Goal: Task Accomplishment & Management: Manage account settings

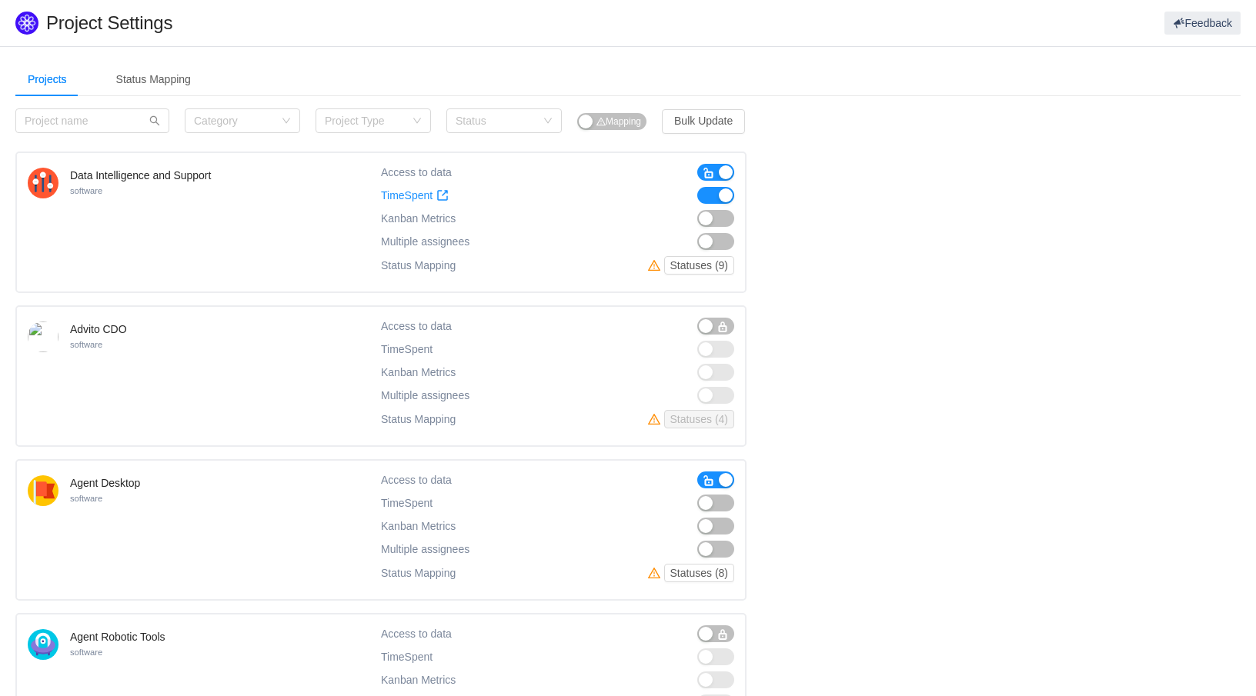
click at [703, 481] on span "button" at bounding box center [709, 481] width 12 height 12
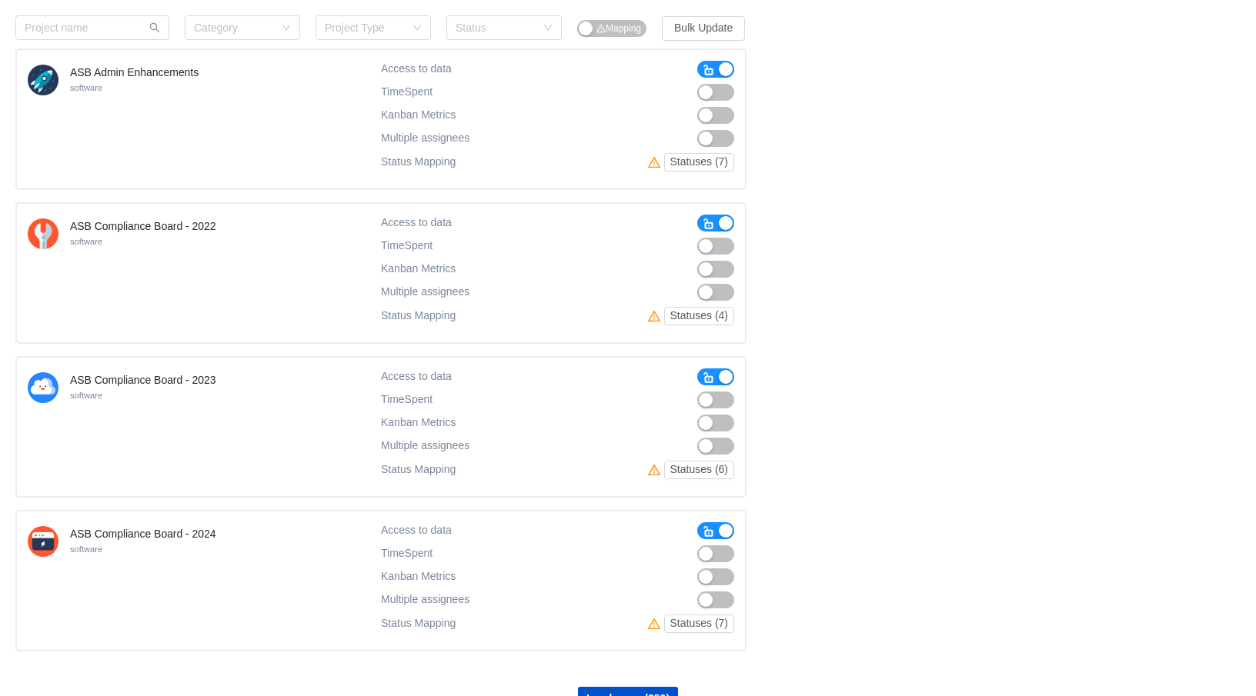
scroll to position [1087, 0]
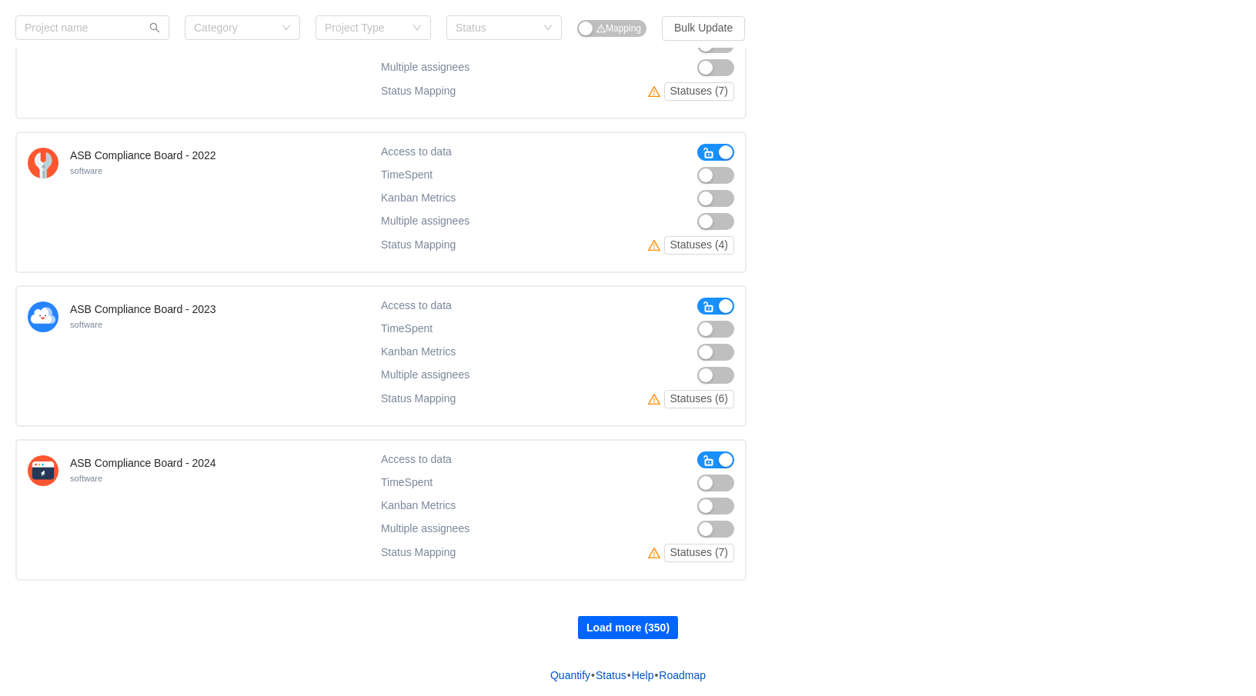
click at [623, 632] on button "Load more (350)" at bounding box center [628, 627] width 100 height 23
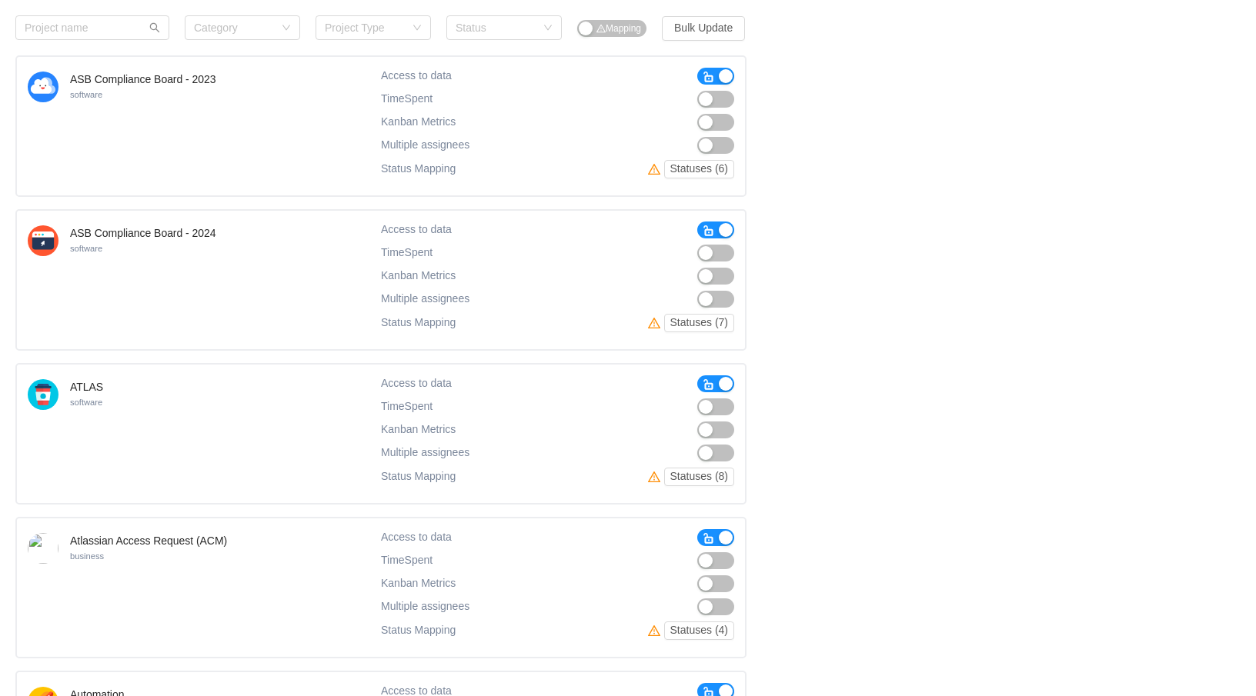
scroll to position [1395, 0]
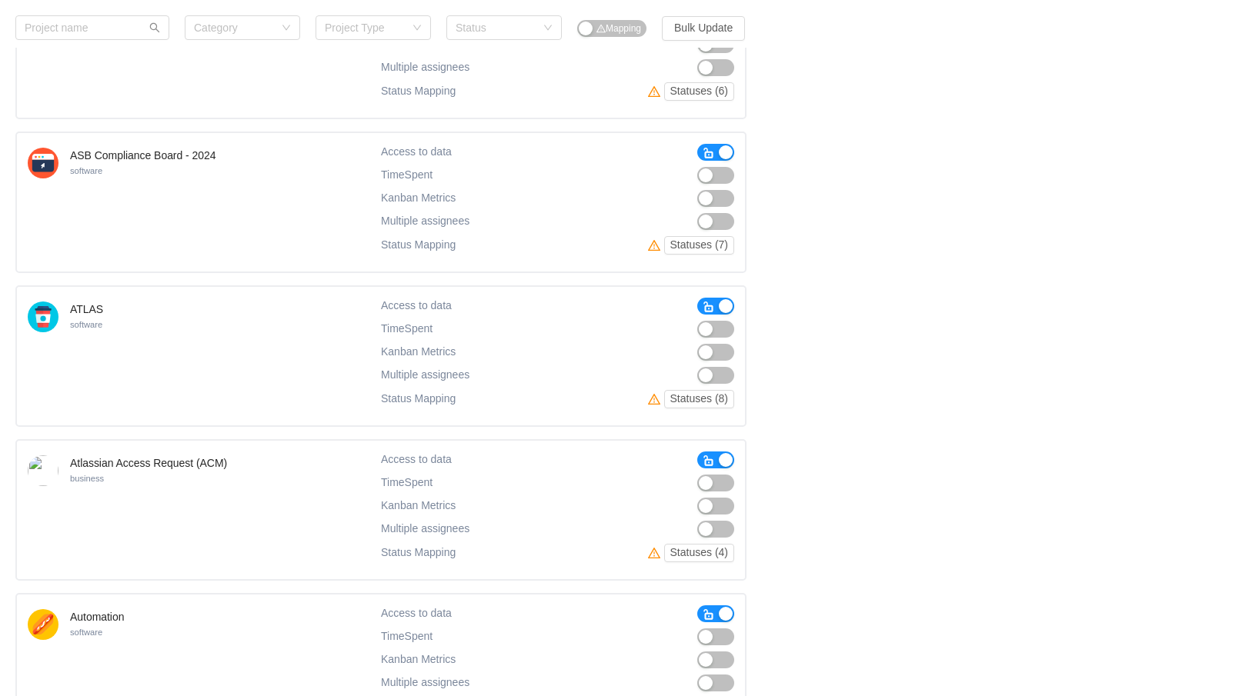
click at [706, 458] on span "button" at bounding box center [709, 461] width 12 height 12
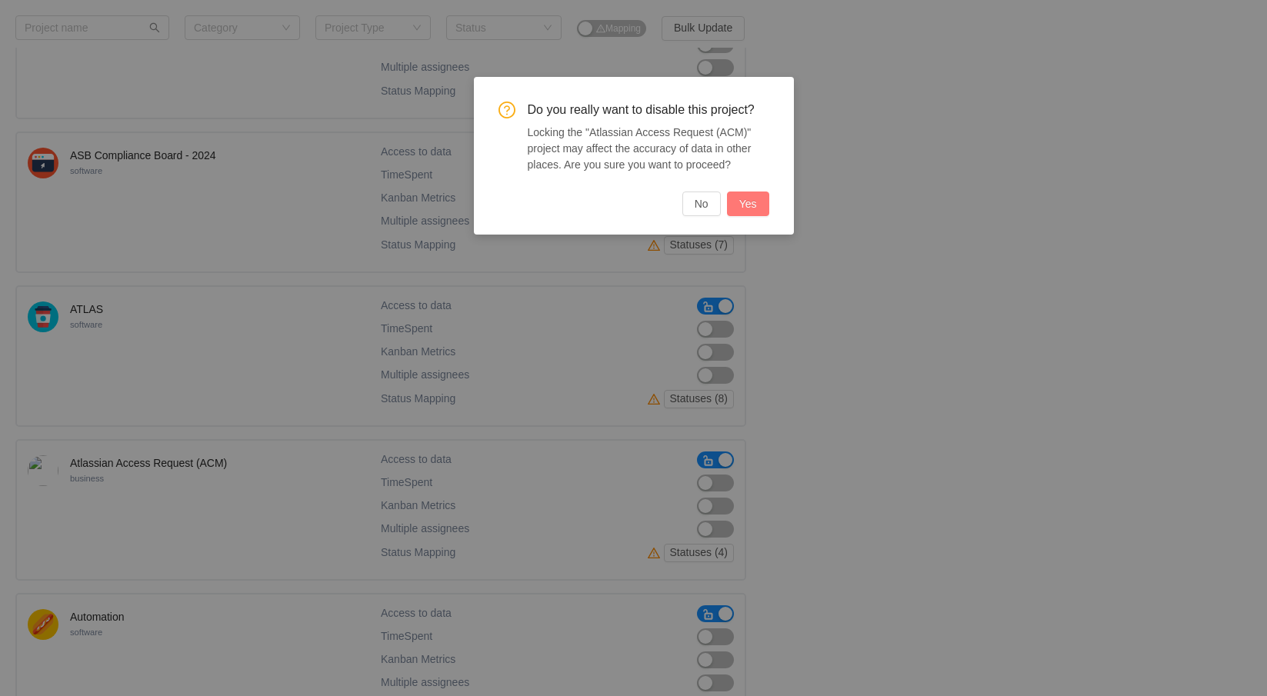
click at [739, 202] on button "Yes" at bounding box center [748, 204] width 42 height 25
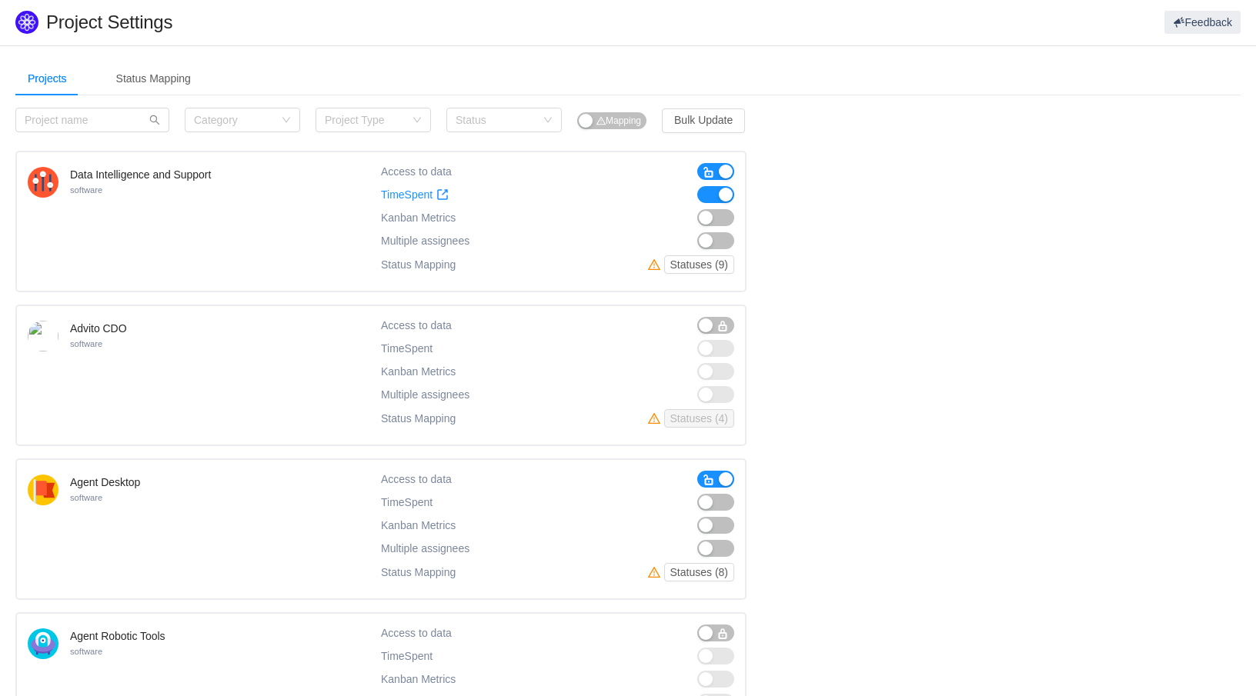
scroll to position [0, 0]
click at [137, 85] on div "Status Mapping" at bounding box center [153, 79] width 99 height 35
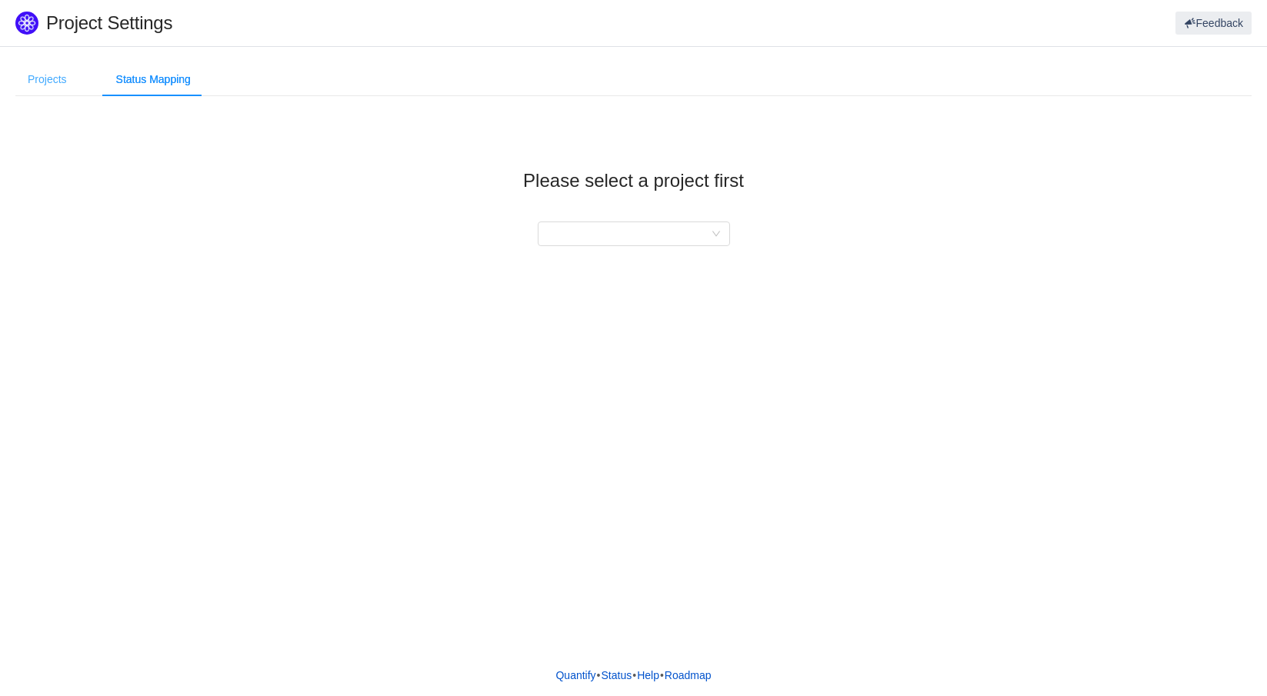
click at [53, 88] on div "Projects" at bounding box center [47, 79] width 64 height 35
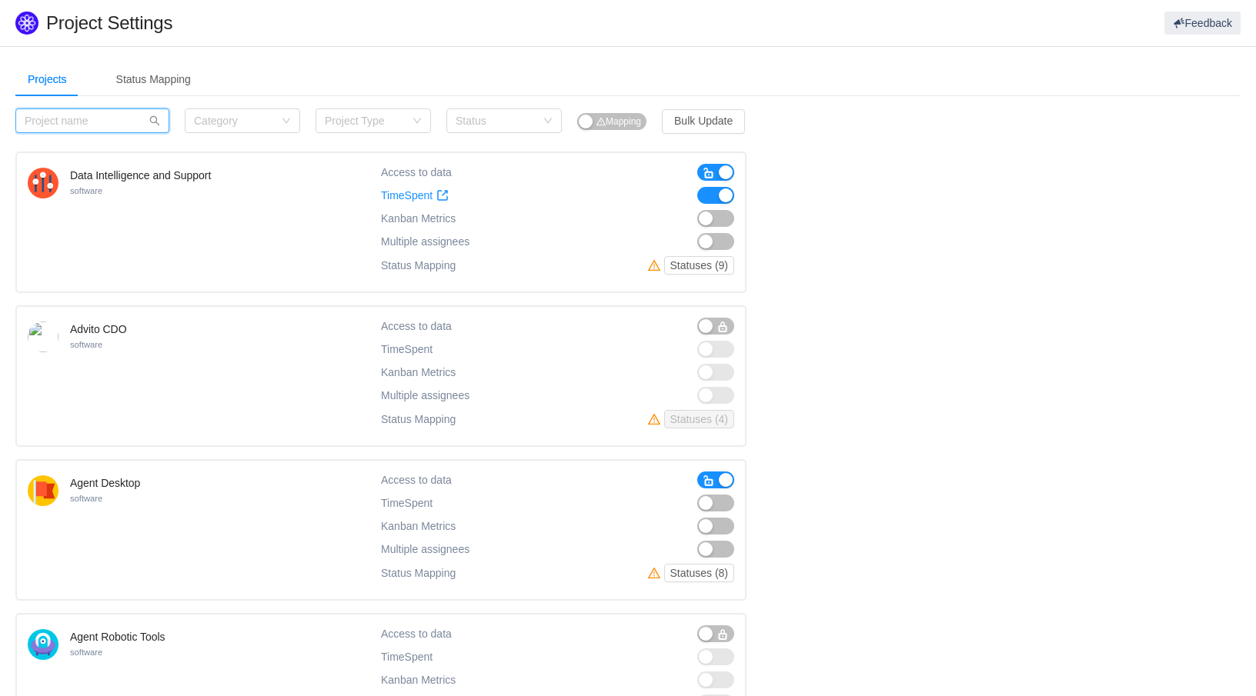
click at [112, 114] on input "text" at bounding box center [92, 120] width 154 height 25
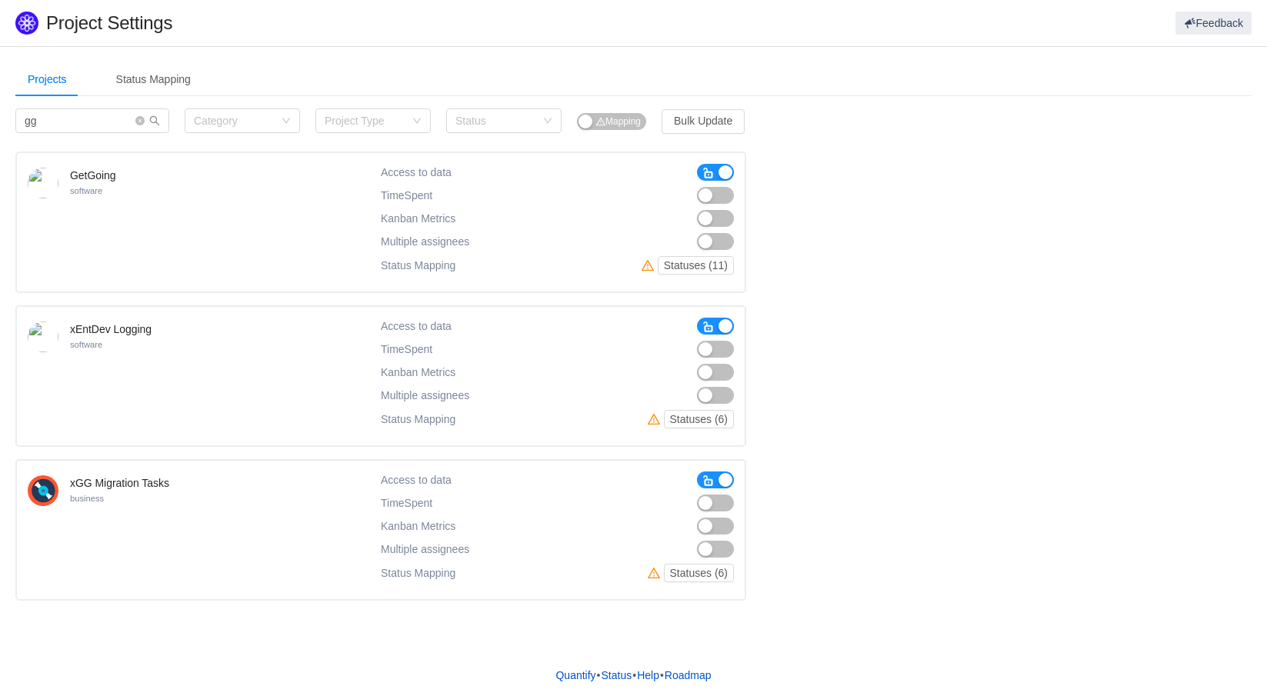
click at [707, 327] on span "button" at bounding box center [709, 327] width 12 height 12
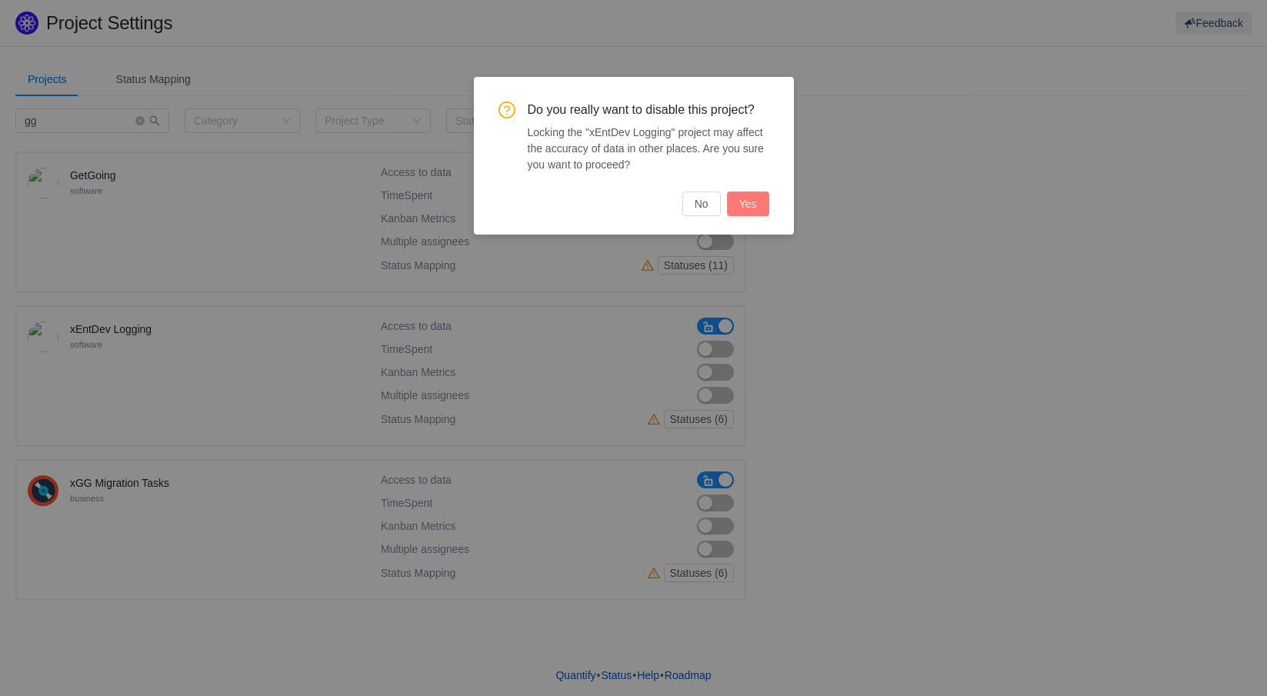
click at [738, 203] on button "Yes" at bounding box center [748, 204] width 42 height 25
click at [693, 209] on button "No" at bounding box center [685, 204] width 38 height 25
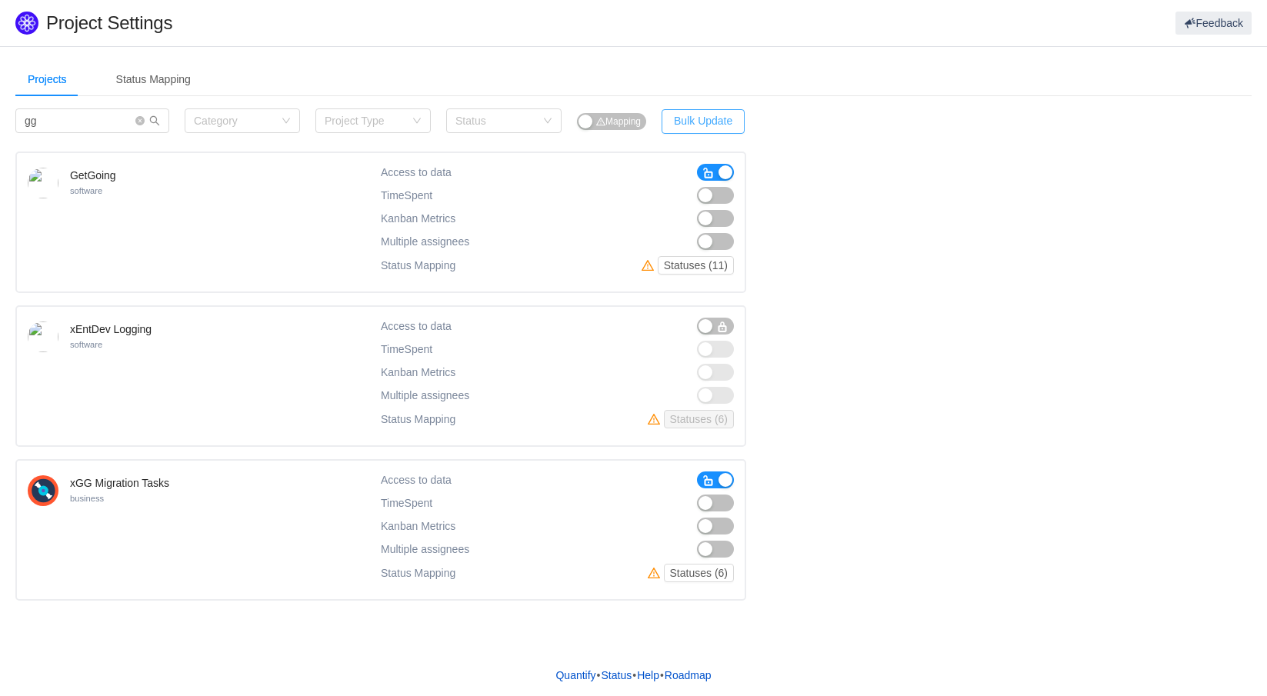
click at [718, 122] on button "Bulk Update" at bounding box center [703, 121] width 83 height 25
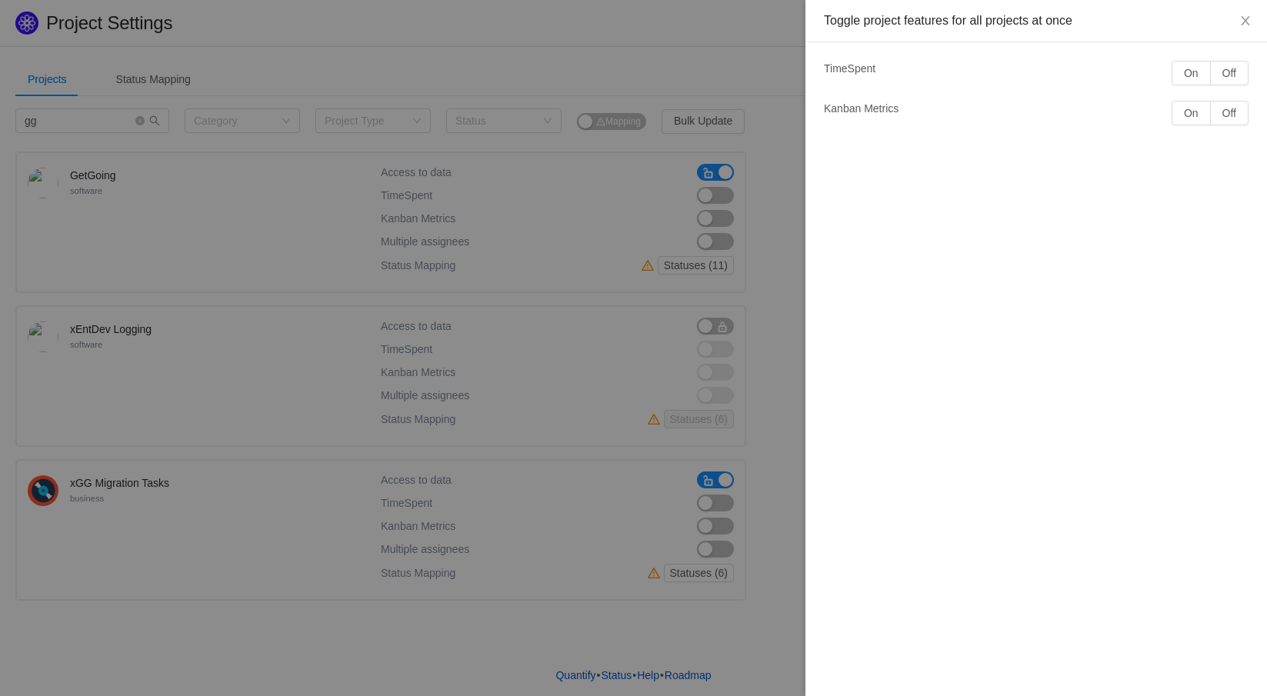
click at [666, 36] on div at bounding box center [633, 348] width 1267 height 696
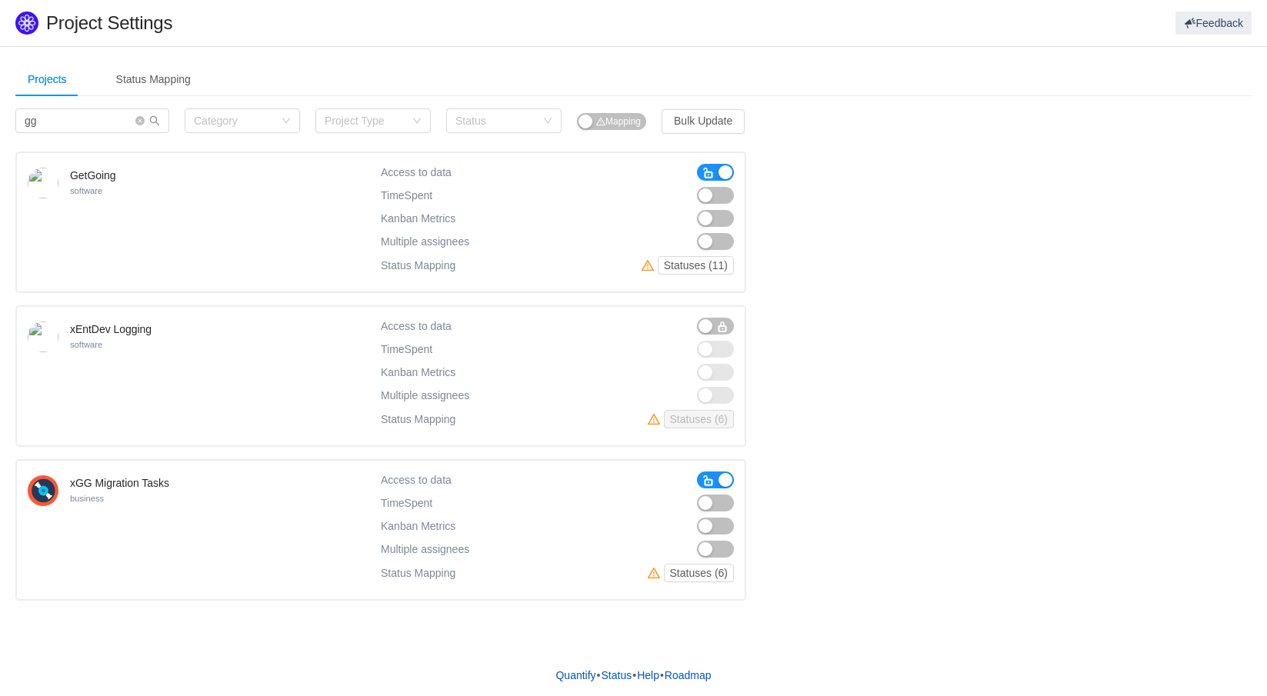
click at [703, 479] on span "button" at bounding box center [709, 481] width 12 height 12
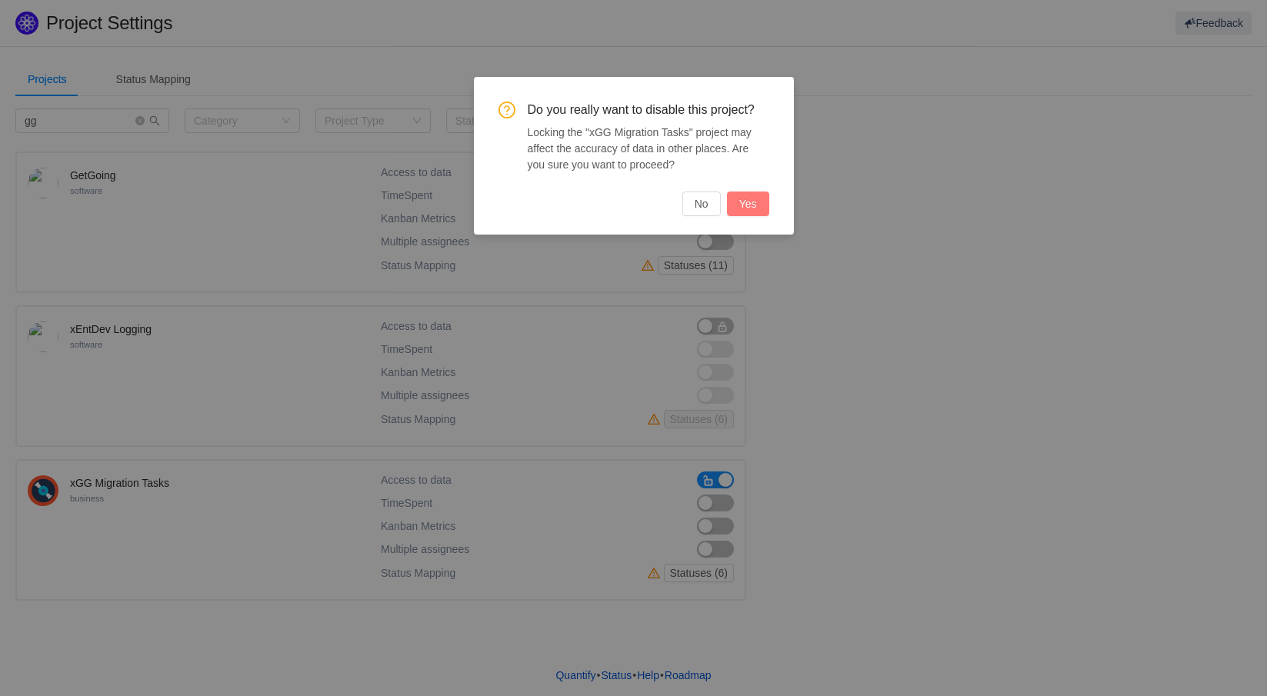
click at [743, 202] on button "Yes" at bounding box center [748, 204] width 42 height 25
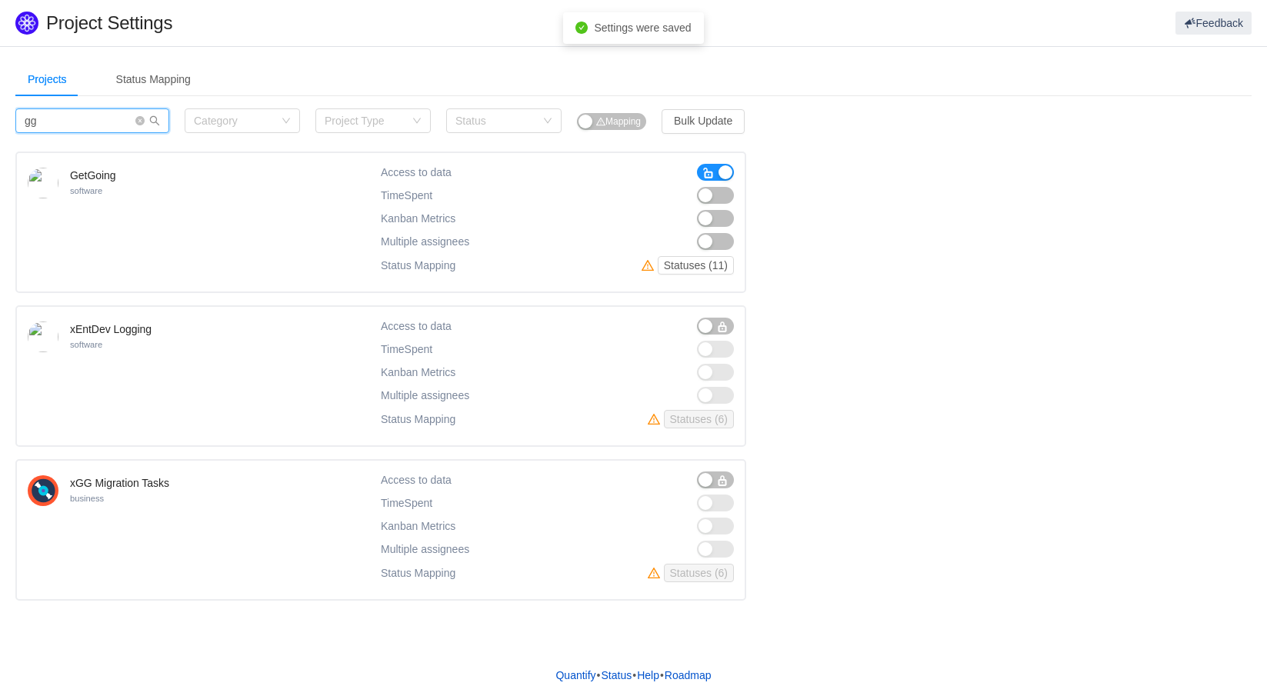
drag, startPoint x: 51, startPoint y: 120, endPoint x: 22, endPoint y: 125, distance: 28.8
click at [22, 125] on input "gg" at bounding box center [92, 120] width 154 height 25
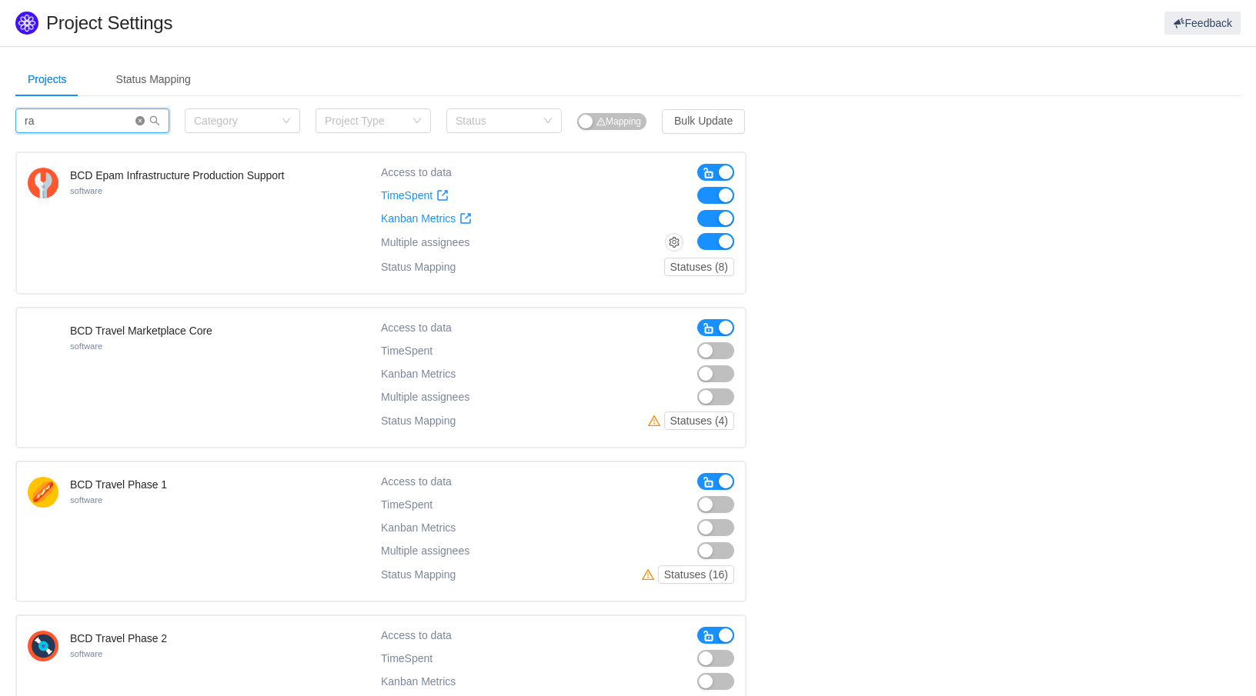
type input "r"
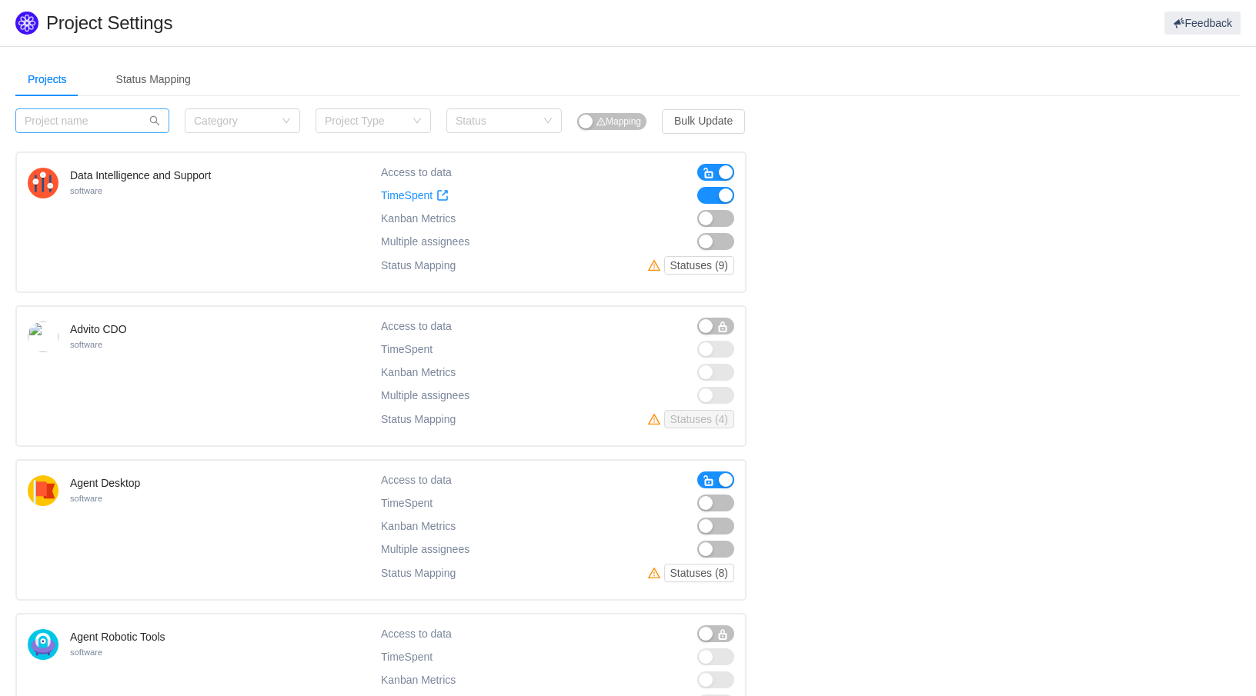
drag, startPoint x: 953, startPoint y: 246, endPoint x: 790, endPoint y: 189, distance: 172.8
click at [277, 118] on div "Category" at bounding box center [237, 120] width 87 height 23
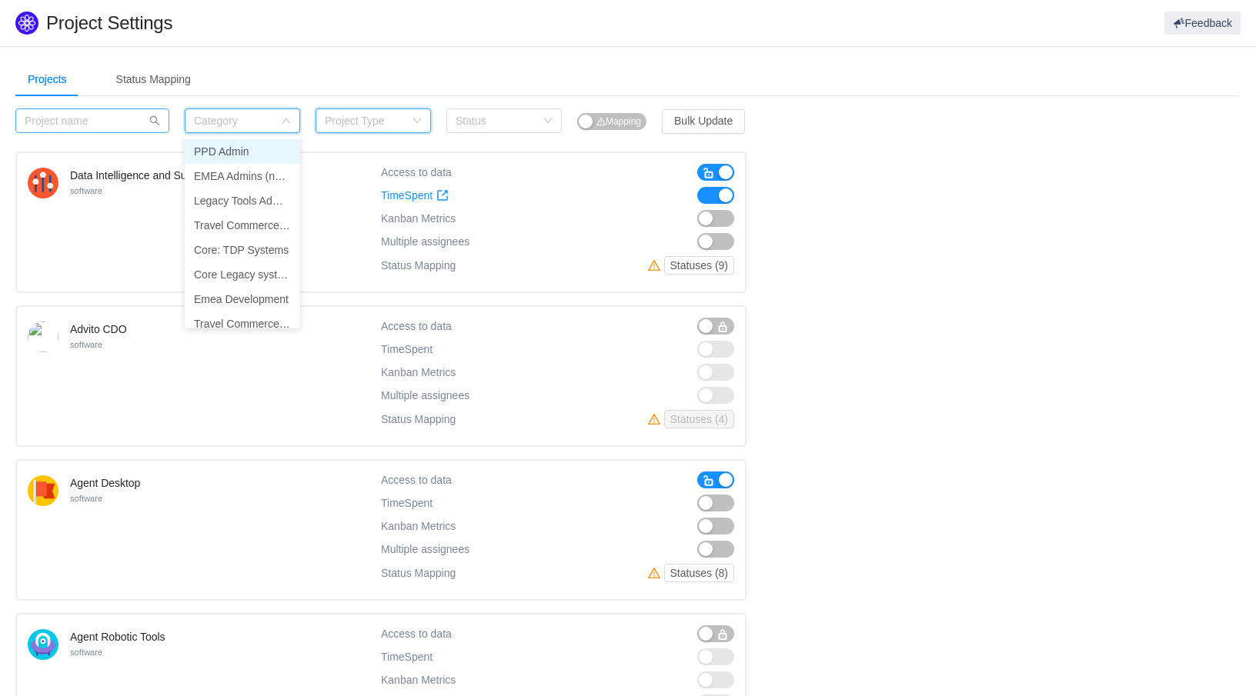
click at [411, 125] on div "Project Type" at bounding box center [368, 120] width 87 height 23
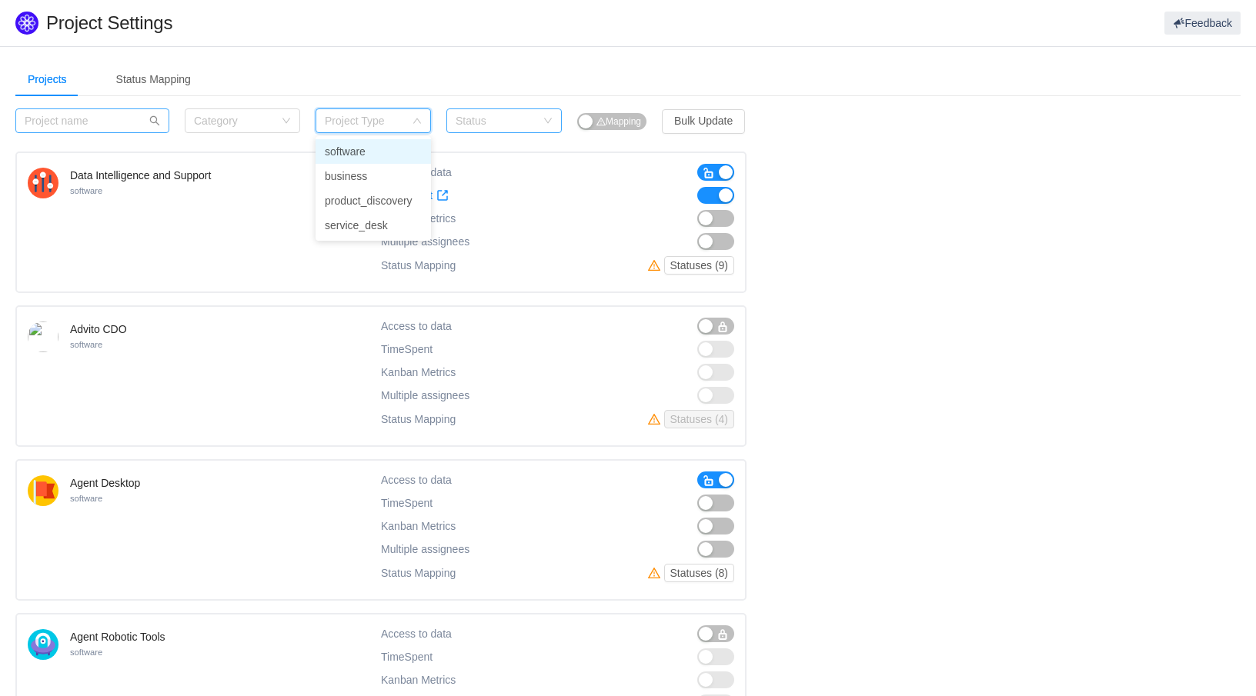
click at [465, 122] on div "Status" at bounding box center [496, 120] width 80 height 15
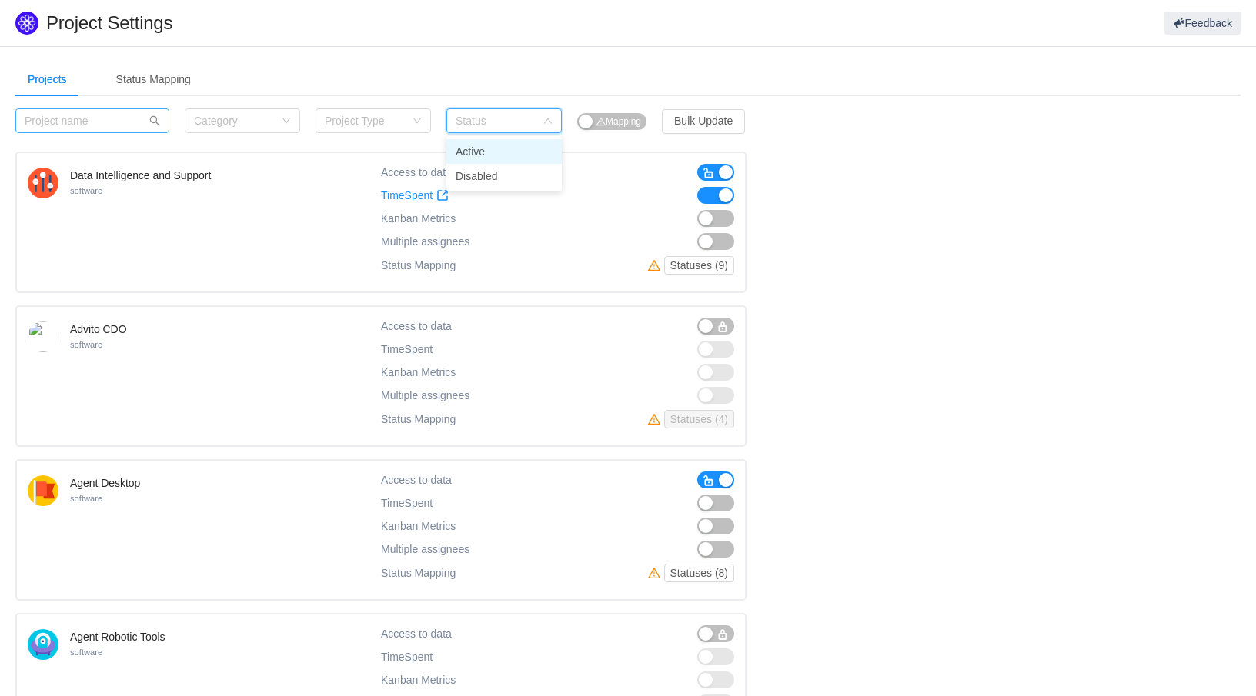
click at [471, 150] on li "Active" at bounding box center [503, 151] width 115 height 25
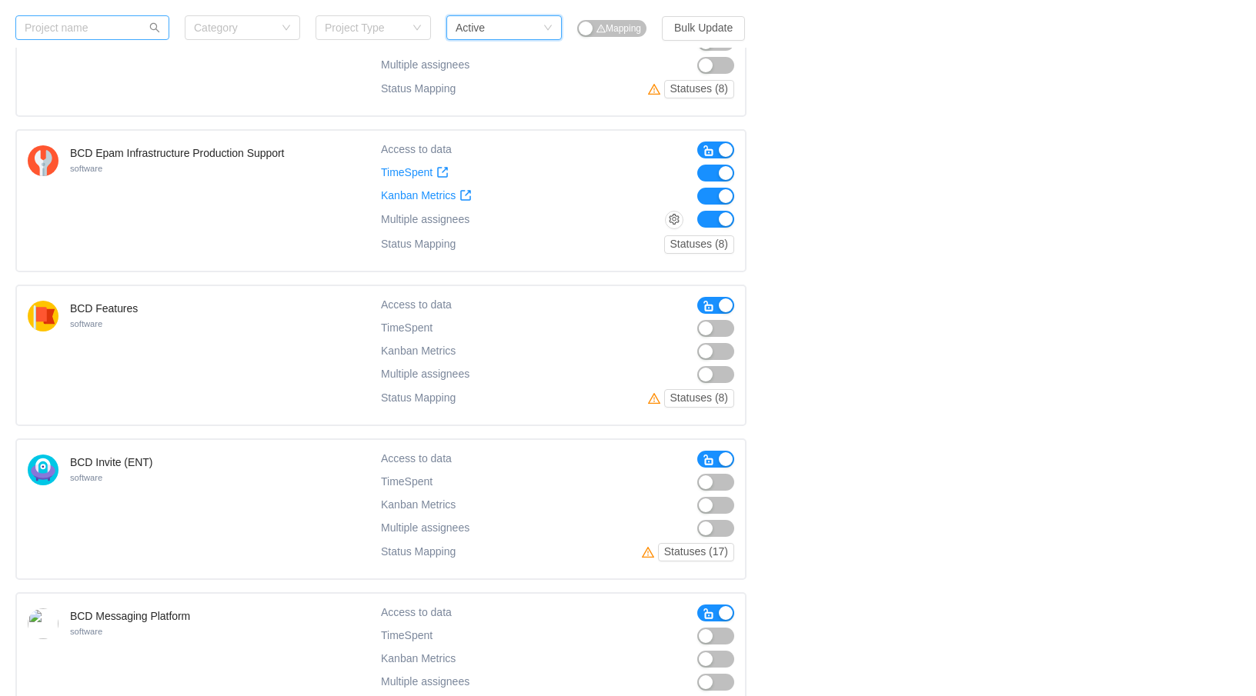
scroll to position [2490, 0]
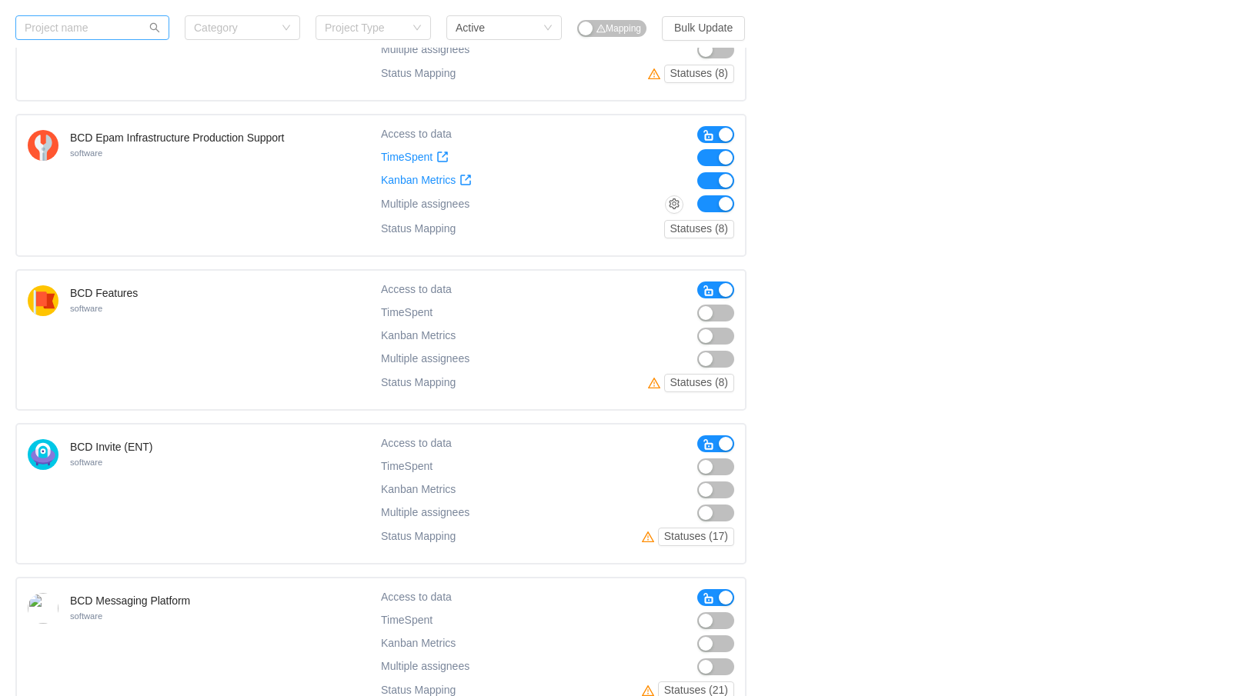
click at [712, 291] on span "button" at bounding box center [709, 291] width 12 height 12
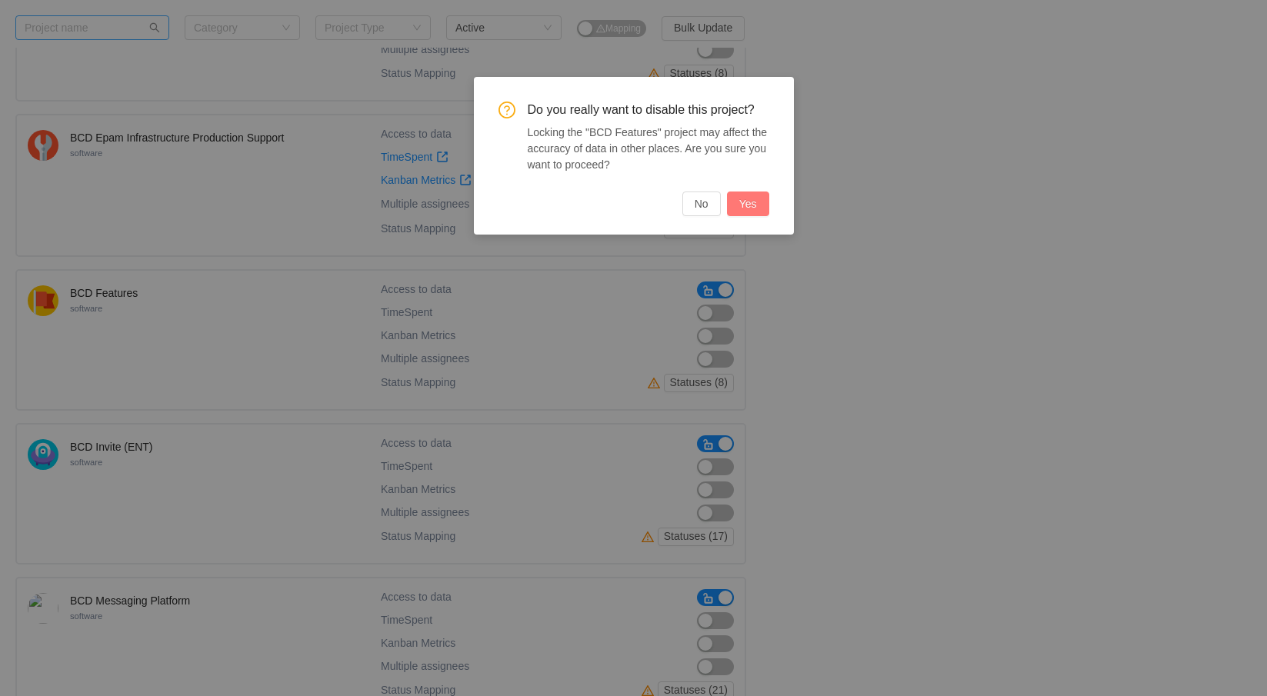
click at [749, 202] on button "Yes" at bounding box center [748, 204] width 42 height 25
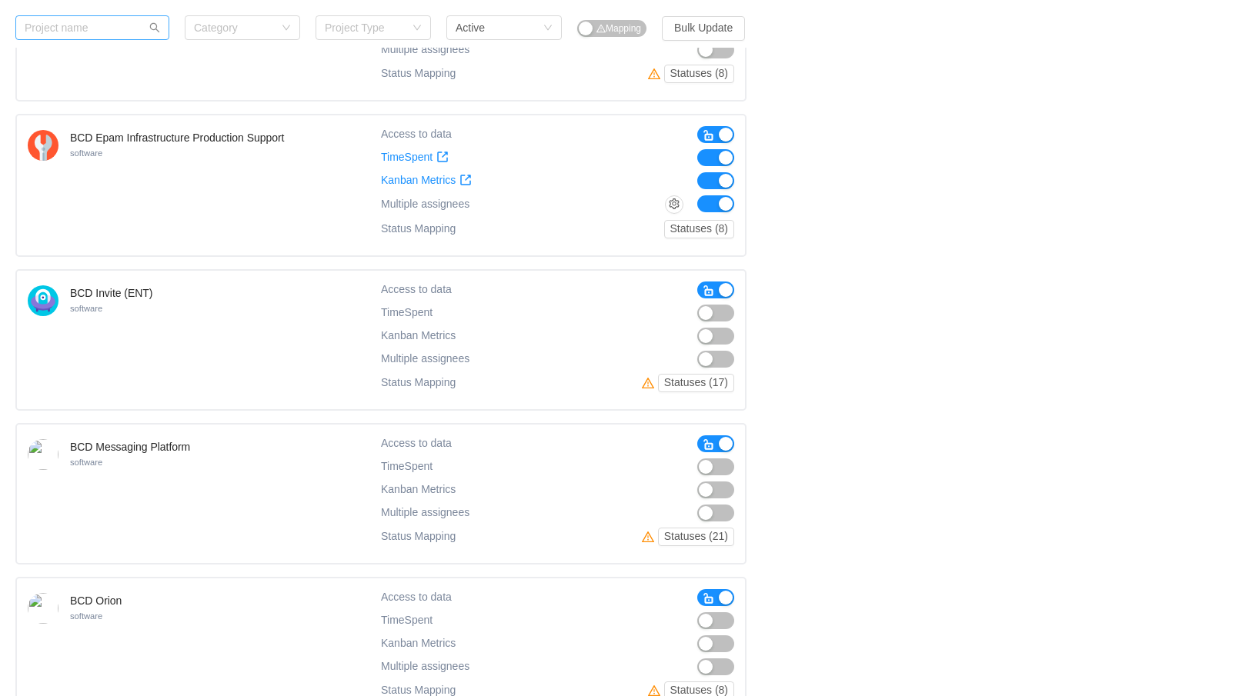
click at [708, 290] on span "button" at bounding box center [709, 291] width 12 height 12
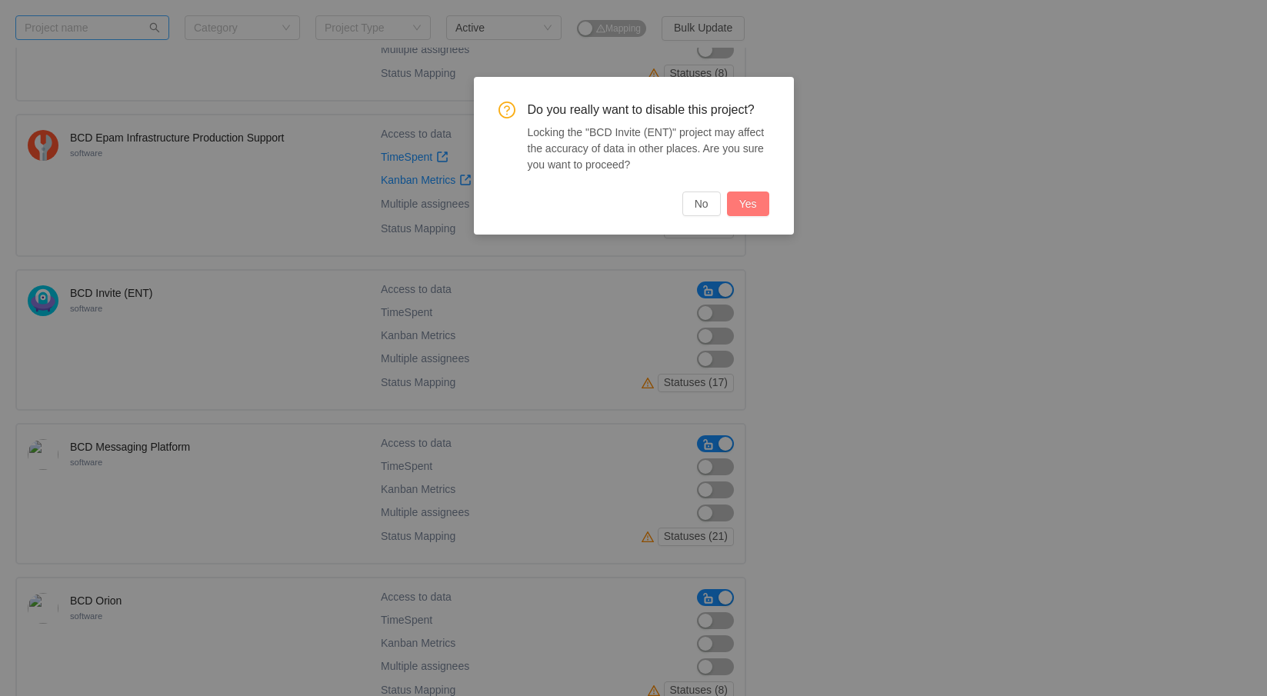
click at [749, 204] on button "Yes" at bounding box center [748, 204] width 42 height 25
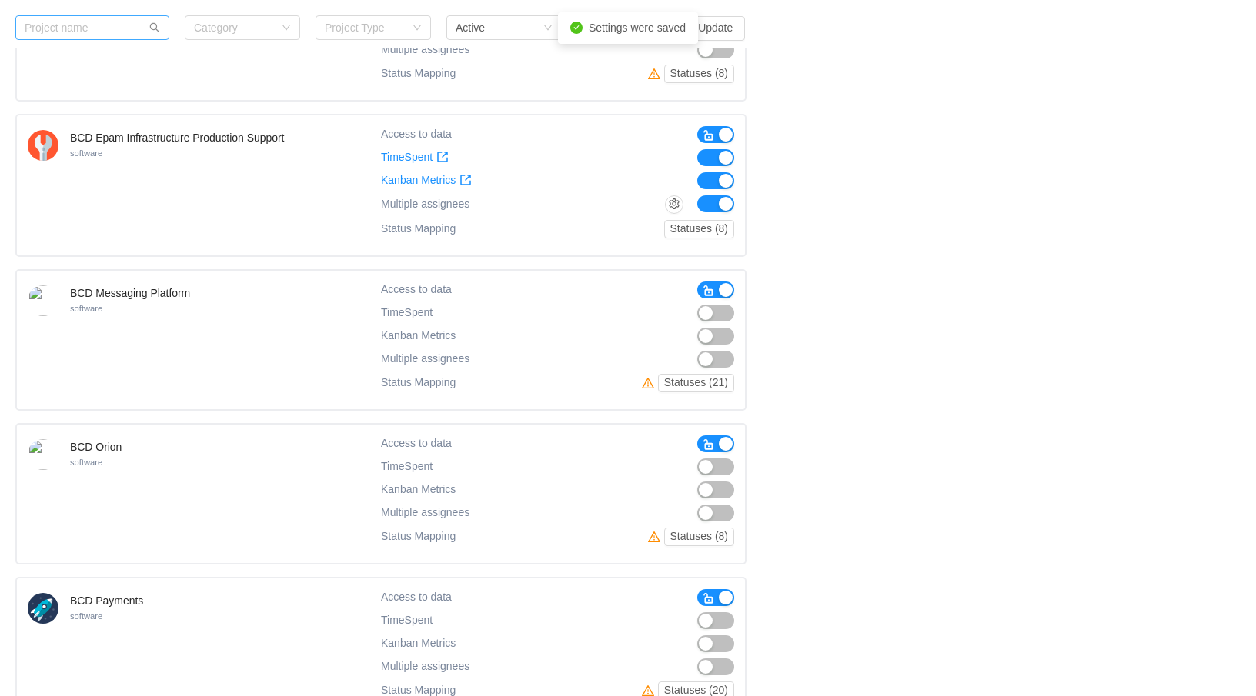
click at [704, 292] on span "button" at bounding box center [709, 291] width 12 height 12
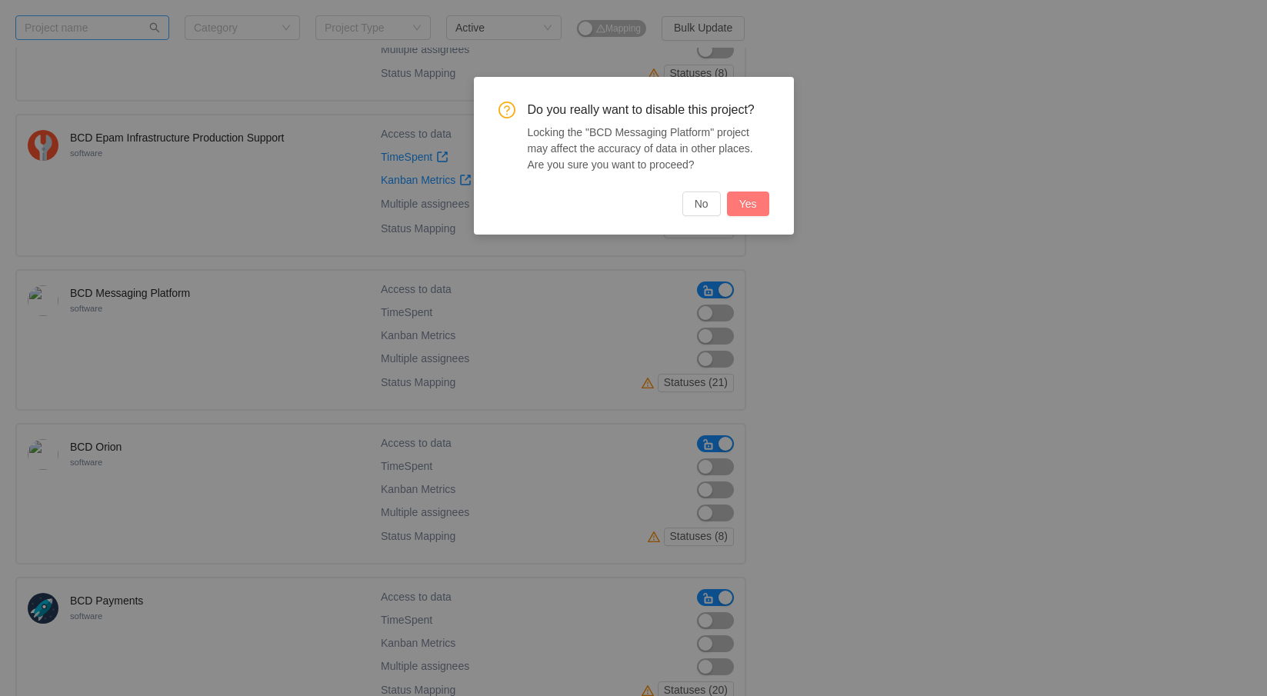
click at [749, 214] on button "Yes" at bounding box center [748, 204] width 42 height 25
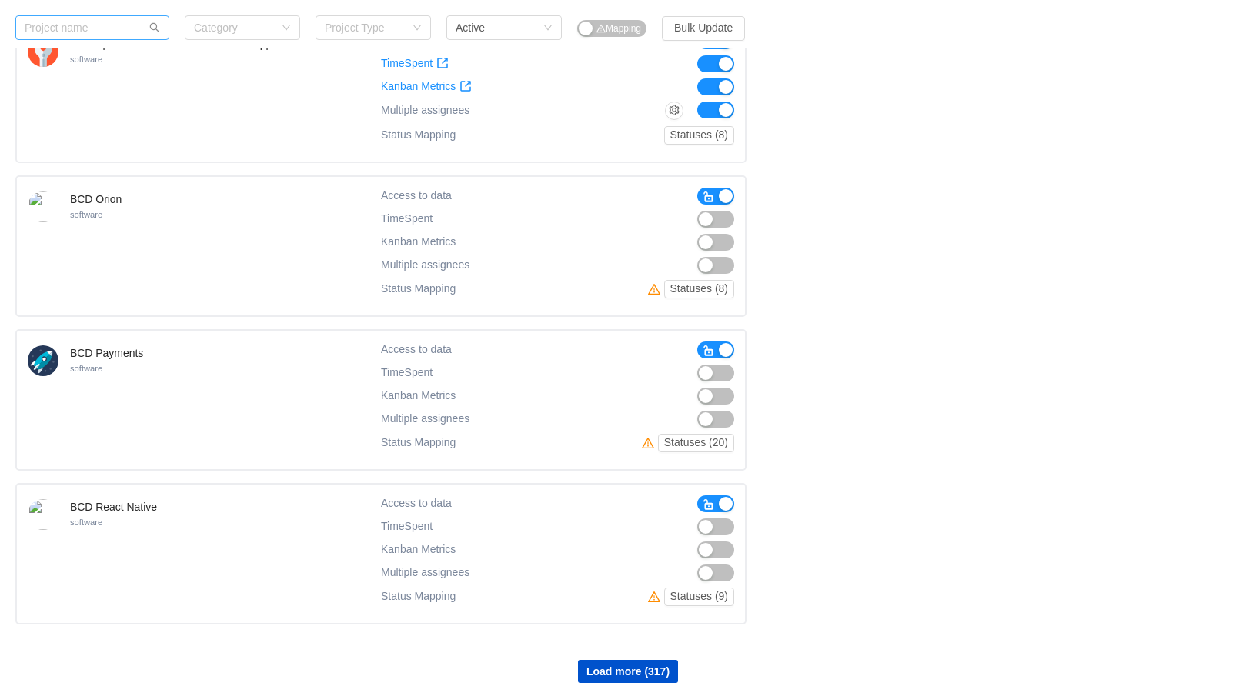
scroll to position [2628, 0]
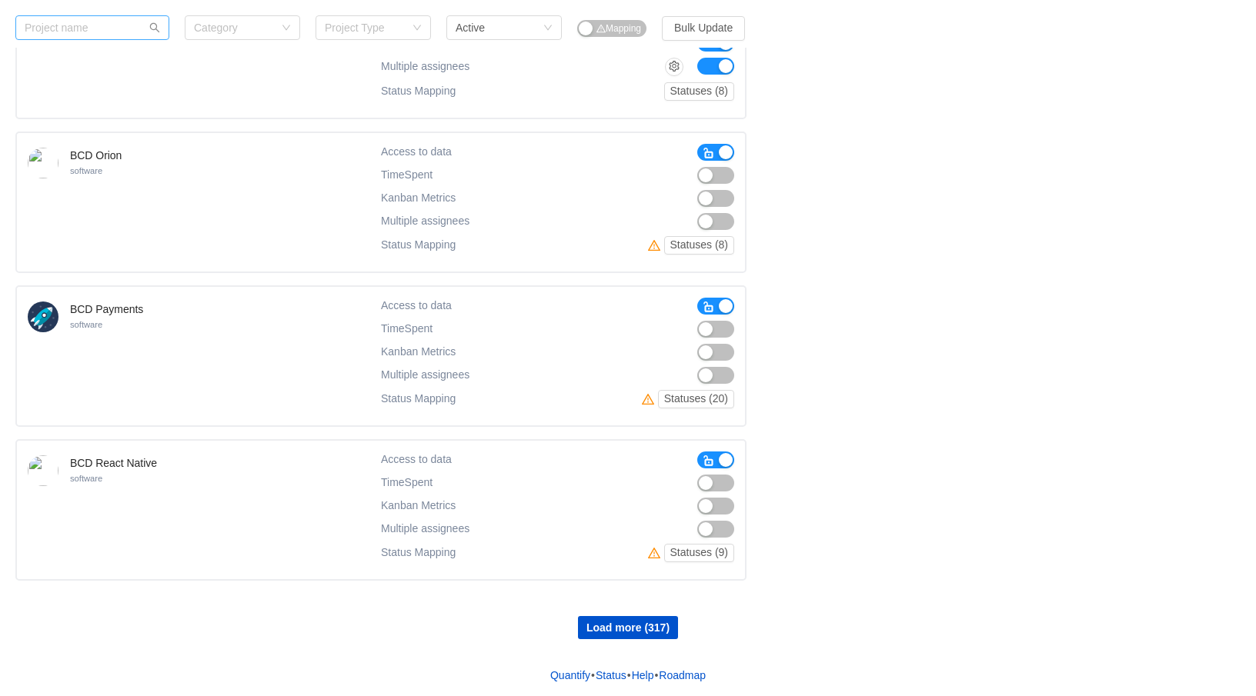
click at [706, 304] on span "button" at bounding box center [709, 307] width 12 height 12
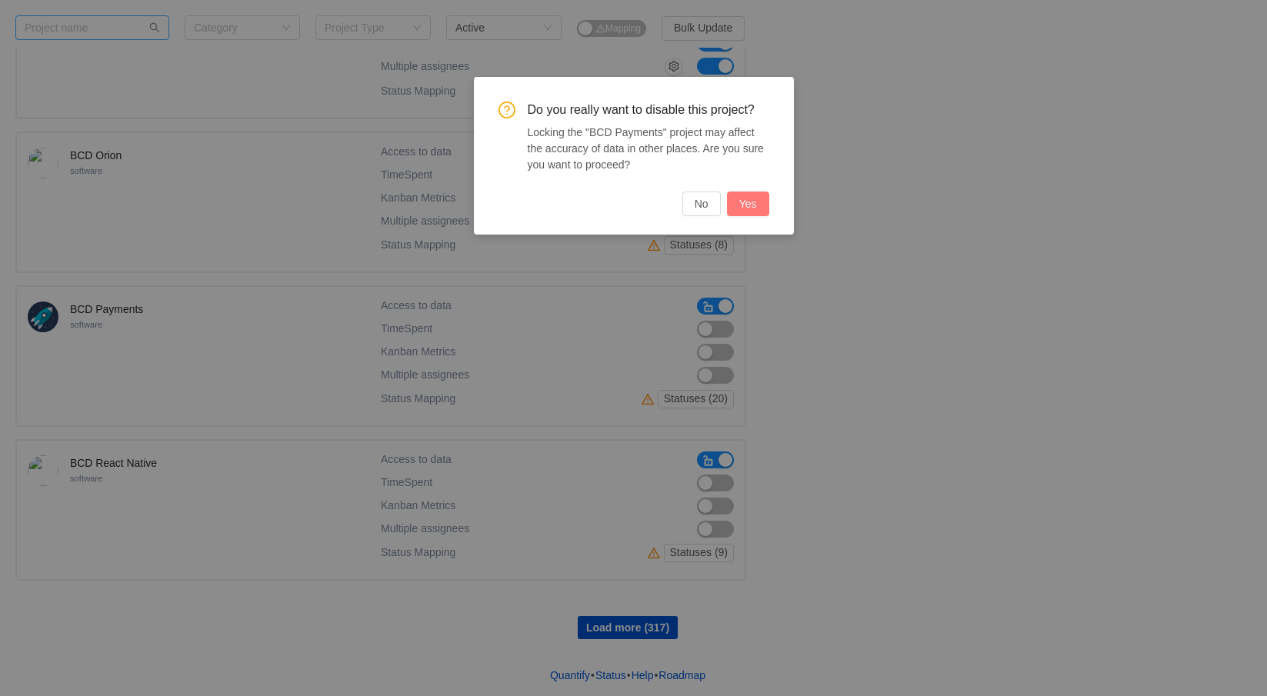
click at [750, 204] on button "Yes" at bounding box center [748, 204] width 42 height 25
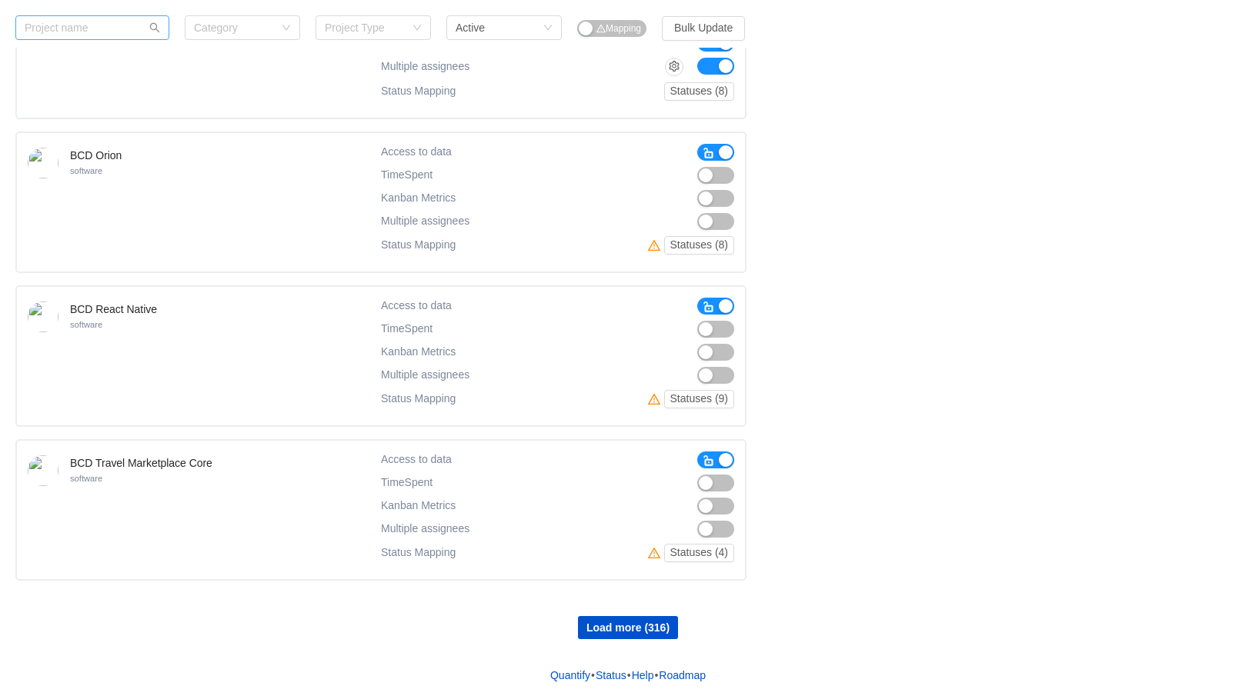
click at [711, 459] on span "button" at bounding box center [709, 461] width 12 height 12
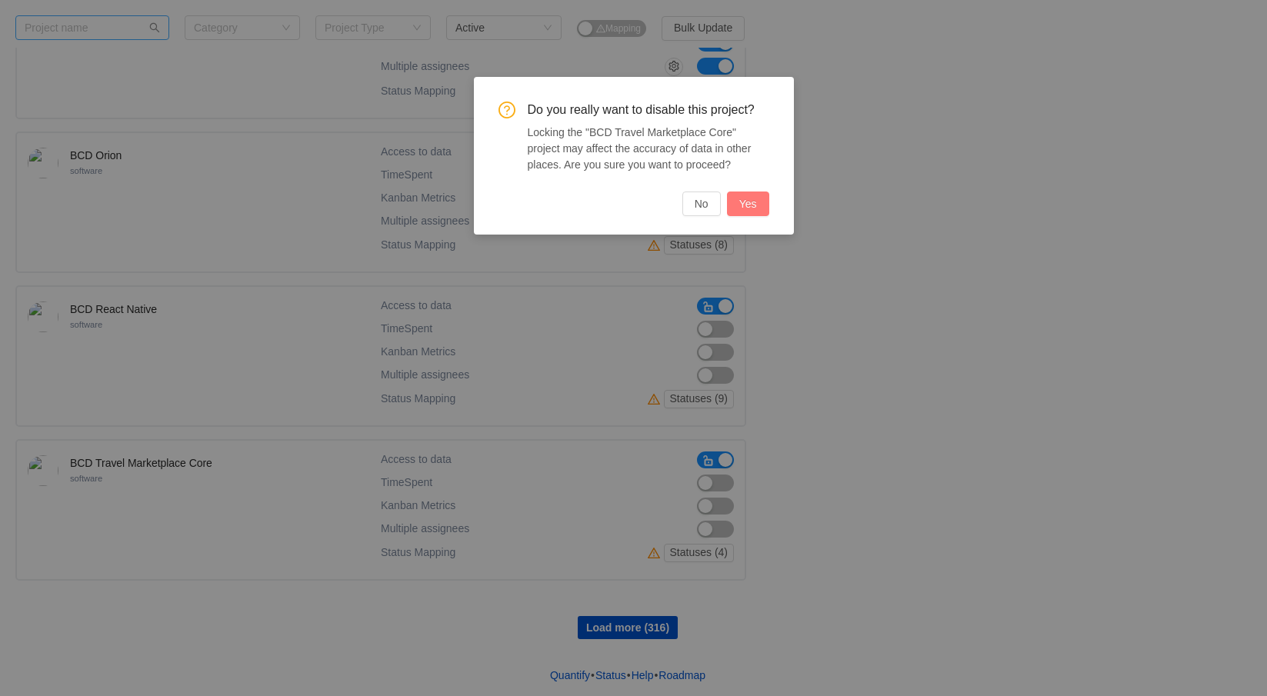
click at [763, 211] on button "Yes" at bounding box center [748, 204] width 42 height 25
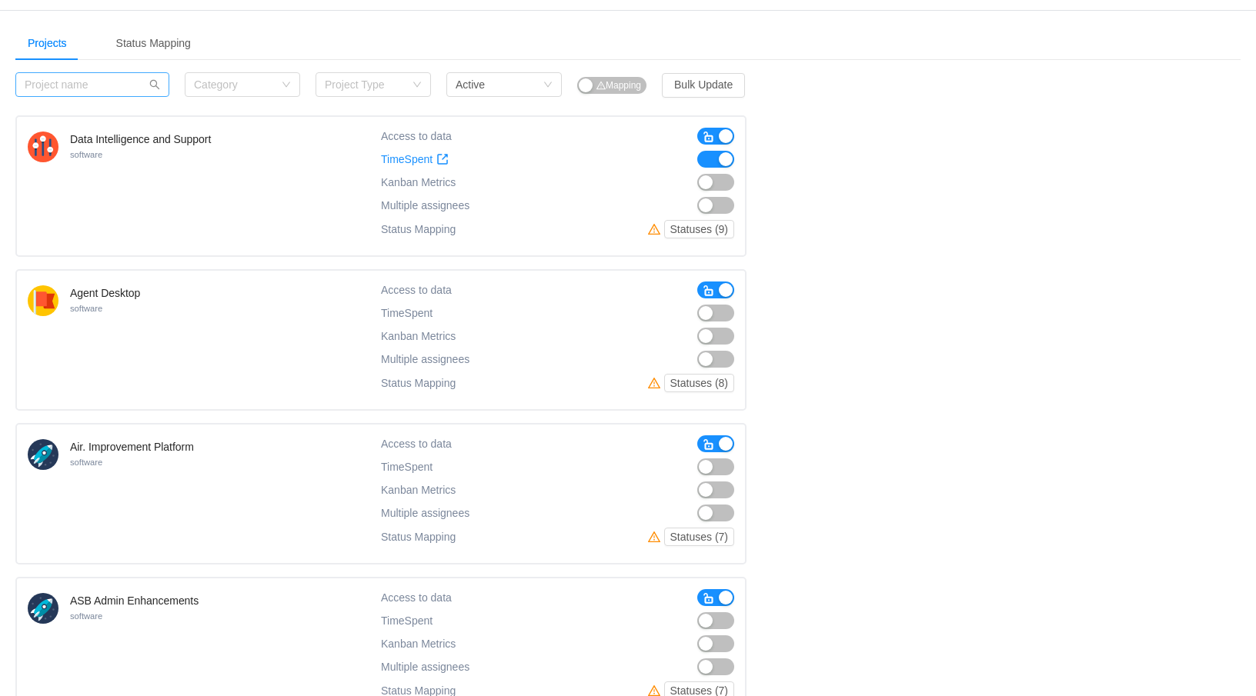
scroll to position [0, 0]
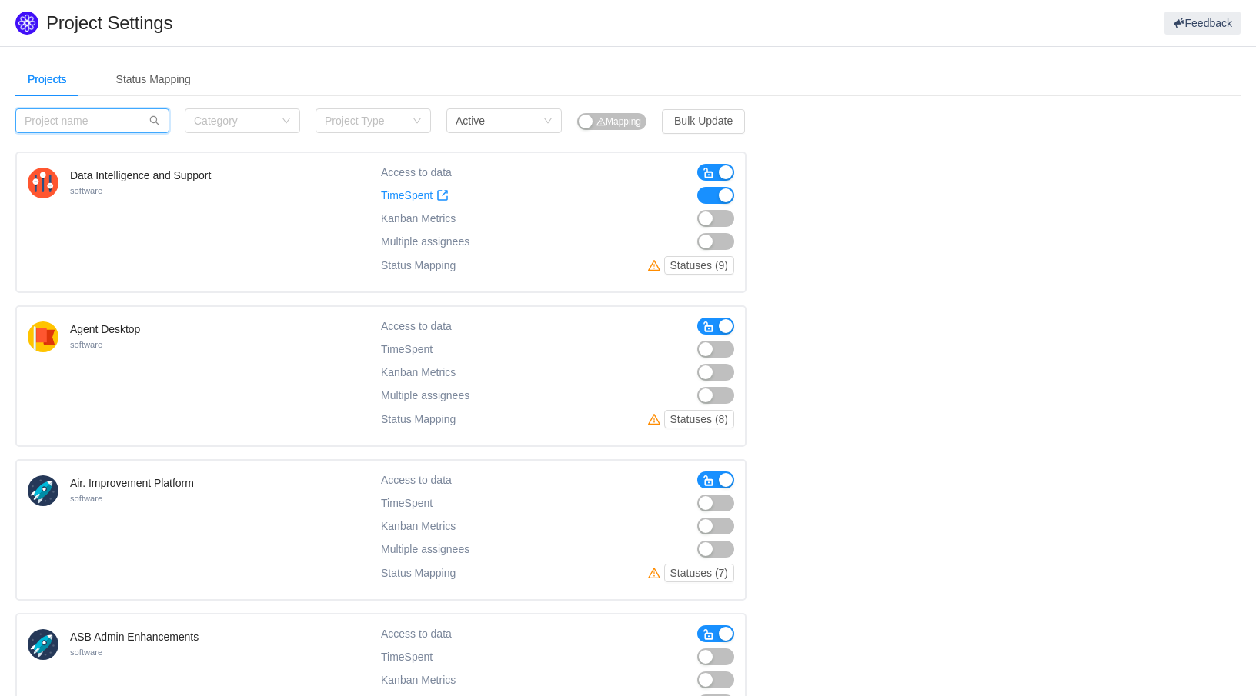
click at [108, 117] on input "text" at bounding box center [92, 120] width 154 height 25
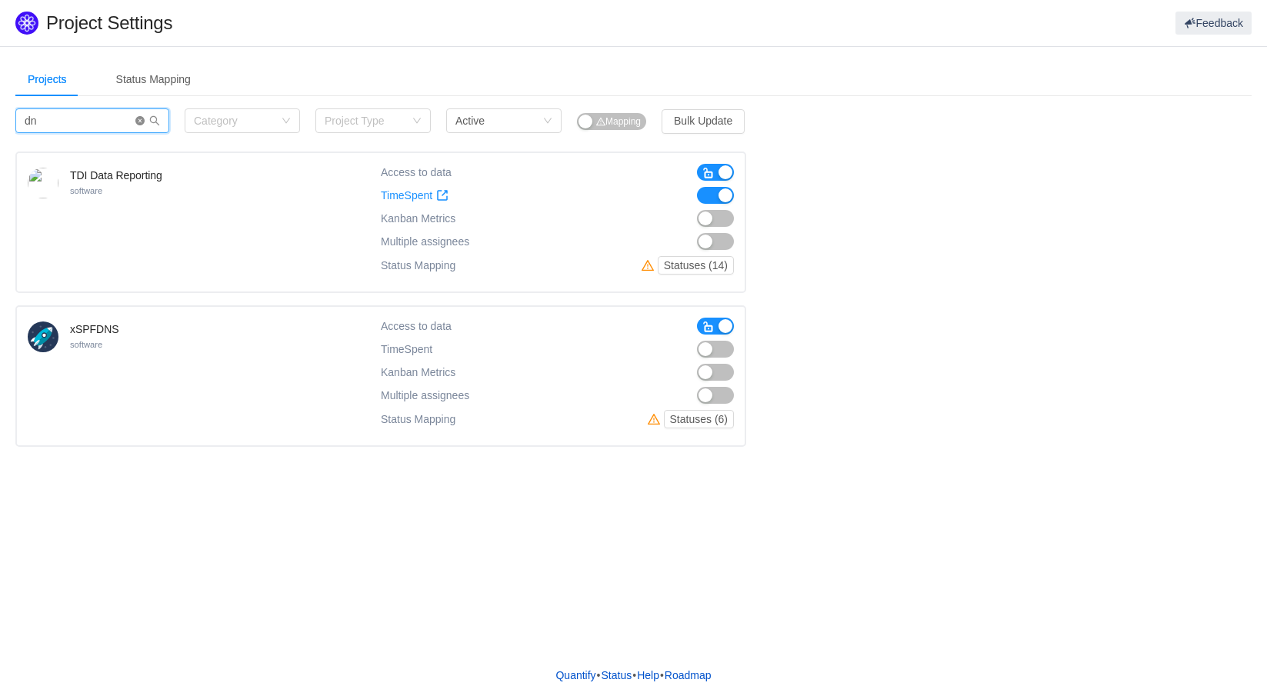
type input "dn"
drag, startPoint x: 141, startPoint y: 118, endPoint x: 107, endPoint y: 119, distance: 33.9
click at [140, 118] on icon "icon: close-circle" at bounding box center [139, 120] width 9 height 9
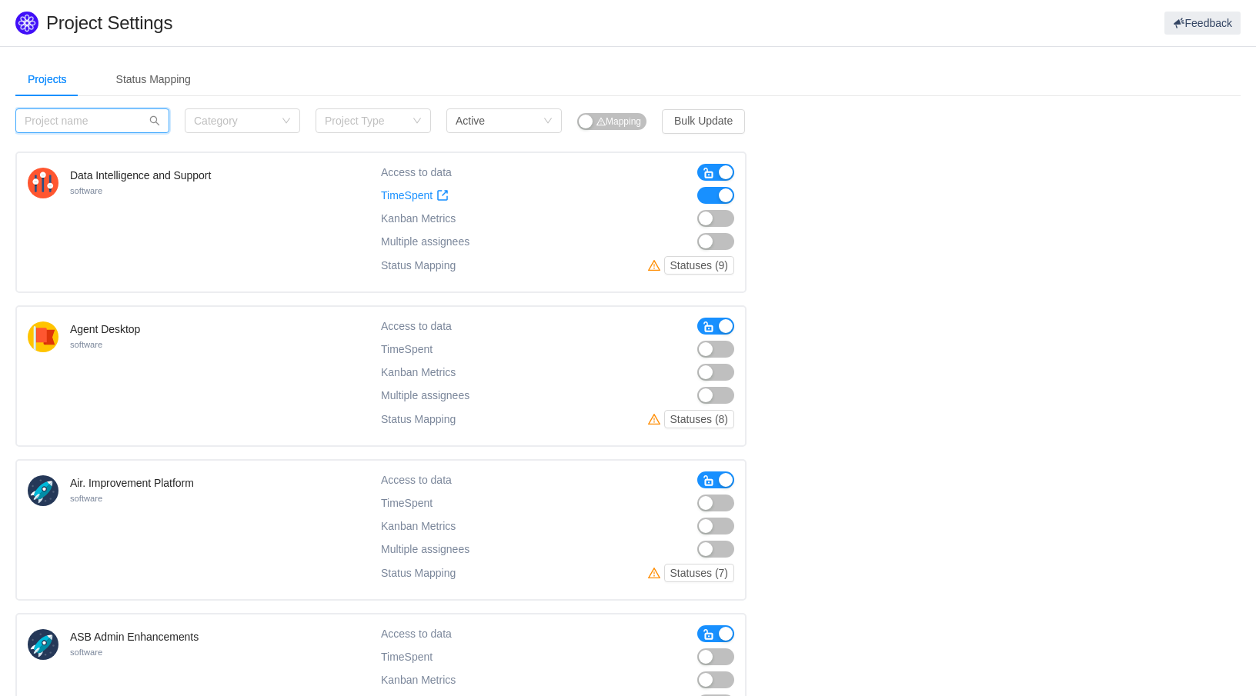
click at [88, 121] on input "text" at bounding box center [92, 120] width 154 height 25
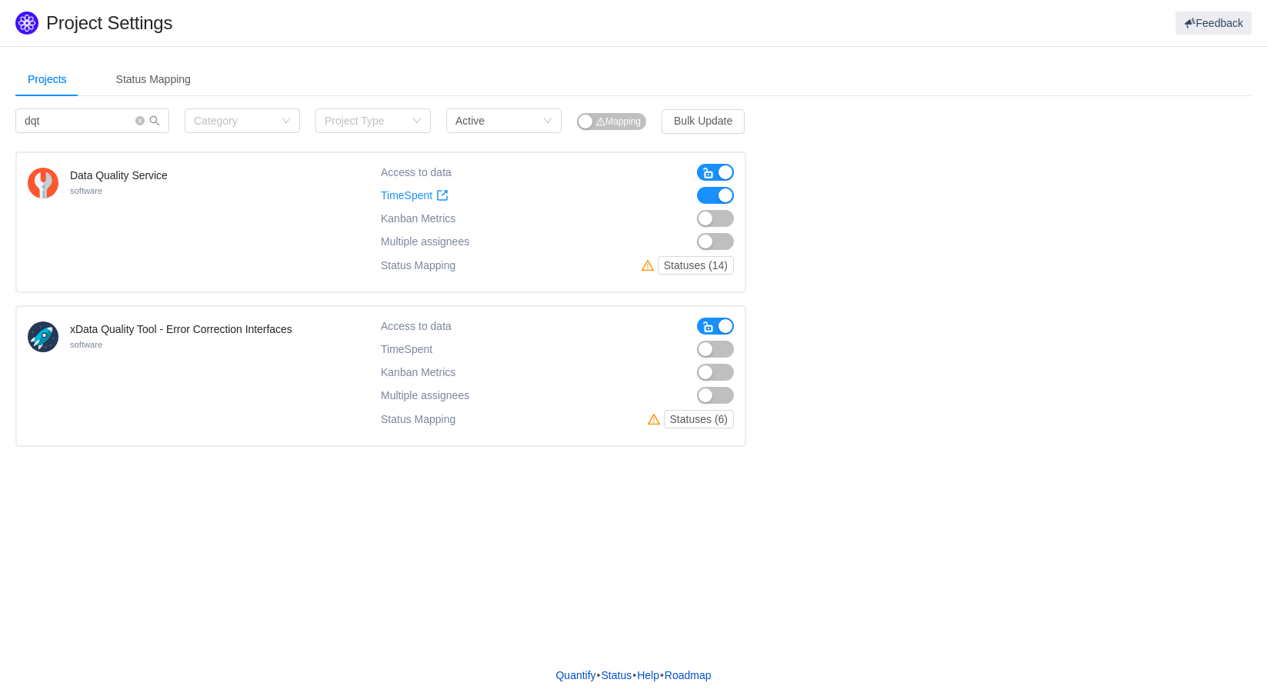
click at [720, 218] on button "button" at bounding box center [715, 218] width 37 height 17
click at [706, 322] on span "button" at bounding box center [709, 327] width 12 height 12
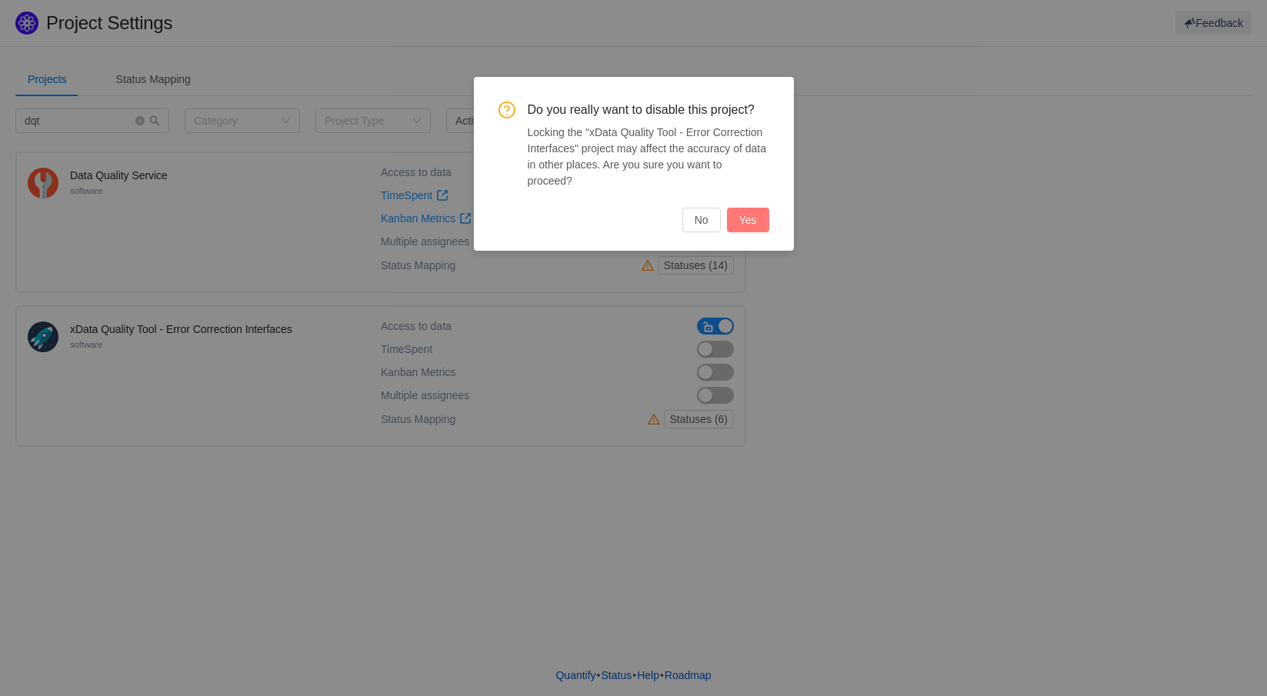
click at [749, 208] on button "Yes" at bounding box center [748, 220] width 42 height 25
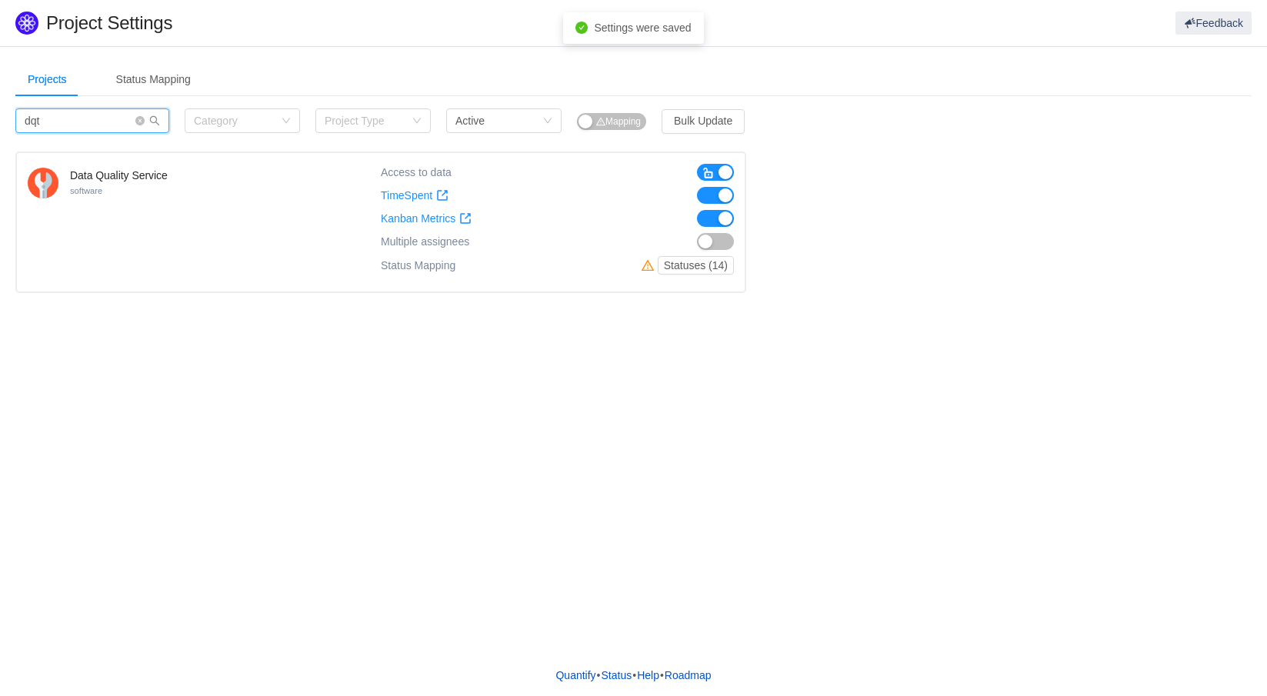
click at [68, 122] on input "dqt" at bounding box center [92, 120] width 154 height 25
type input "d"
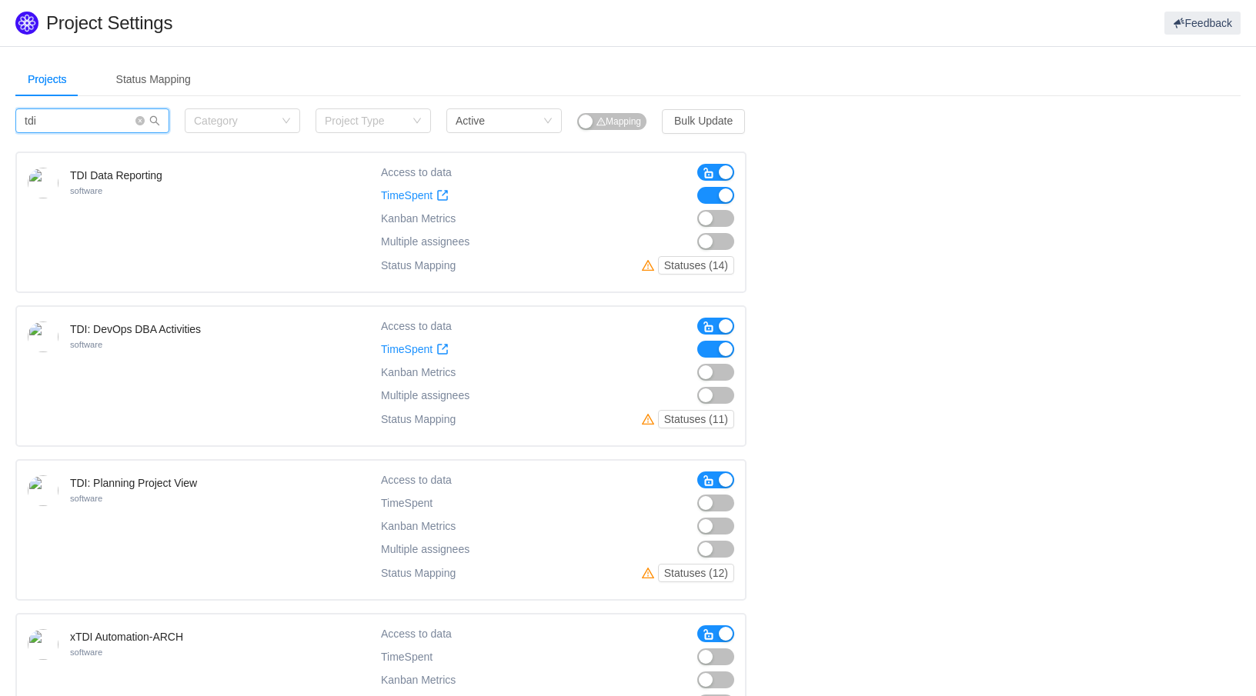
type input "tdi"
click at [706, 479] on span "button" at bounding box center [709, 481] width 12 height 12
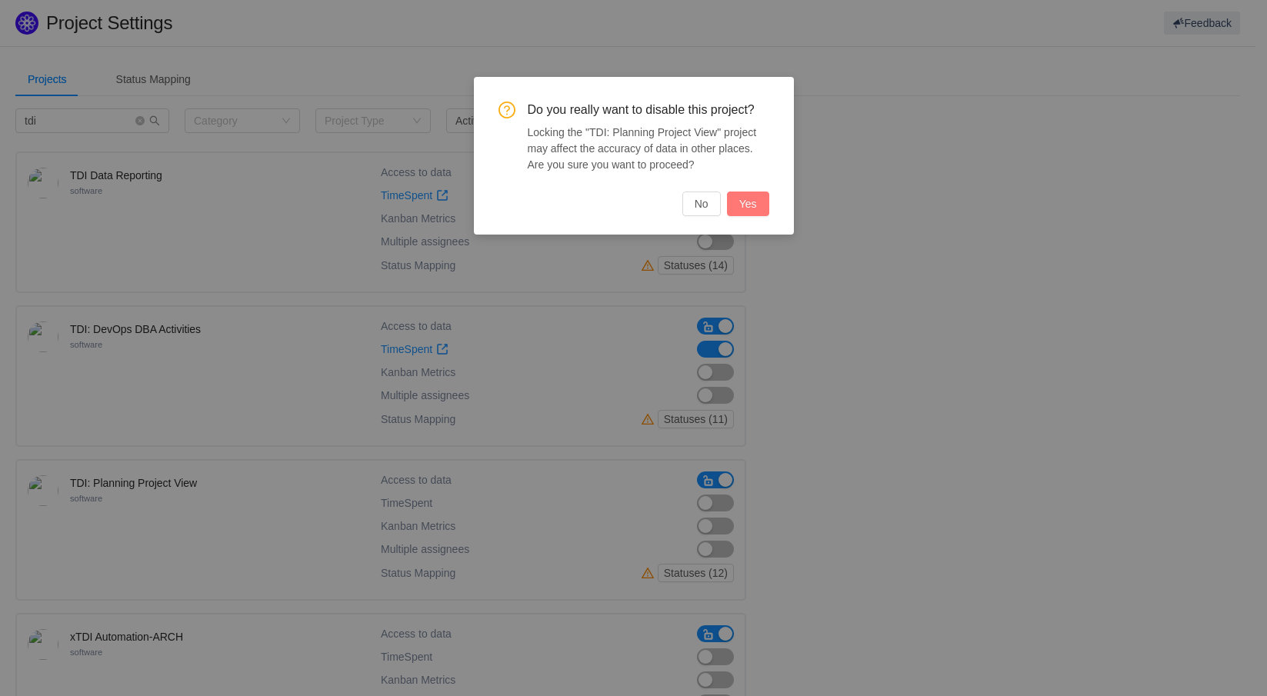
click at [742, 205] on button "Yes" at bounding box center [748, 204] width 42 height 25
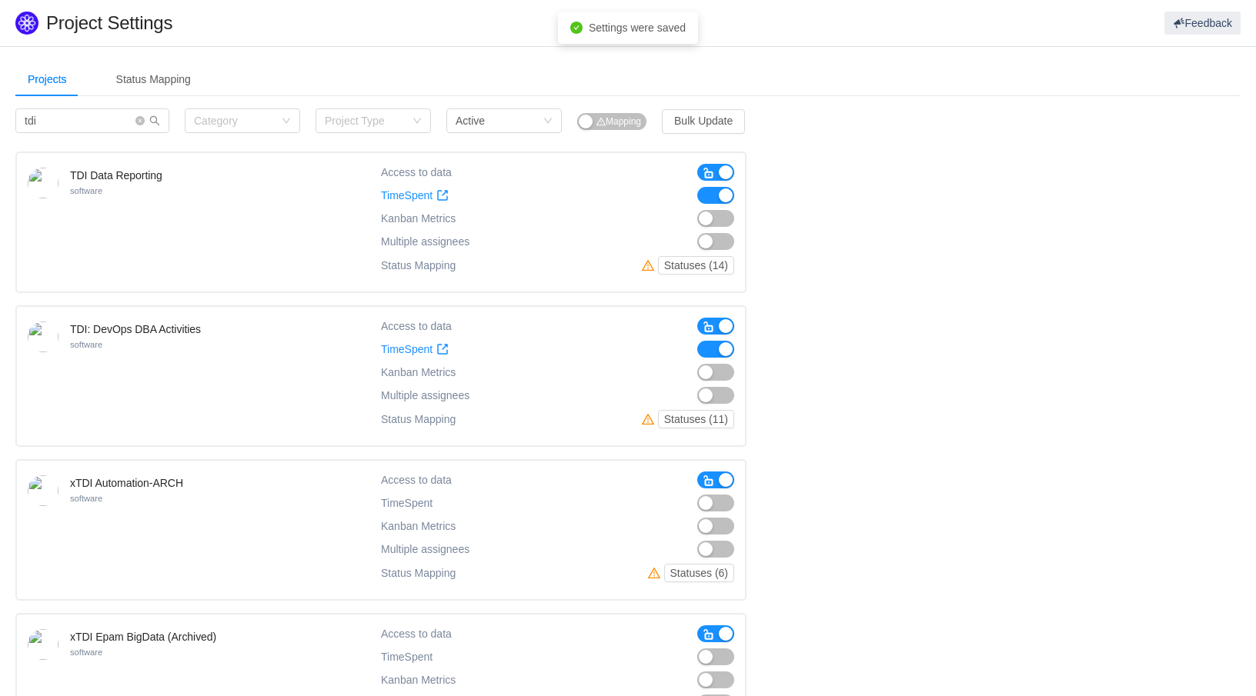
click at [710, 475] on span "button" at bounding box center [709, 481] width 12 height 12
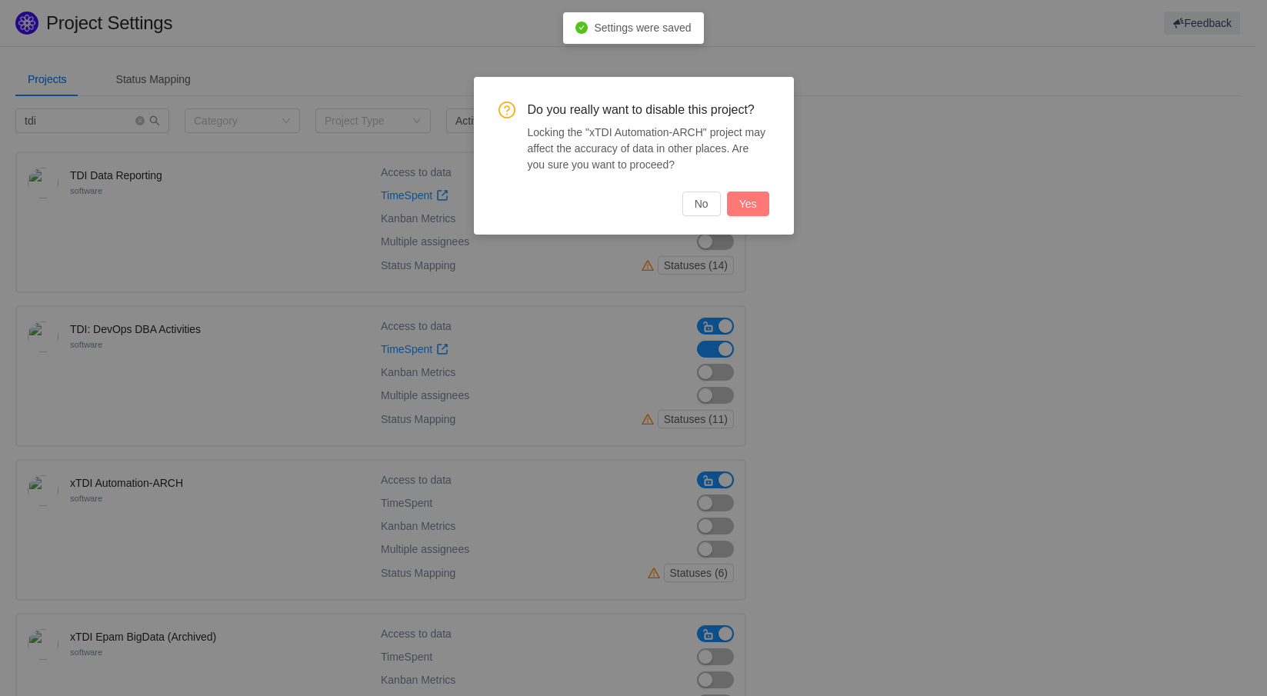
click at [748, 208] on button "Yes" at bounding box center [748, 204] width 42 height 25
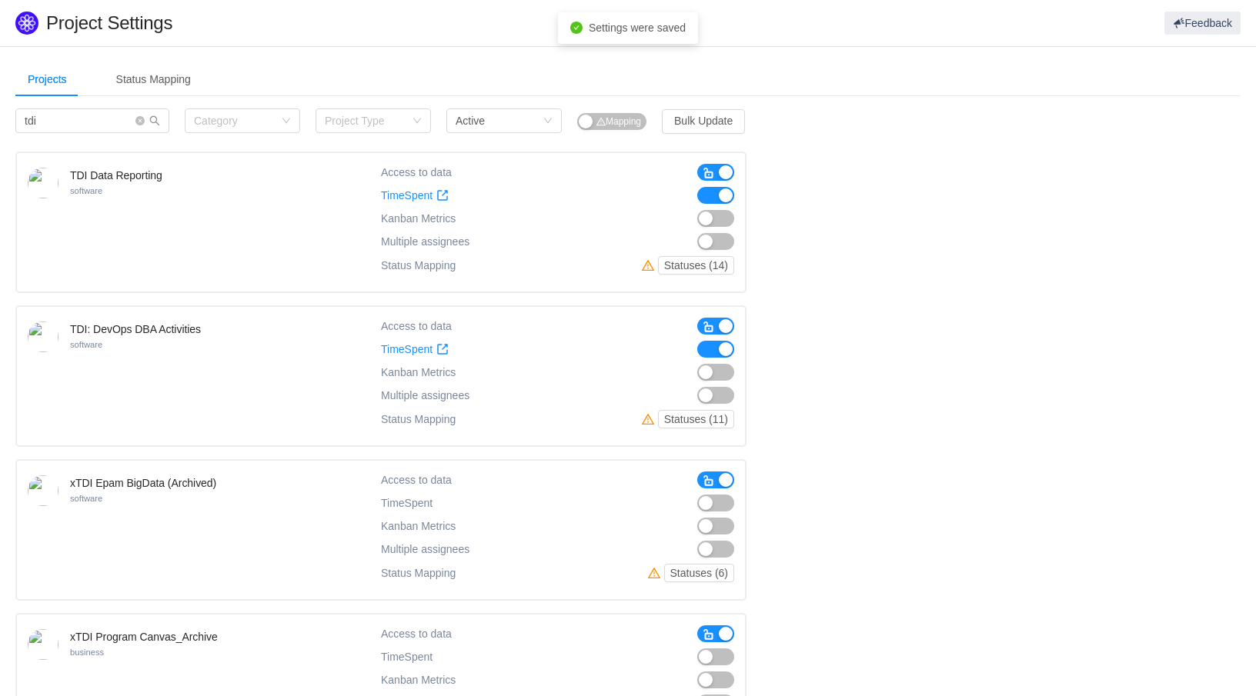
click at [705, 632] on span "button" at bounding box center [709, 635] width 12 height 12
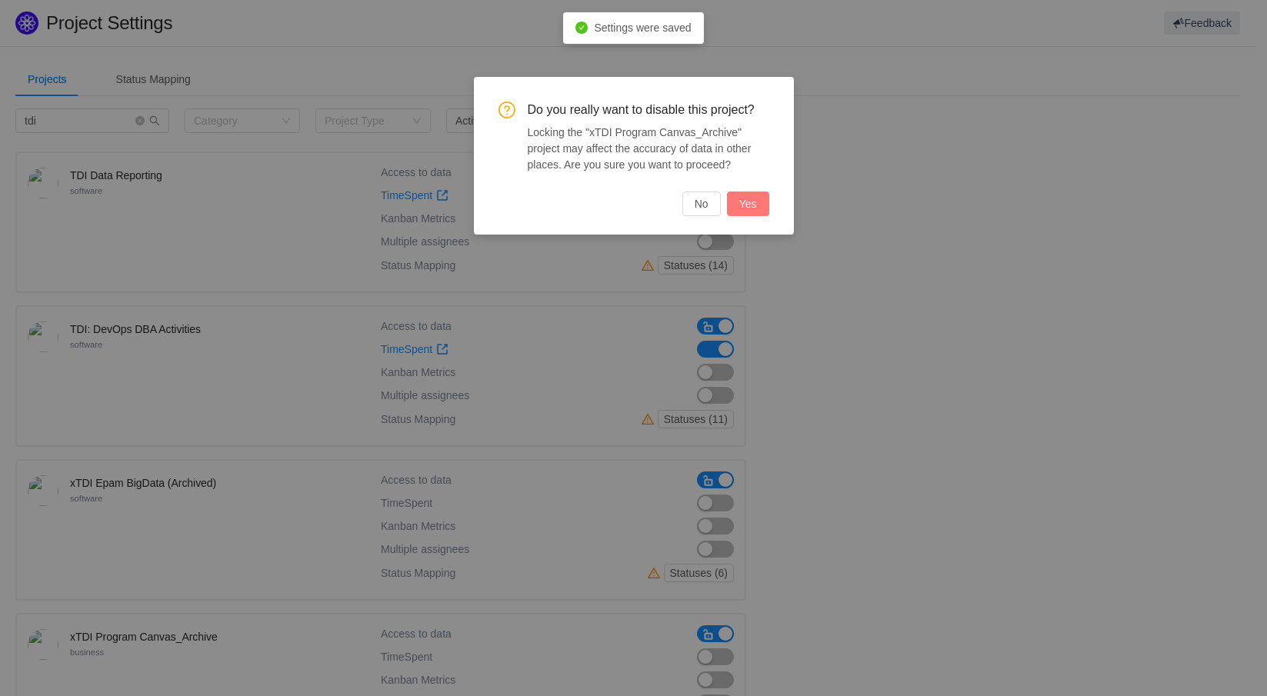
click at [743, 199] on button "Yes" at bounding box center [748, 204] width 42 height 25
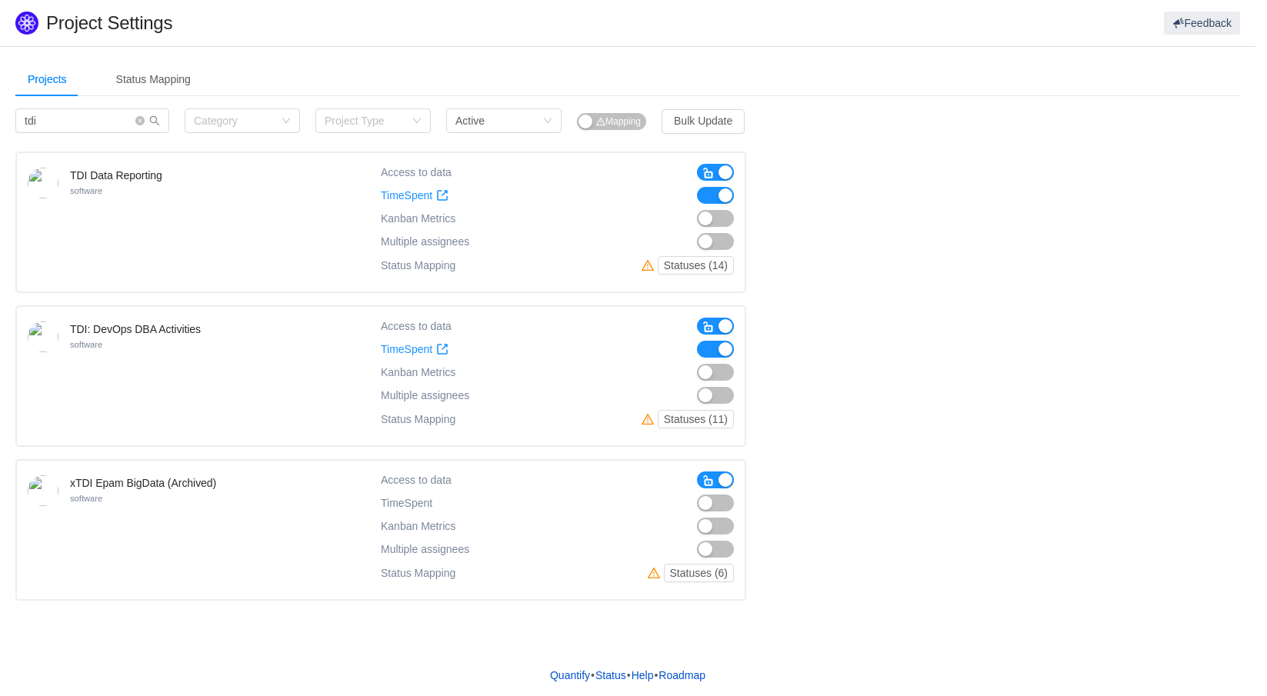
click at [710, 483] on span "button" at bounding box center [709, 481] width 12 height 12
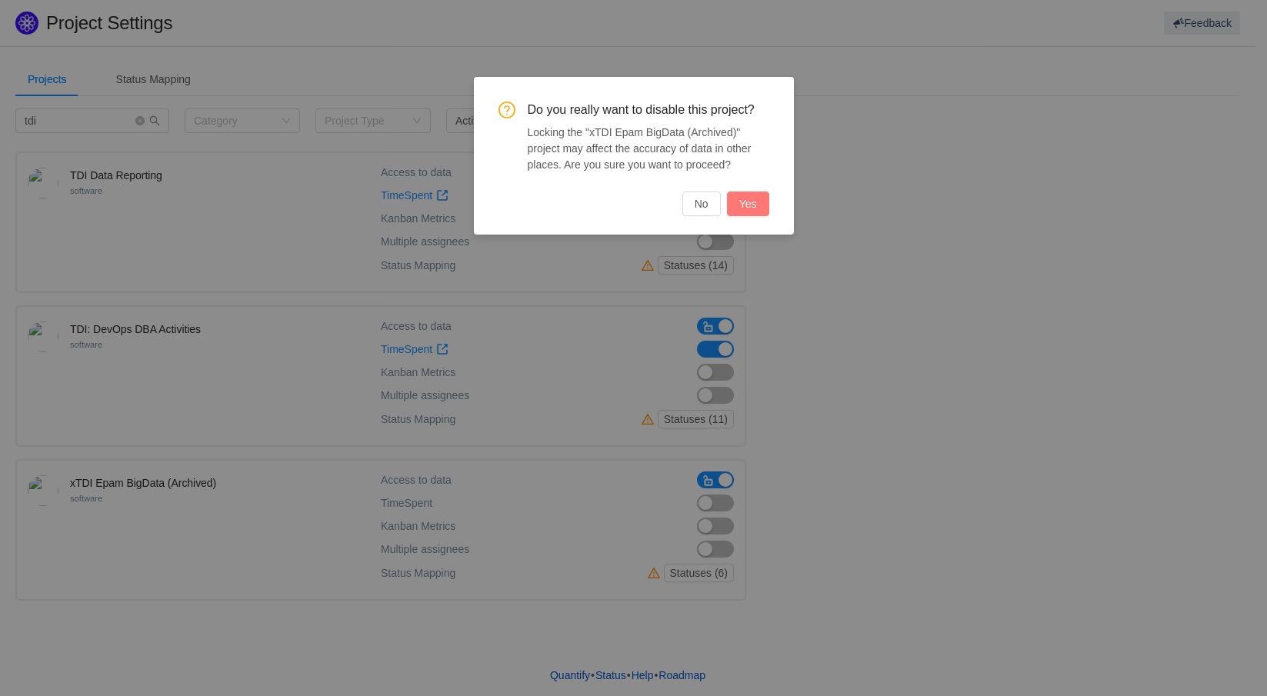
click at [753, 209] on button "Yes" at bounding box center [748, 204] width 42 height 25
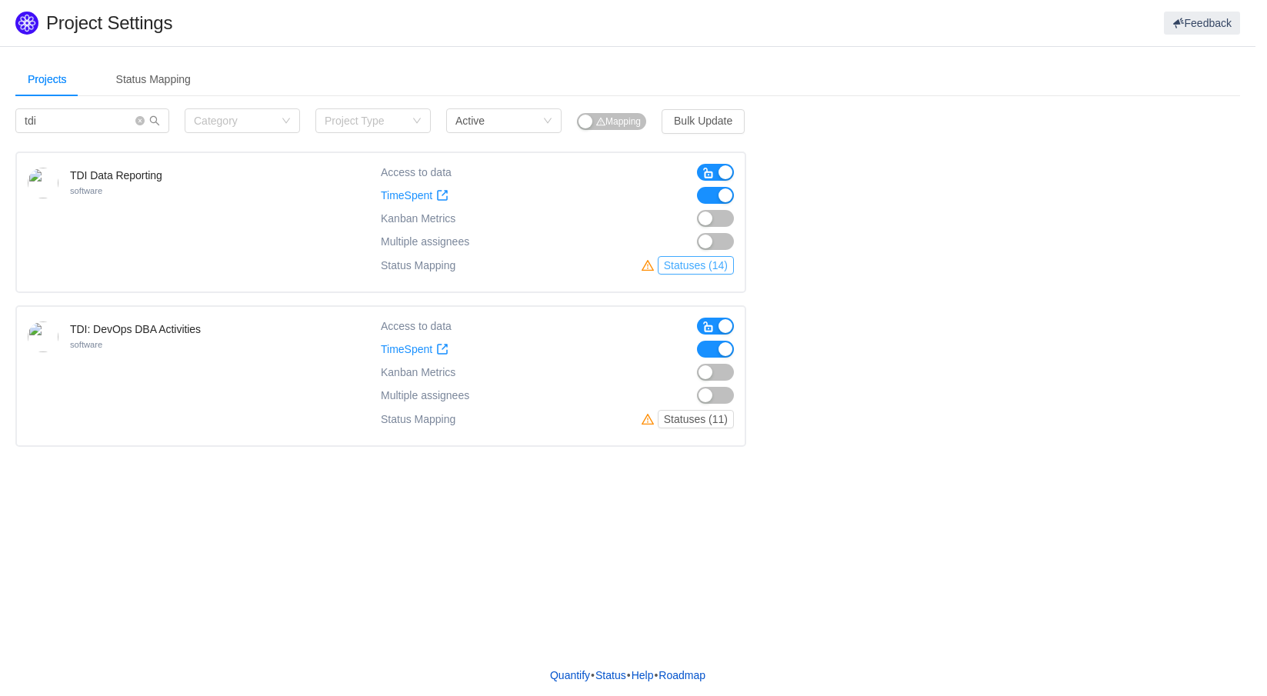
click at [709, 268] on button "Statuses (14)" at bounding box center [696, 265] width 76 height 18
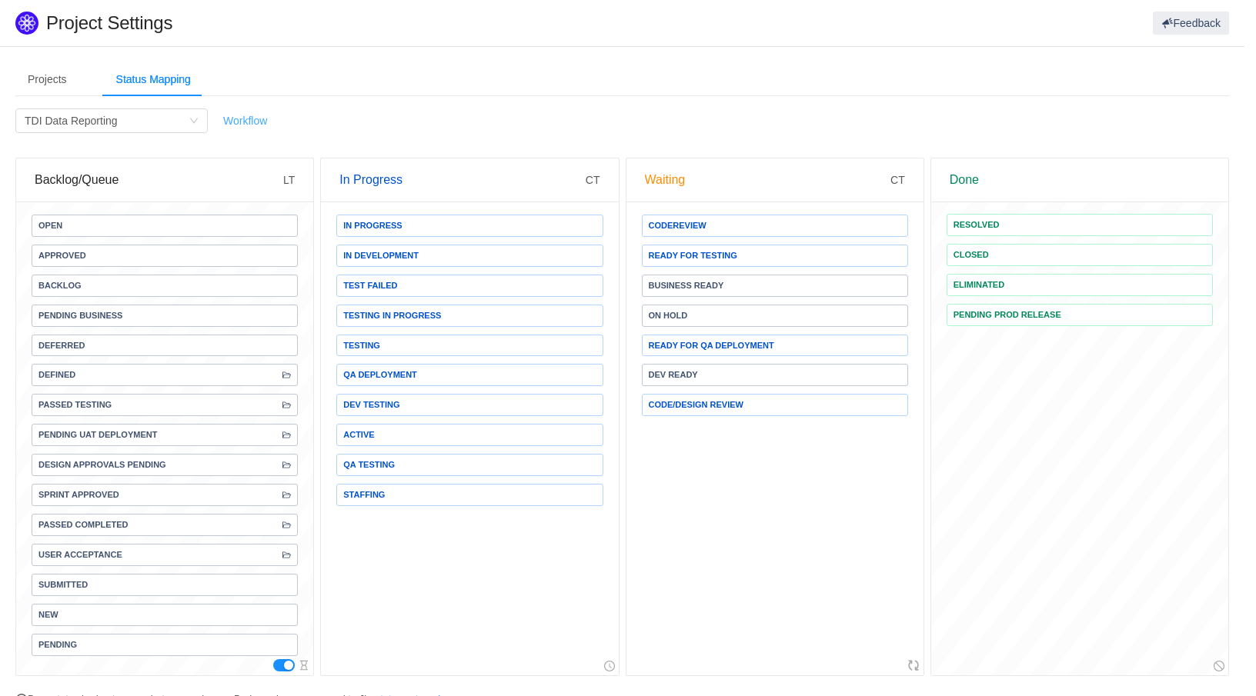
click at [259, 124] on link "Workflow" at bounding box center [245, 121] width 44 height 12
click at [45, 82] on div "Projects" at bounding box center [47, 79] width 64 height 35
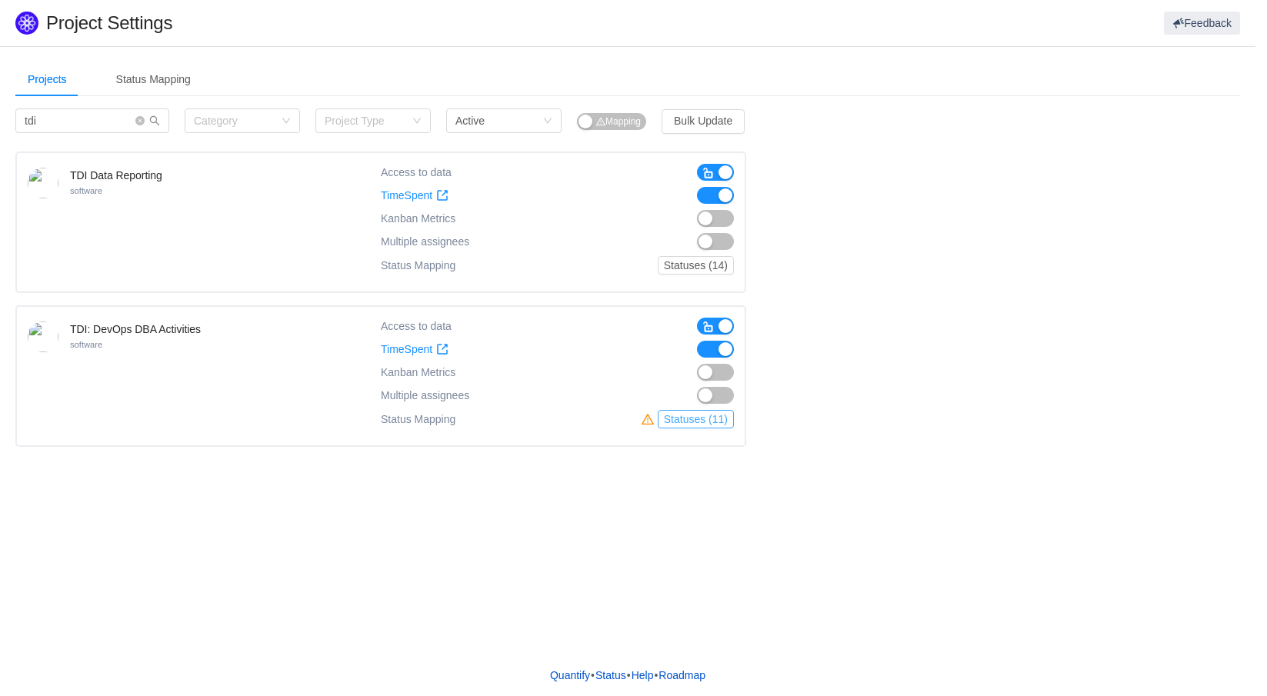
click at [700, 420] on button "Statuses (11)" at bounding box center [696, 419] width 76 height 18
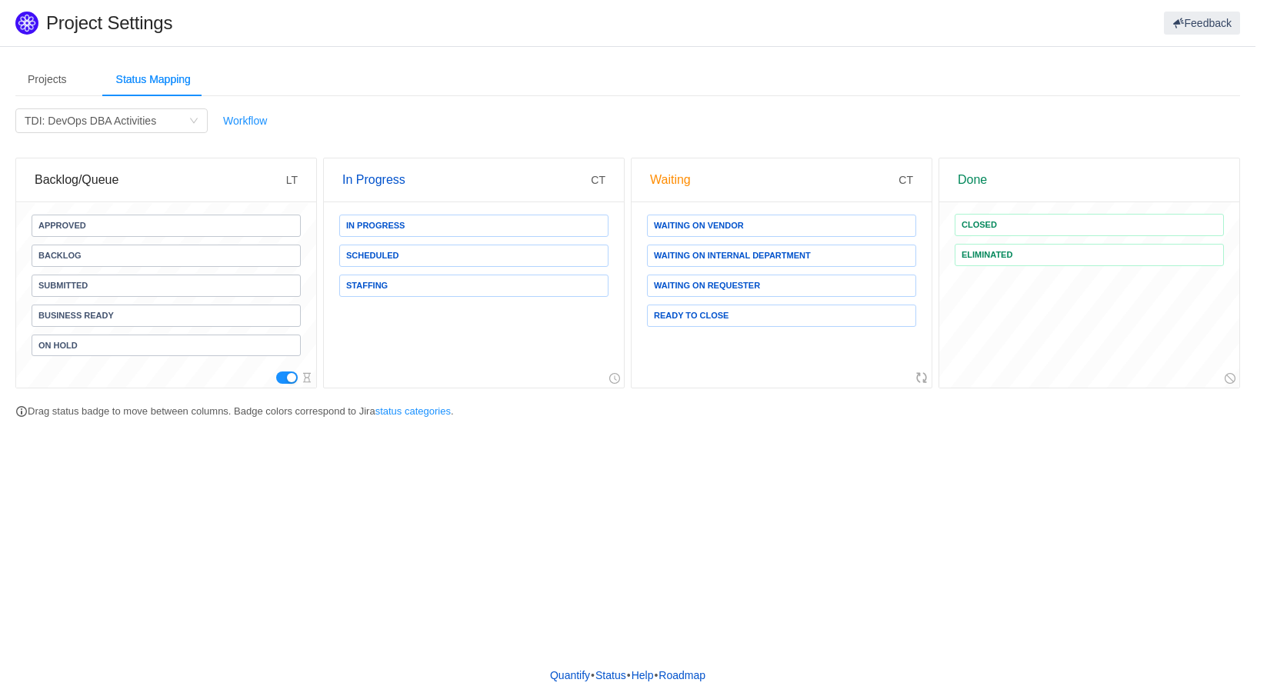
click at [282, 375] on button "button" at bounding box center [287, 378] width 22 height 12
click at [38, 77] on div "Projects" at bounding box center [47, 79] width 64 height 35
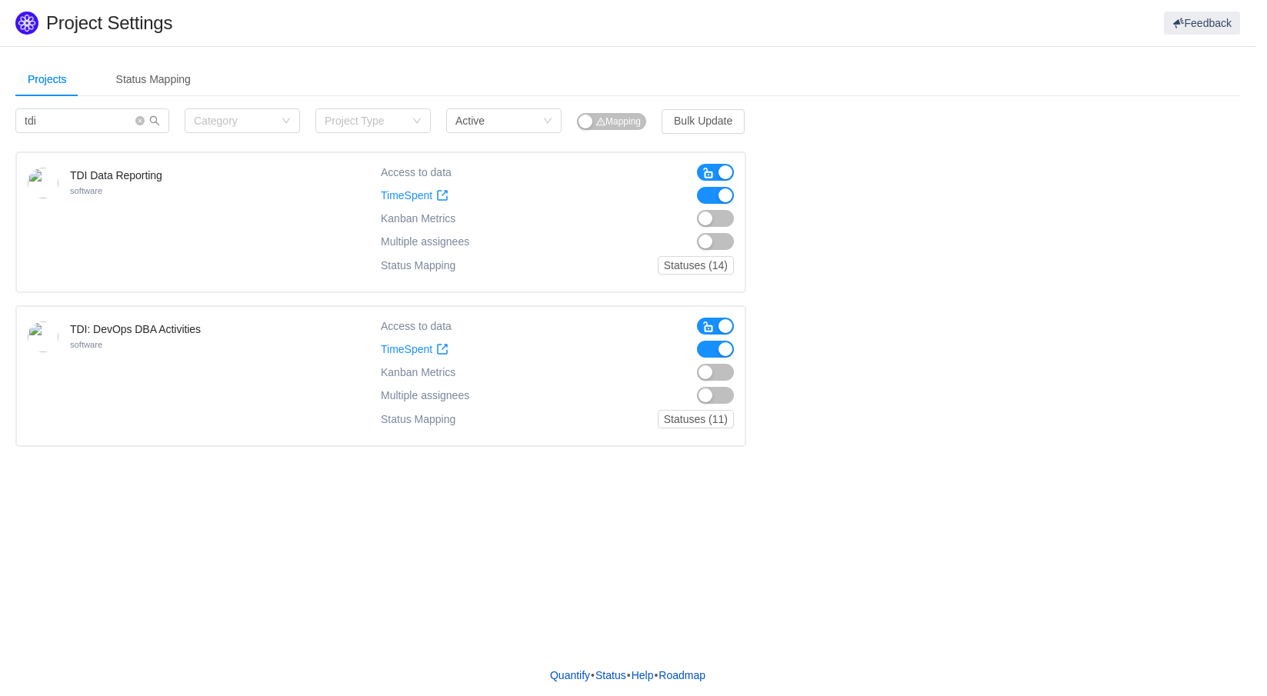
click at [719, 373] on button "button" at bounding box center [715, 372] width 37 height 17
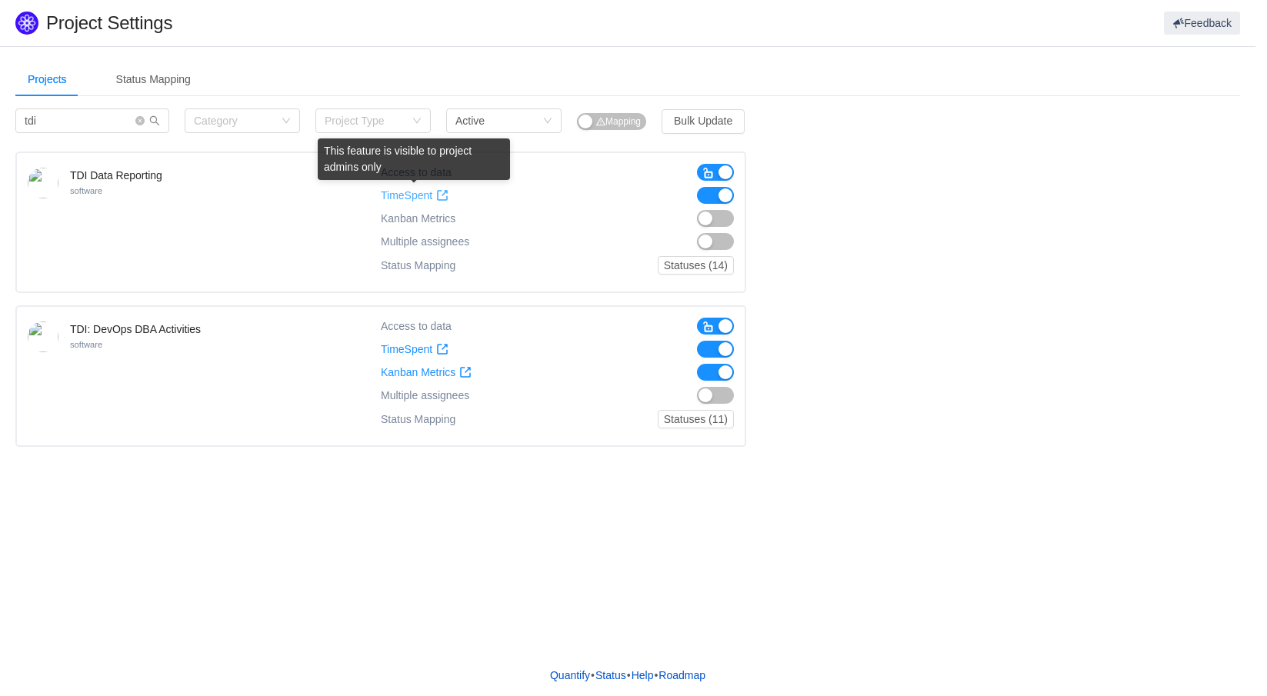
click at [417, 196] on span "TimeSpent" at bounding box center [407, 195] width 52 height 13
click at [707, 176] on span "button" at bounding box center [709, 173] width 12 height 12
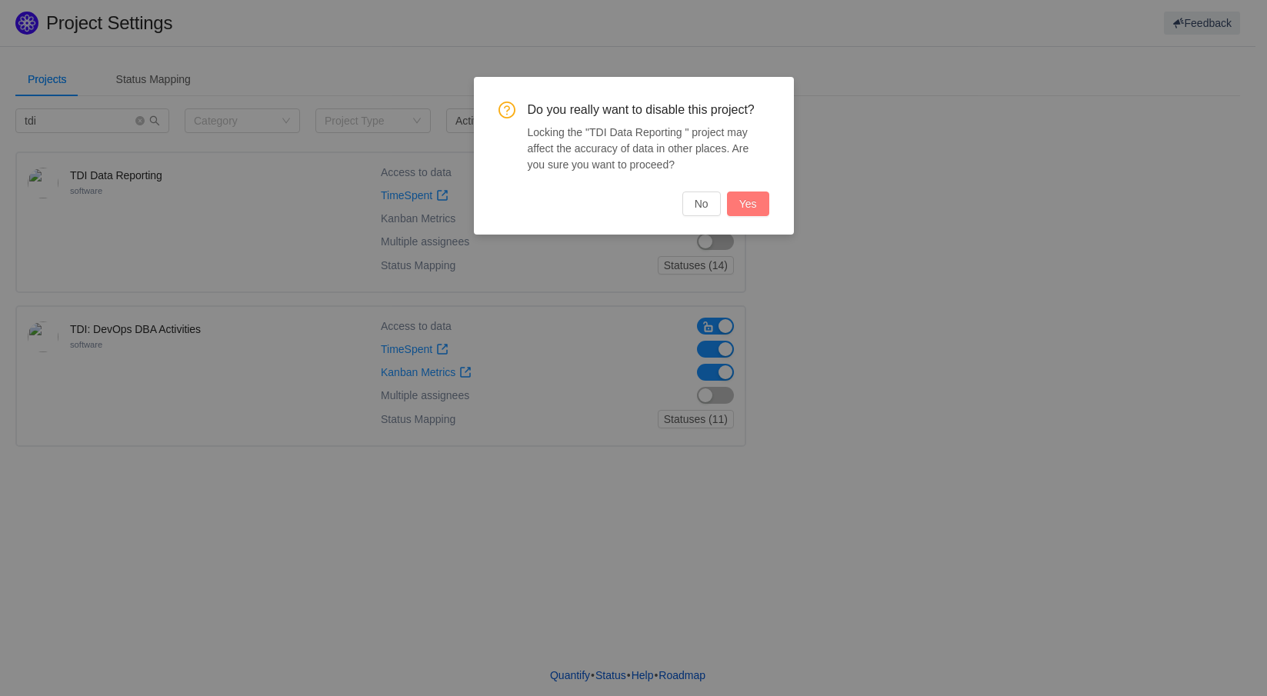
click at [739, 206] on button "Yes" at bounding box center [748, 204] width 42 height 25
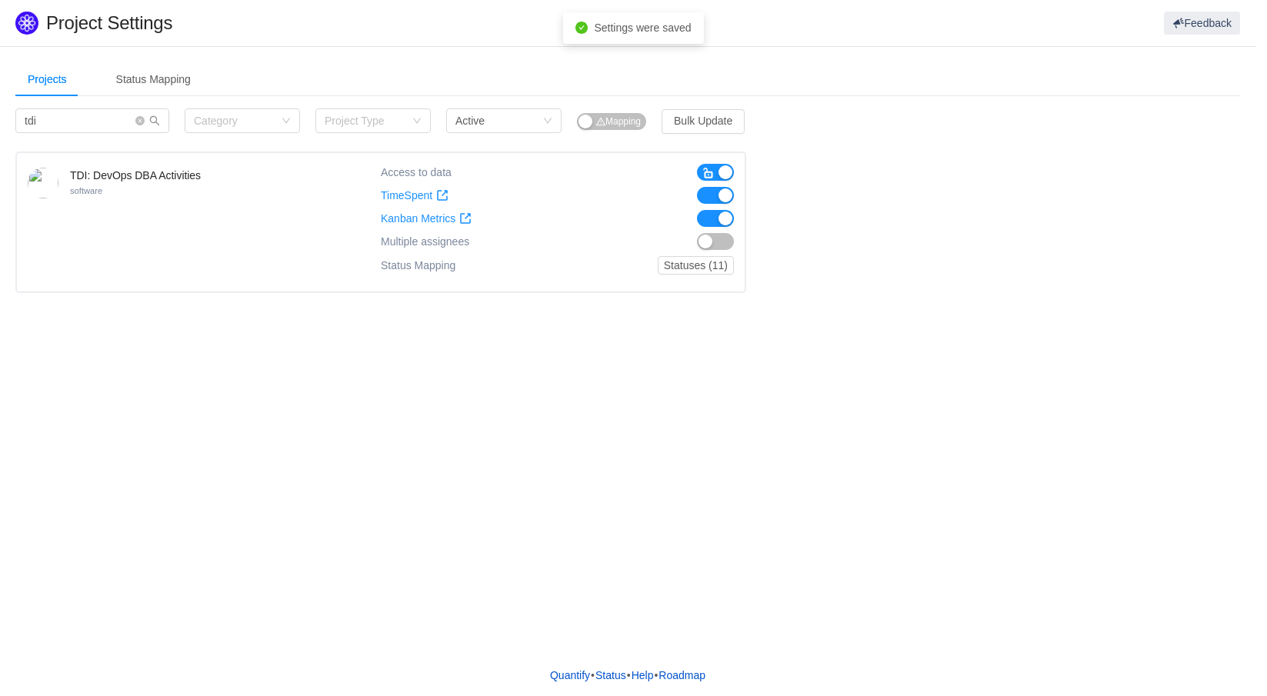
click at [713, 172] on span "button" at bounding box center [709, 173] width 12 height 12
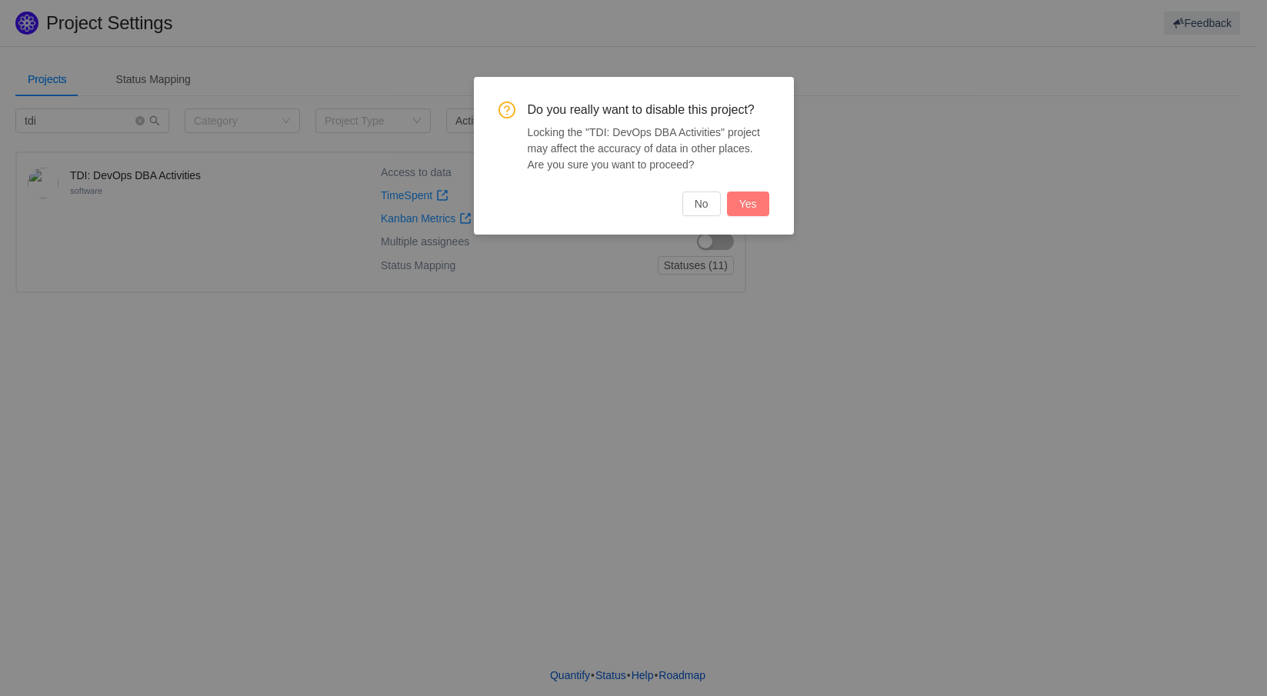
click at [749, 201] on button "Yes" at bounding box center [748, 204] width 42 height 25
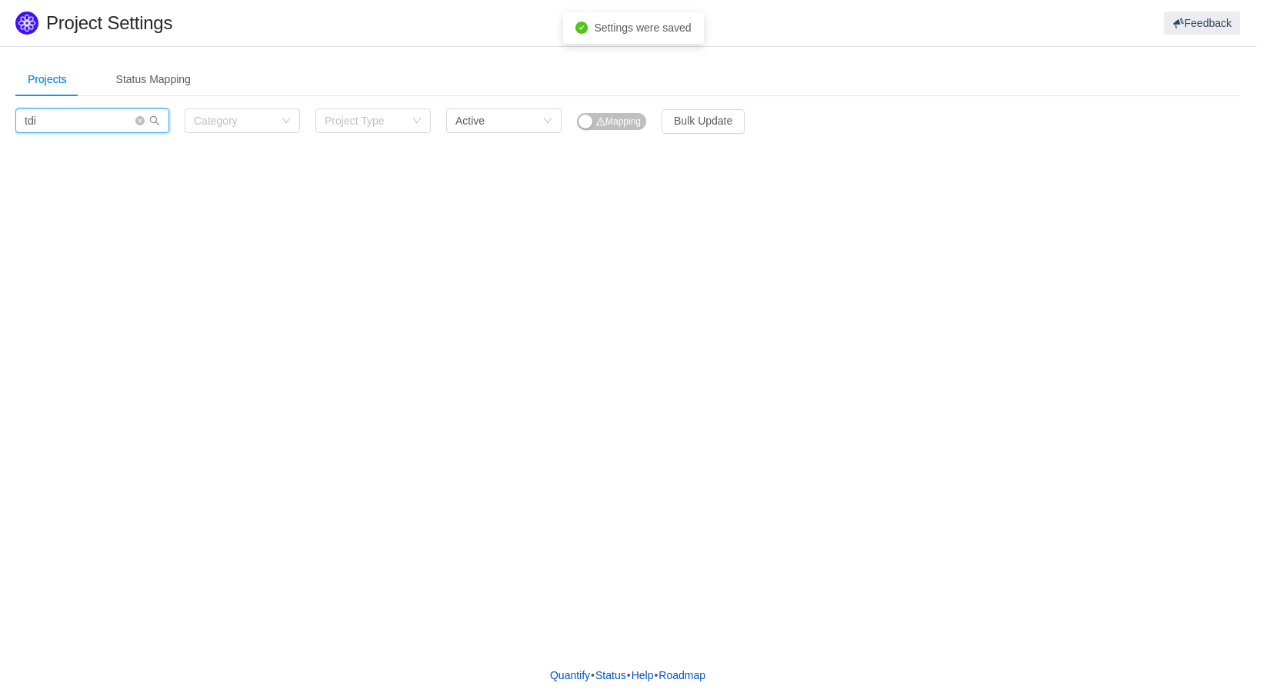
drag, startPoint x: 39, startPoint y: 122, endPoint x: 15, endPoint y: 121, distance: 24.6
click at [15, 121] on section "Projects Status Mapping tdi Category Project Type Status Active Mapping Bulk Up…" at bounding box center [628, 107] width 1256 height 120
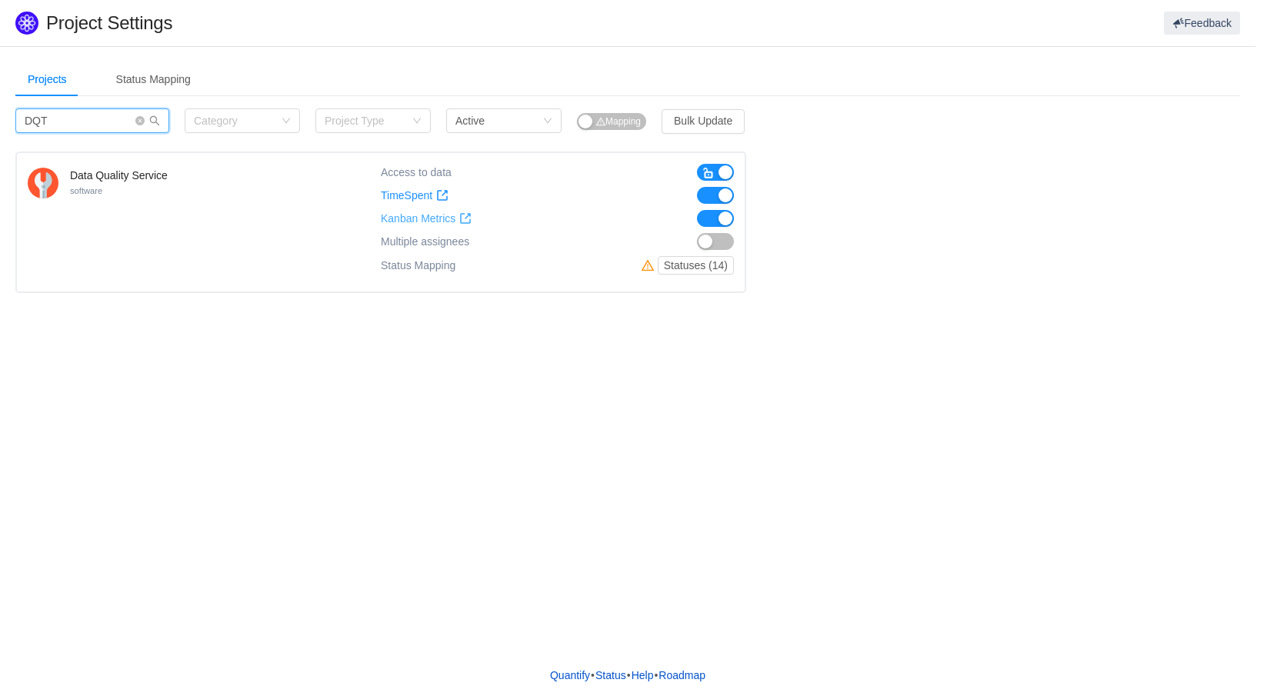
type input "DQT"
click at [418, 217] on span "Kanban Metrics" at bounding box center [418, 218] width 75 height 13
click at [701, 165] on button "button" at bounding box center [715, 172] width 37 height 17
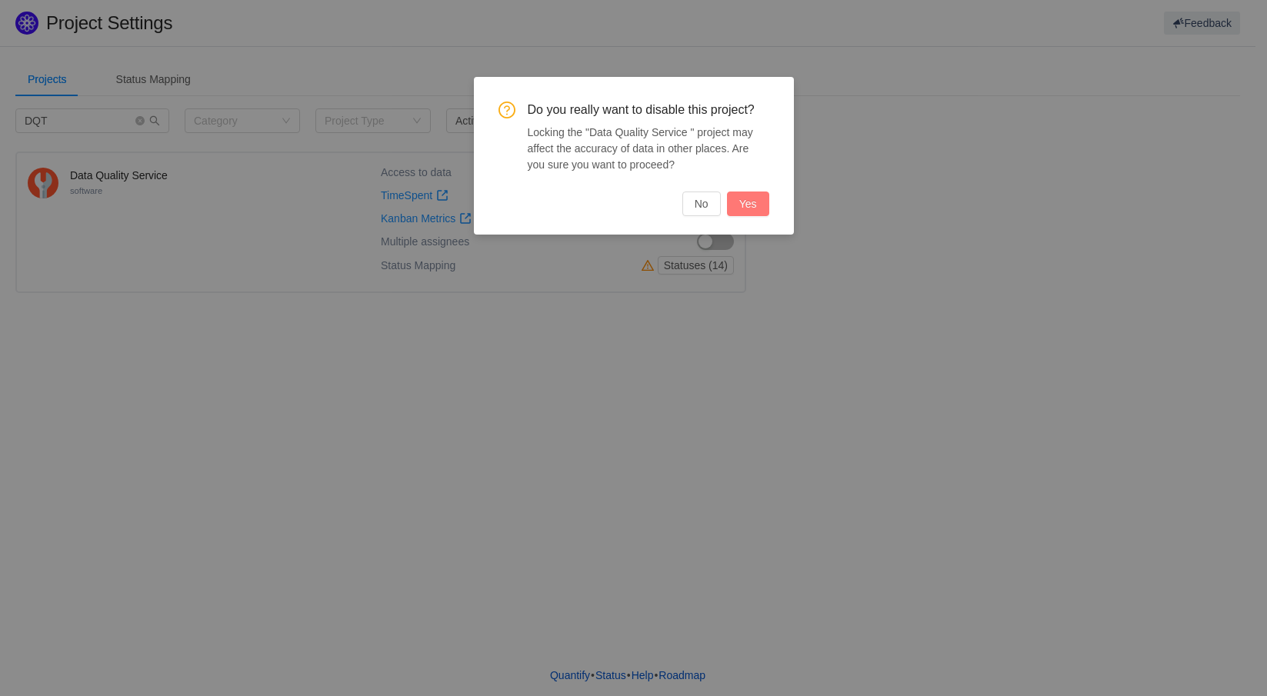
click at [753, 204] on button "Yes" at bounding box center [748, 204] width 42 height 25
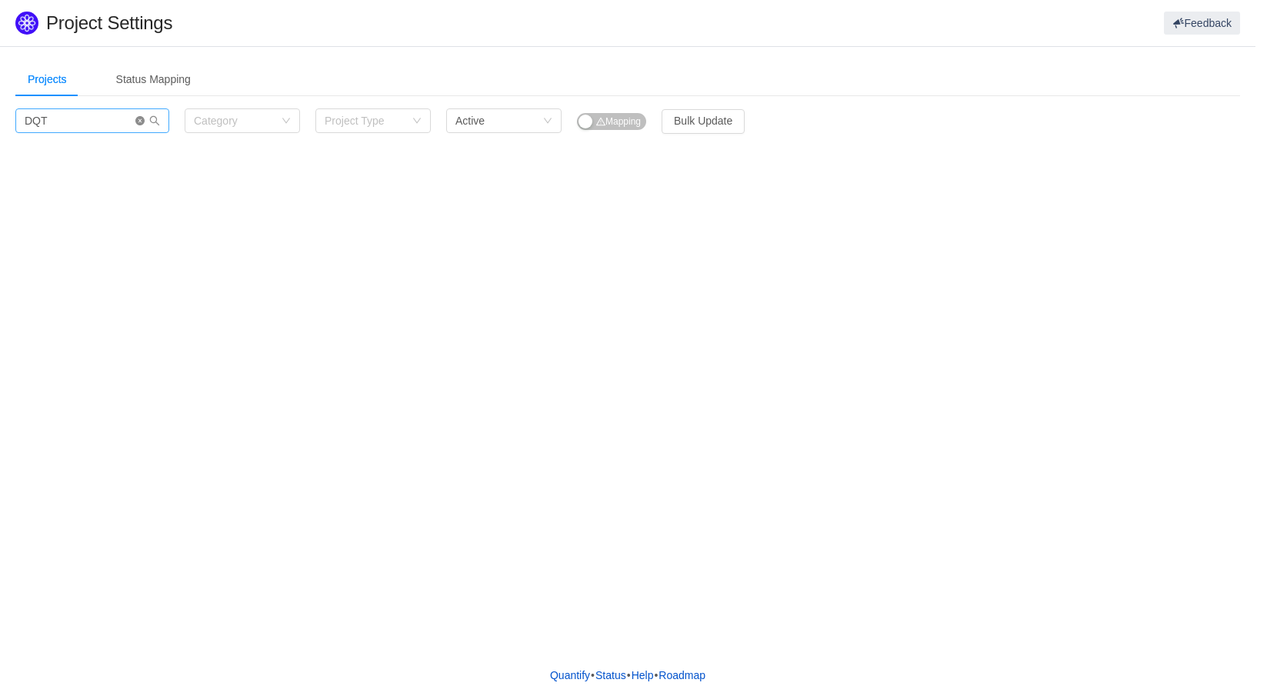
click at [138, 125] on icon "icon: close-circle" at bounding box center [139, 120] width 9 height 9
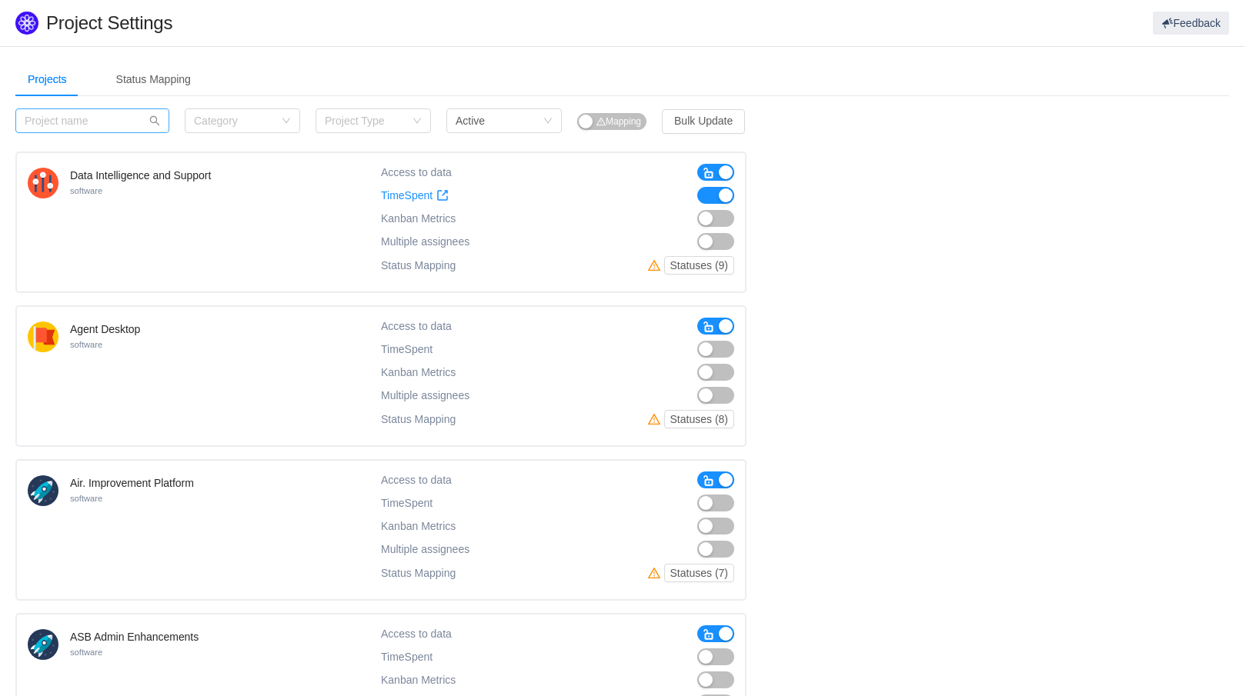
click at [710, 173] on span "button" at bounding box center [709, 173] width 12 height 12
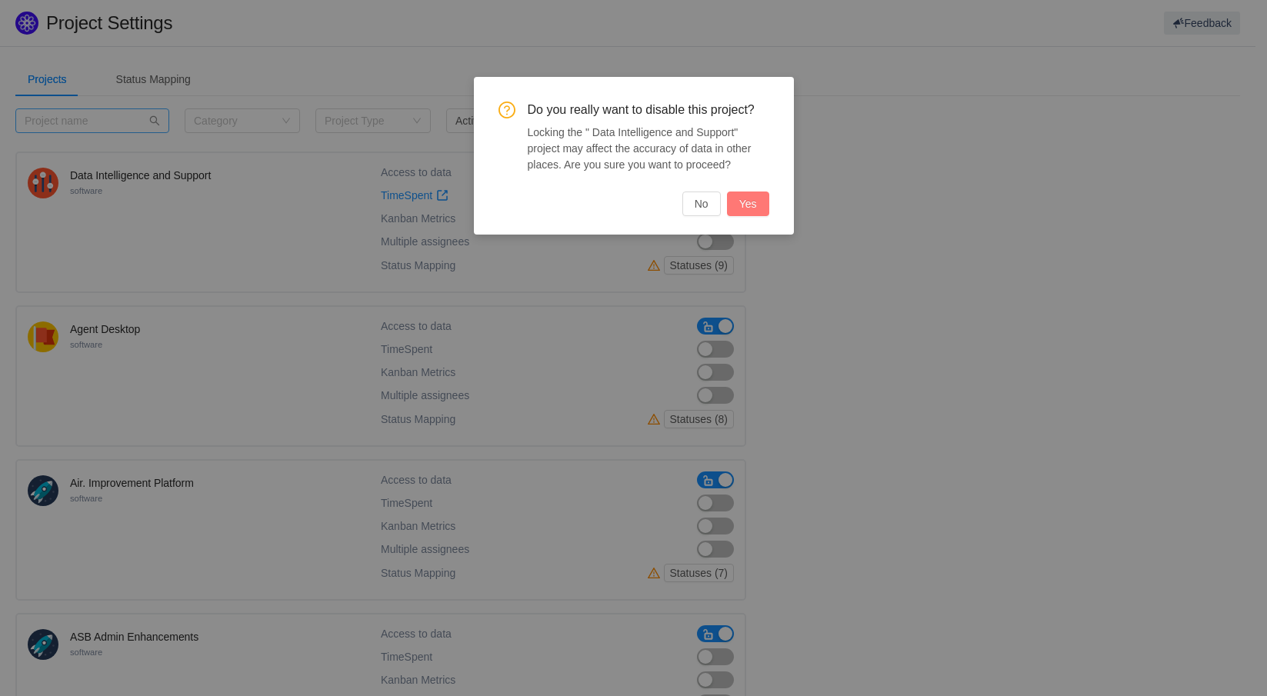
click at [748, 201] on button "Yes" at bounding box center [748, 204] width 42 height 25
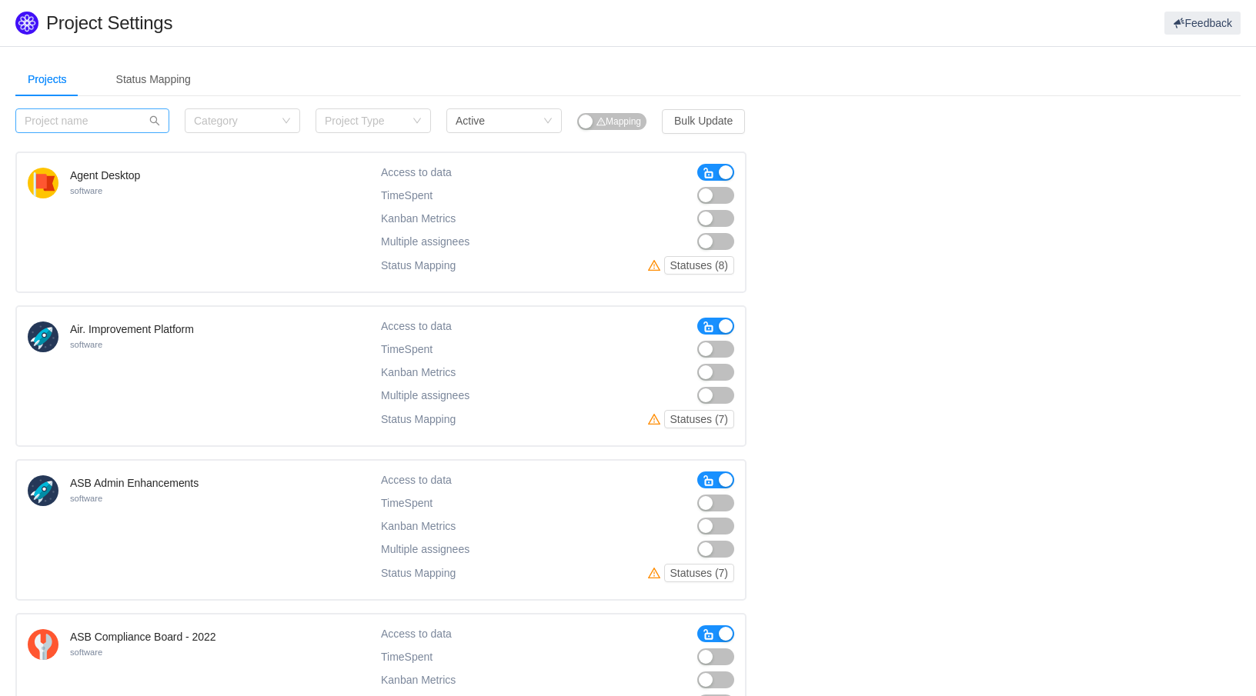
click at [709, 165] on span "button" at bounding box center [709, 172] width 12 height 15
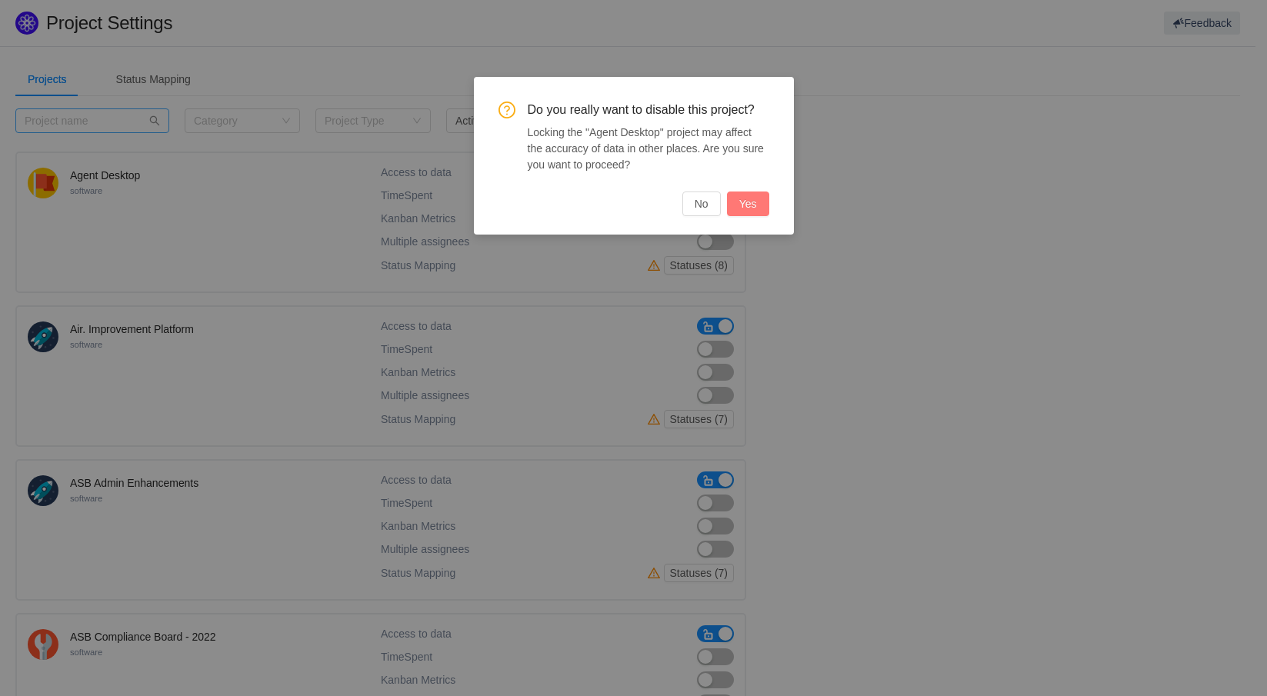
click at [746, 202] on button "Yes" at bounding box center [748, 204] width 42 height 25
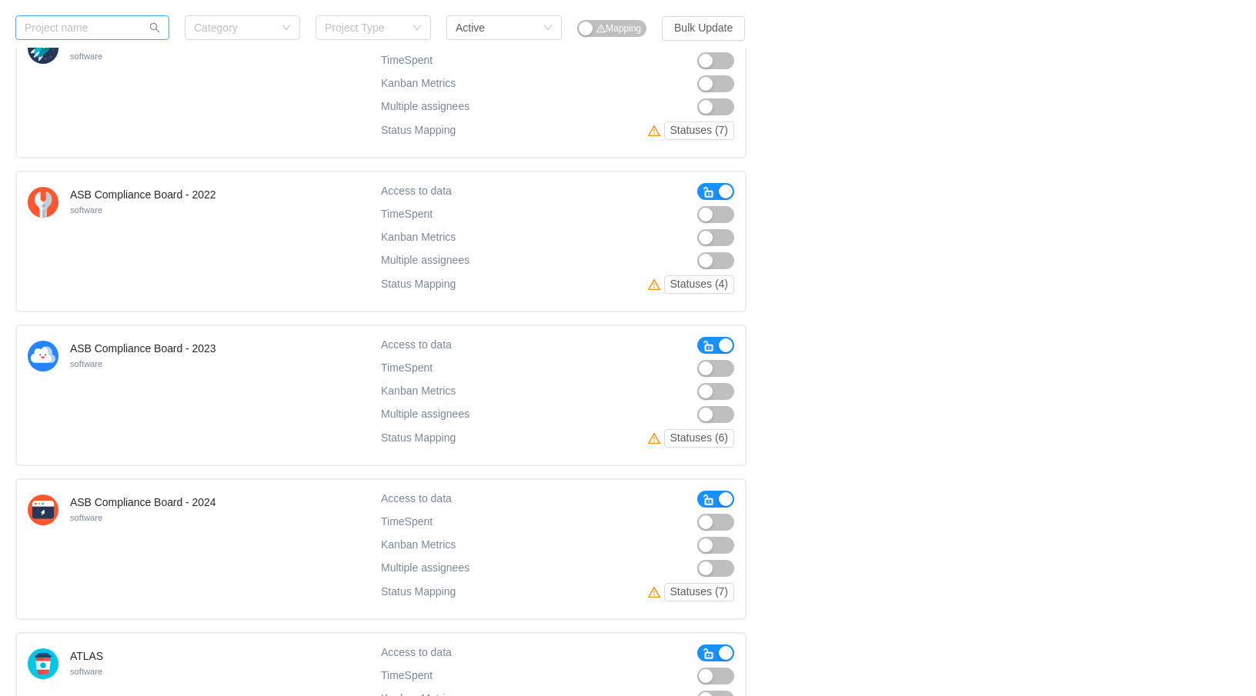
scroll to position [308, 0]
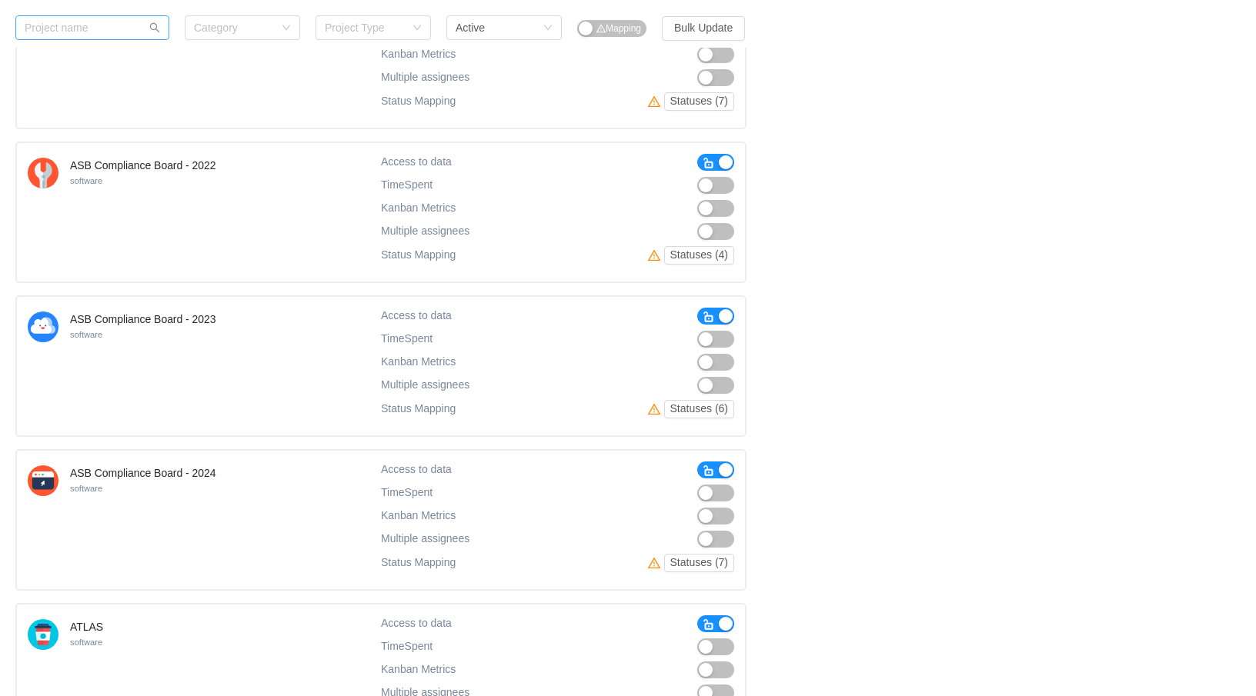
click at [709, 159] on span "button" at bounding box center [709, 163] width 12 height 12
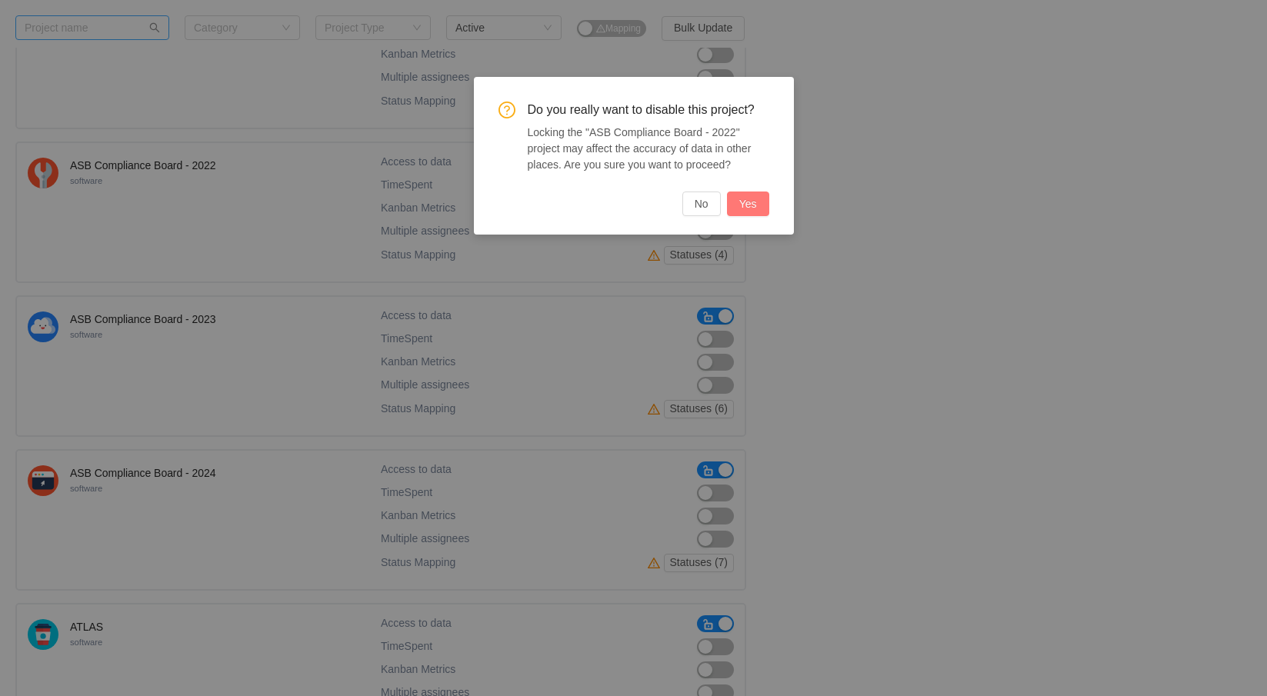
click at [744, 202] on button "Yes" at bounding box center [748, 204] width 42 height 25
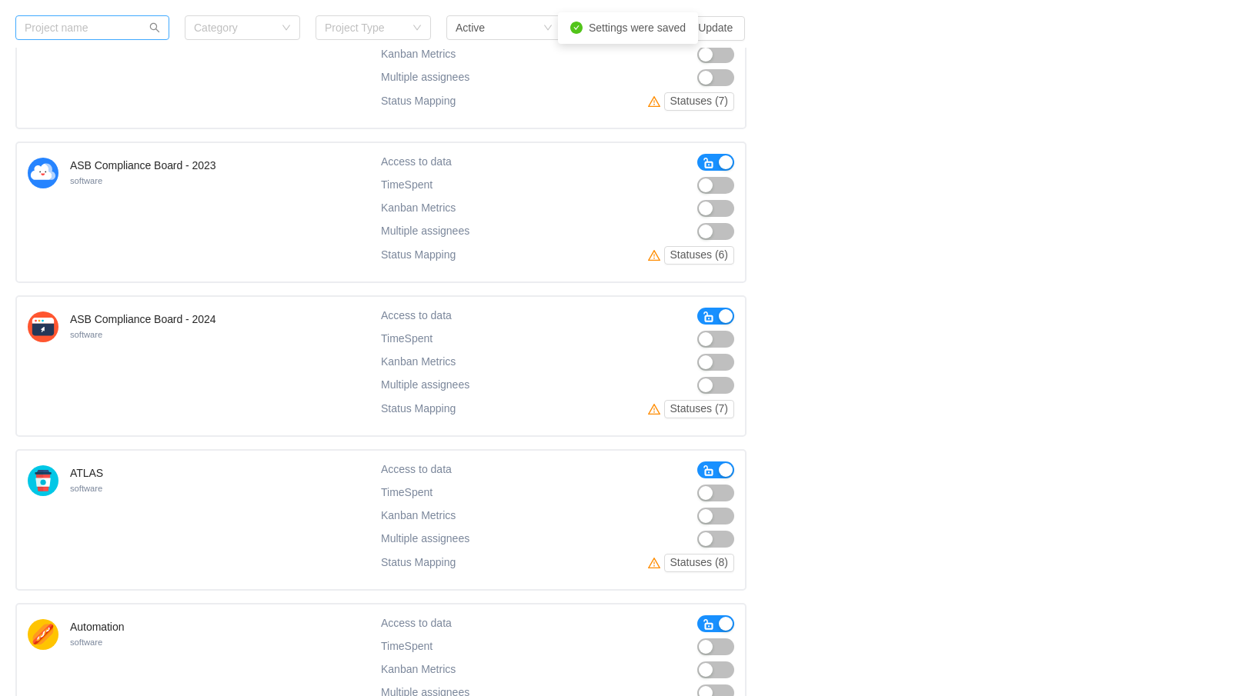
click at [702, 470] on button "button" at bounding box center [715, 470] width 37 height 17
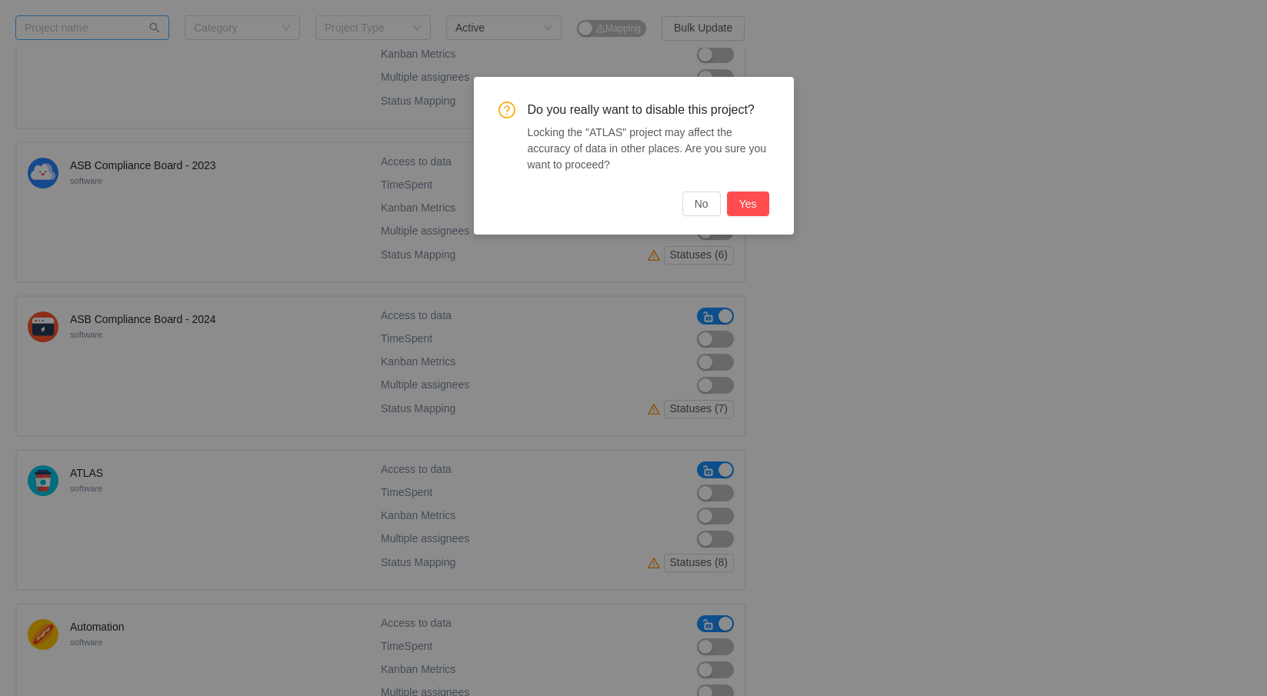
drag, startPoint x: 756, startPoint y: 205, endPoint x: 781, endPoint y: 229, distance: 34.3
click at [754, 206] on button "Yes" at bounding box center [748, 204] width 42 height 25
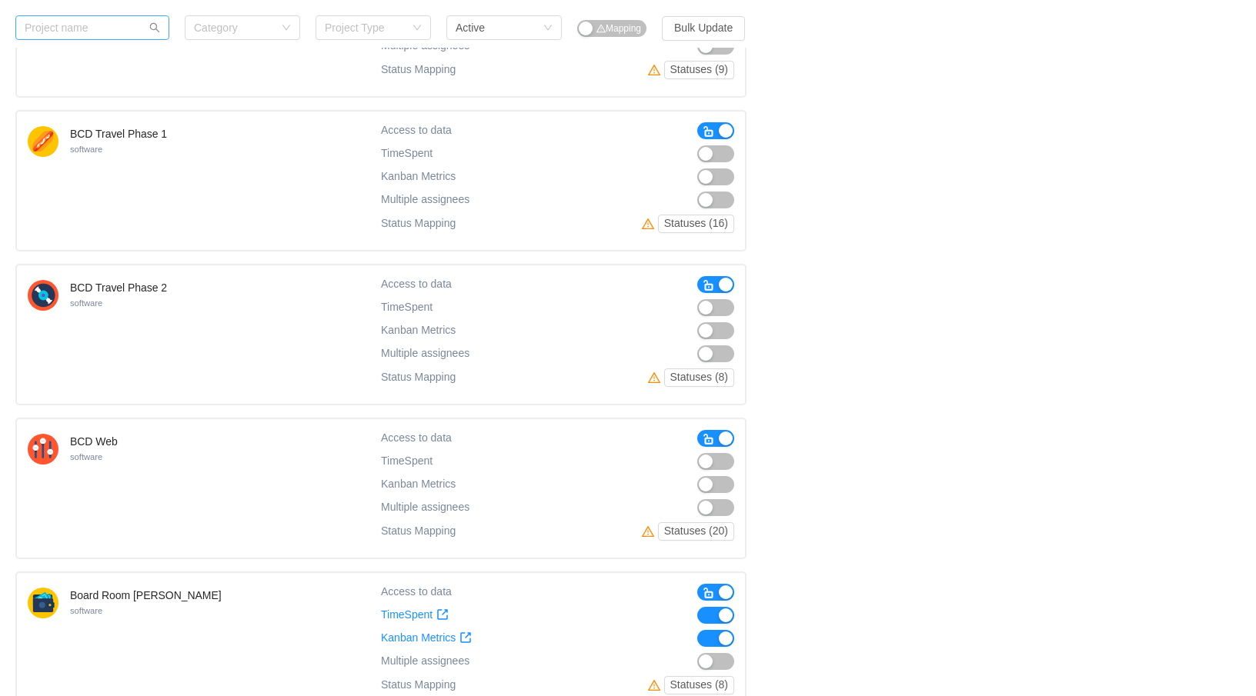
scroll to position [2628, 0]
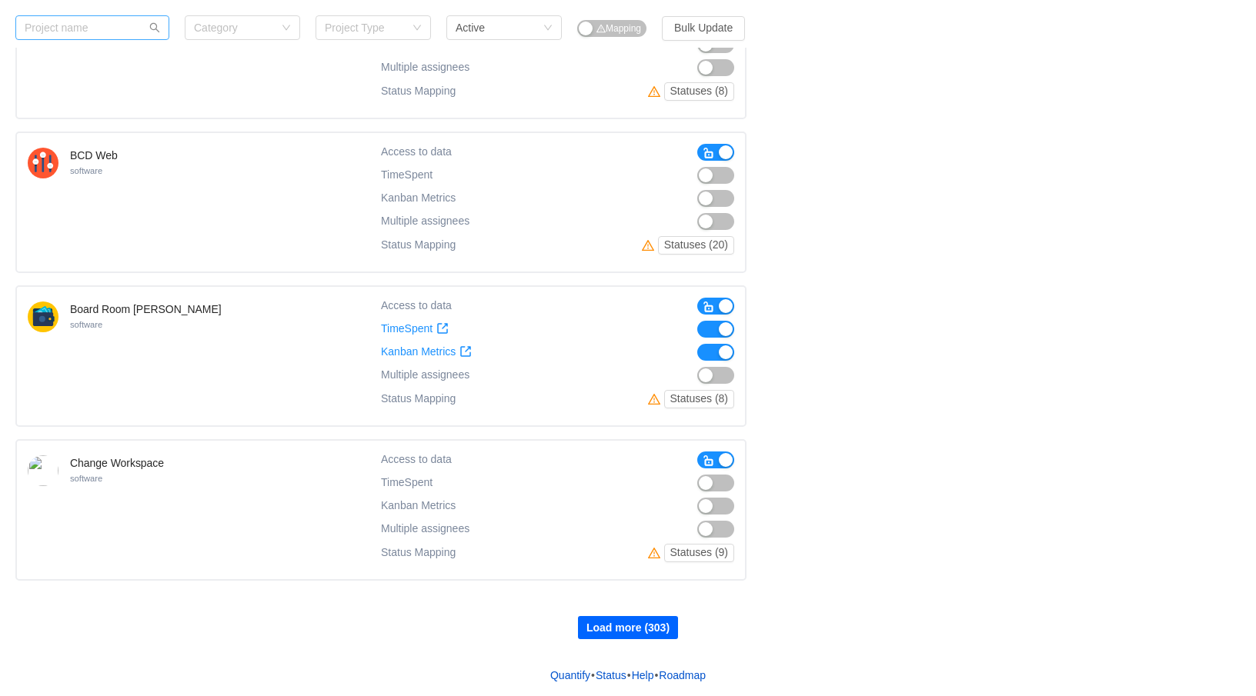
click at [643, 629] on button "Load more (303)" at bounding box center [628, 627] width 100 height 23
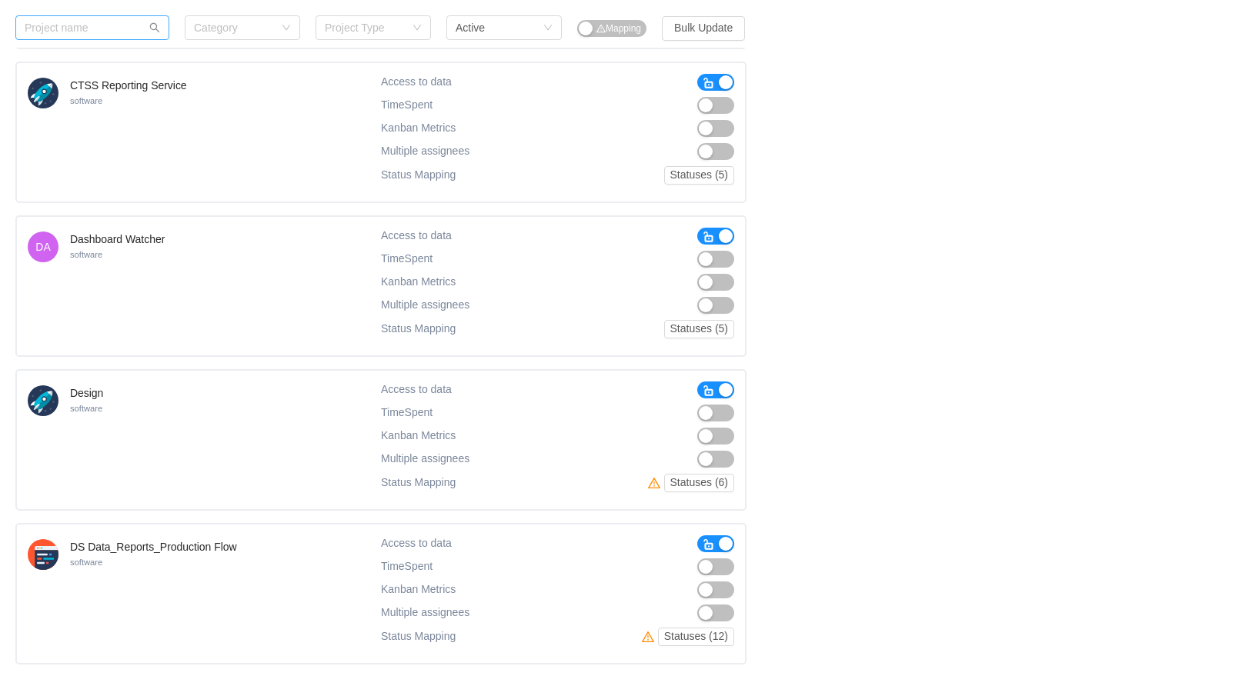
scroll to position [4167, 0]
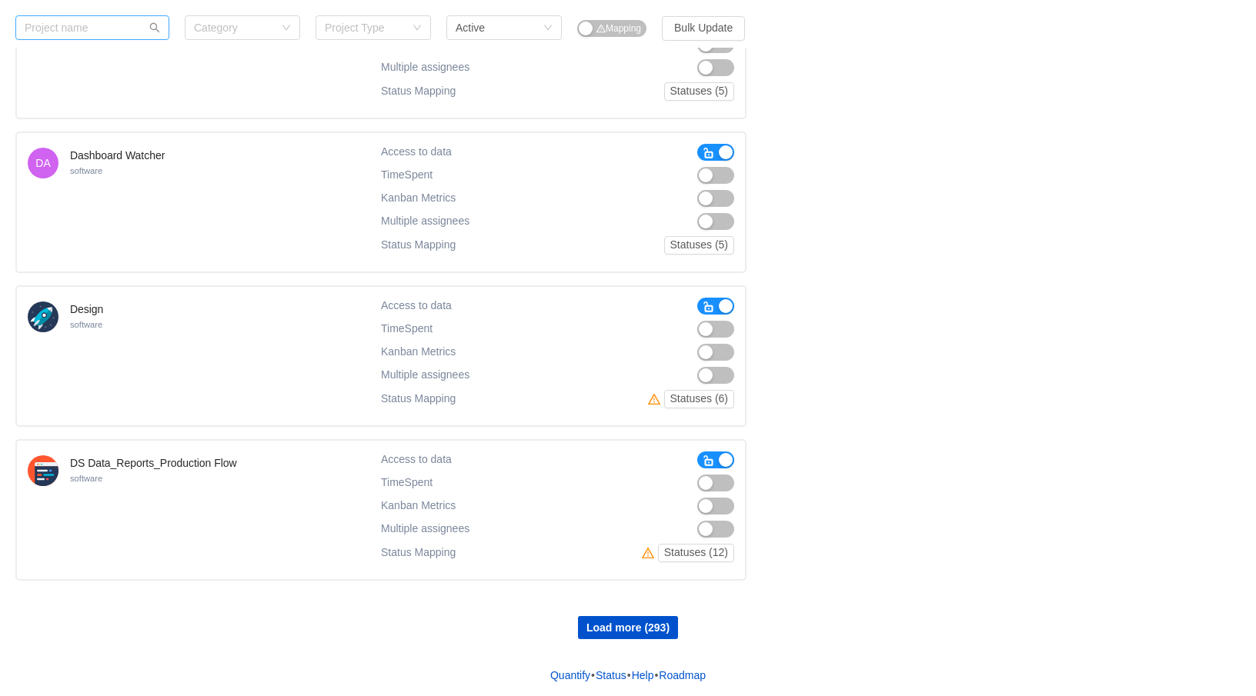
click at [716, 456] on button "button" at bounding box center [715, 460] width 37 height 17
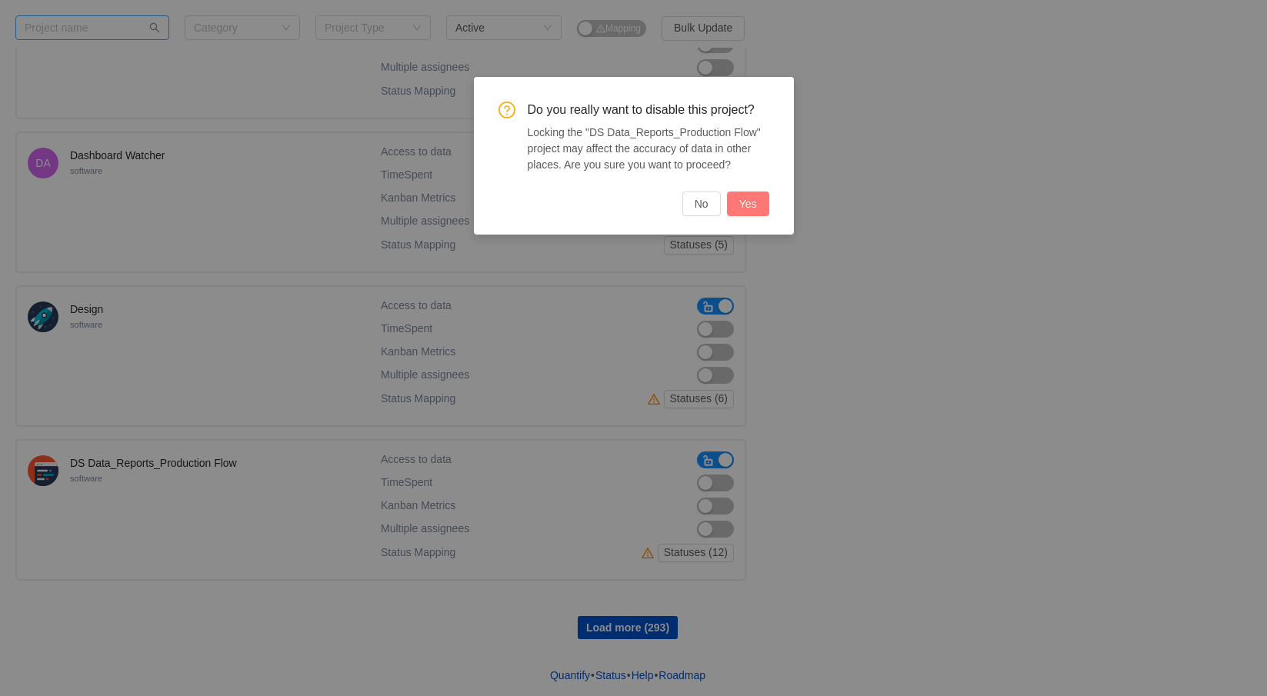
click at [751, 205] on button "Yes" at bounding box center [748, 204] width 42 height 25
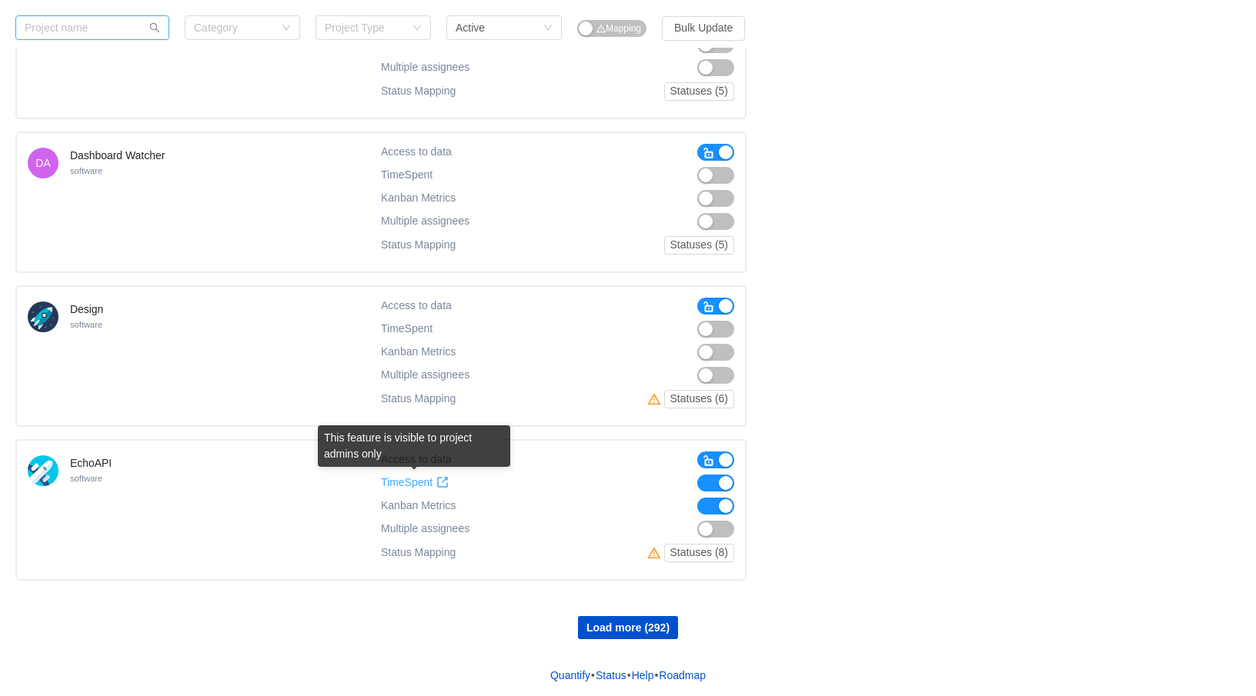
click at [412, 484] on span "TimeSpent" at bounding box center [407, 482] width 52 height 13
click at [712, 465] on span "button" at bounding box center [709, 461] width 12 height 12
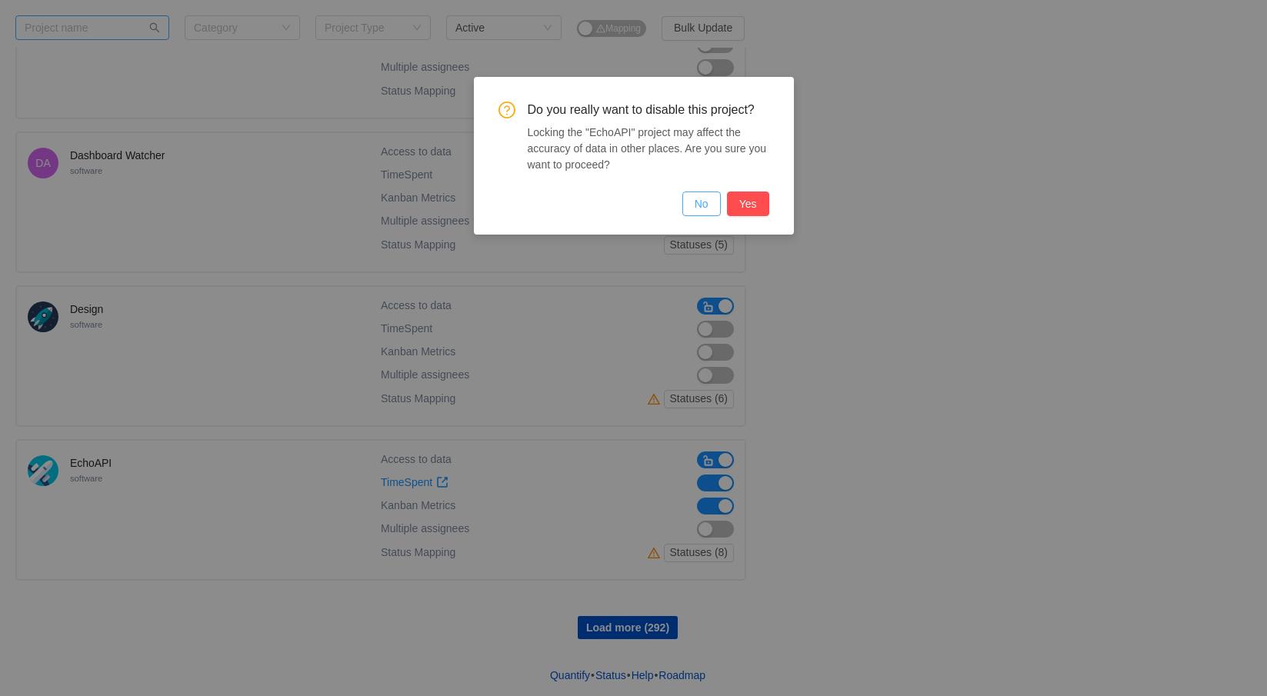
click at [716, 205] on button "No" at bounding box center [702, 204] width 38 height 25
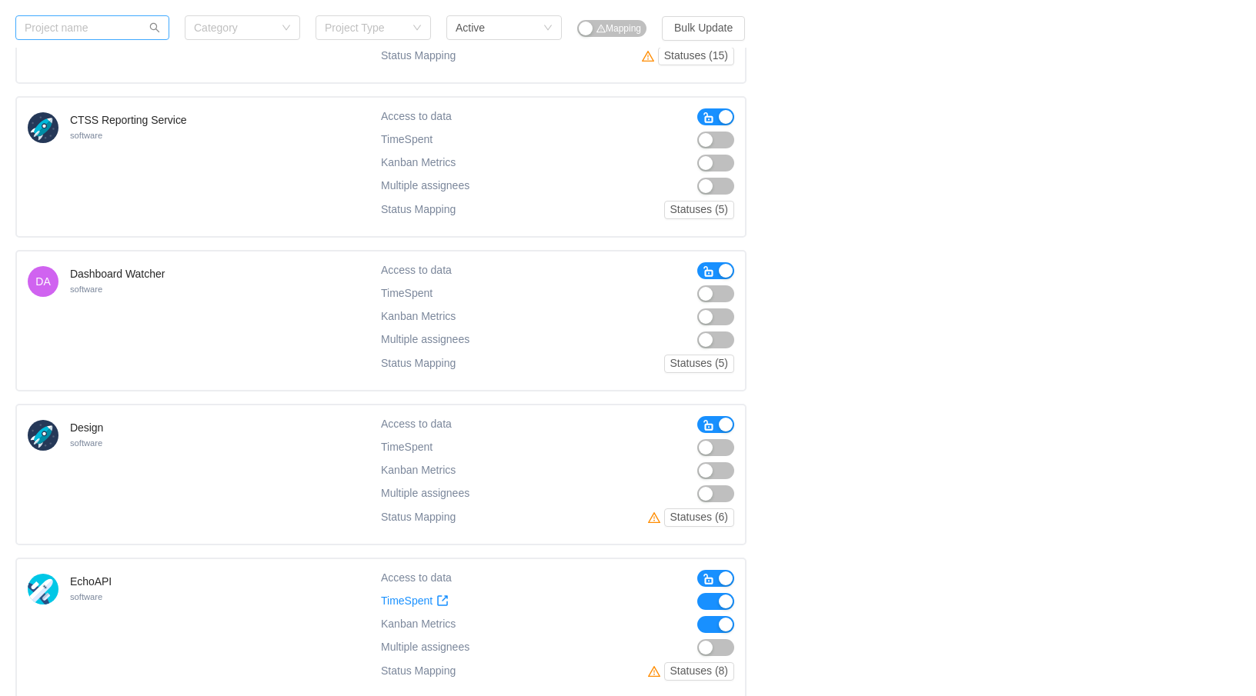
scroll to position [4013, 0]
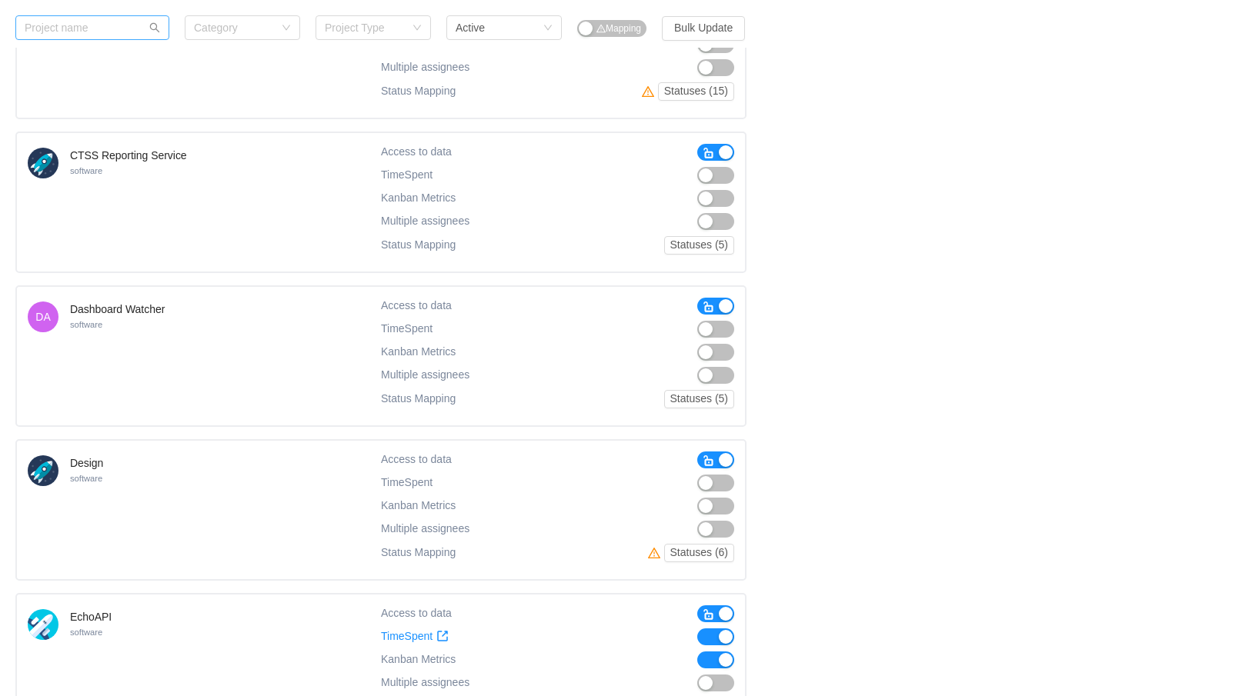
click at [706, 306] on span "button" at bounding box center [709, 307] width 12 height 12
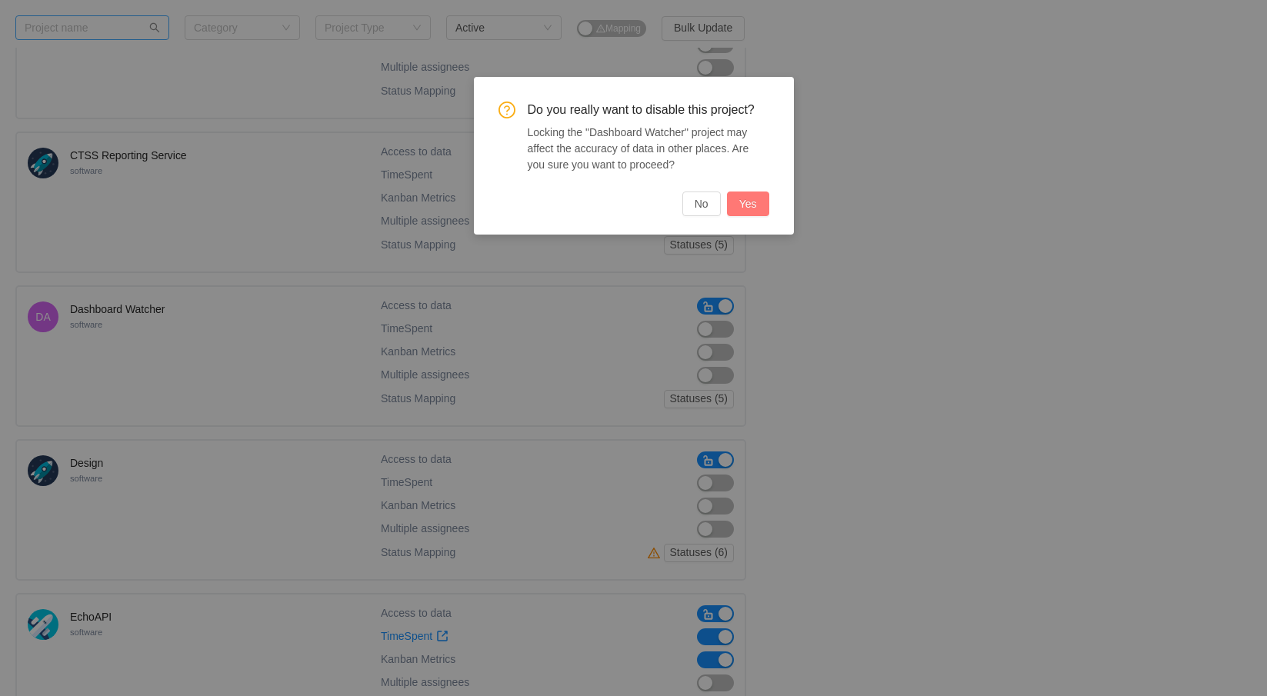
click at [740, 203] on button "Yes" at bounding box center [748, 204] width 42 height 25
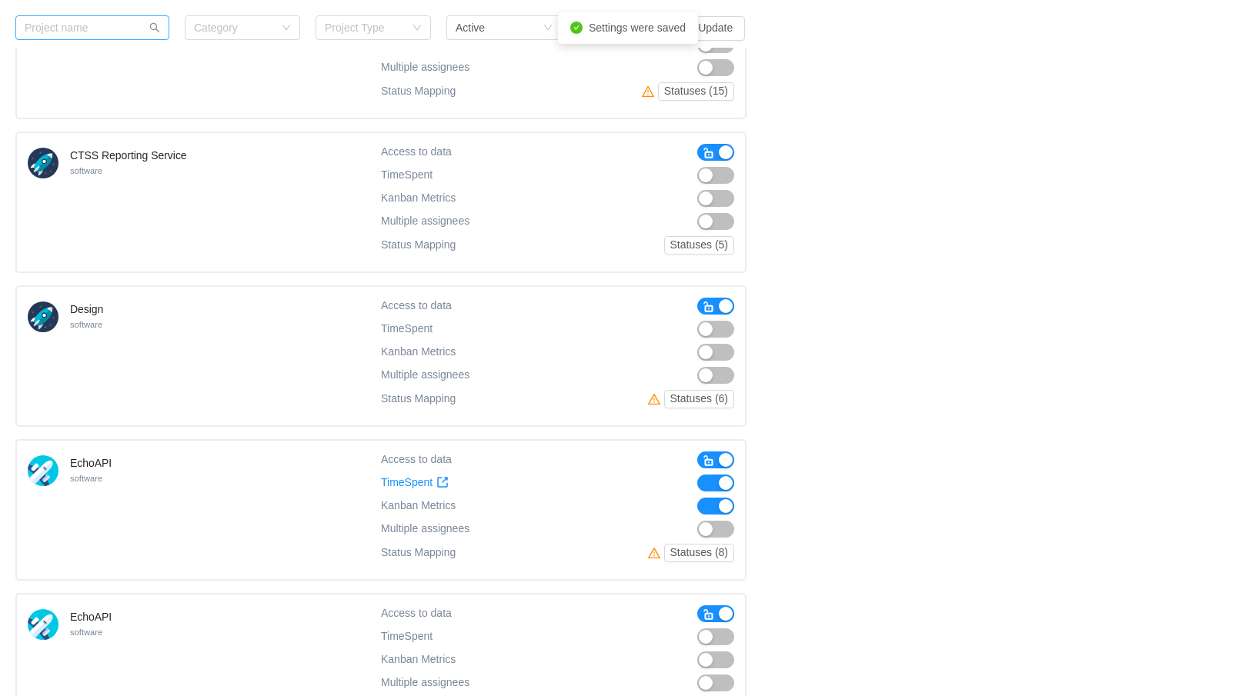
click at [701, 152] on button "button" at bounding box center [715, 152] width 37 height 17
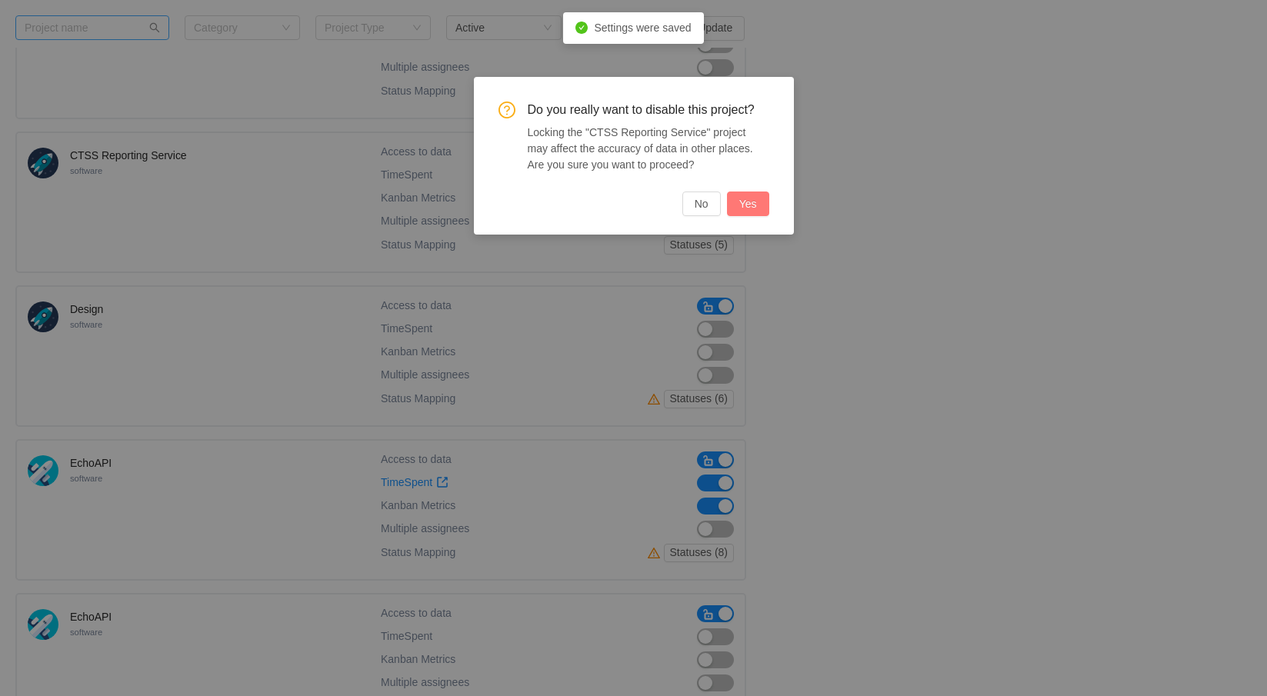
click at [758, 204] on button "Yes" at bounding box center [748, 204] width 42 height 25
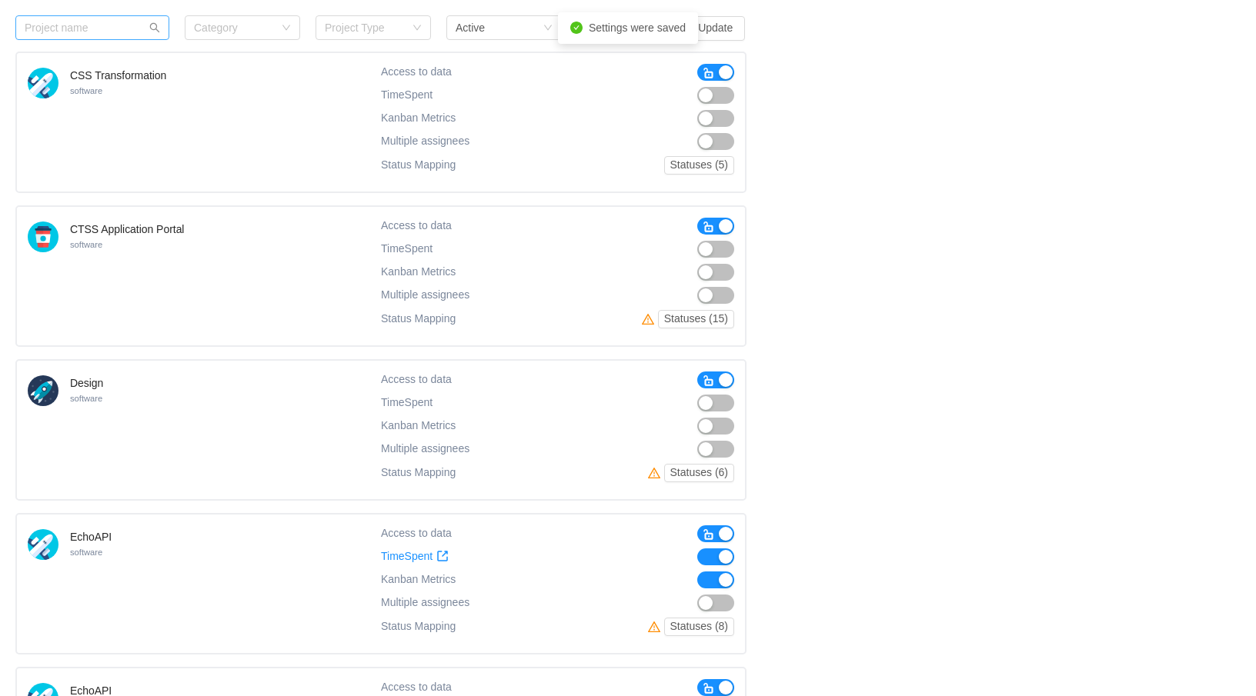
scroll to position [3782, 0]
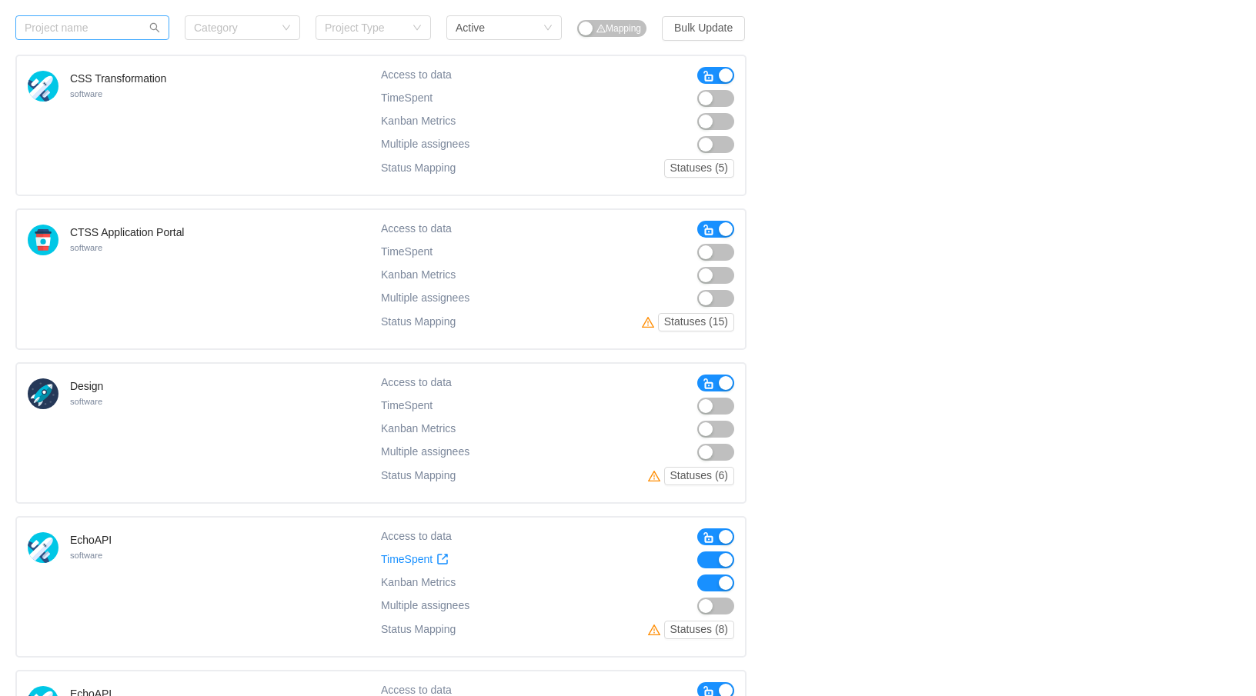
click at [703, 232] on span "button" at bounding box center [709, 230] width 12 height 12
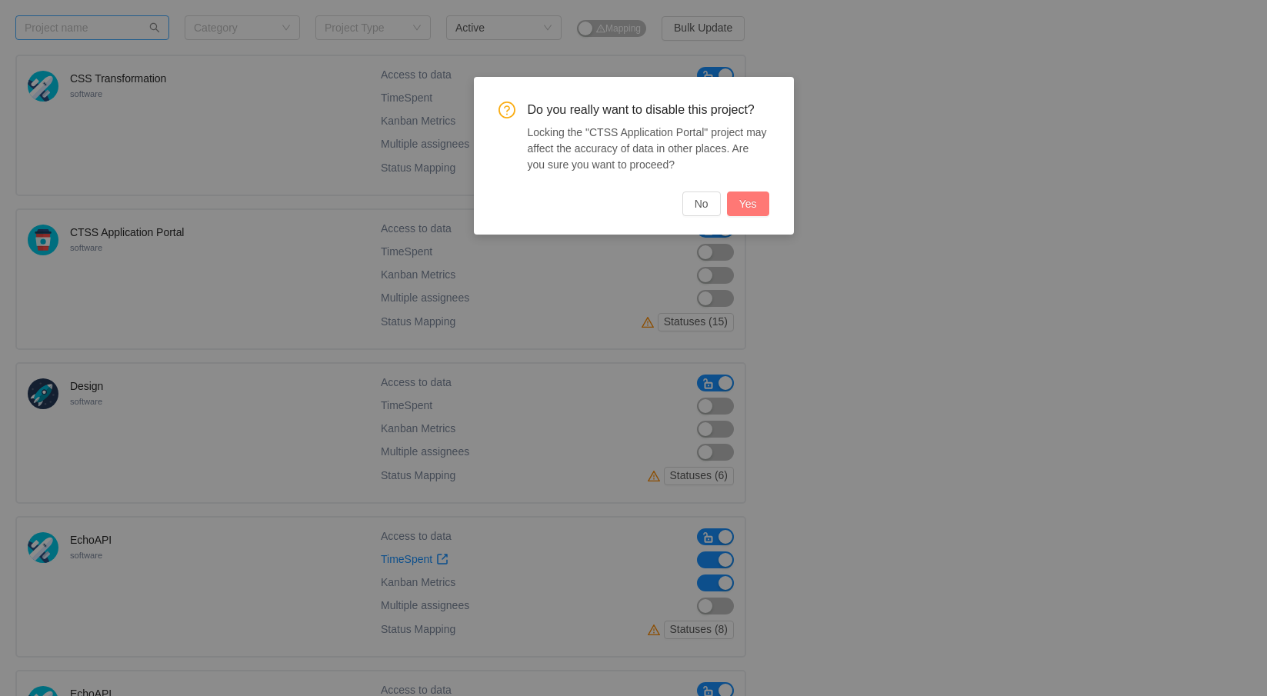
click at [746, 205] on button "Yes" at bounding box center [748, 204] width 42 height 25
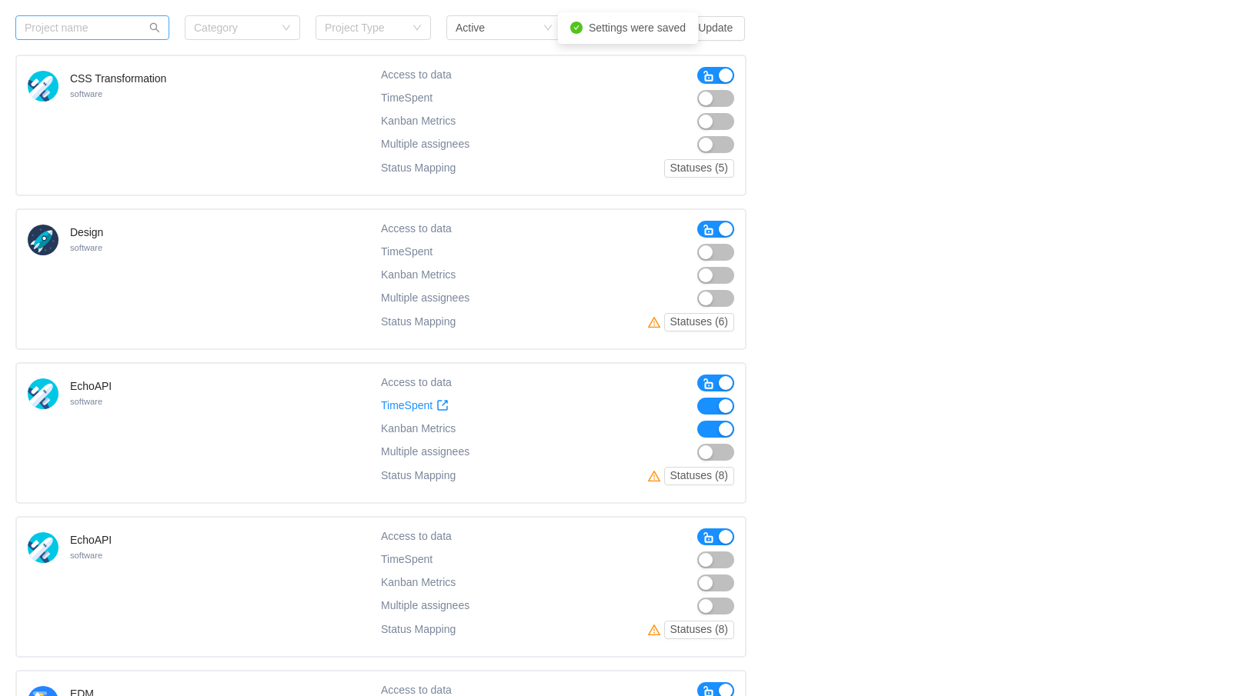
click at [713, 73] on span "button" at bounding box center [709, 76] width 12 height 12
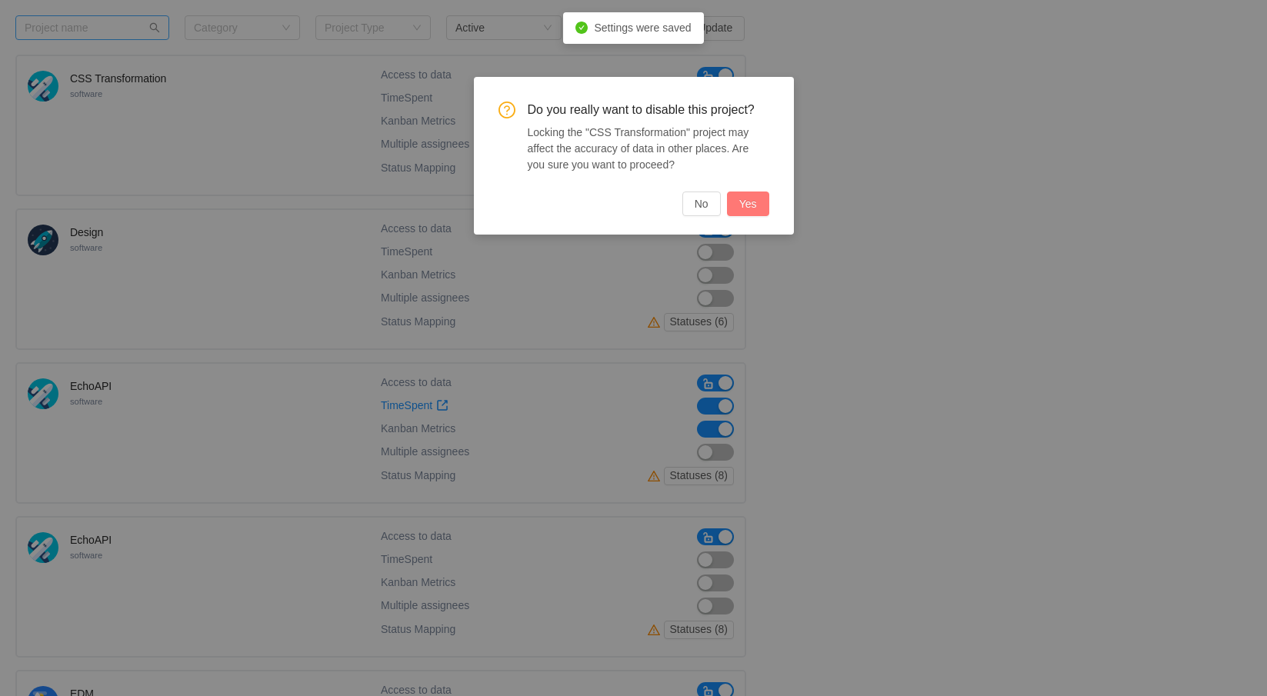
click at [750, 203] on button "Yes" at bounding box center [748, 204] width 42 height 25
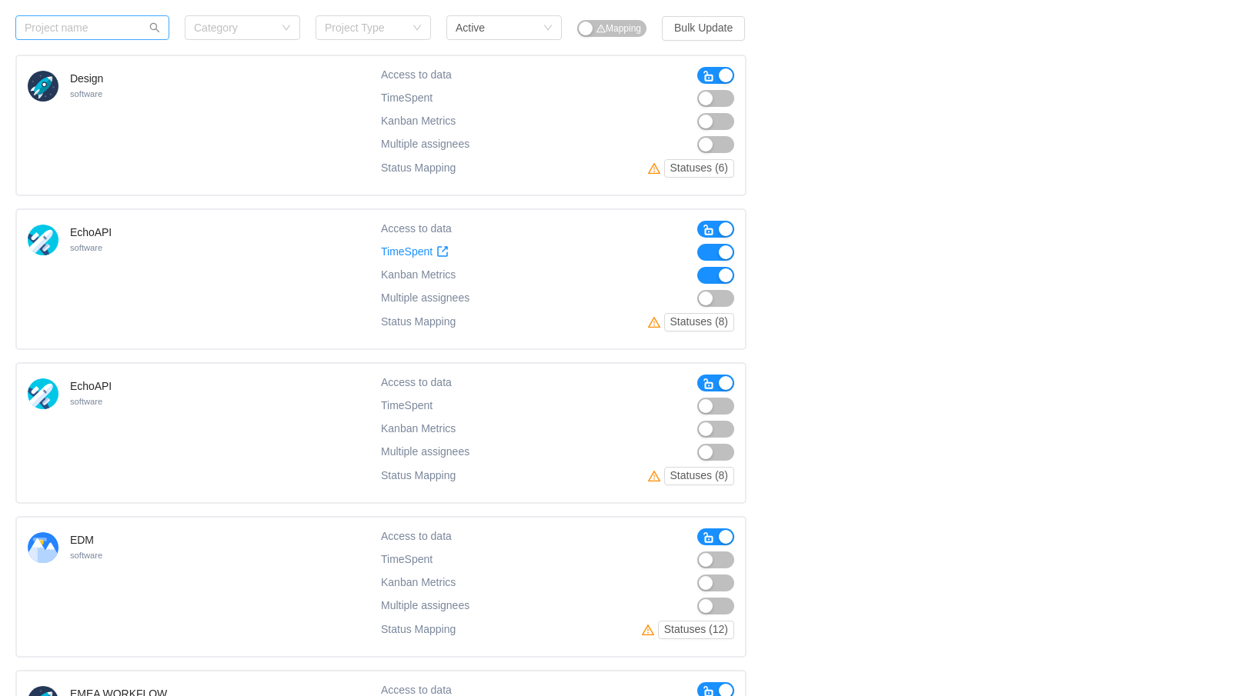
click at [708, 382] on span "button" at bounding box center [709, 384] width 12 height 12
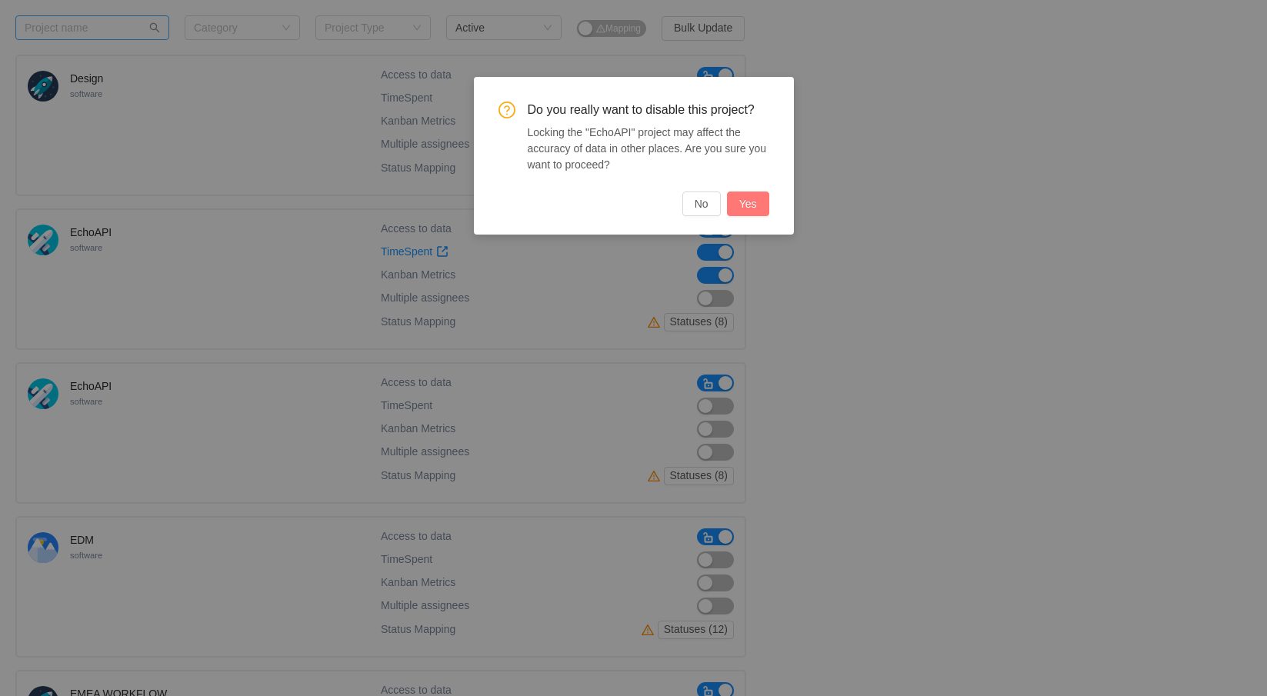
click at [746, 211] on button "Yes" at bounding box center [748, 204] width 42 height 25
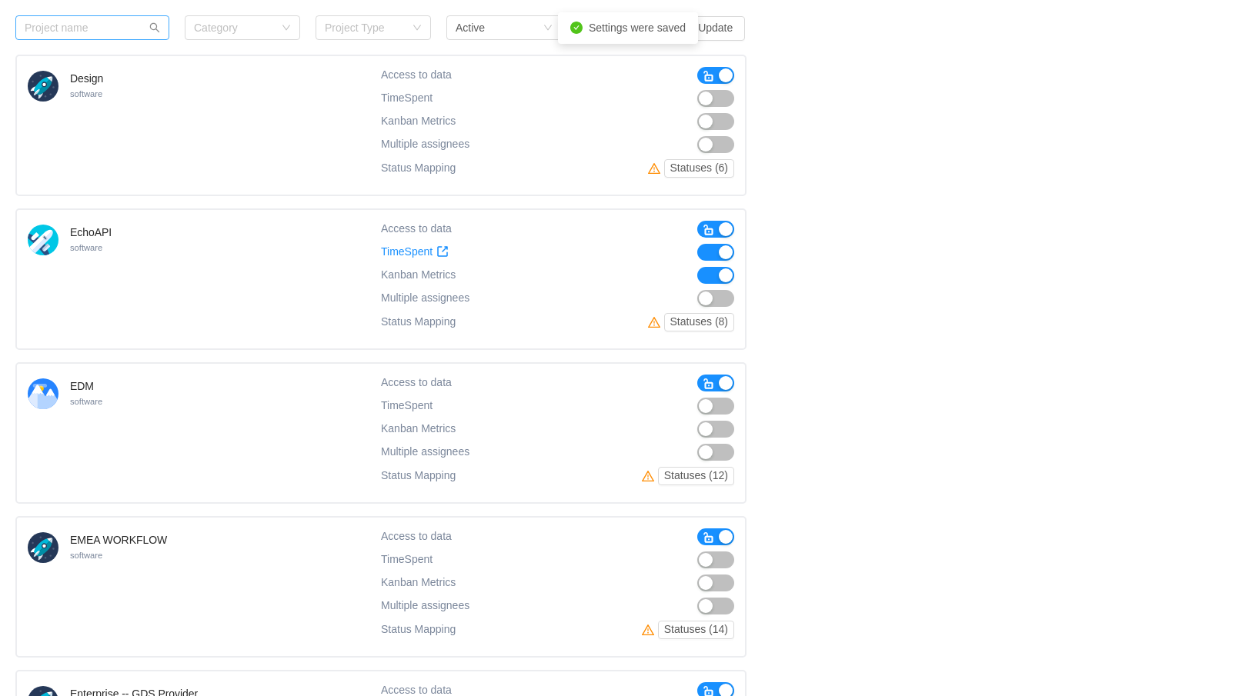
click at [708, 386] on span "button" at bounding box center [709, 384] width 12 height 12
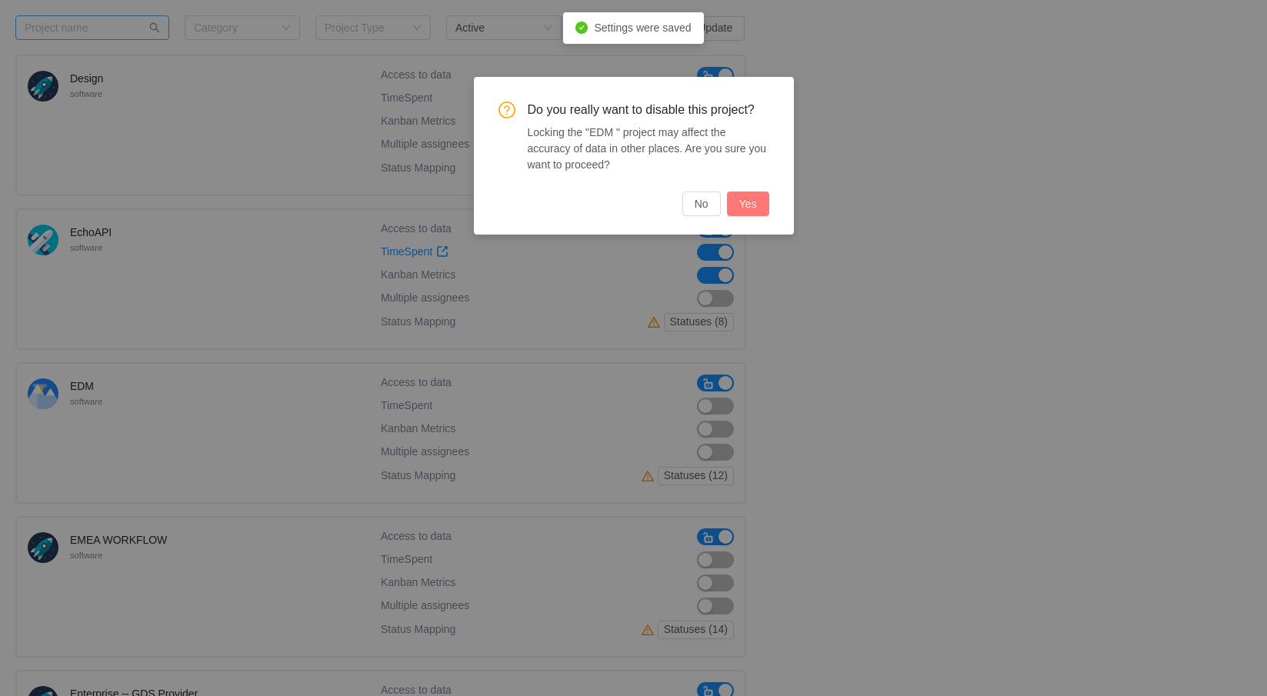
click at [748, 204] on button "Yes" at bounding box center [748, 204] width 42 height 25
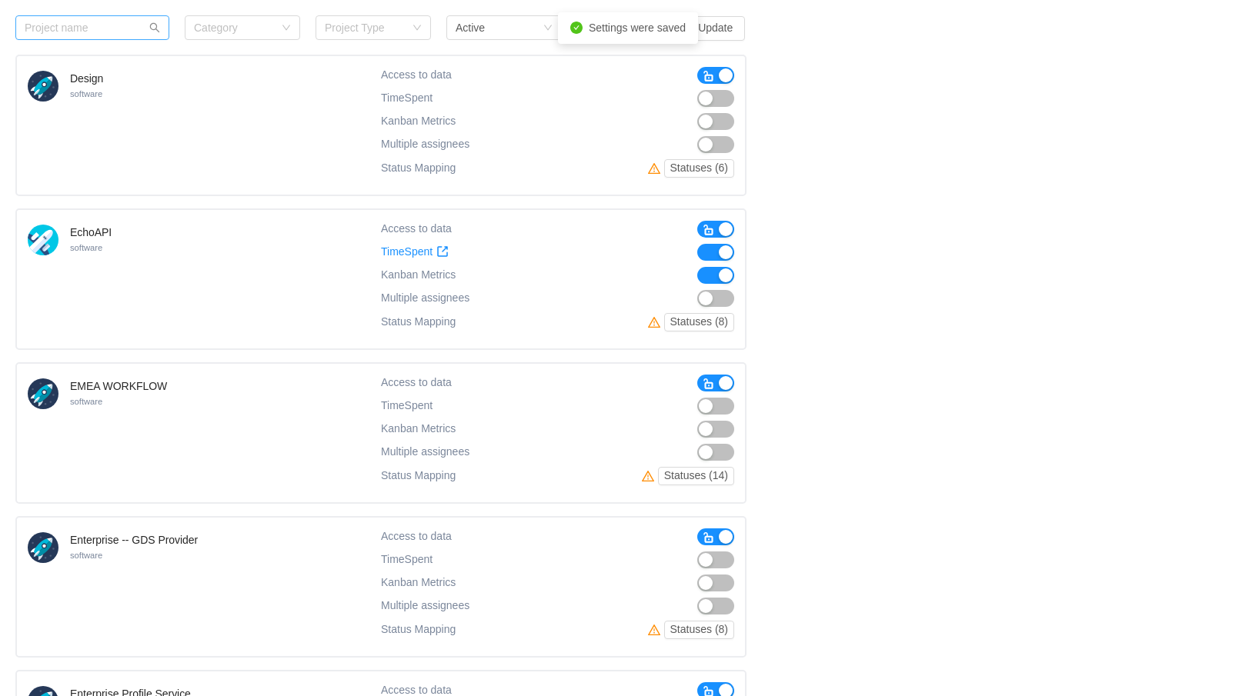
click at [703, 539] on span "button" at bounding box center [709, 538] width 12 height 12
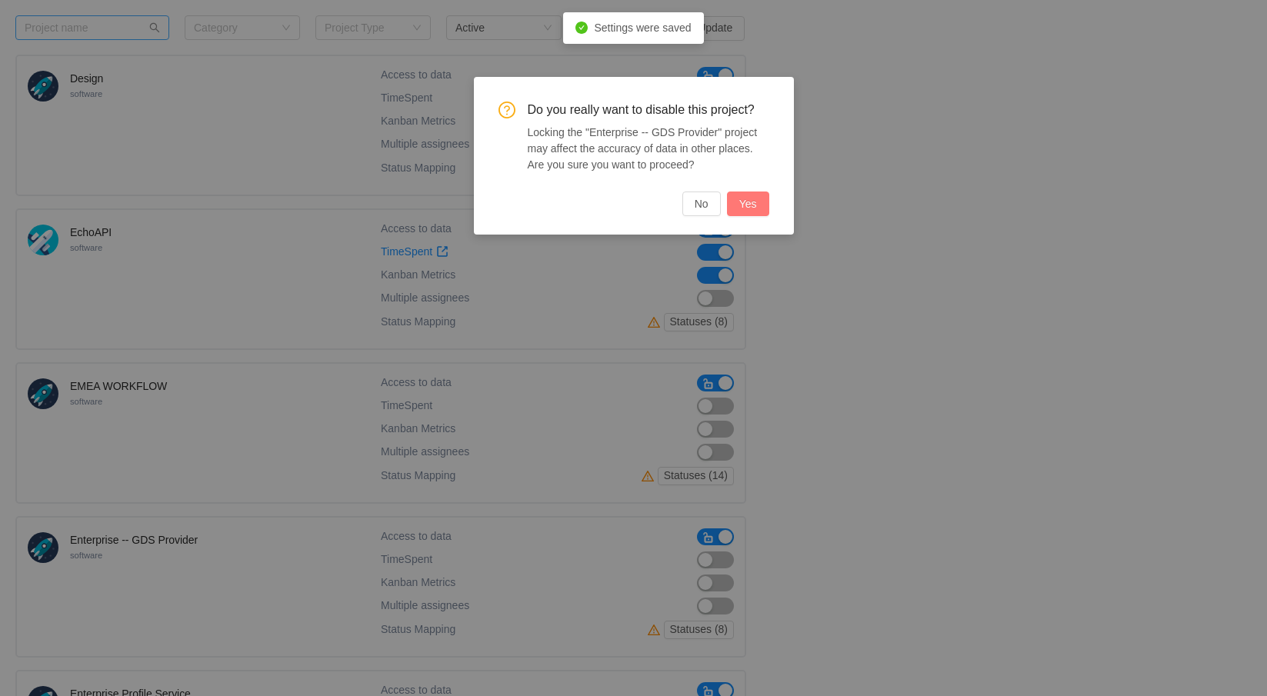
click at [749, 204] on button "Yes" at bounding box center [748, 204] width 42 height 25
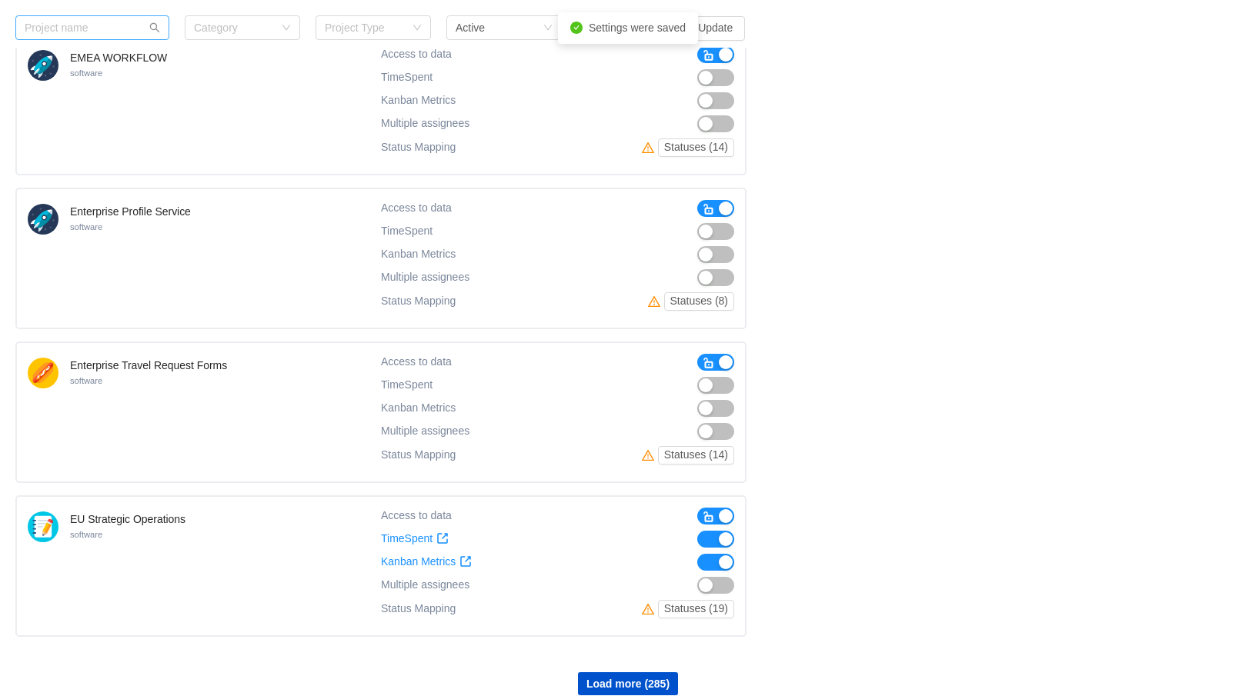
scroll to position [4167, 0]
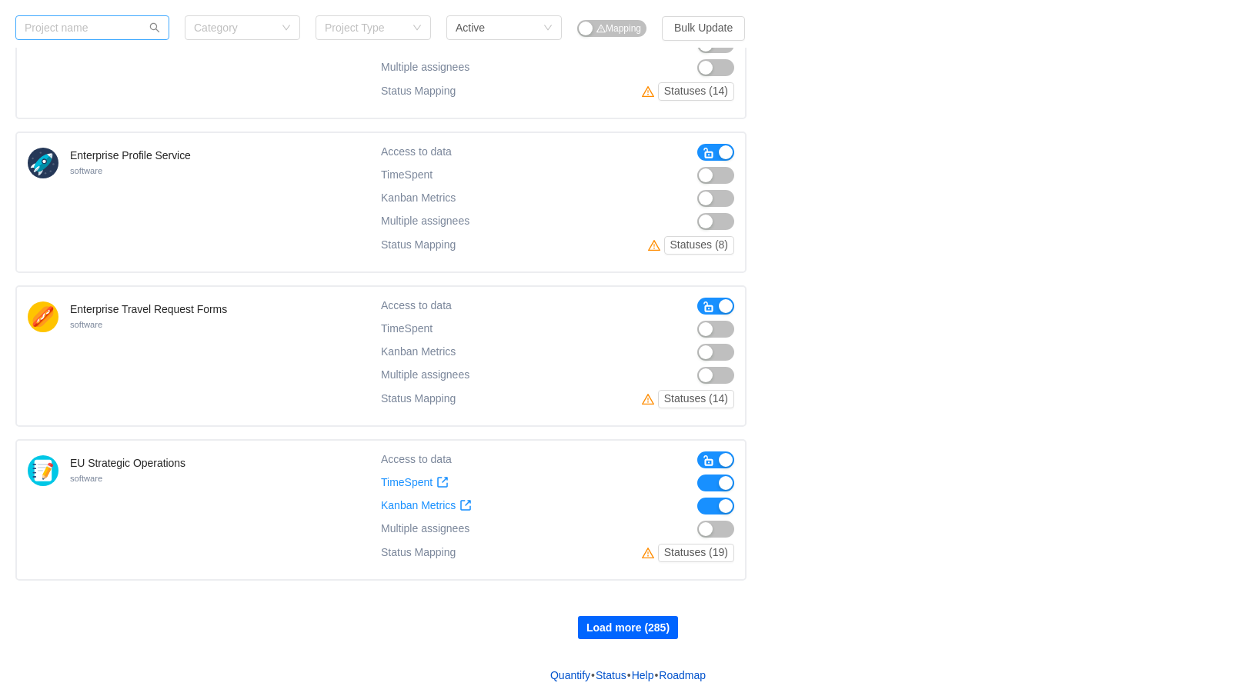
click at [639, 627] on button "Load more (285)" at bounding box center [628, 627] width 100 height 23
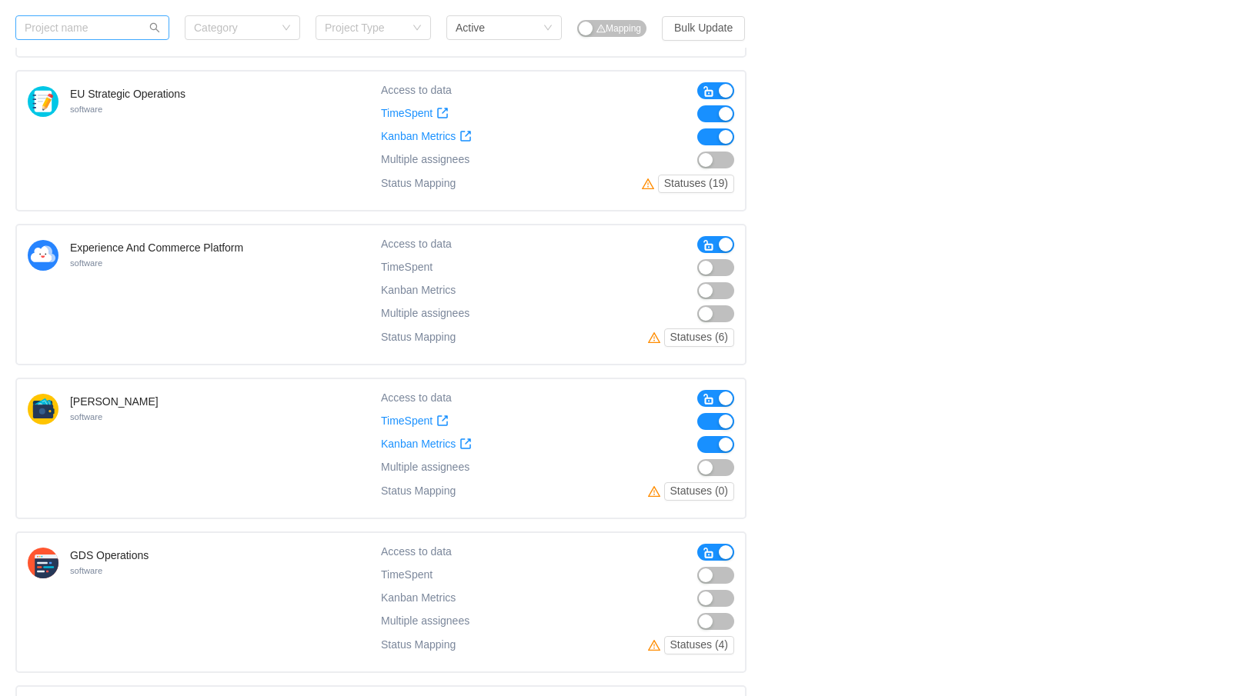
scroll to position [4551, 0]
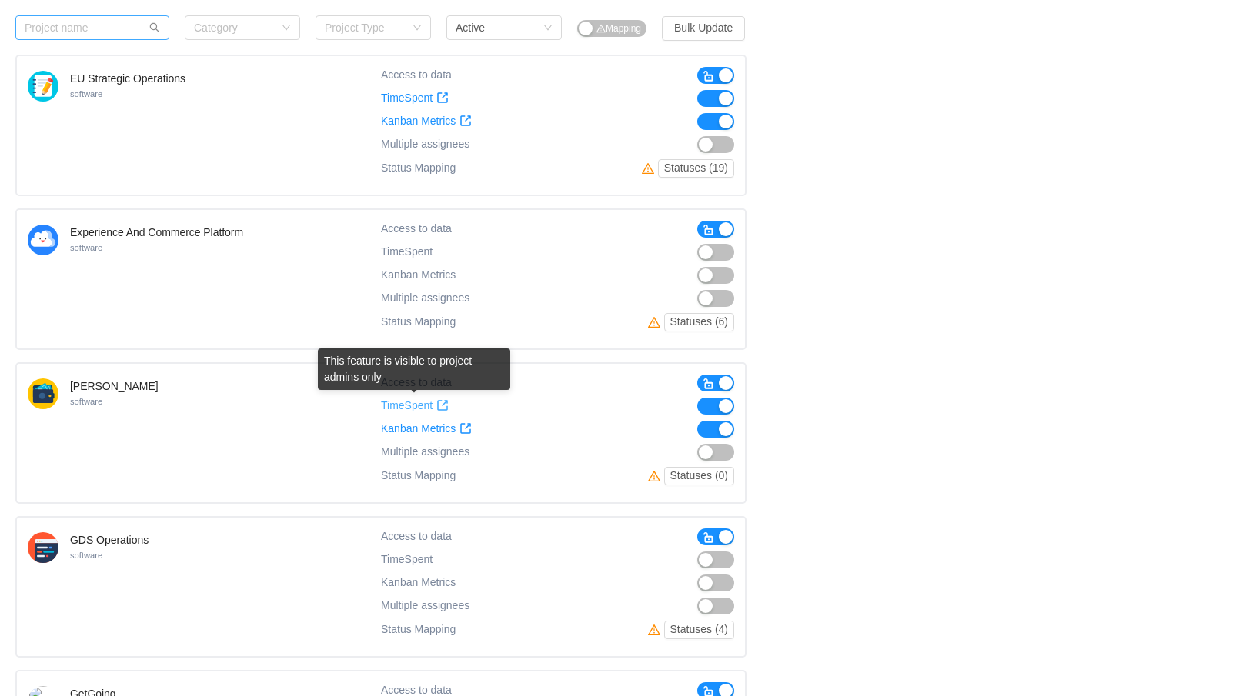
click at [389, 410] on span "TimeSpent" at bounding box center [407, 405] width 52 height 13
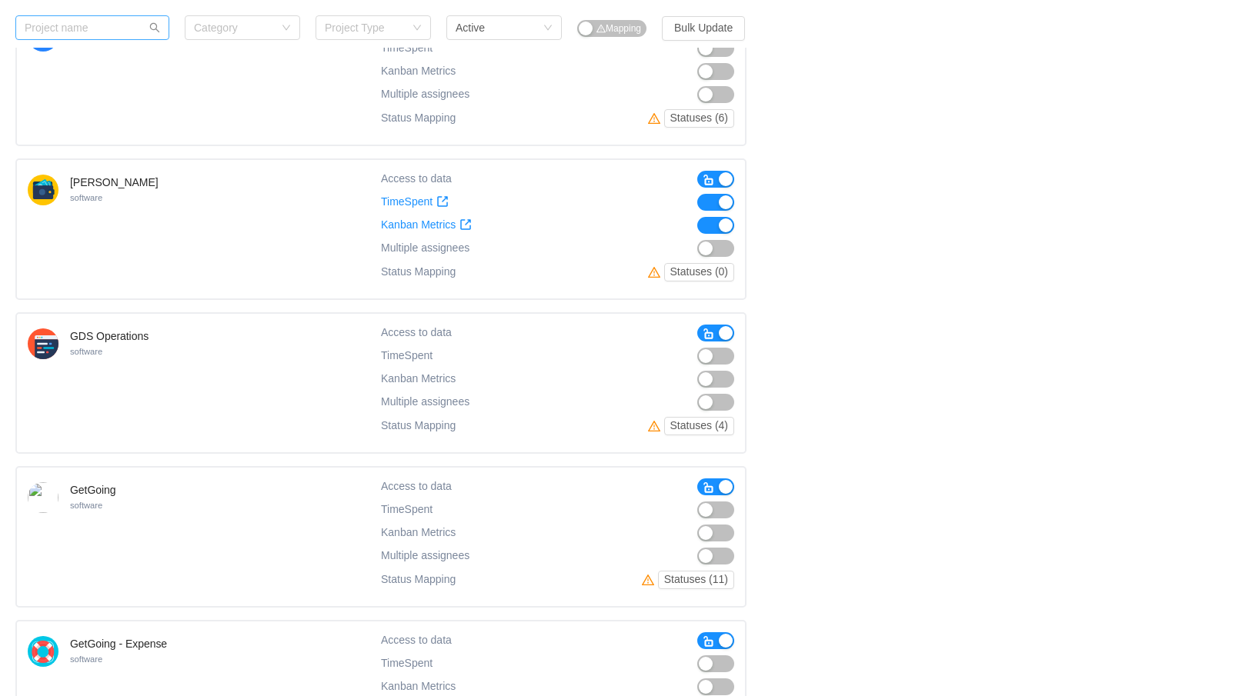
scroll to position [4782, 0]
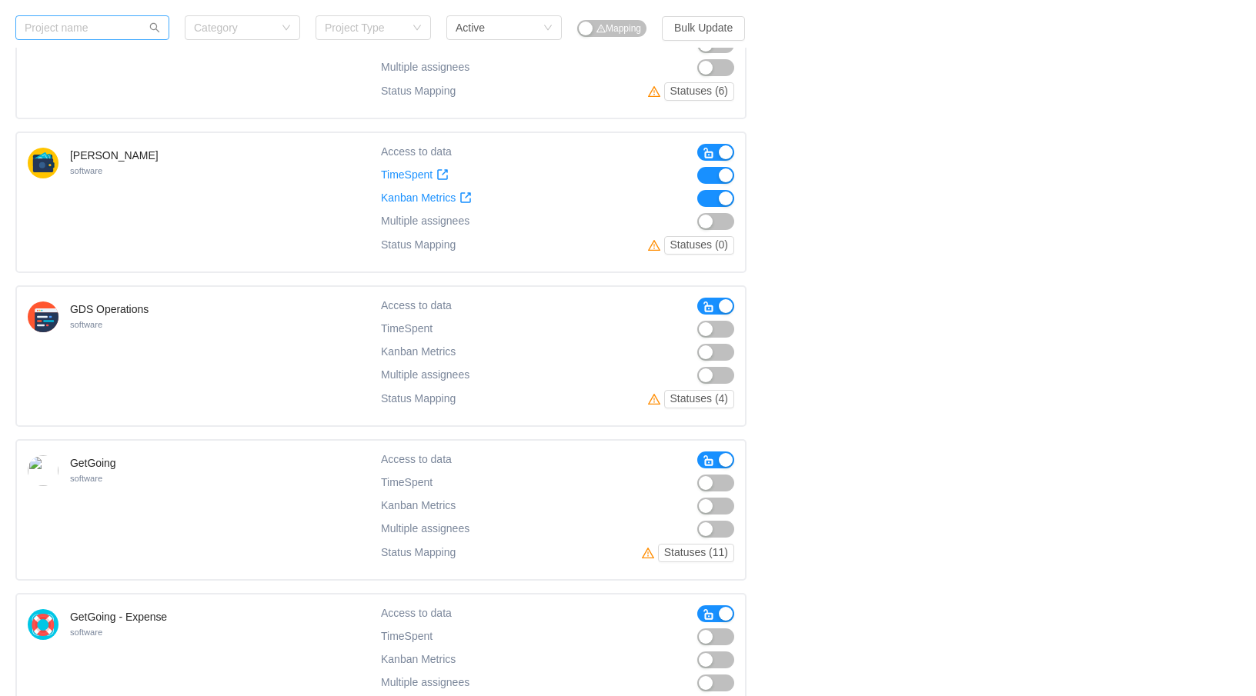
click at [706, 305] on span "button" at bounding box center [709, 307] width 12 height 12
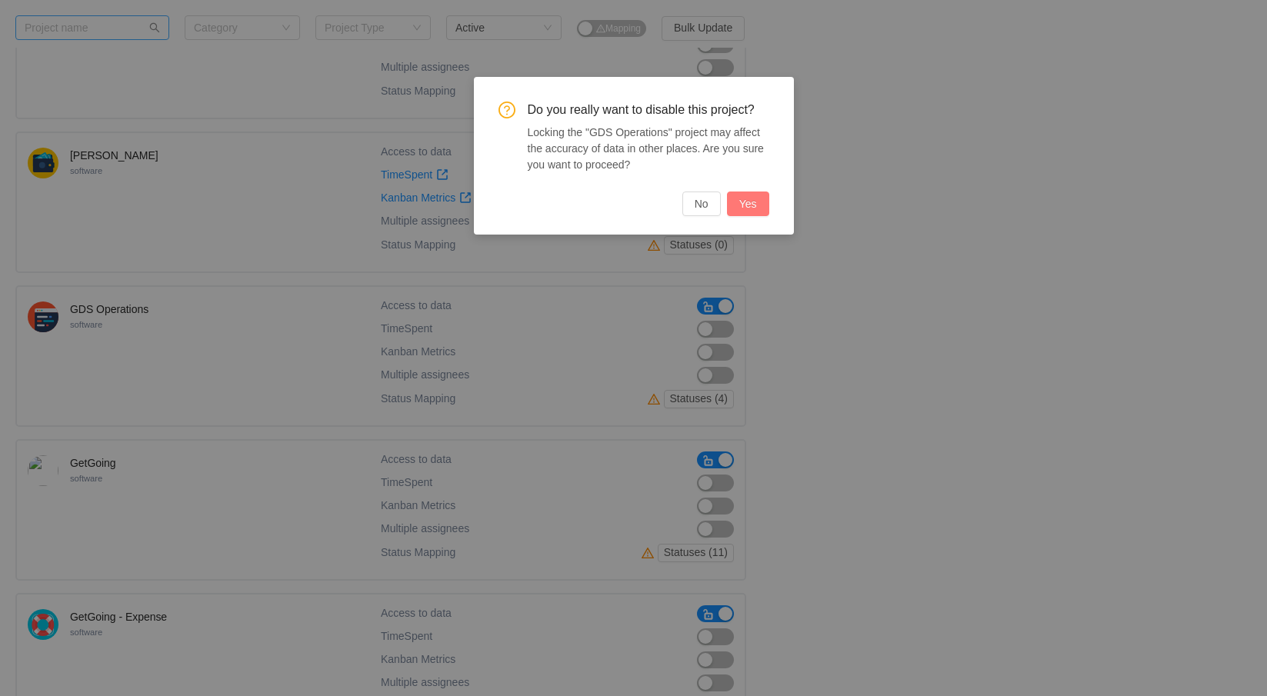
click at [745, 195] on button "Yes" at bounding box center [748, 204] width 42 height 25
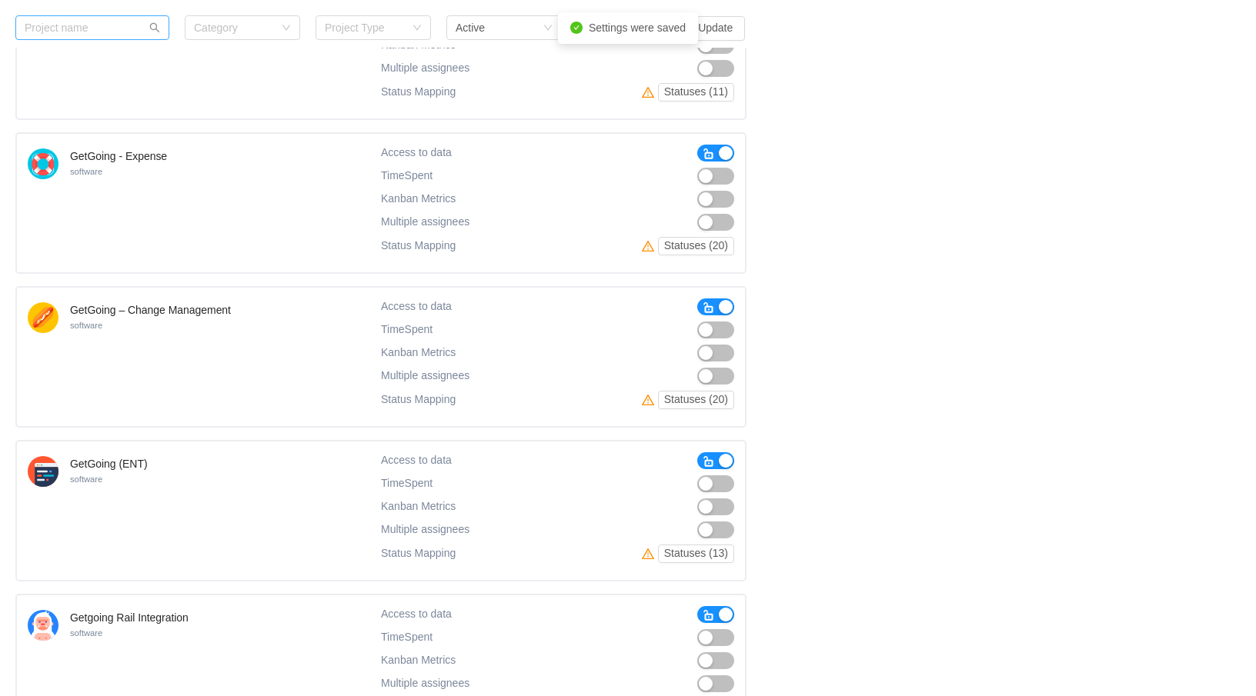
scroll to position [5090, 0]
click at [706, 153] on span "button" at bounding box center [709, 153] width 12 height 12
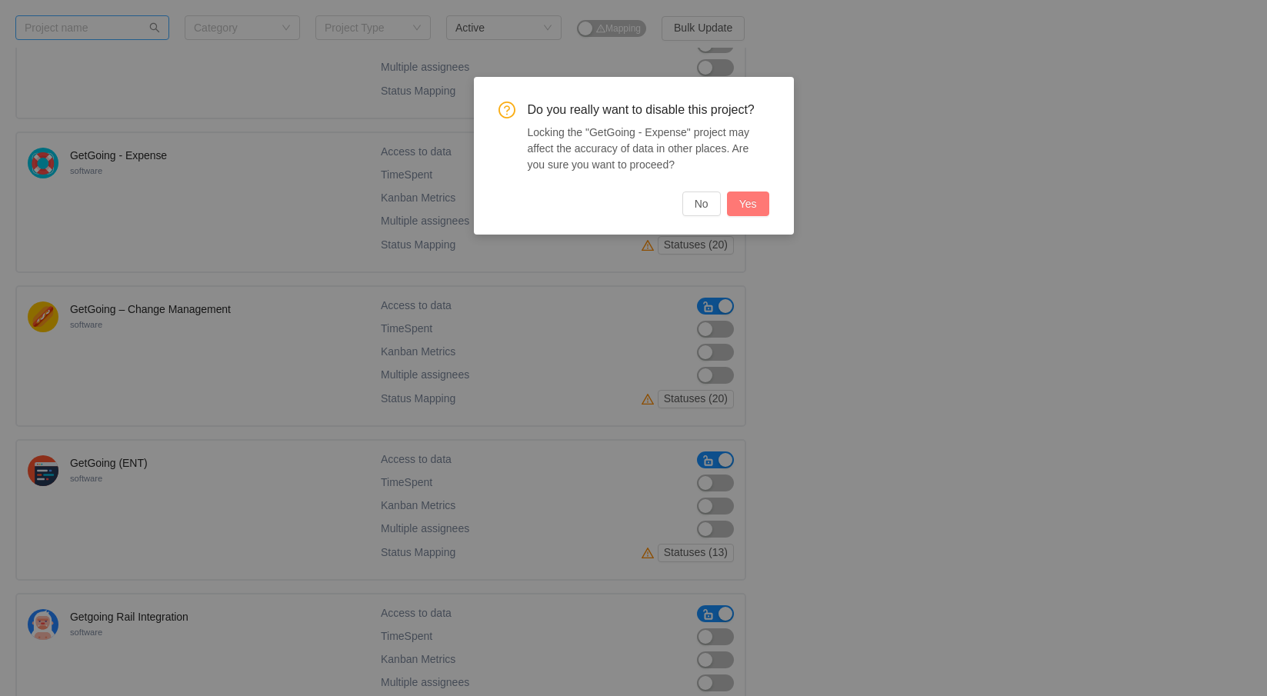
click at [756, 207] on button "Yes" at bounding box center [748, 204] width 42 height 25
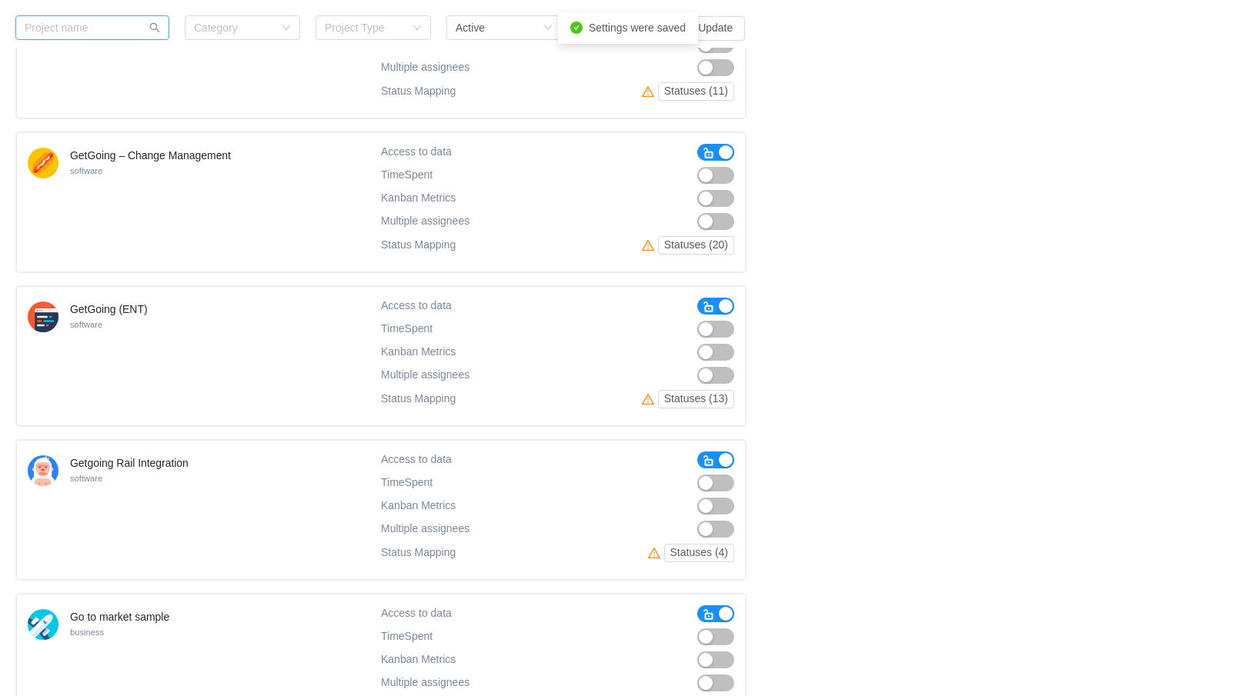
click at [712, 153] on span "button" at bounding box center [709, 153] width 12 height 12
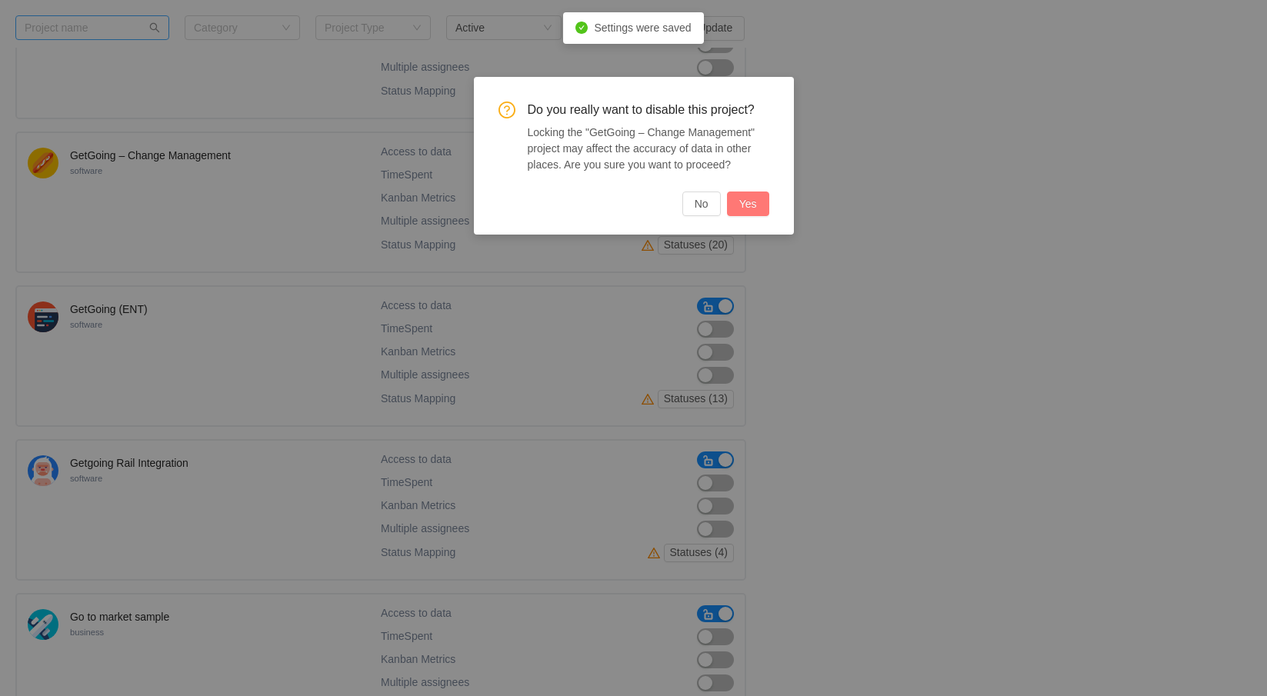
click at [753, 192] on button "Yes" at bounding box center [748, 204] width 42 height 25
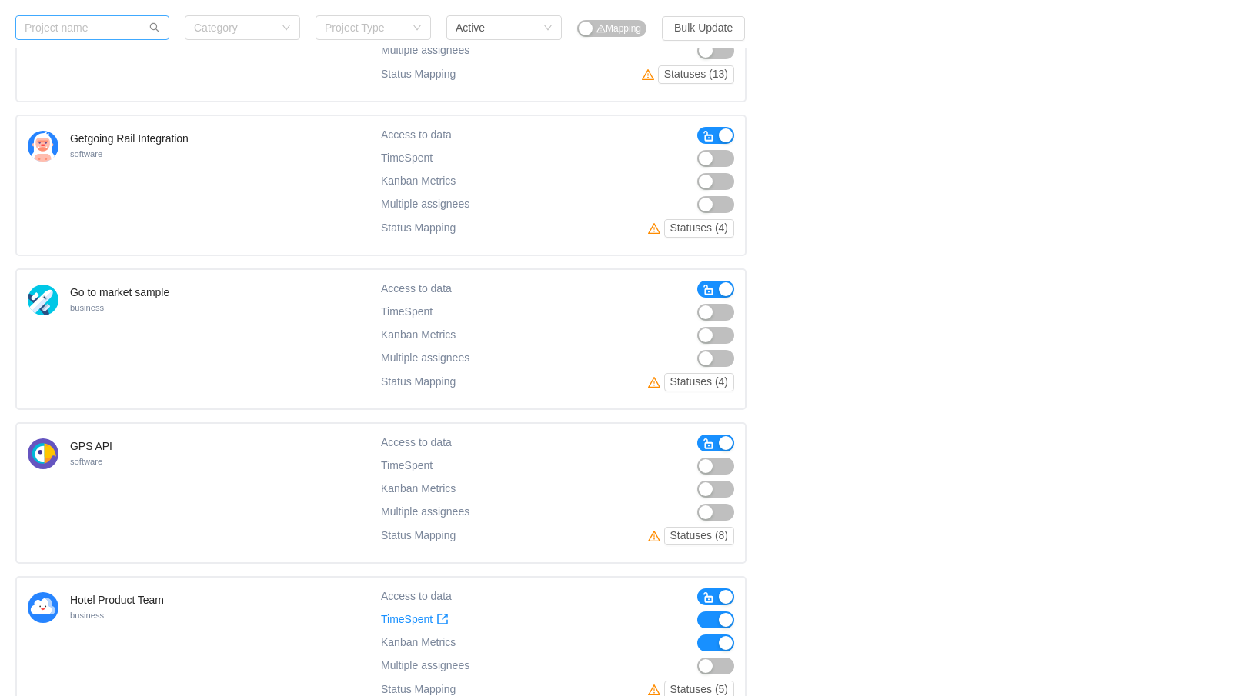
scroll to position [5321, 0]
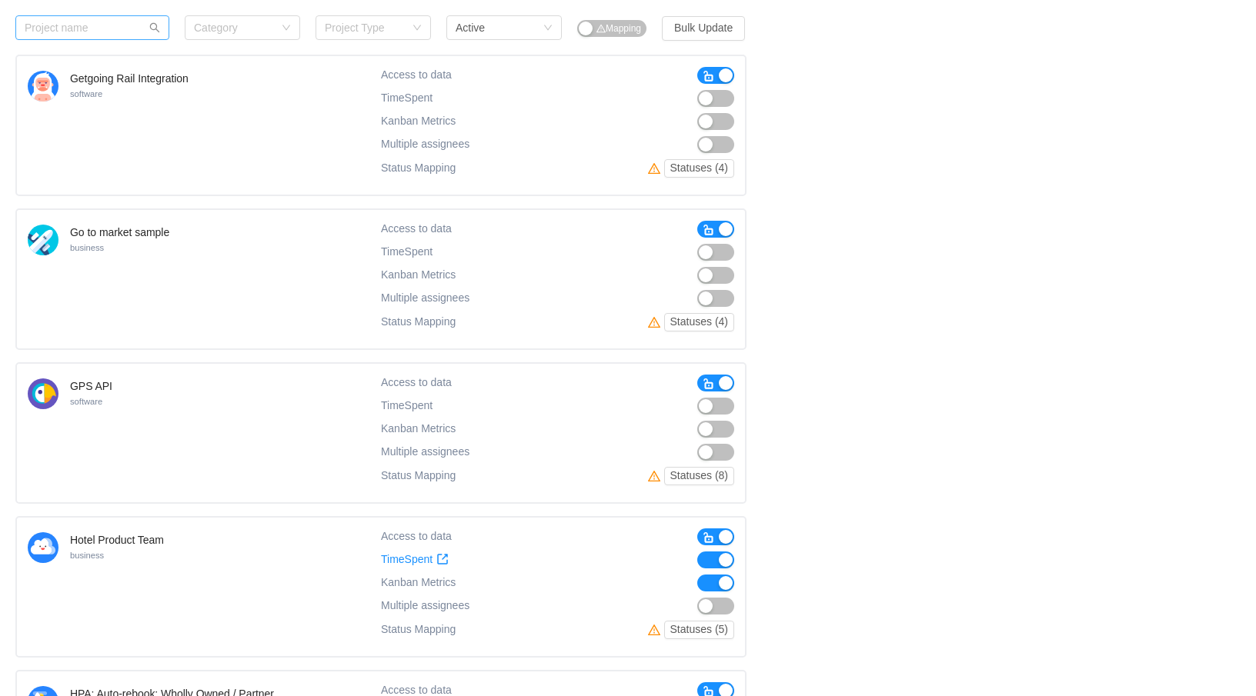
click at [708, 231] on span "button" at bounding box center [709, 230] width 12 height 12
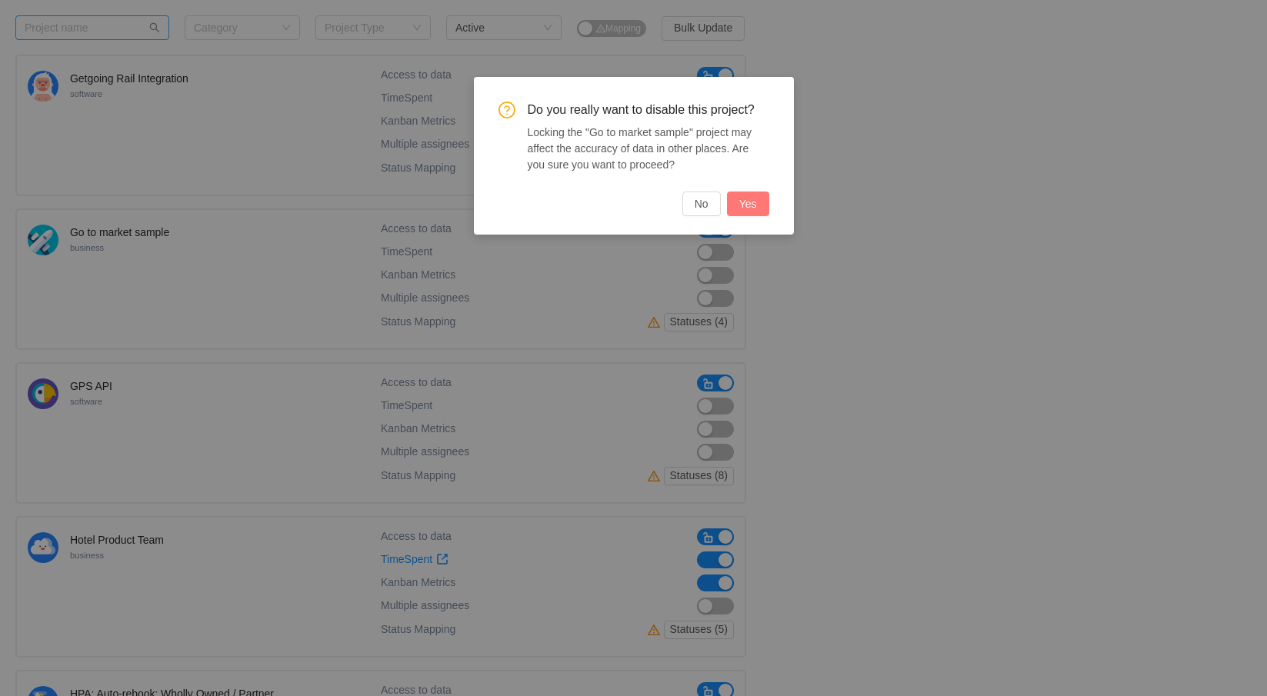
click at [754, 212] on button "Yes" at bounding box center [748, 204] width 42 height 25
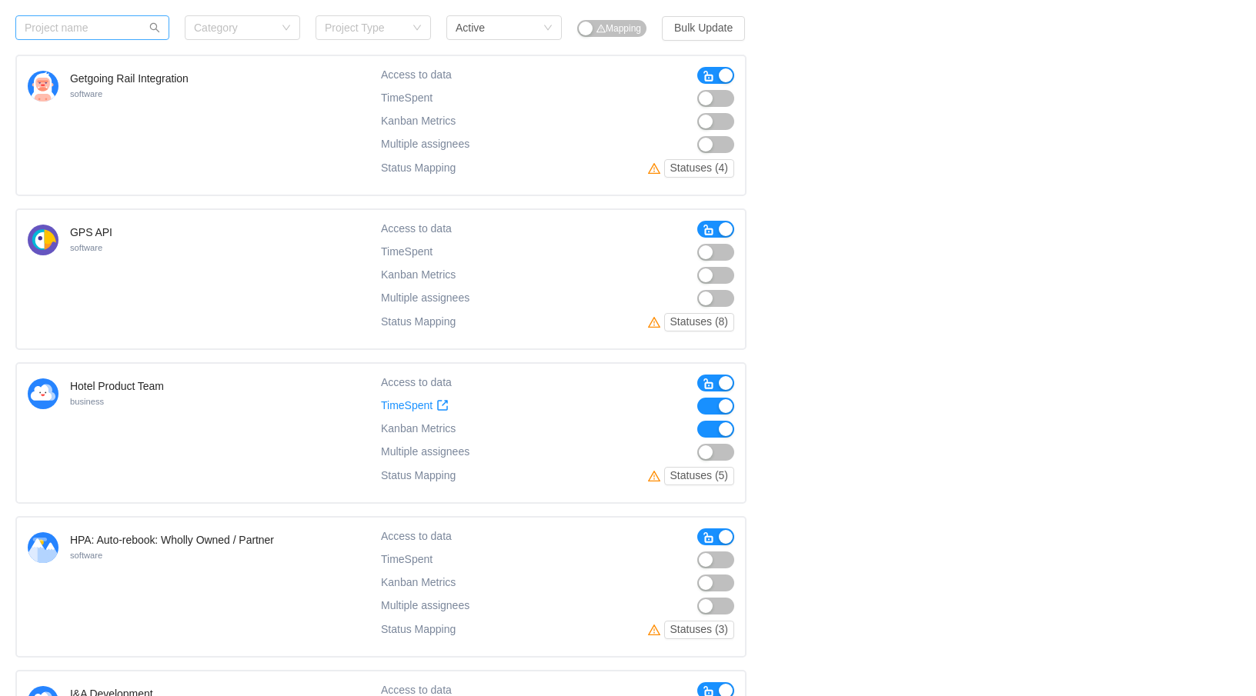
click at [703, 386] on span "button" at bounding box center [709, 384] width 12 height 12
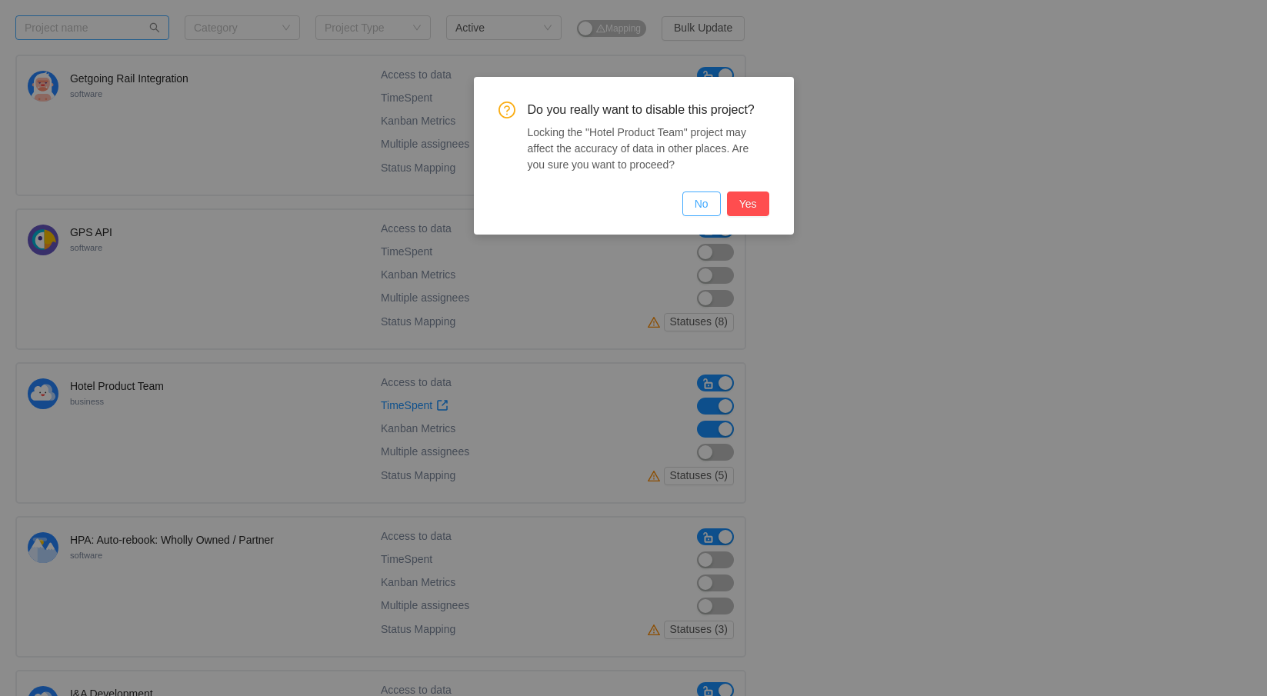
click at [705, 208] on button "No" at bounding box center [702, 204] width 38 height 25
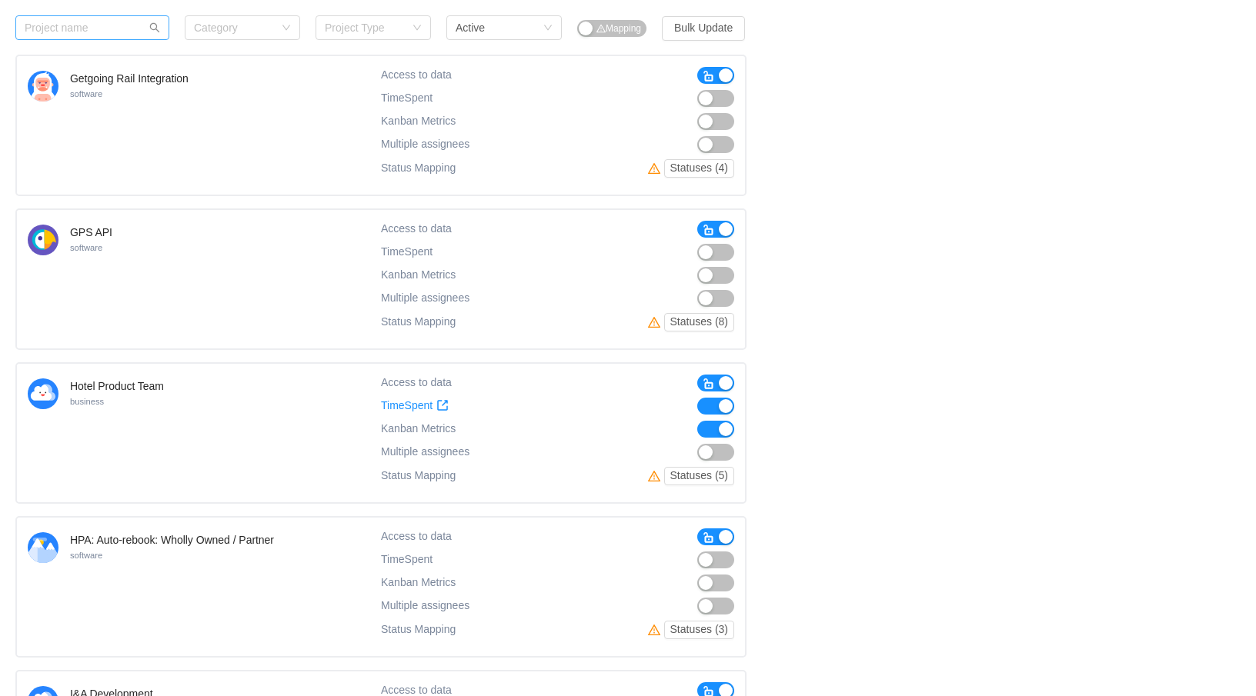
click at [709, 383] on span "button" at bounding box center [709, 384] width 12 height 12
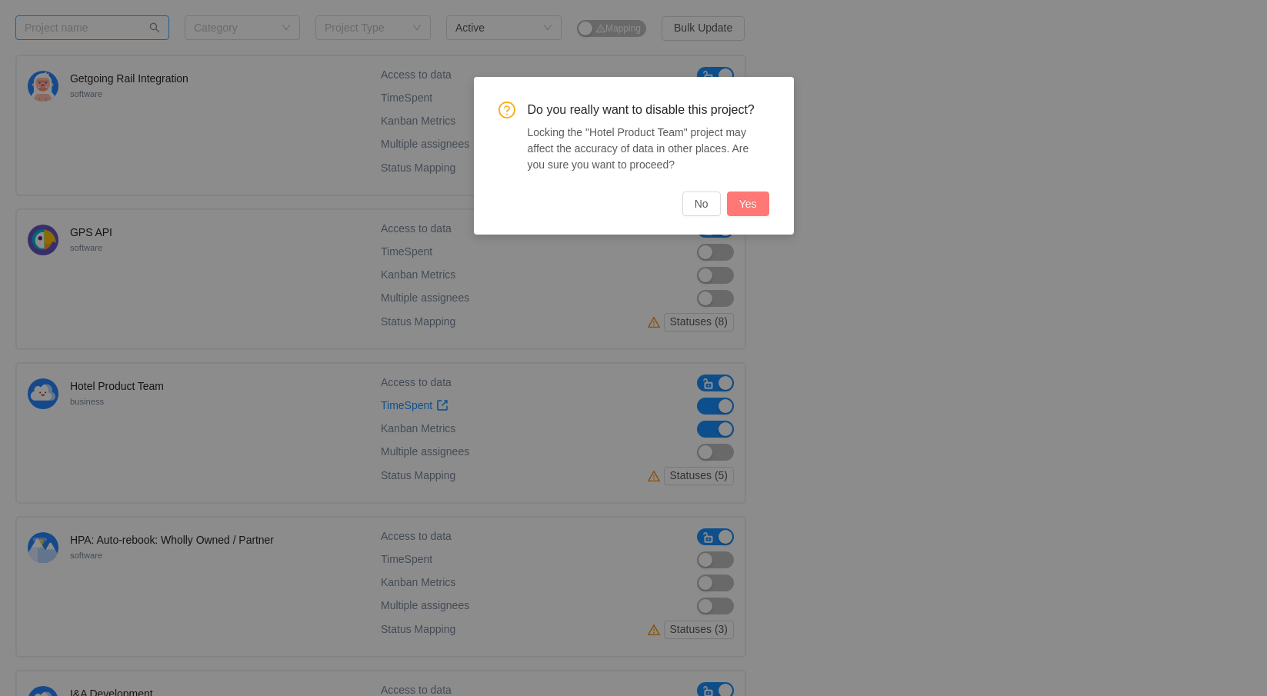
click at [743, 209] on button "Yes" at bounding box center [748, 204] width 42 height 25
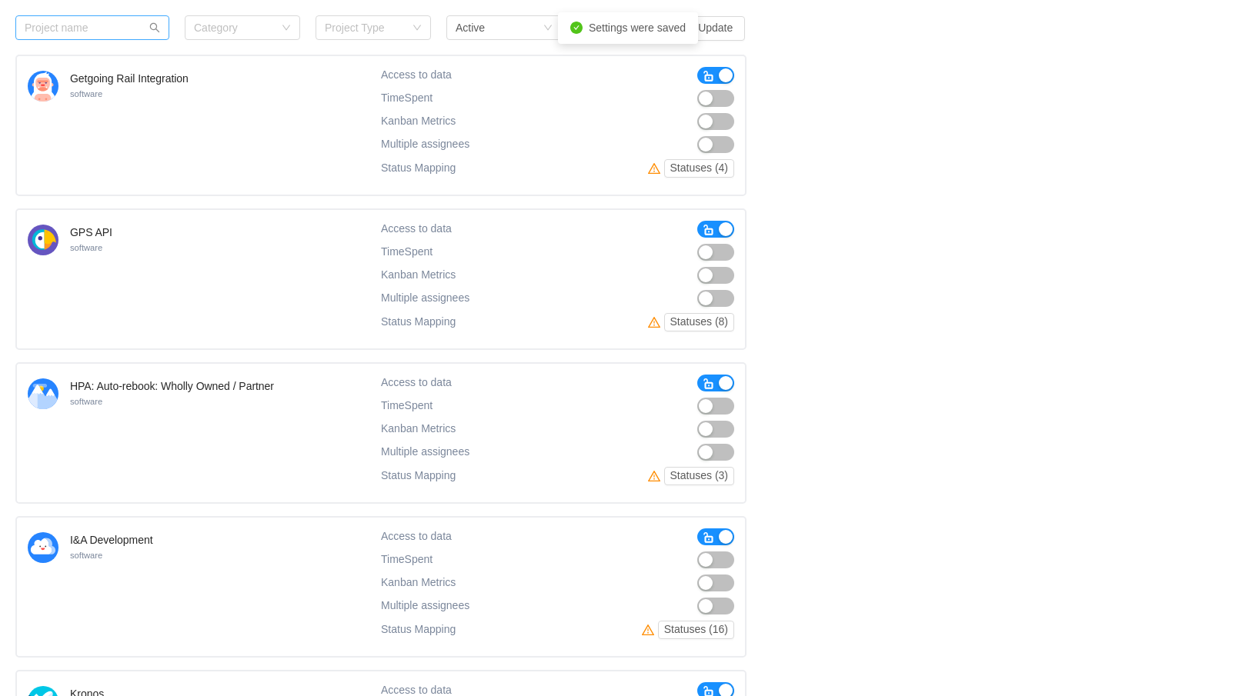
click at [707, 225] on span "button" at bounding box center [709, 230] width 12 height 12
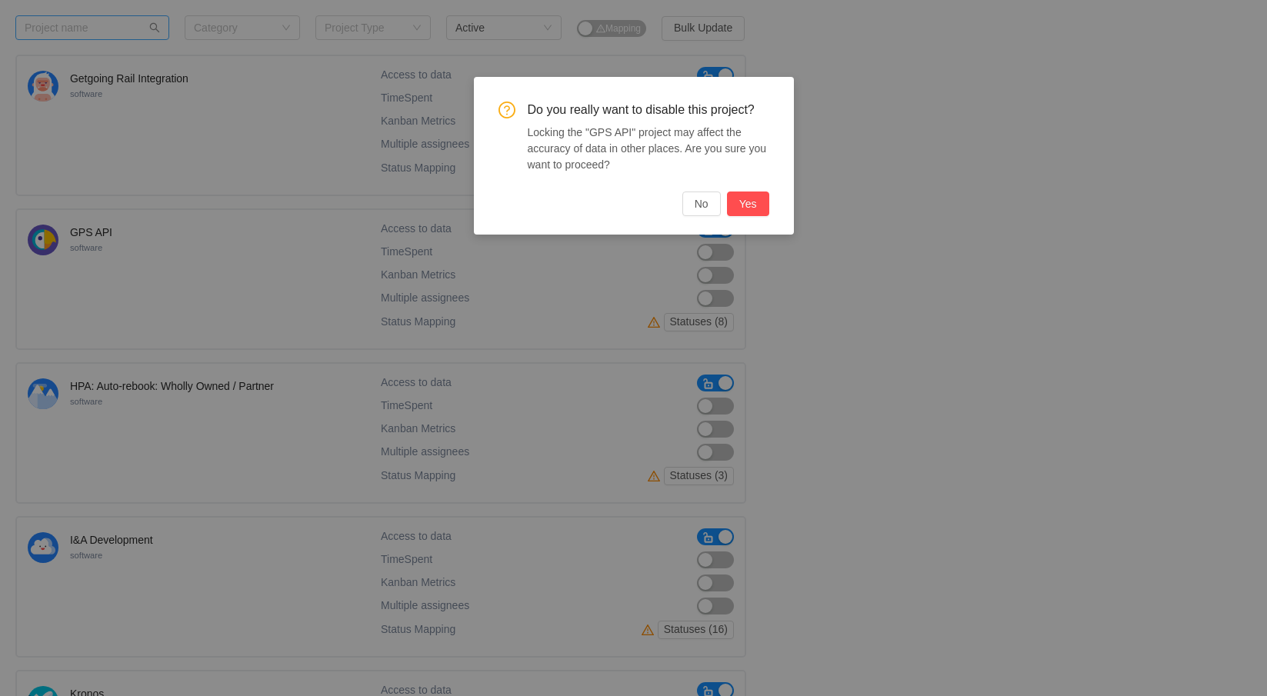
click at [736, 215] on button "Yes" at bounding box center [748, 204] width 42 height 25
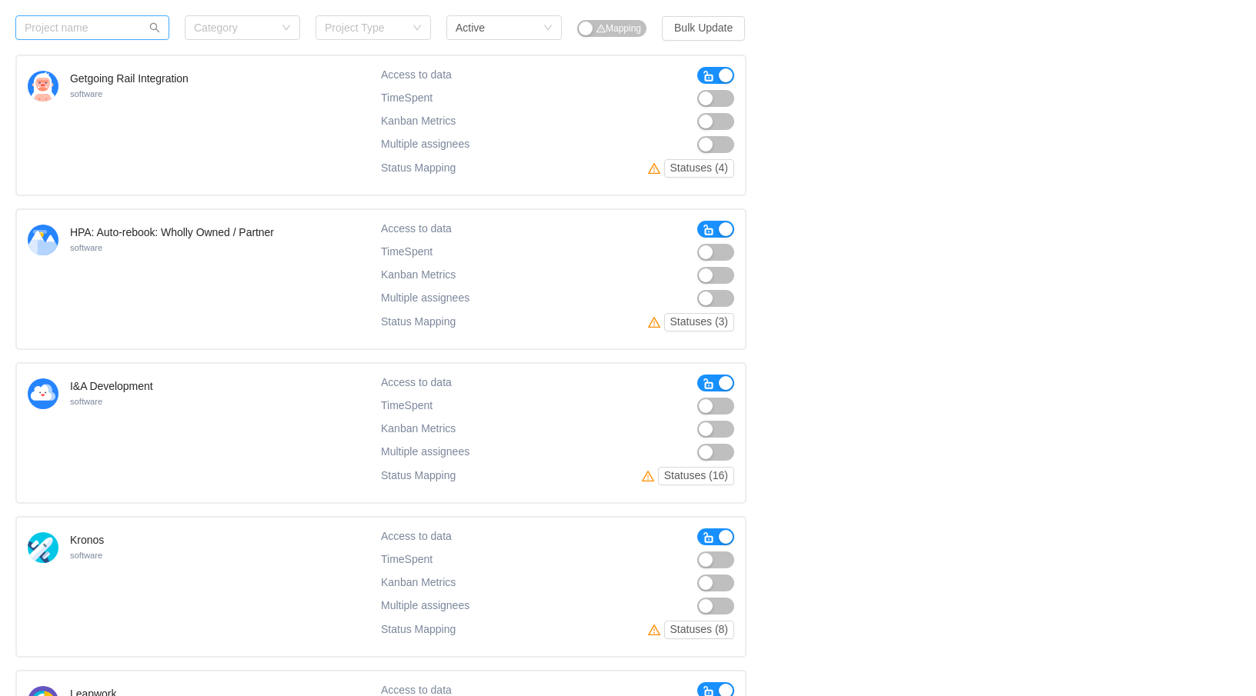
click at [707, 386] on span "button" at bounding box center [709, 384] width 12 height 12
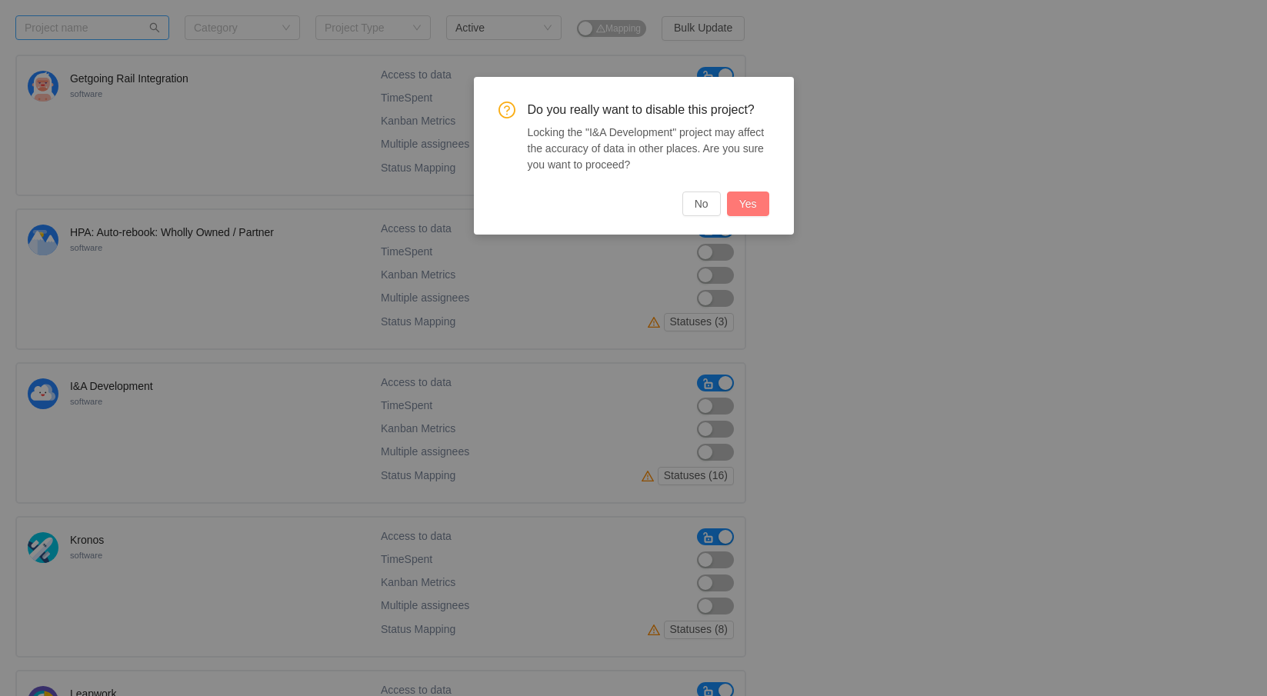
click at [749, 204] on button "Yes" at bounding box center [748, 204] width 42 height 25
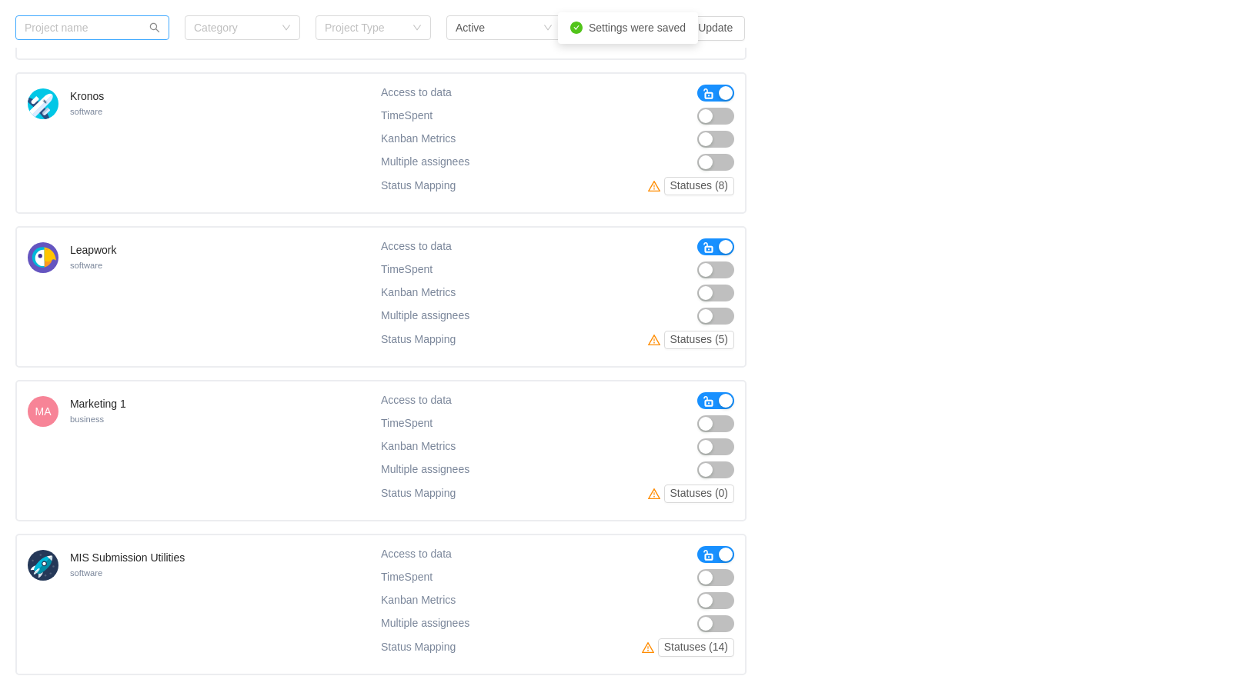
scroll to position [5552, 0]
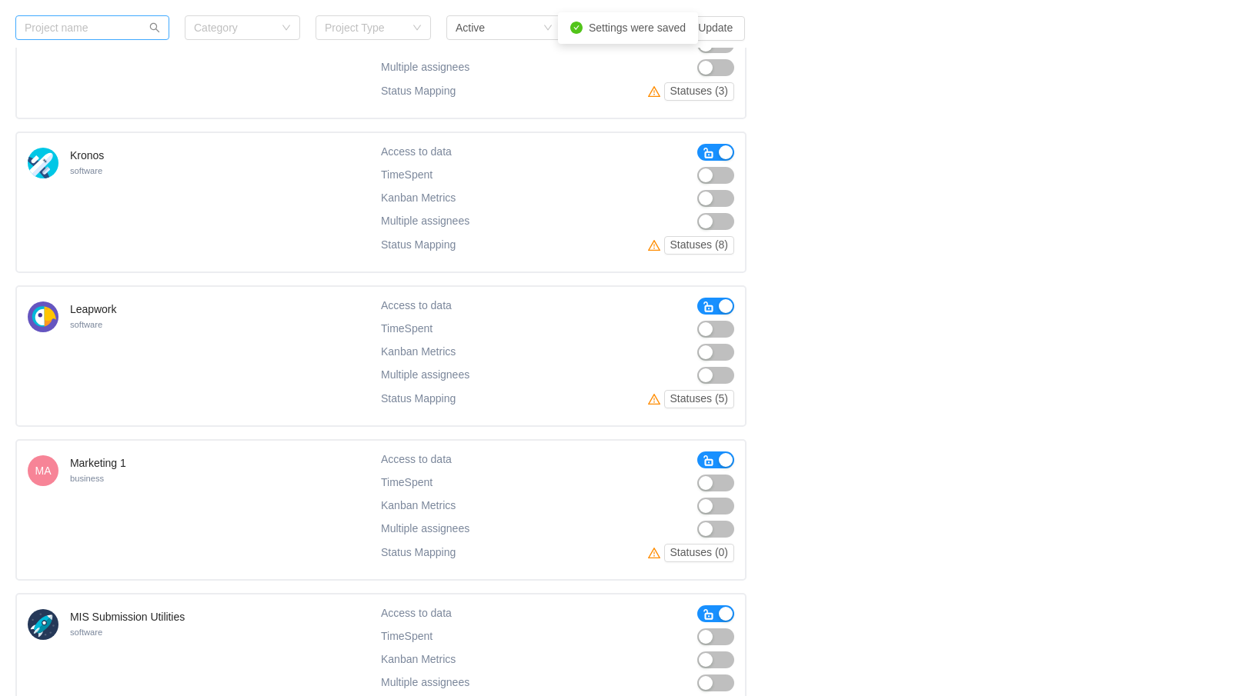
click at [713, 303] on span "button" at bounding box center [709, 307] width 12 height 12
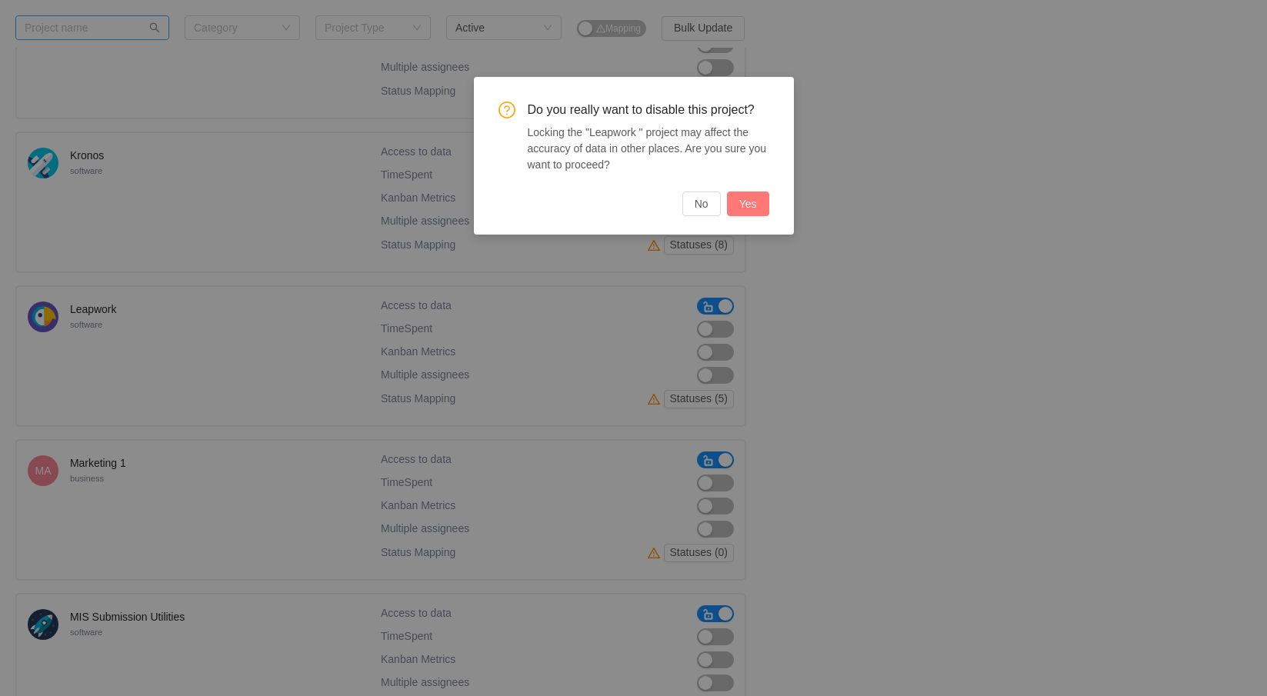
click at [749, 209] on button "Yes" at bounding box center [748, 204] width 42 height 25
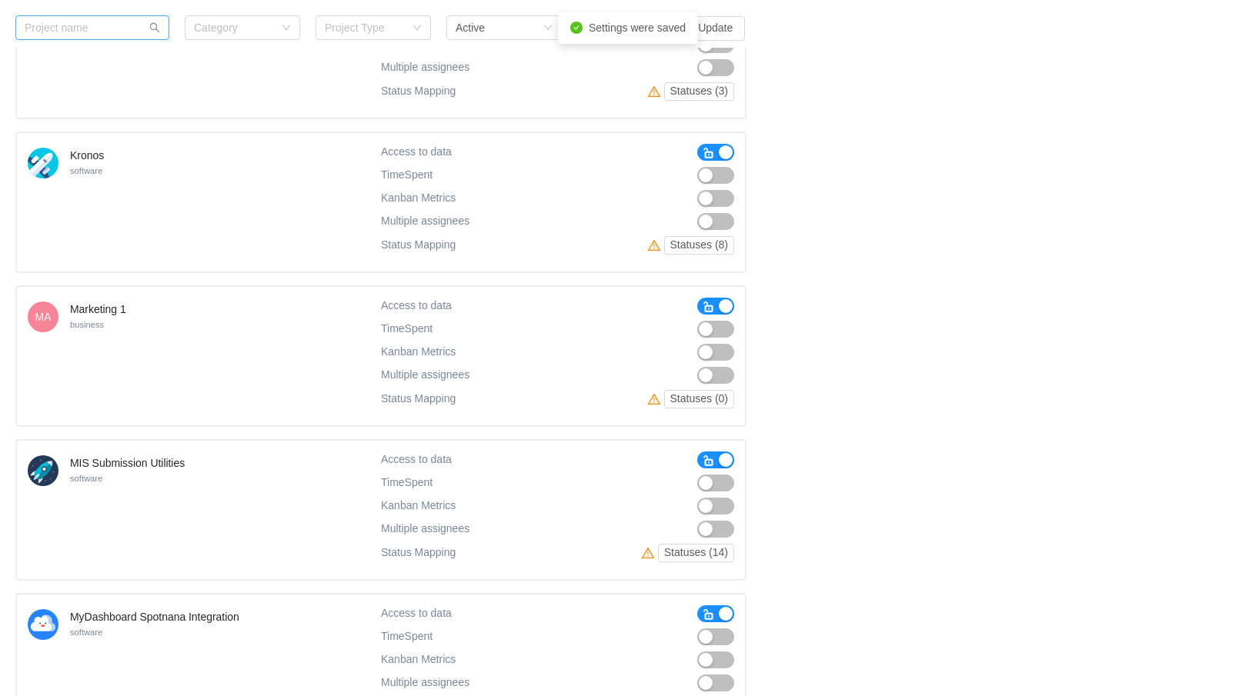
click at [708, 461] on span "button" at bounding box center [709, 461] width 12 height 12
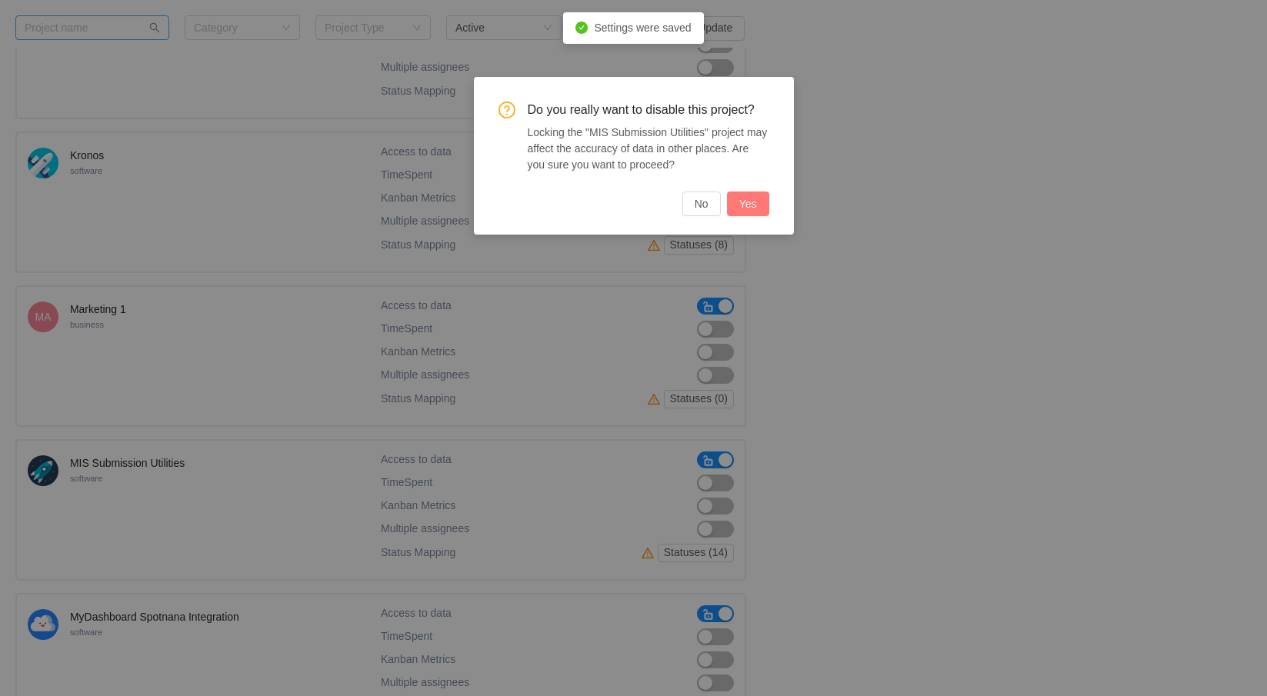
click at [747, 209] on button "Yes" at bounding box center [748, 204] width 42 height 25
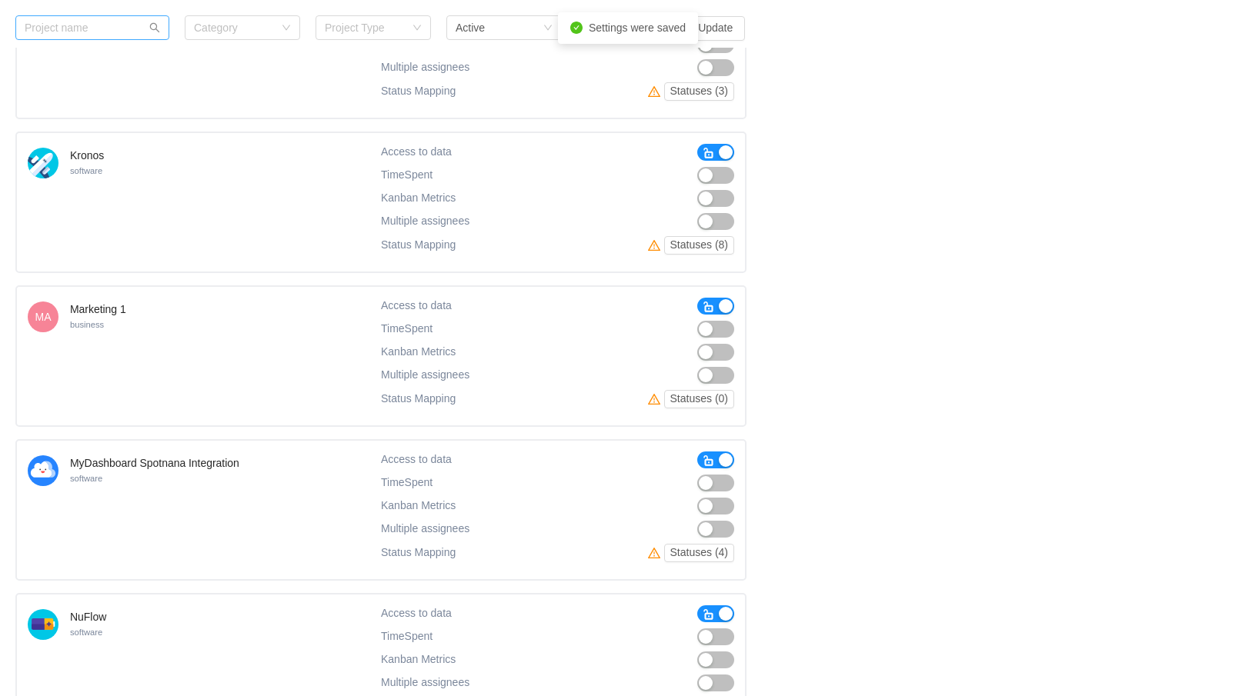
click at [705, 460] on span "button" at bounding box center [709, 461] width 12 height 12
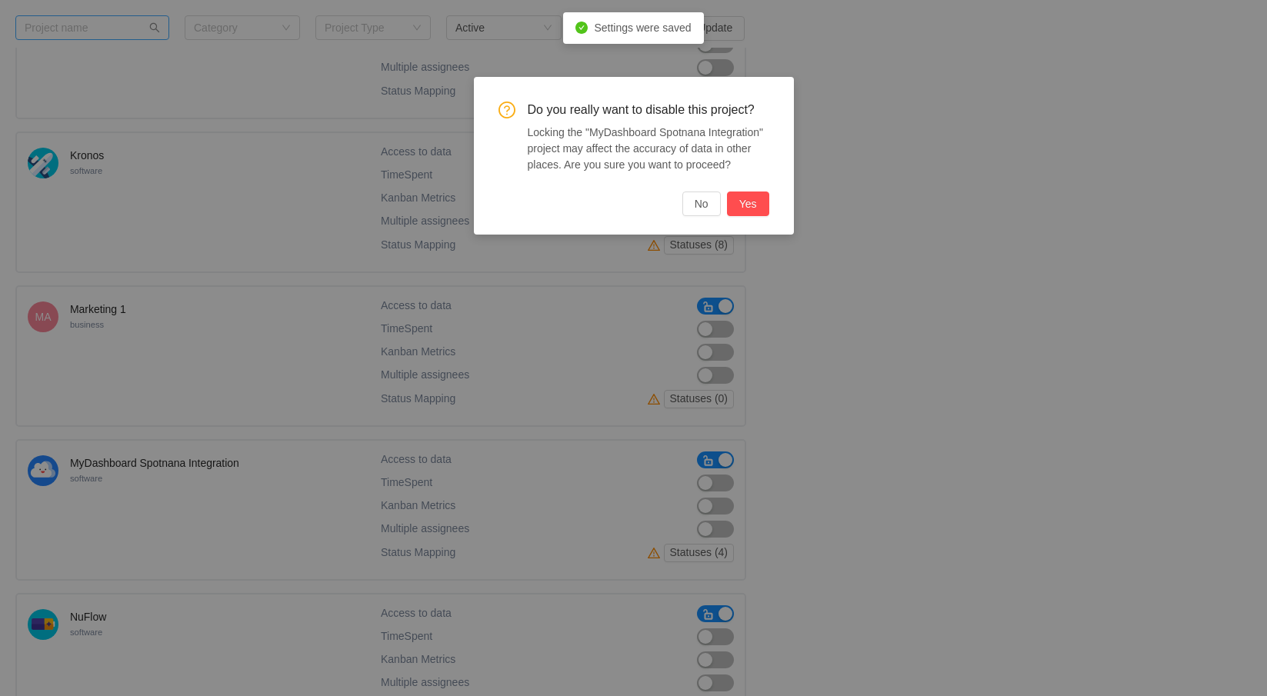
drag, startPoint x: 733, startPoint y: 200, endPoint x: 881, endPoint y: 225, distance: 149.8
click at [744, 202] on button "Yes" at bounding box center [748, 204] width 42 height 25
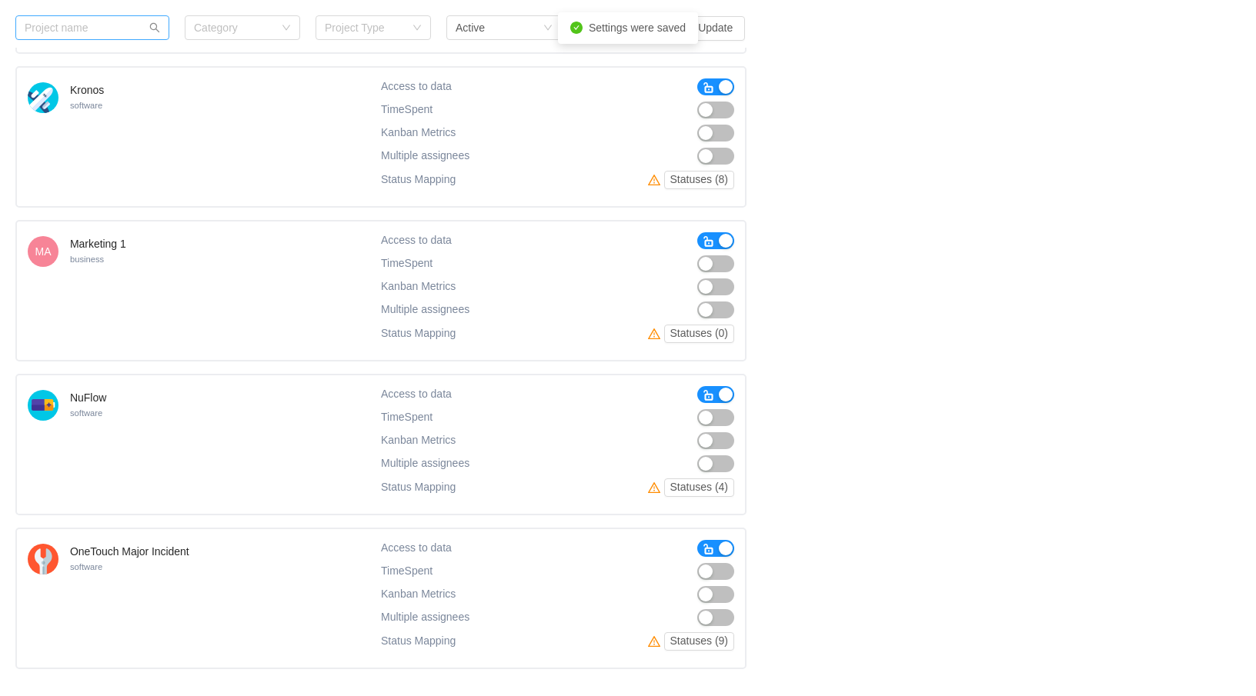
scroll to position [5706, 0]
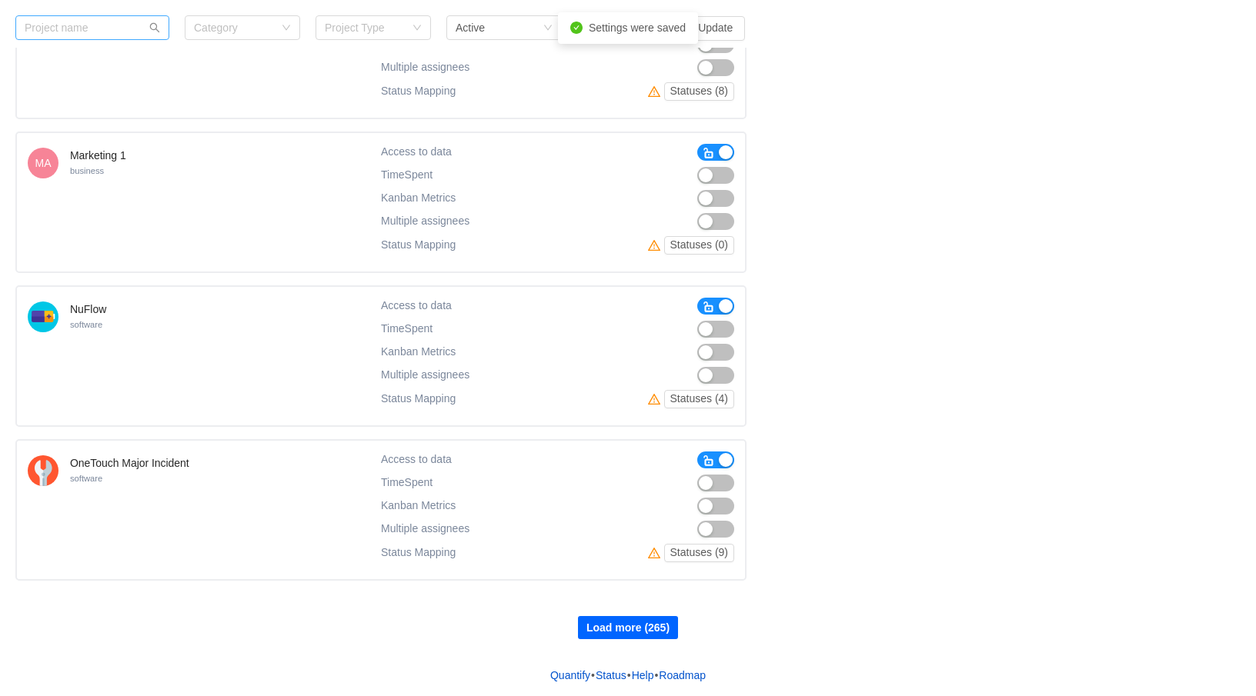
click at [616, 626] on button "Load more (265)" at bounding box center [628, 627] width 100 height 23
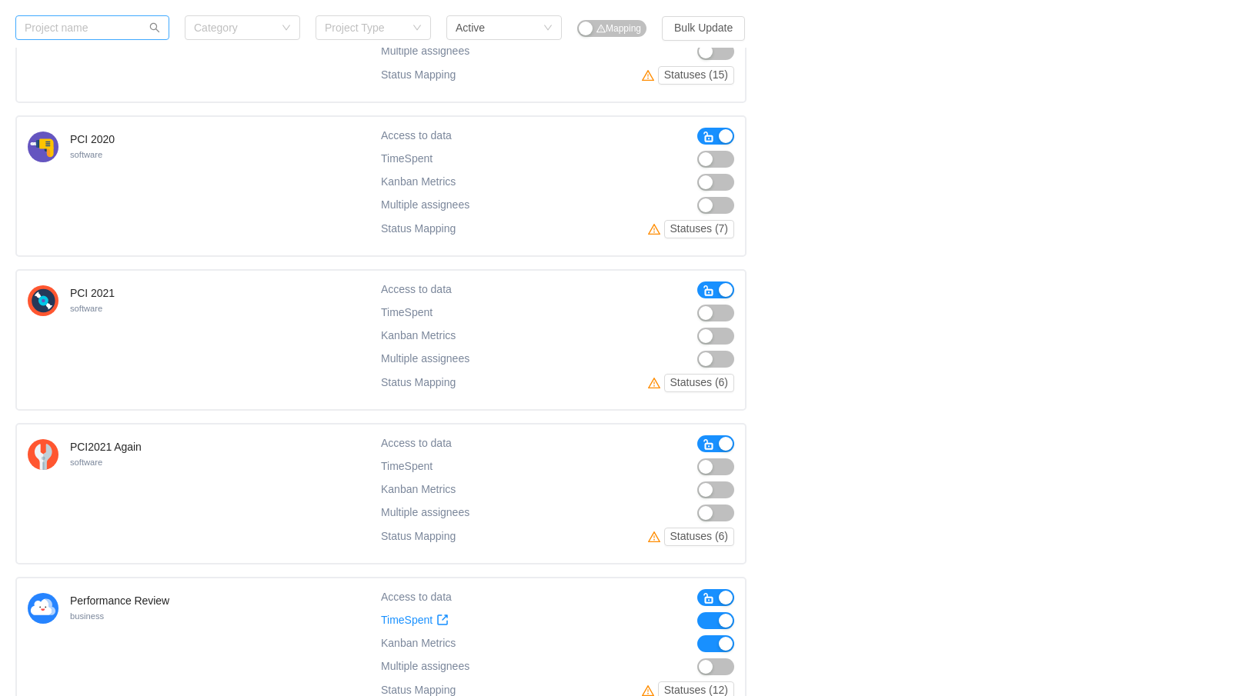
scroll to position [7245, 0]
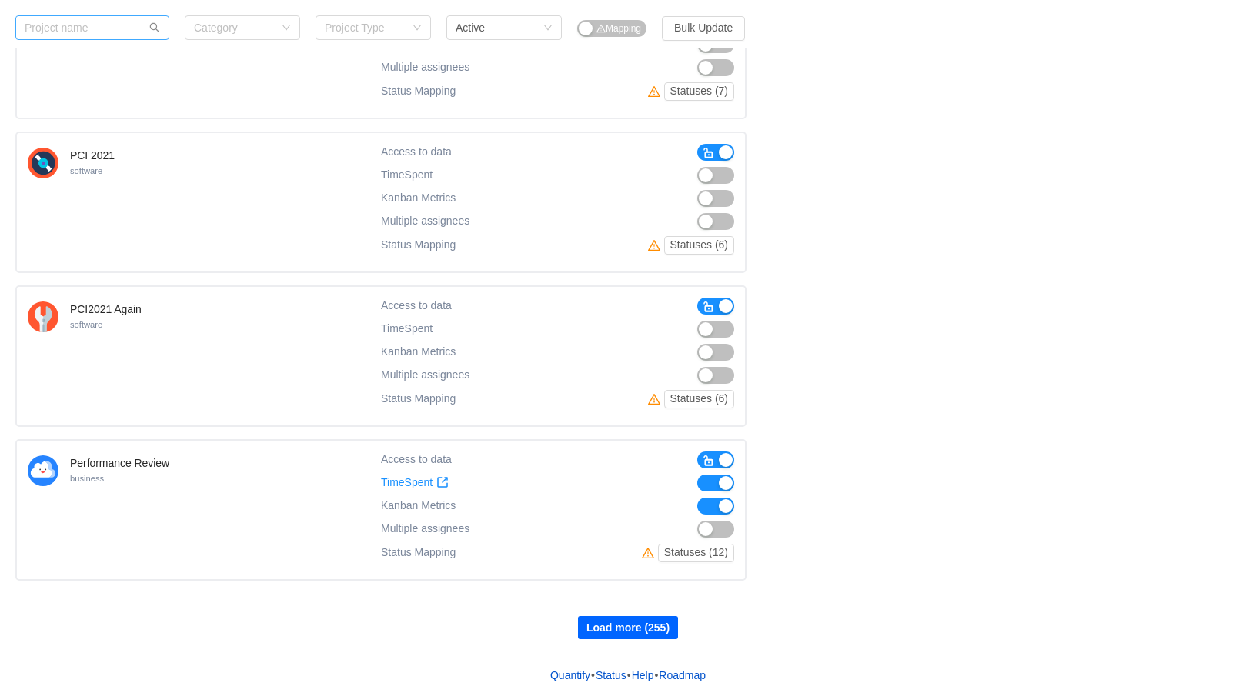
click at [601, 623] on button "Load more (255)" at bounding box center [628, 627] width 100 height 23
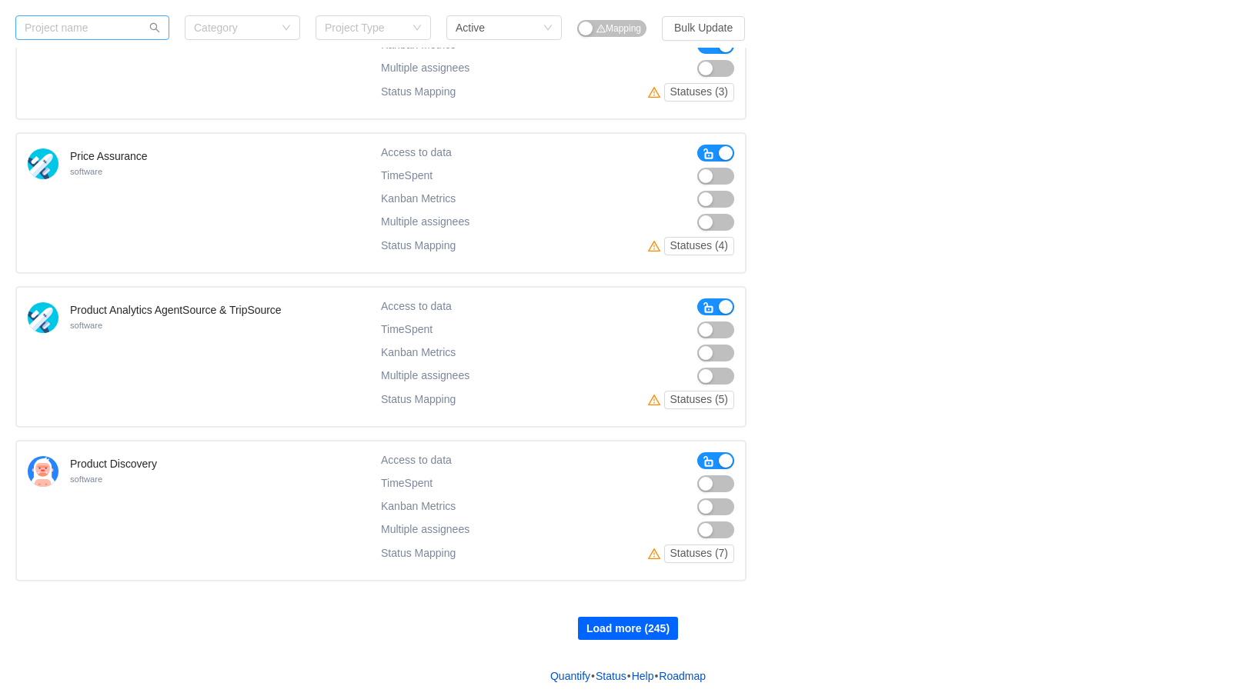
scroll to position [8784, 0]
click at [706, 467] on span "button" at bounding box center [709, 459] width 12 height 15
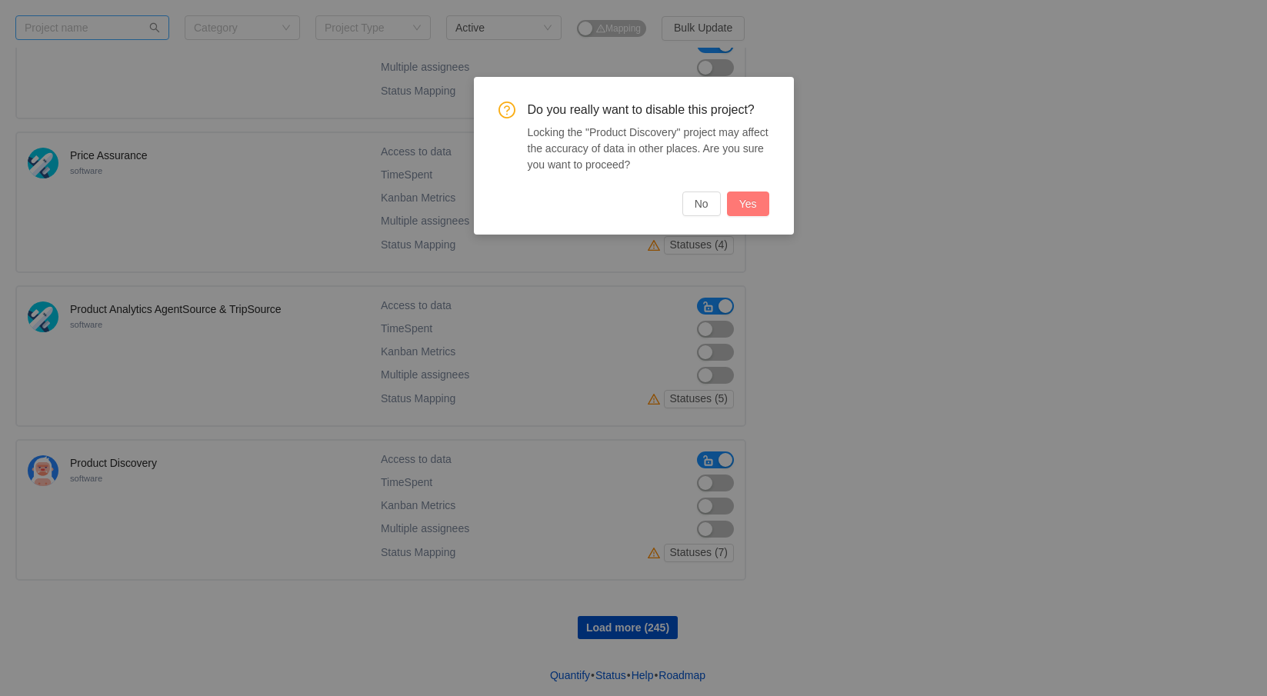
click at [750, 202] on button "Yes" at bounding box center [748, 204] width 42 height 25
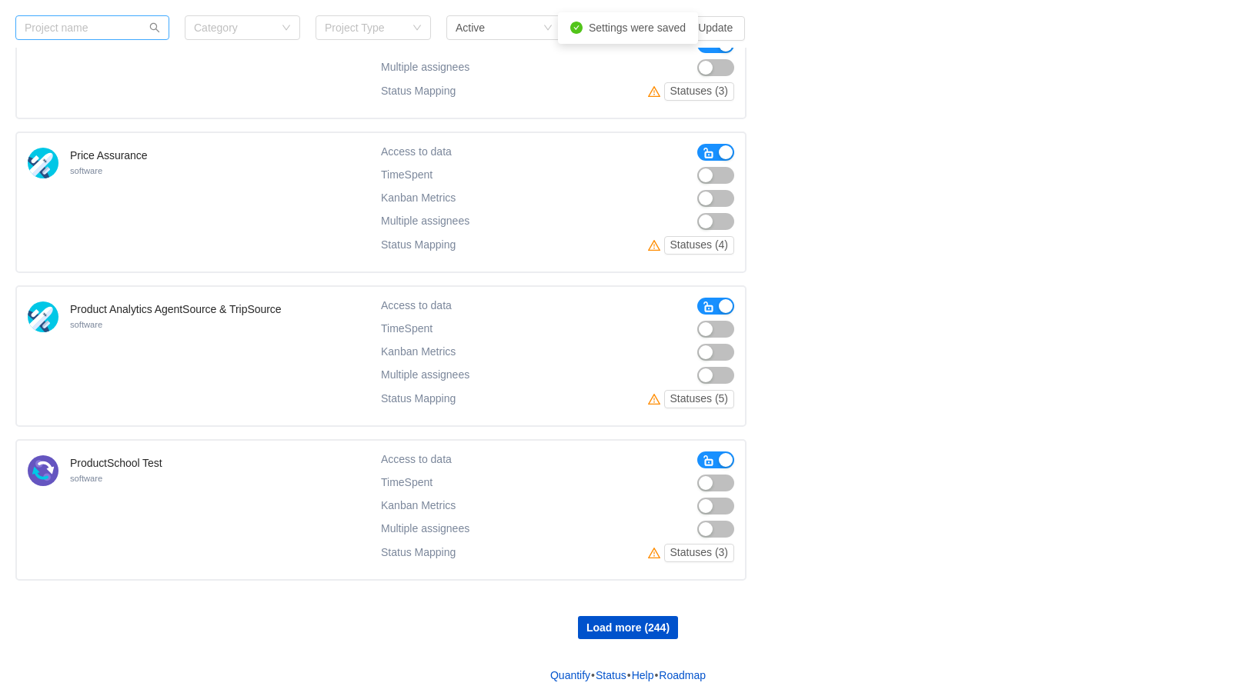
click at [709, 459] on span "button" at bounding box center [709, 461] width 12 height 12
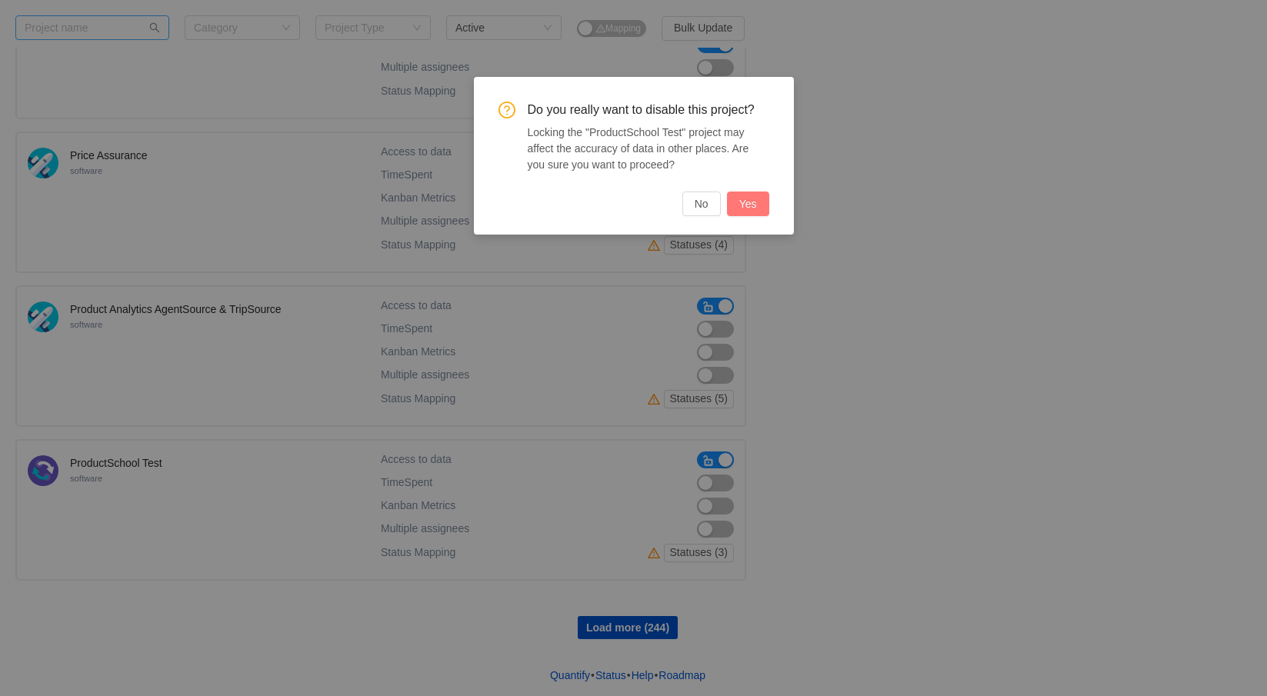
click at [750, 205] on button "Yes" at bounding box center [748, 204] width 42 height 25
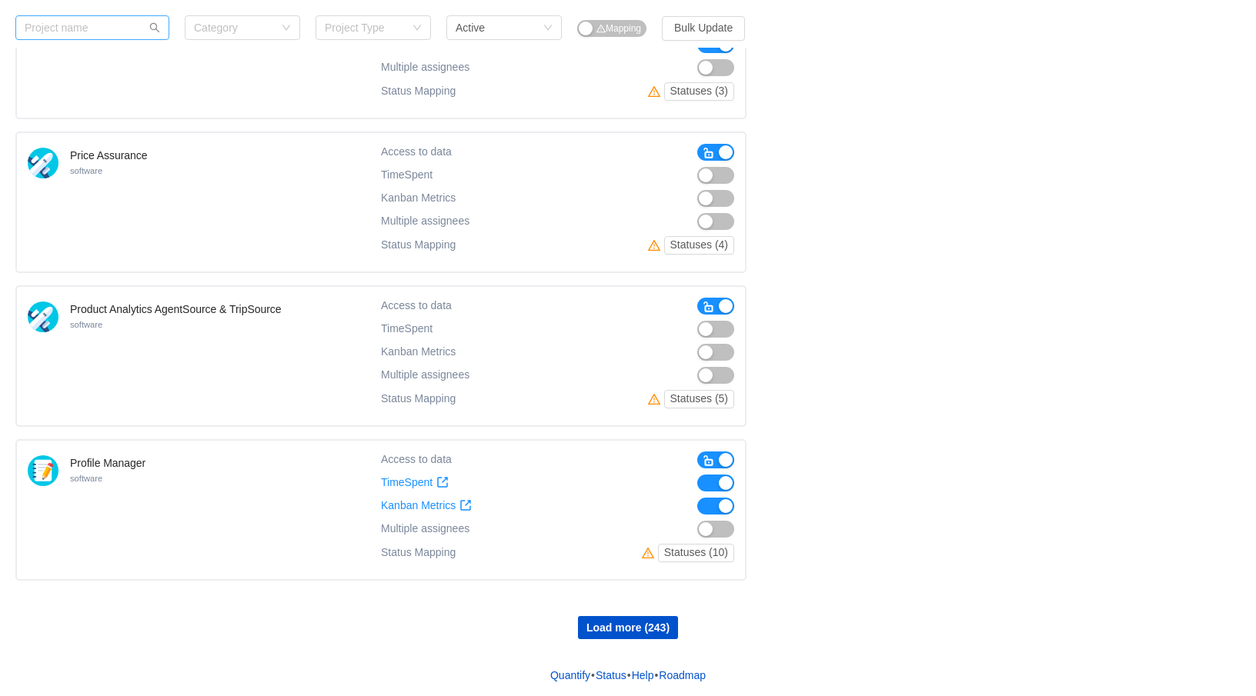
click at [711, 465] on span "button" at bounding box center [709, 461] width 12 height 12
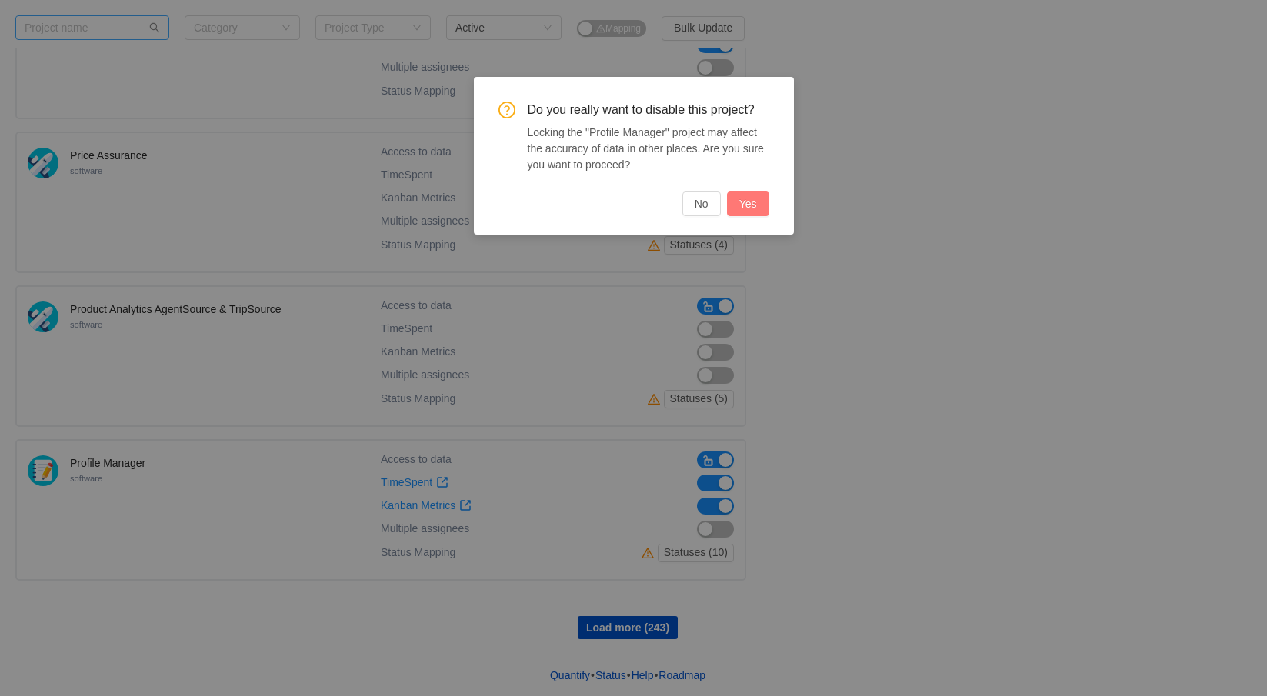
click at [743, 203] on button "Yes" at bounding box center [748, 204] width 42 height 25
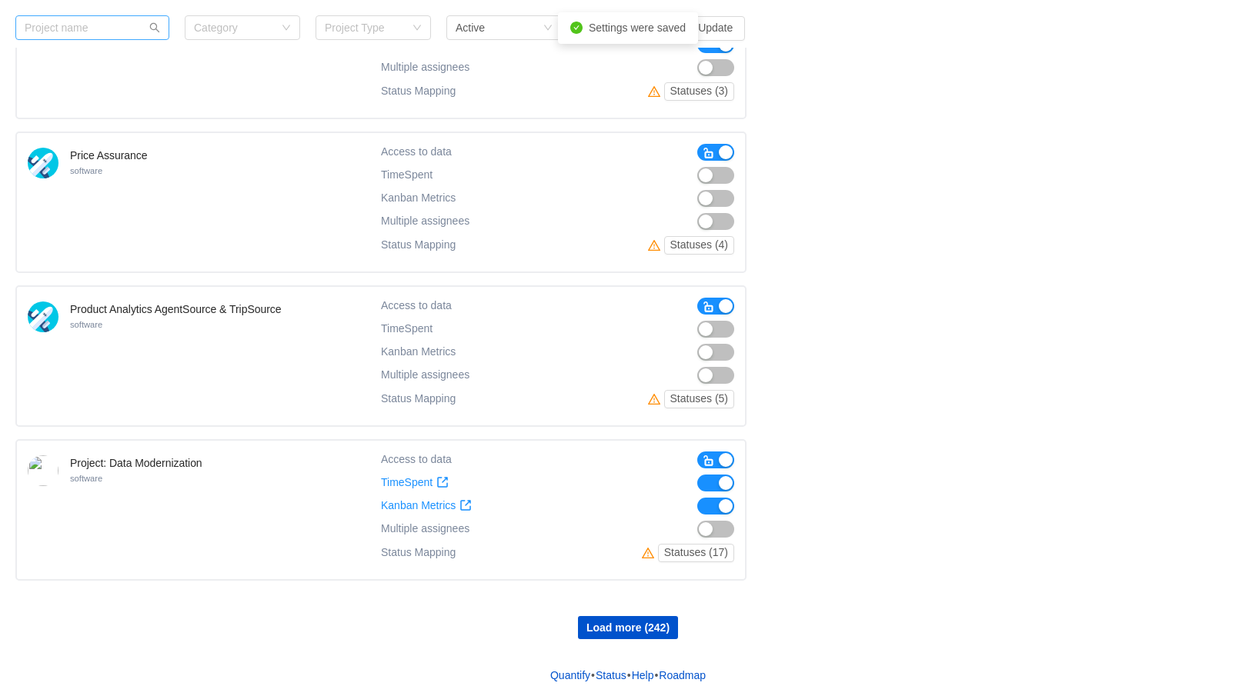
click at [706, 462] on span "button" at bounding box center [709, 461] width 12 height 12
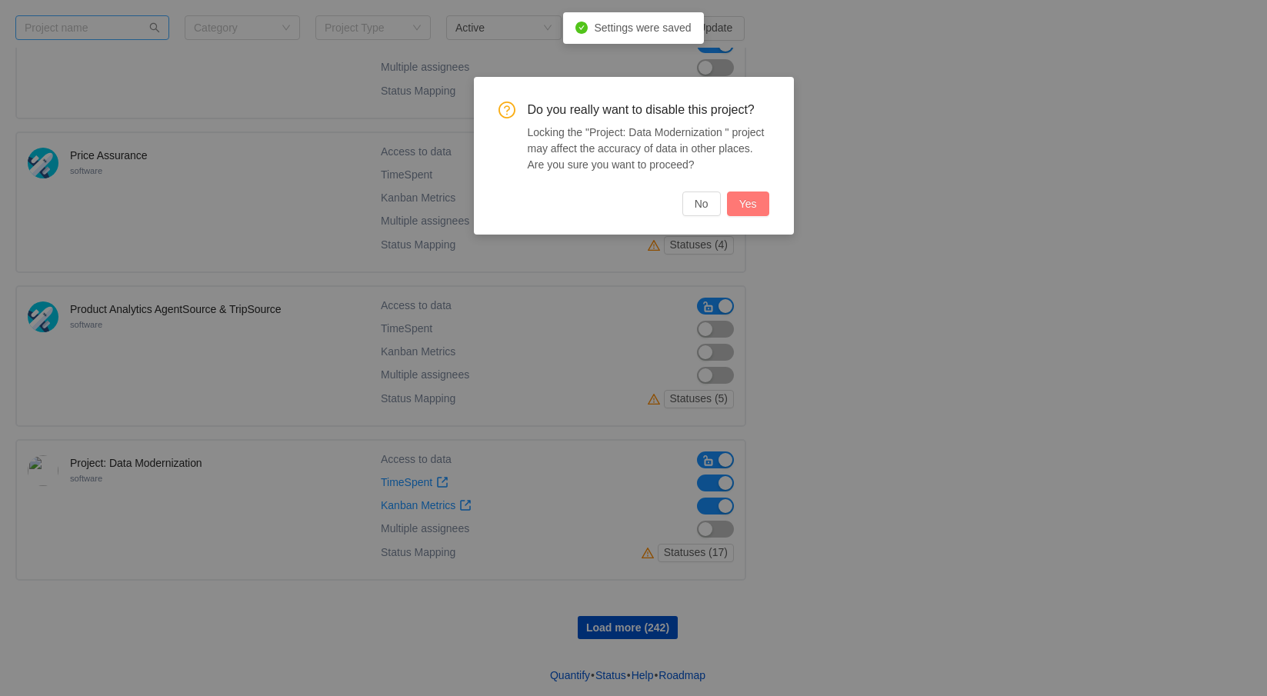
click at [745, 211] on button "Yes" at bounding box center [748, 204] width 42 height 25
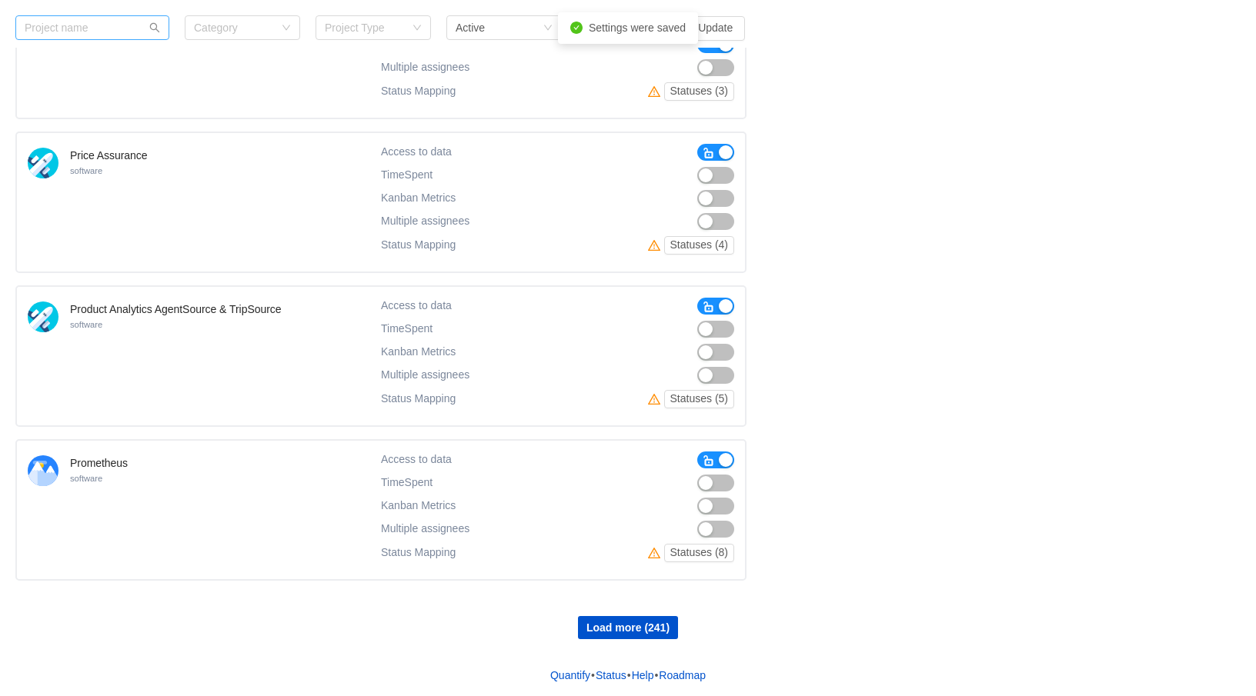
click at [714, 460] on span "button" at bounding box center [709, 461] width 12 height 12
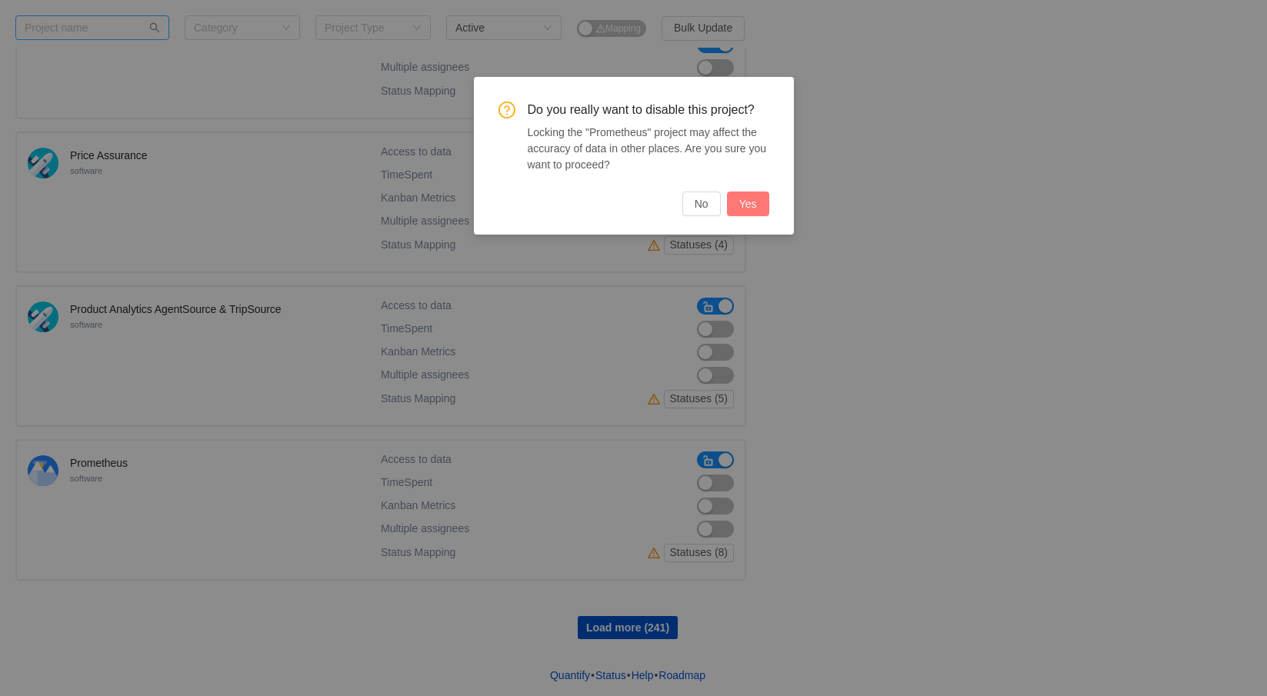
click at [747, 209] on button "Yes" at bounding box center [748, 204] width 42 height 25
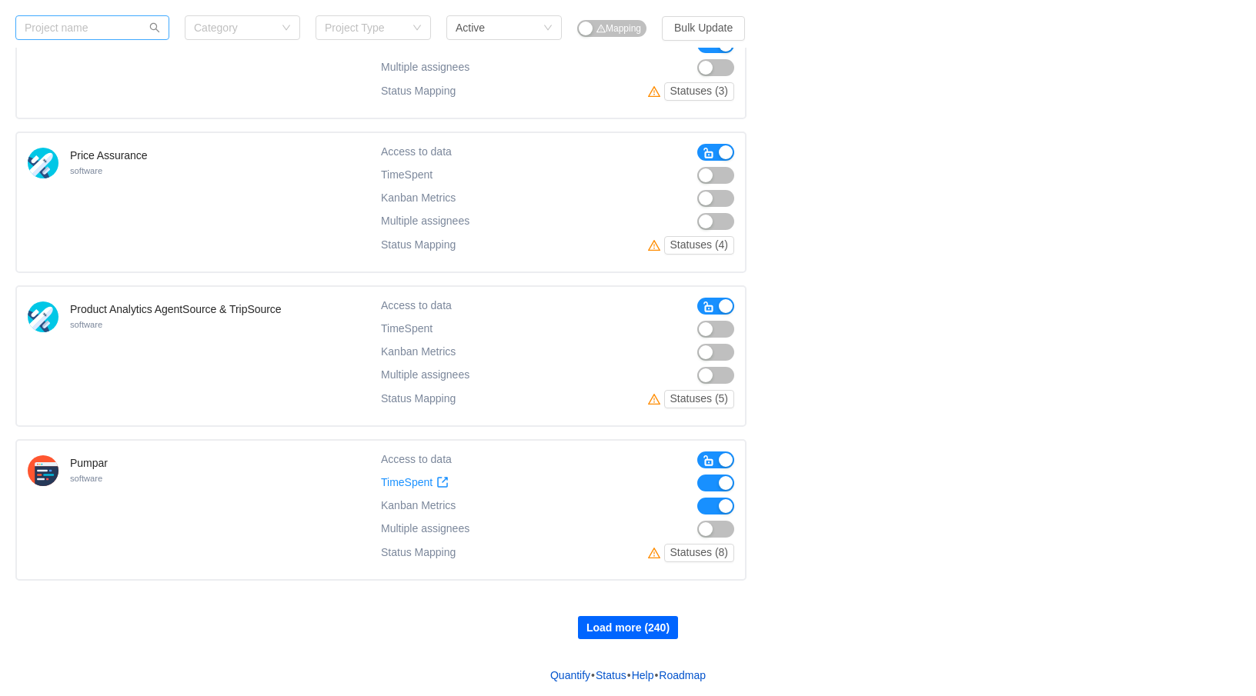
click at [630, 625] on button "Load more (240)" at bounding box center [628, 627] width 100 height 23
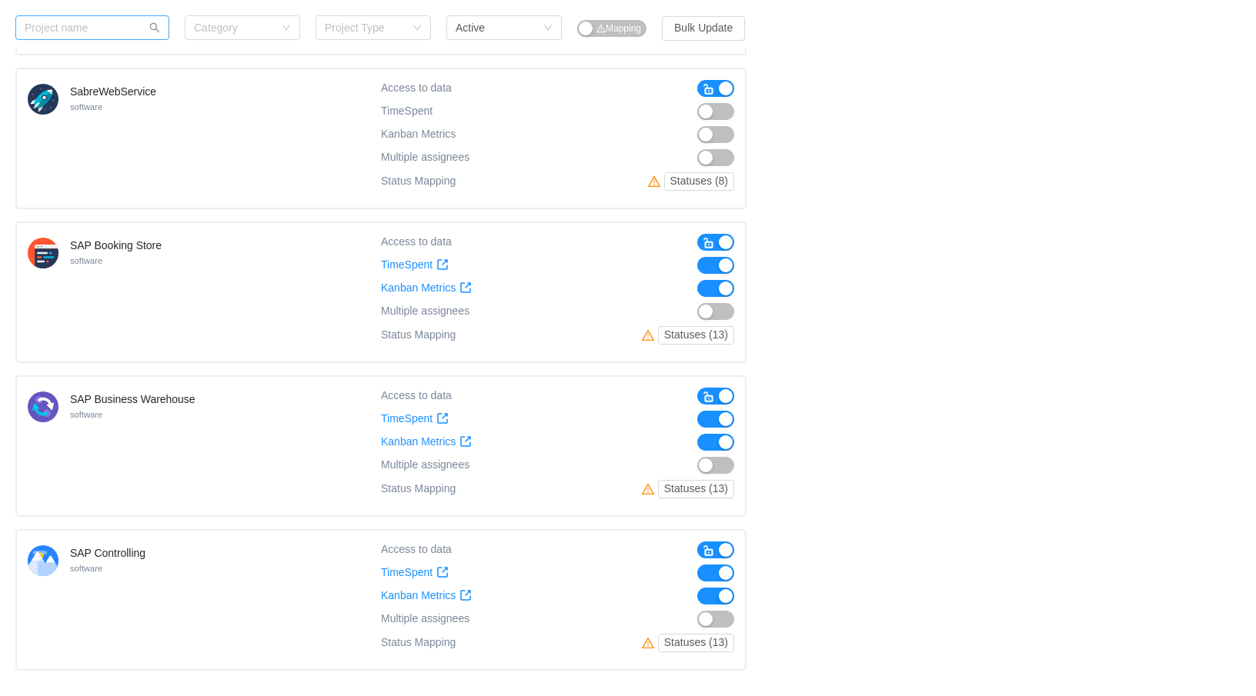
scroll to position [10323, 0]
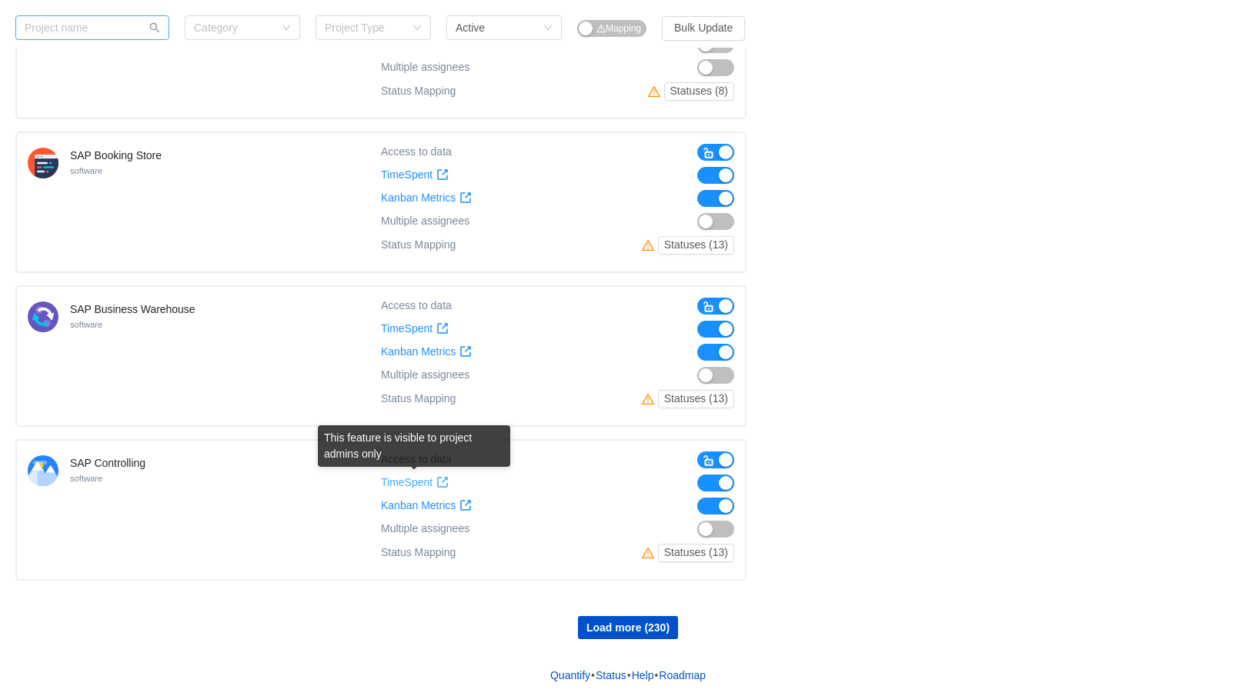
click at [428, 483] on span "TimeSpent" at bounding box center [407, 482] width 52 height 13
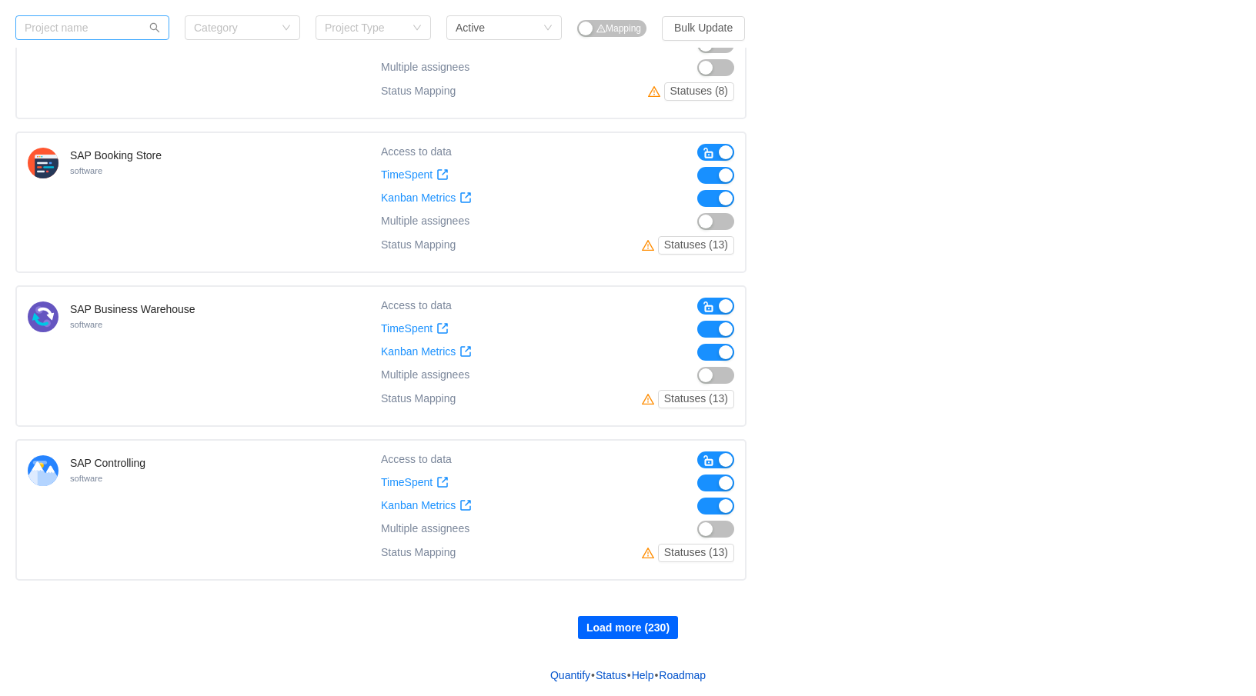
click at [632, 631] on button "Load more (230)" at bounding box center [628, 627] width 100 height 23
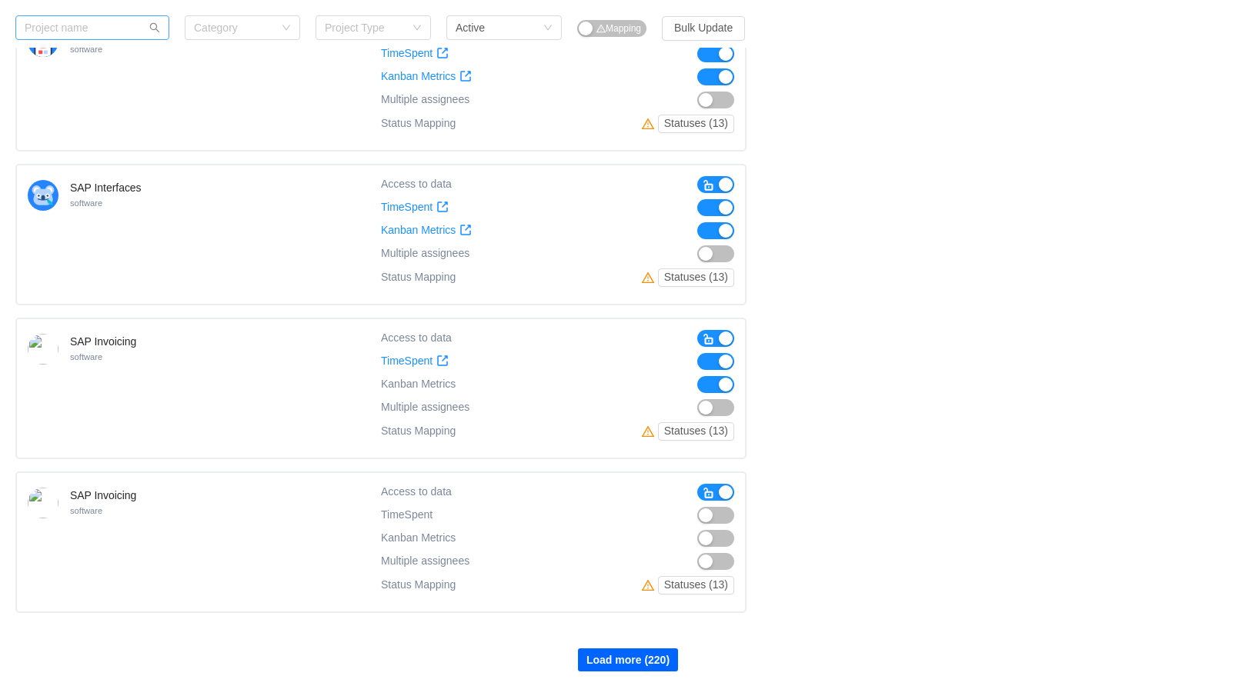
scroll to position [11861, 0]
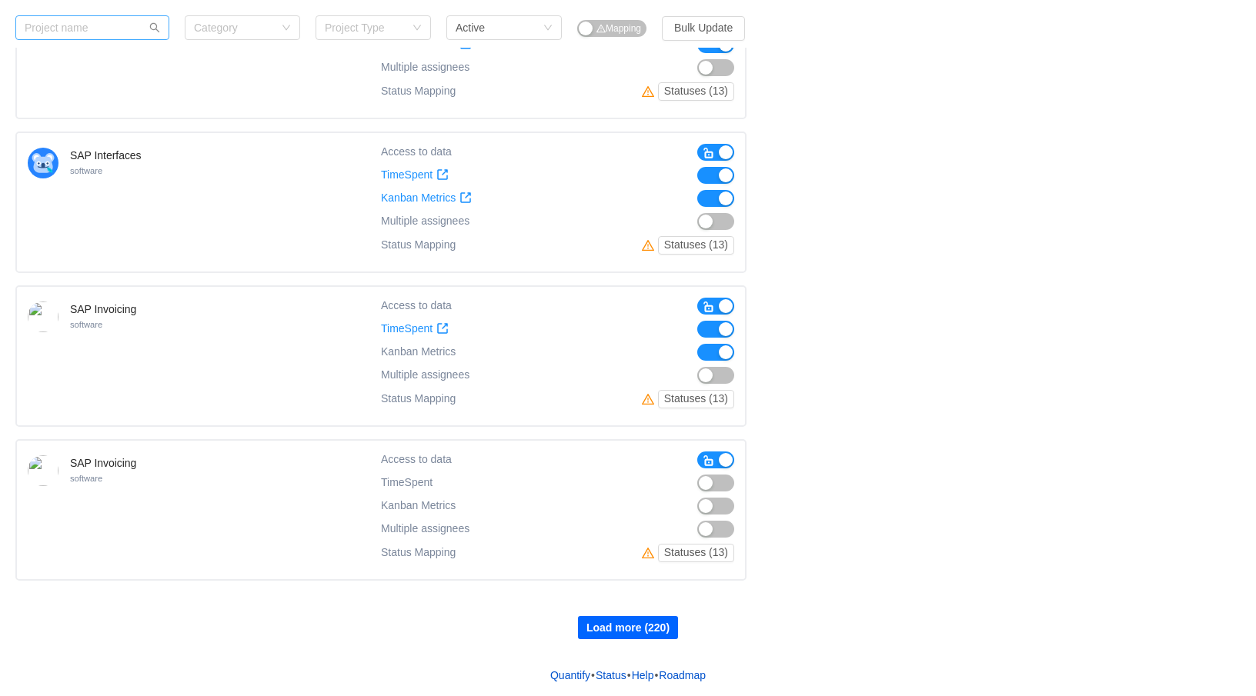
click at [630, 629] on button "Load more (220)" at bounding box center [628, 627] width 100 height 23
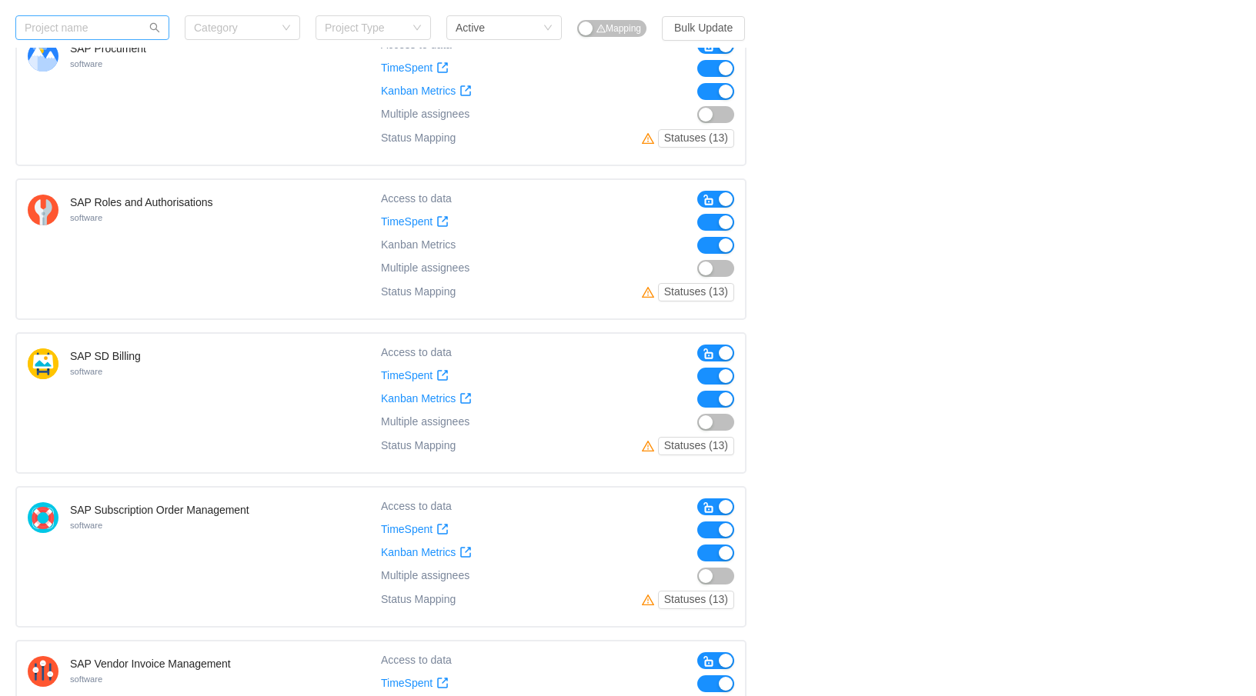
scroll to position [12708, 0]
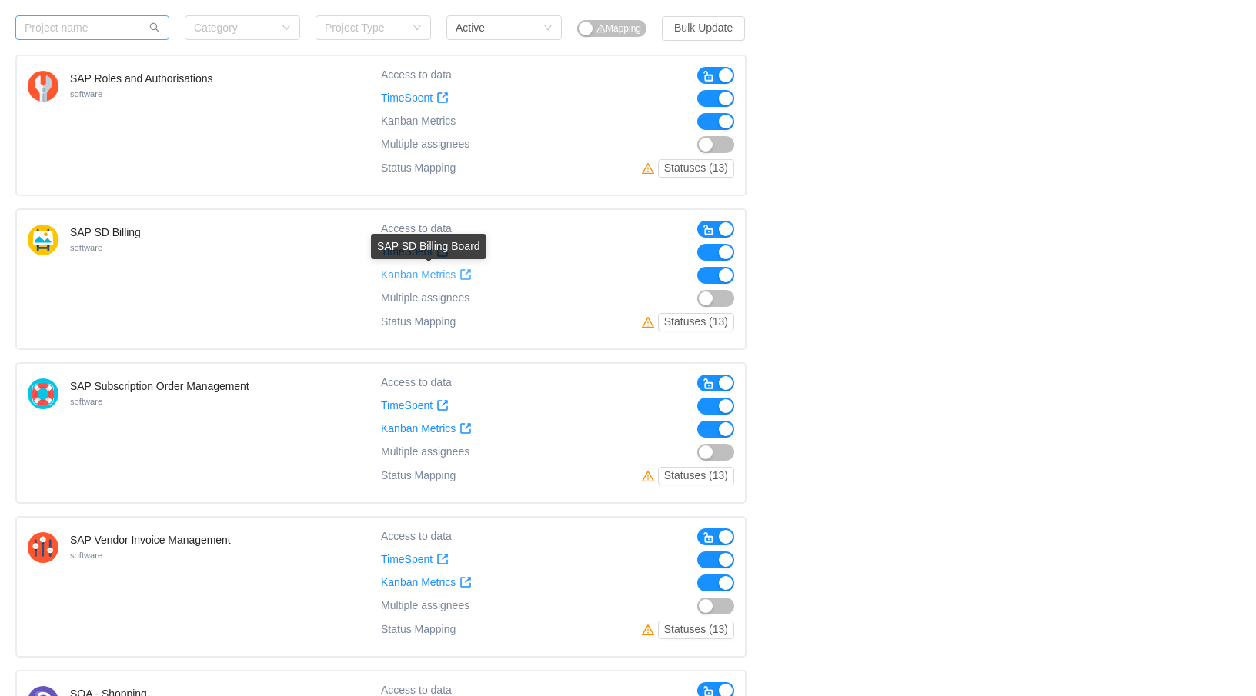
click at [416, 272] on span "Kanban Metrics" at bounding box center [418, 275] width 75 height 13
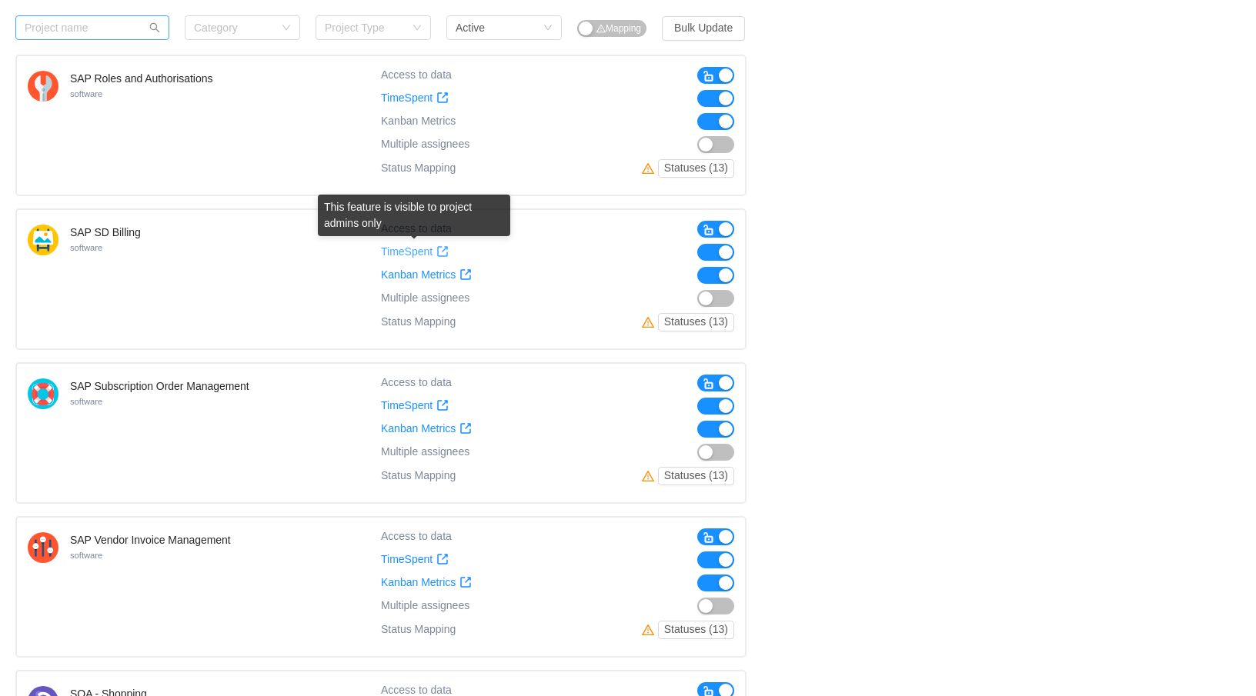
click at [430, 252] on span "TimeSpent" at bounding box center [407, 251] width 52 height 13
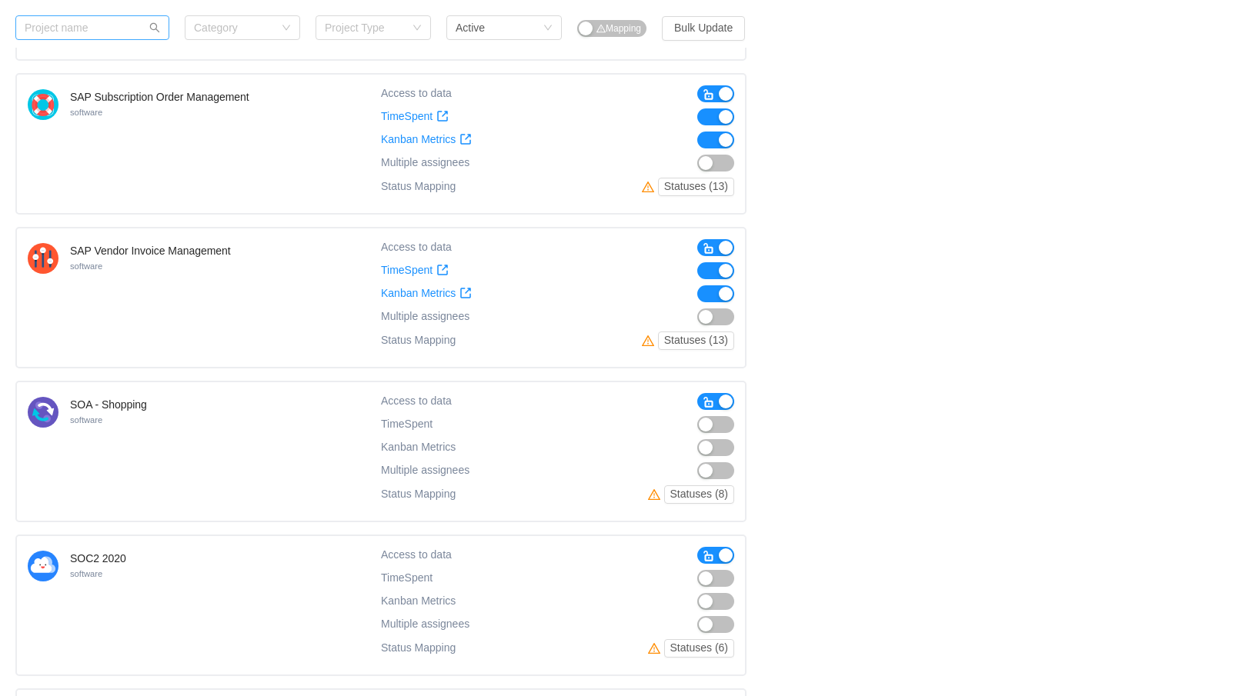
scroll to position [13016, 0]
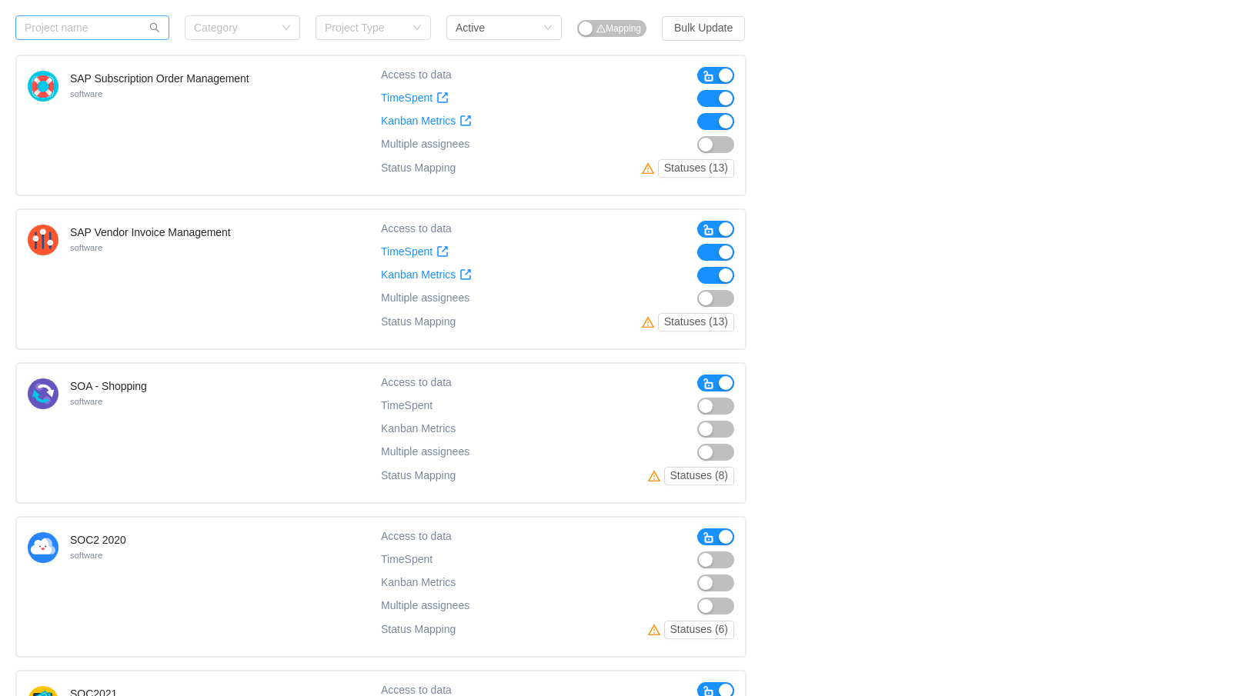
click at [699, 380] on button "button" at bounding box center [715, 383] width 37 height 17
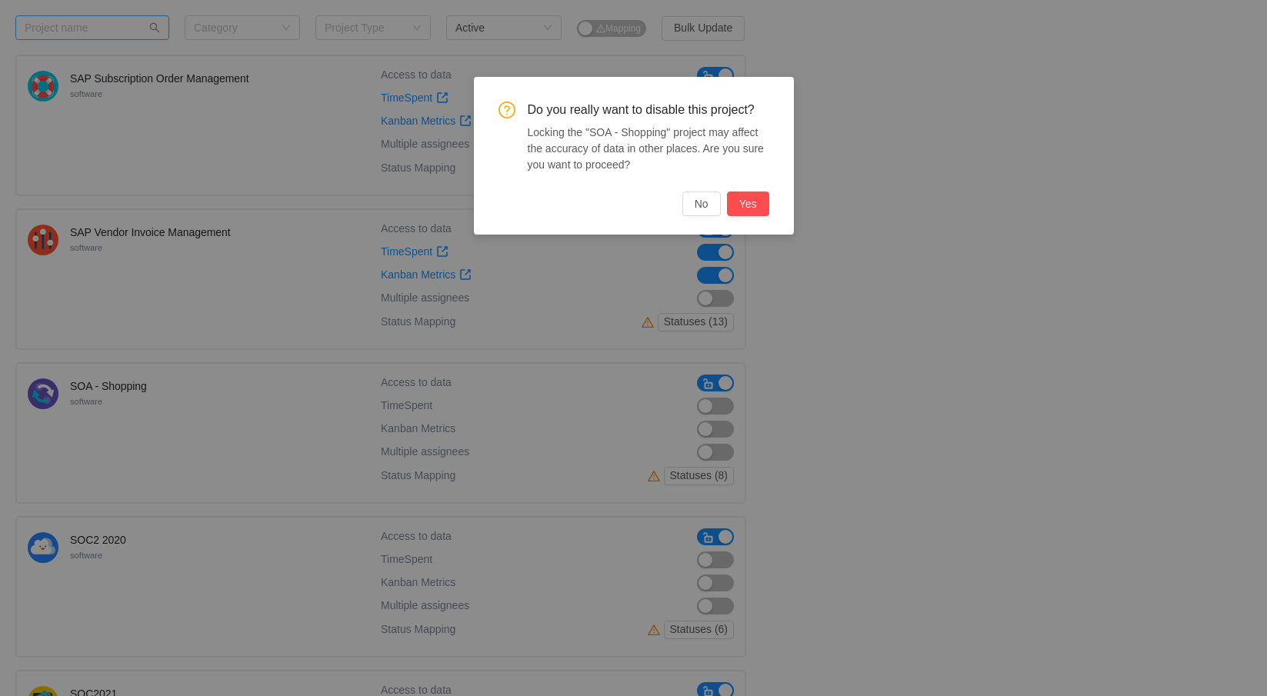
click at [753, 185] on div "Do you really want to disable this project? Locking the "SOA - Shopping" projec…" at bounding box center [634, 159] width 271 height 115
click at [751, 206] on button "Yes" at bounding box center [748, 204] width 42 height 25
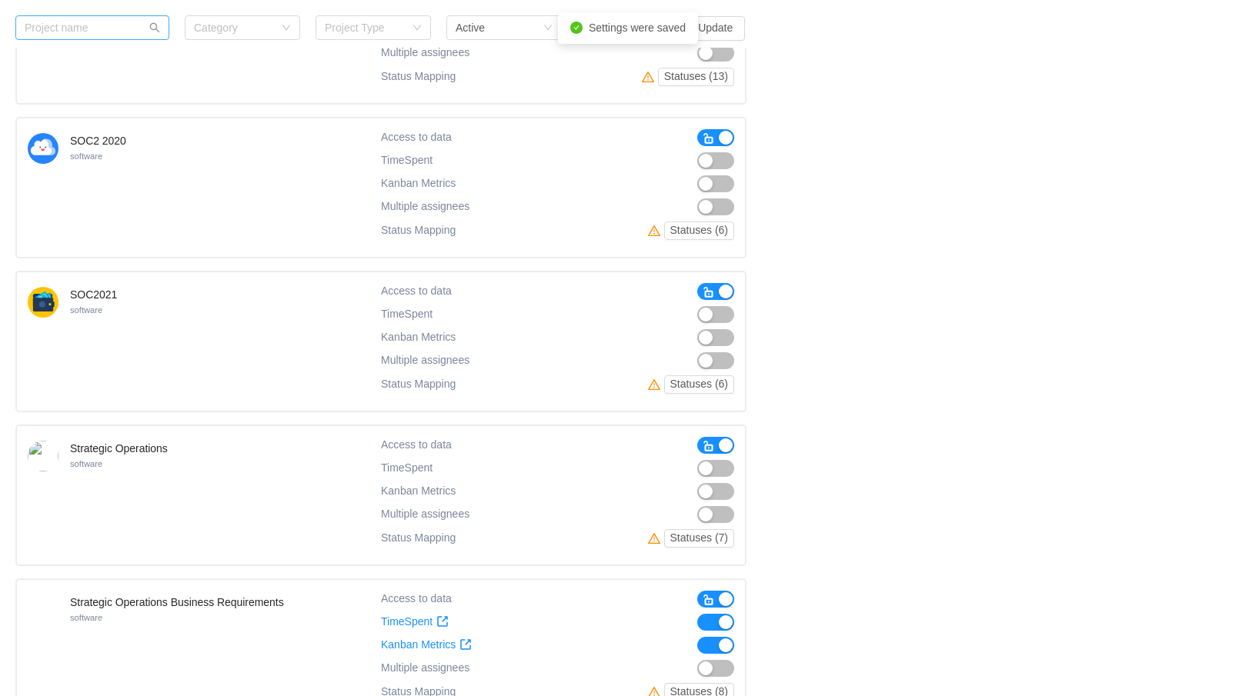
scroll to position [13400, 0]
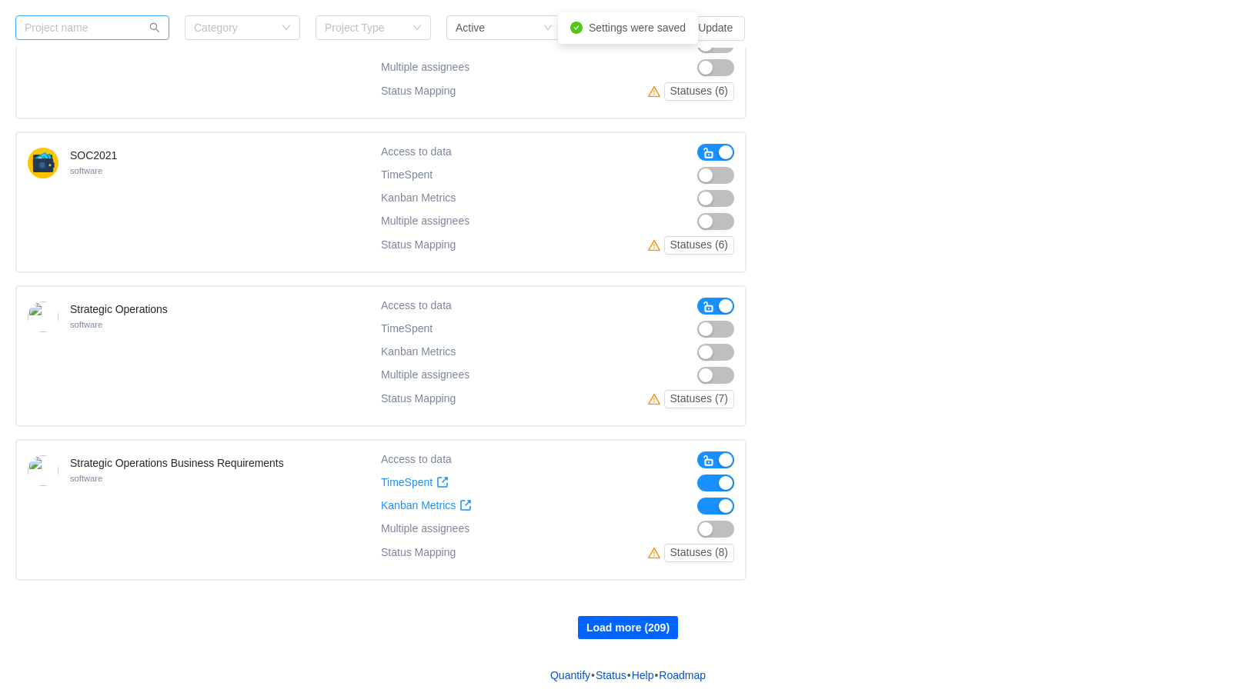
click at [637, 626] on button "Load more (209)" at bounding box center [628, 627] width 100 height 23
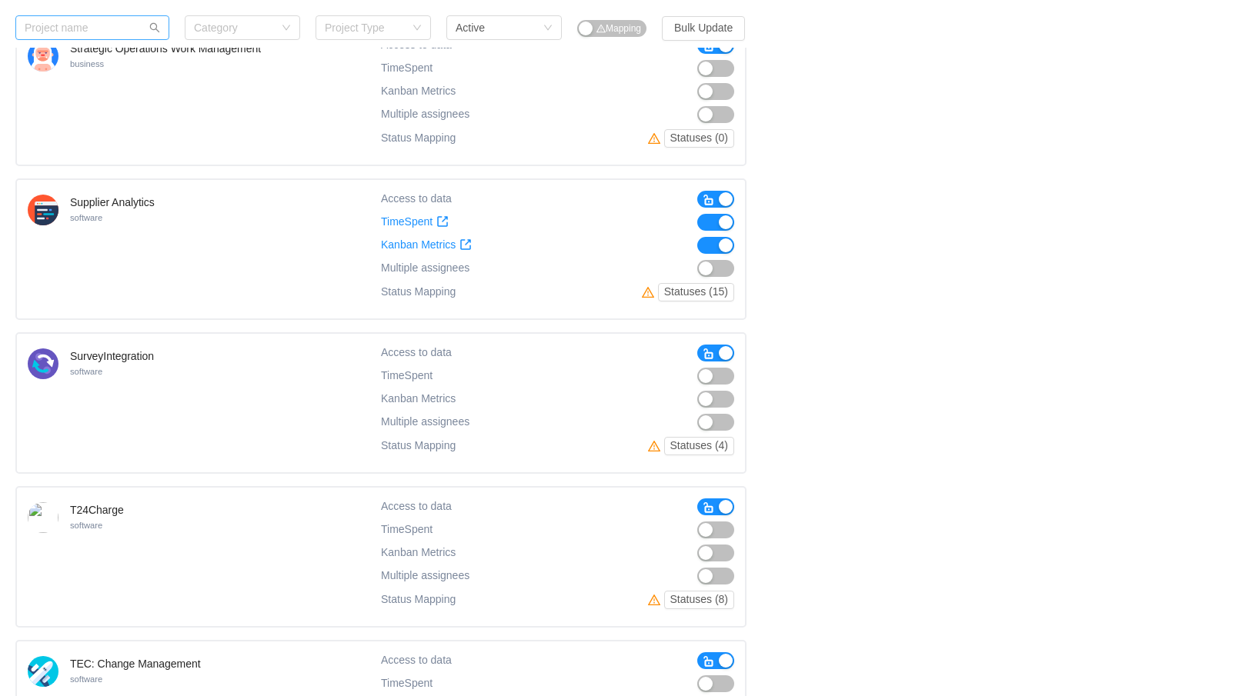
scroll to position [14478, 0]
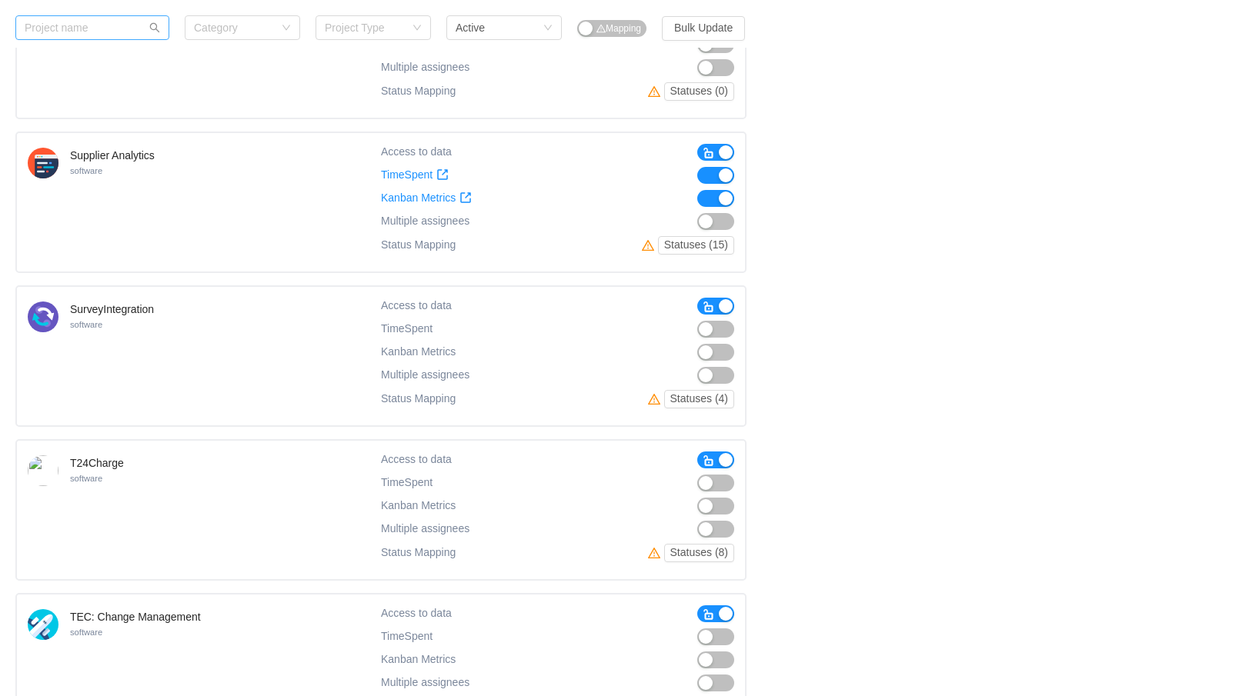
click at [706, 149] on span "button" at bounding box center [709, 153] width 12 height 12
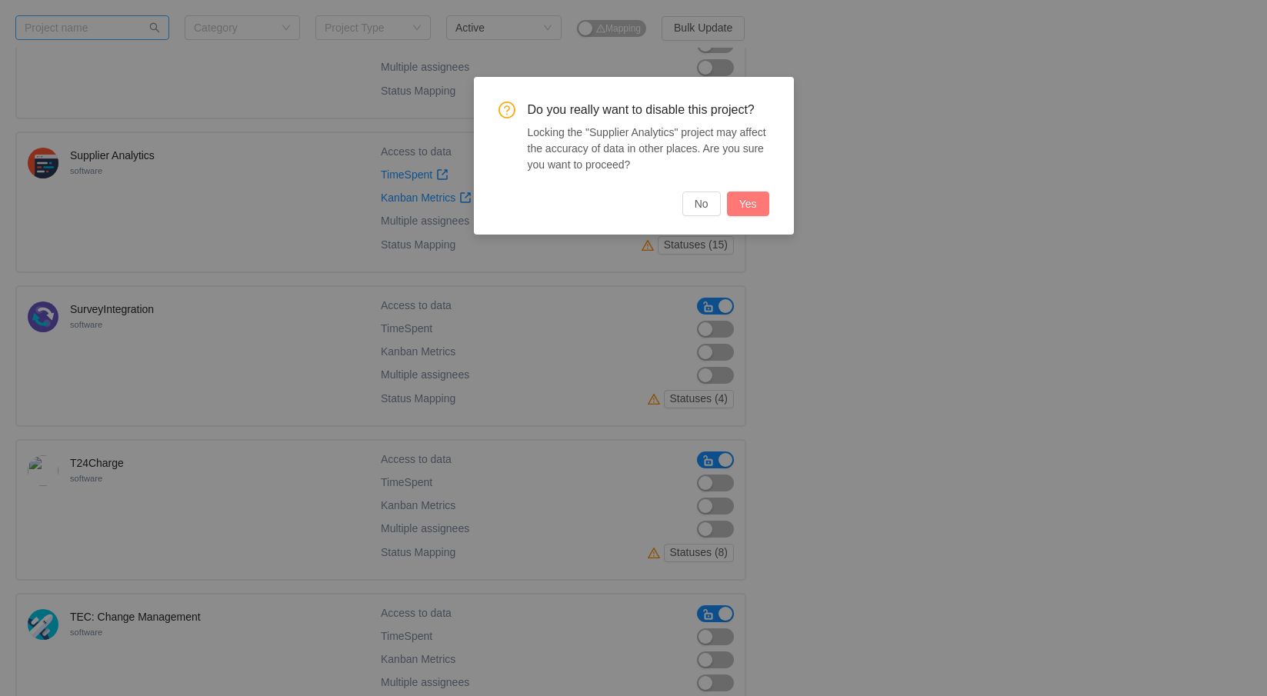
click at [757, 204] on button "Yes" at bounding box center [748, 204] width 42 height 25
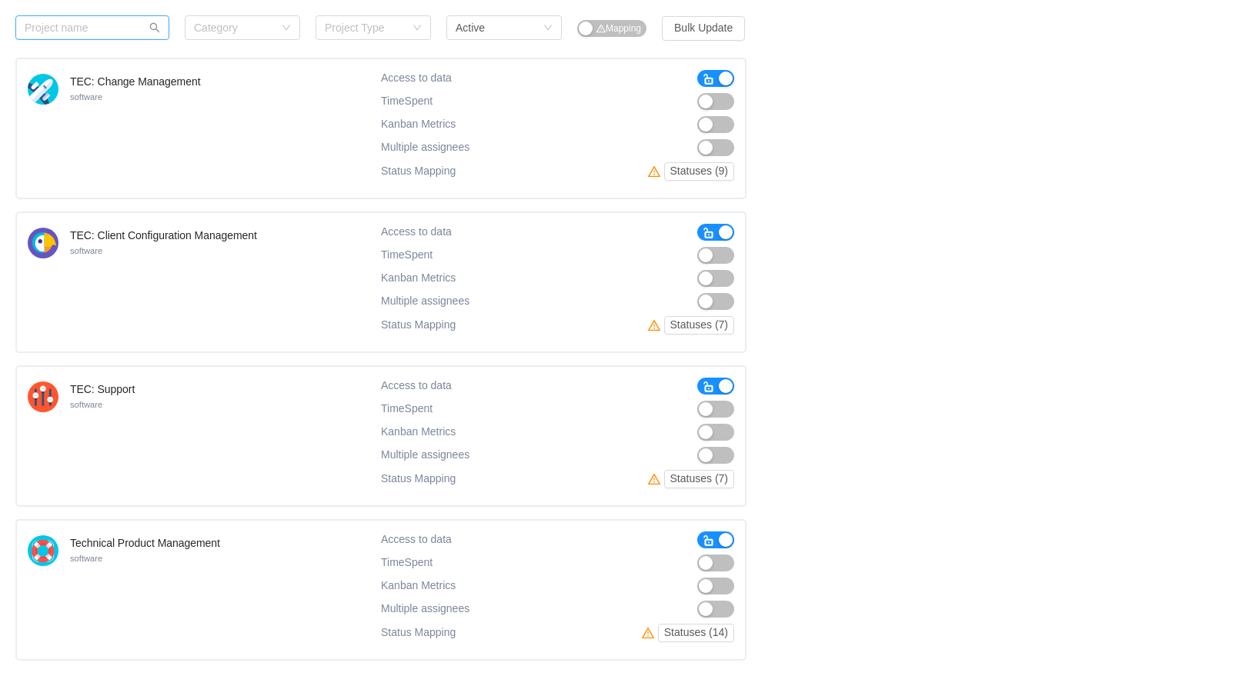
scroll to position [14939, 0]
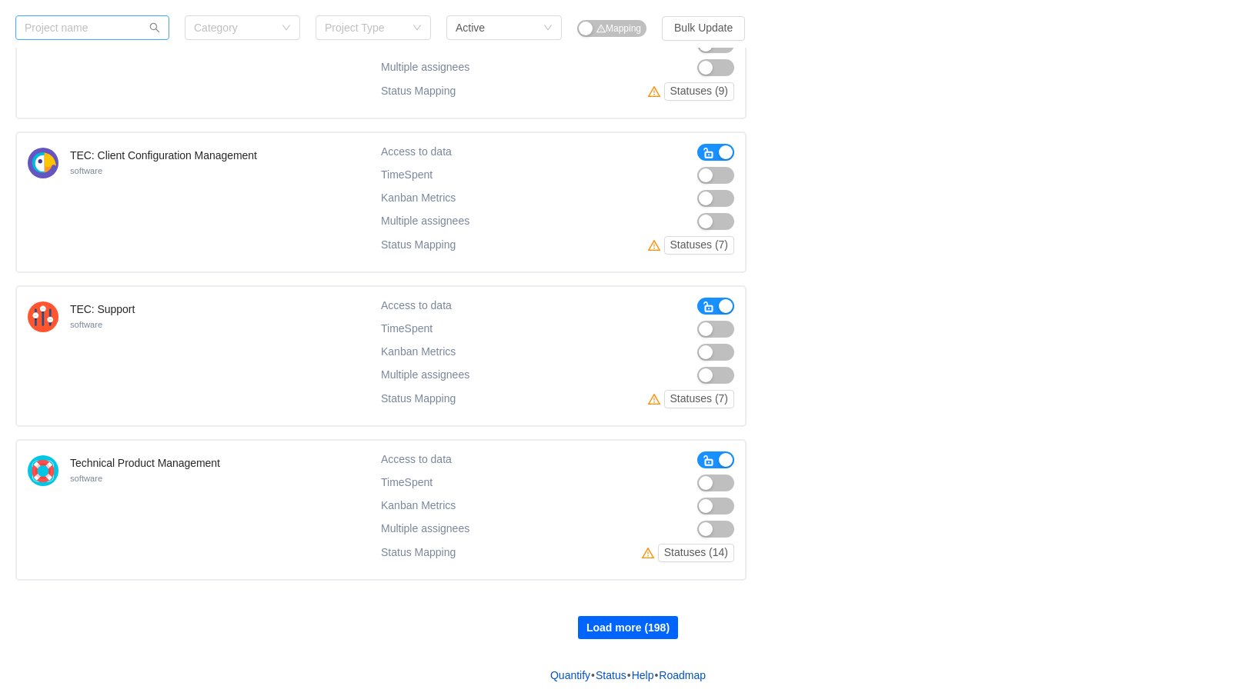
click at [639, 625] on button "Load more (198)" at bounding box center [628, 627] width 100 height 23
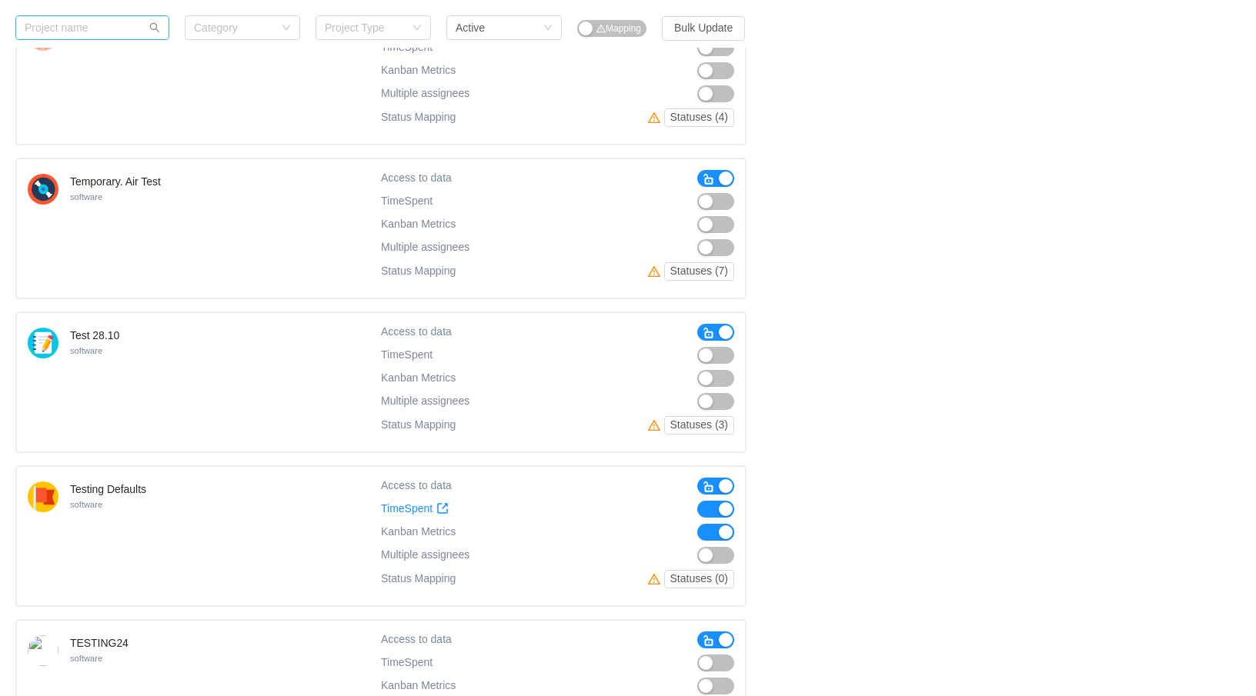
scroll to position [15709, 0]
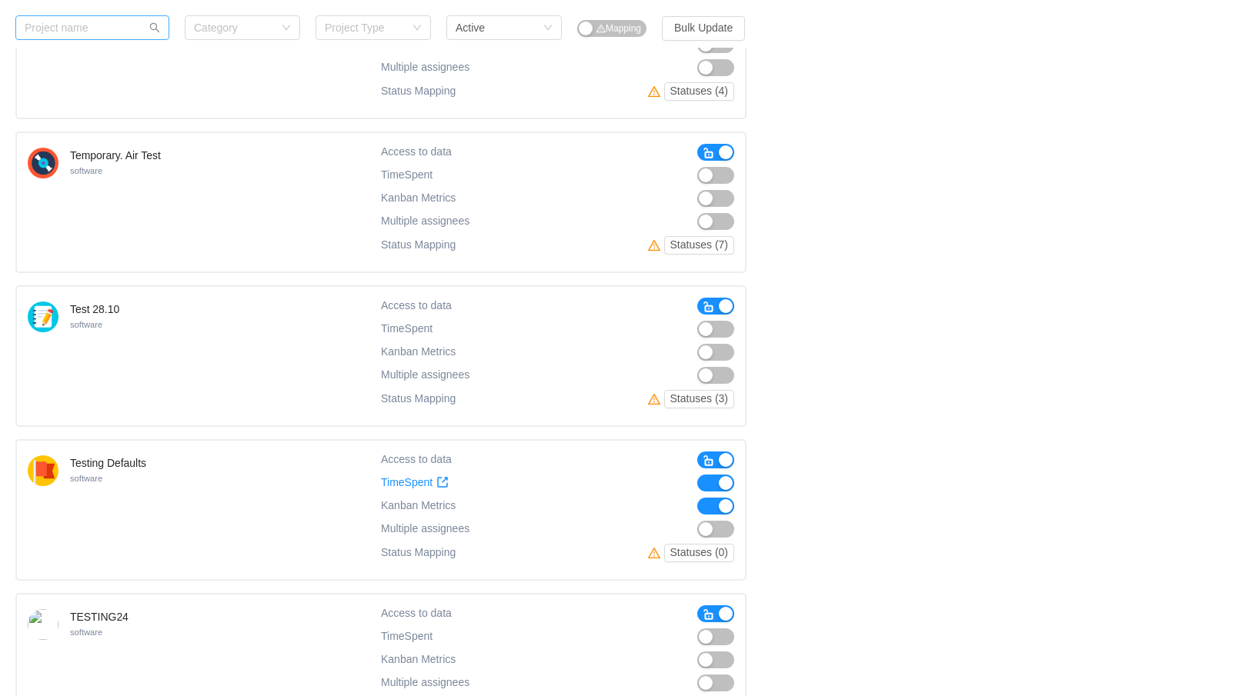
click at [714, 465] on span "button" at bounding box center [709, 461] width 12 height 12
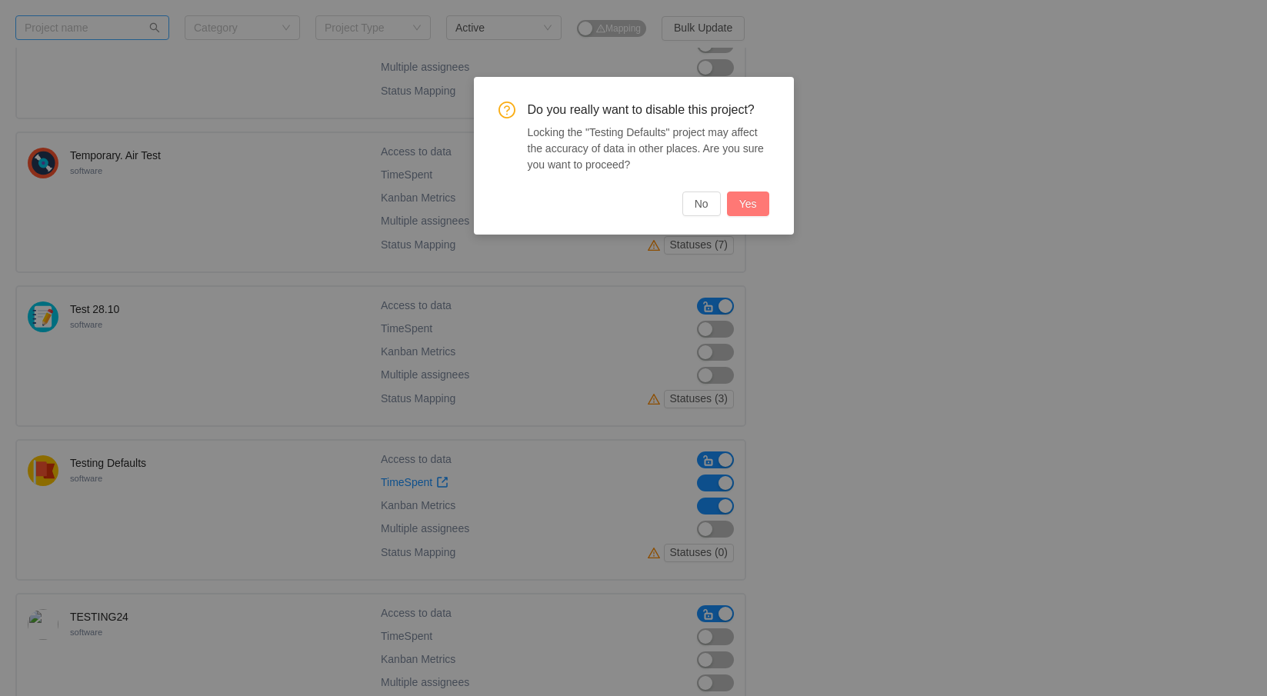
click at [738, 196] on button "Yes" at bounding box center [748, 204] width 42 height 25
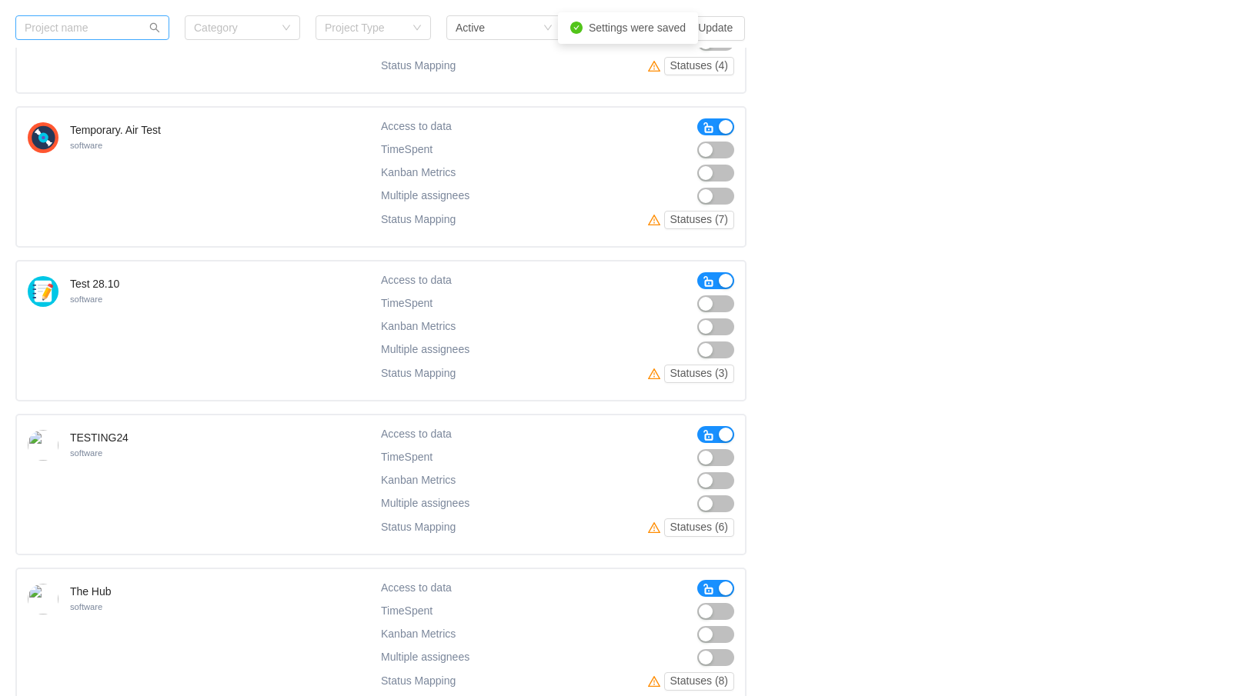
scroll to position [15940, 0]
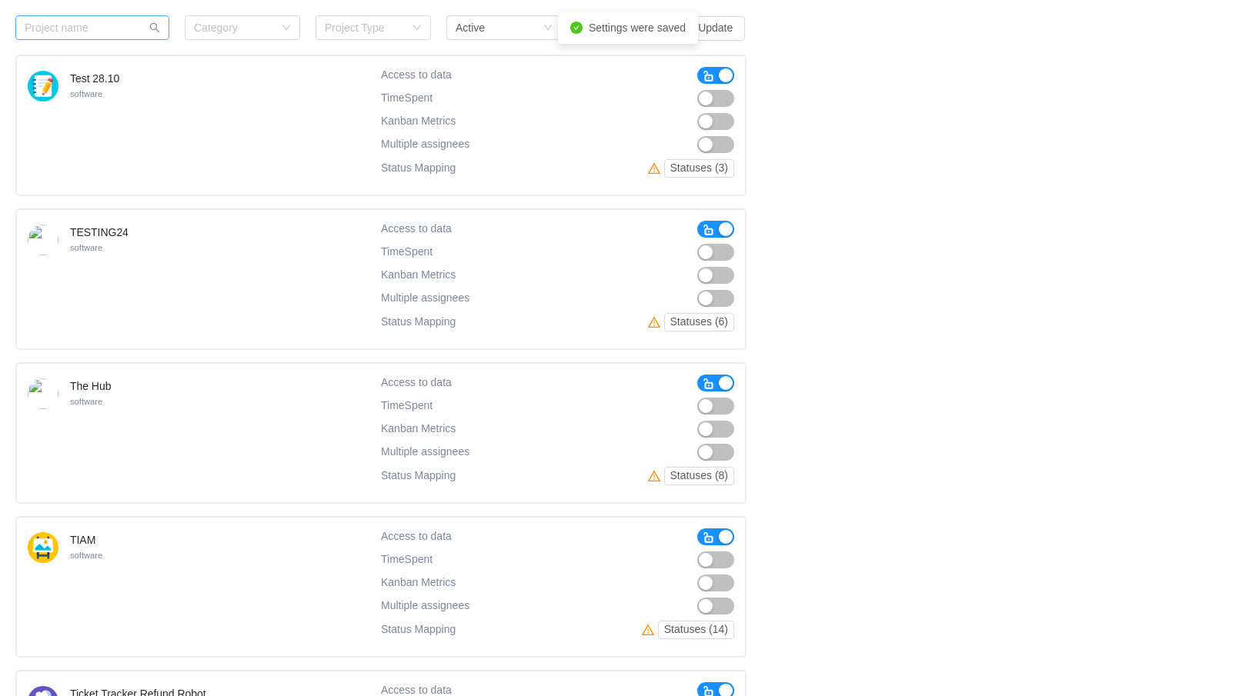
click at [706, 225] on span "button" at bounding box center [709, 230] width 12 height 12
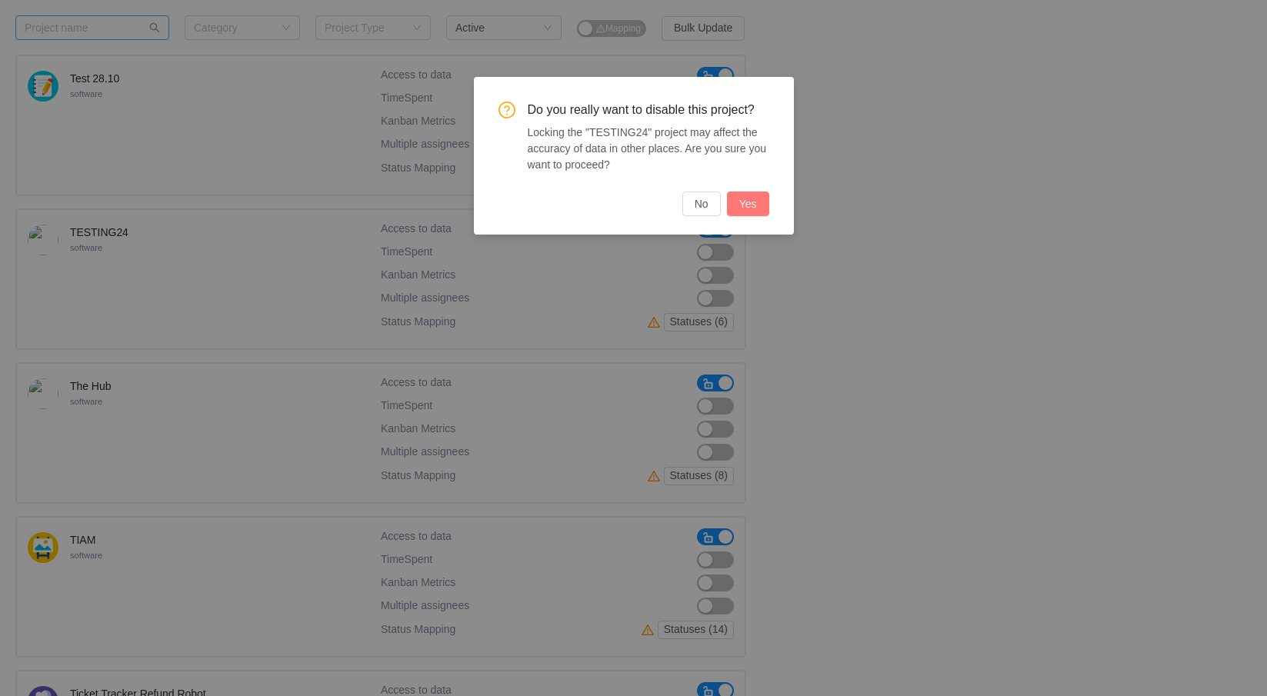
click at [743, 209] on button "Yes" at bounding box center [748, 204] width 42 height 25
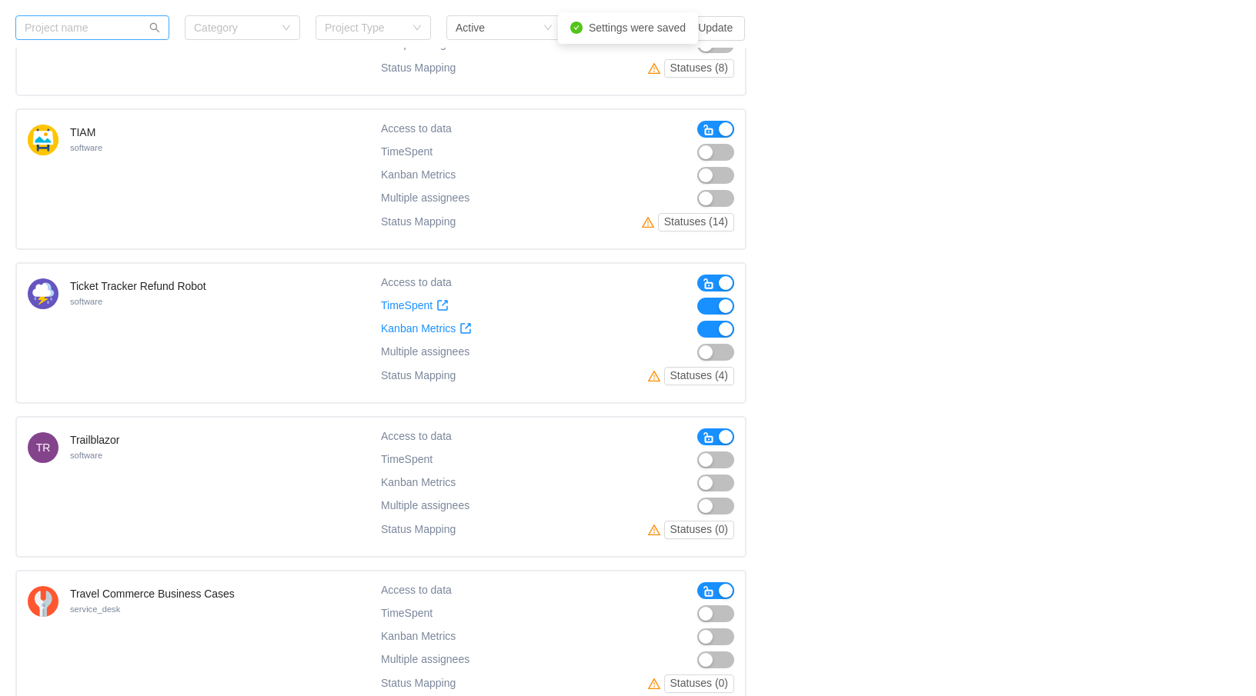
scroll to position [16248, 0]
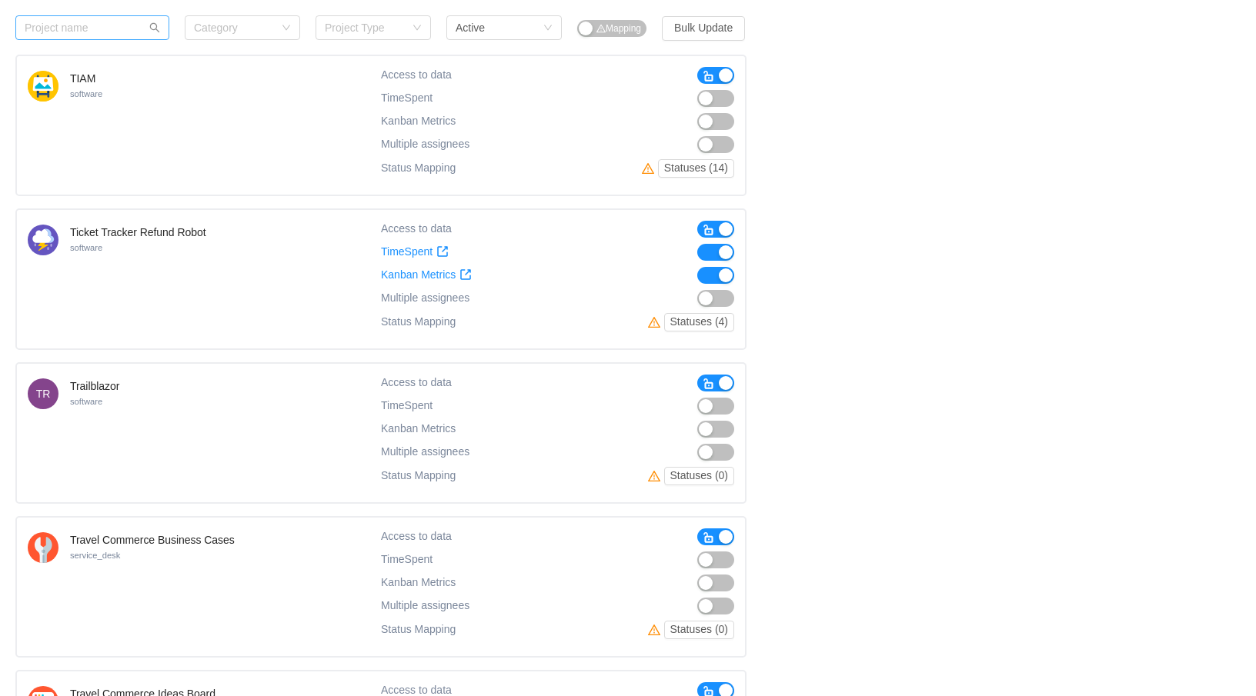
click at [699, 381] on button "button" at bounding box center [715, 383] width 37 height 17
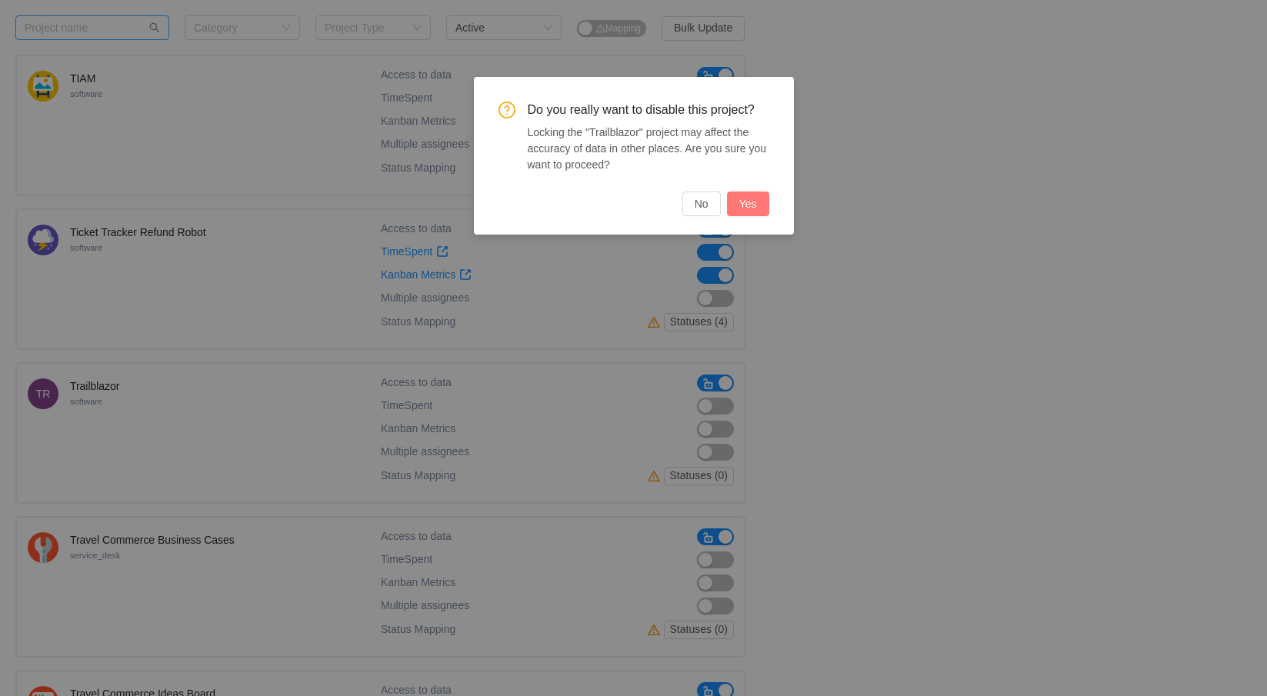
click at [753, 206] on button "Yes" at bounding box center [748, 204] width 42 height 25
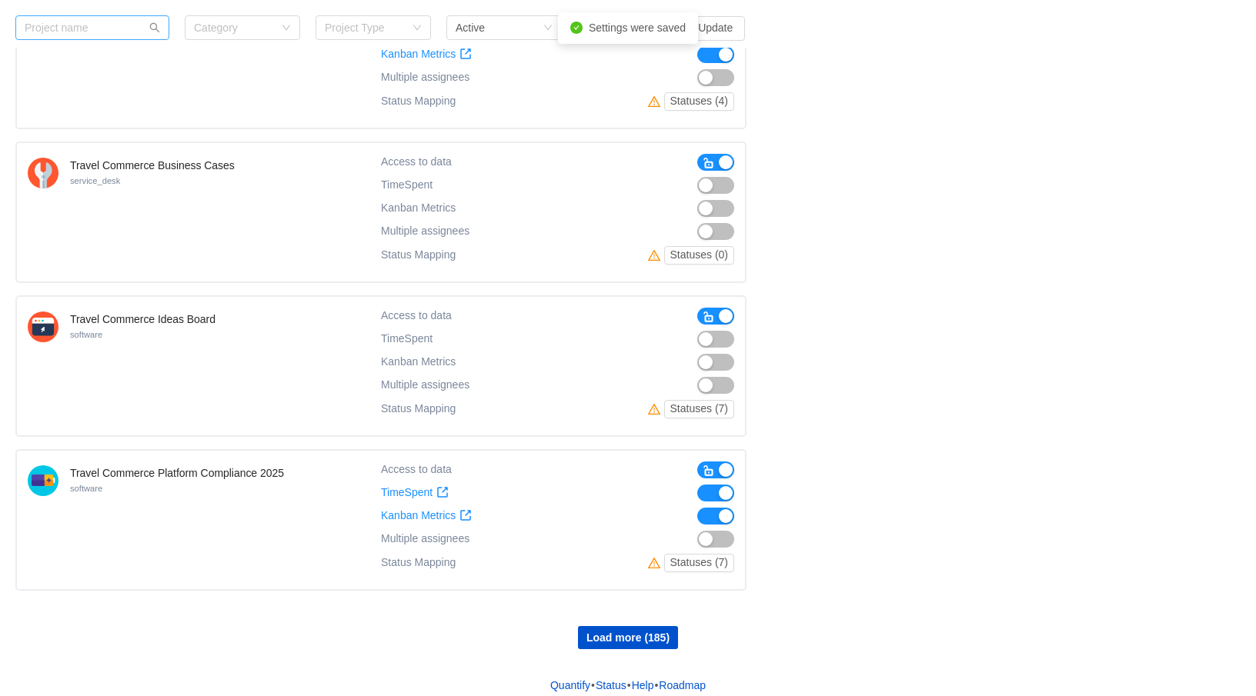
scroll to position [16478, 0]
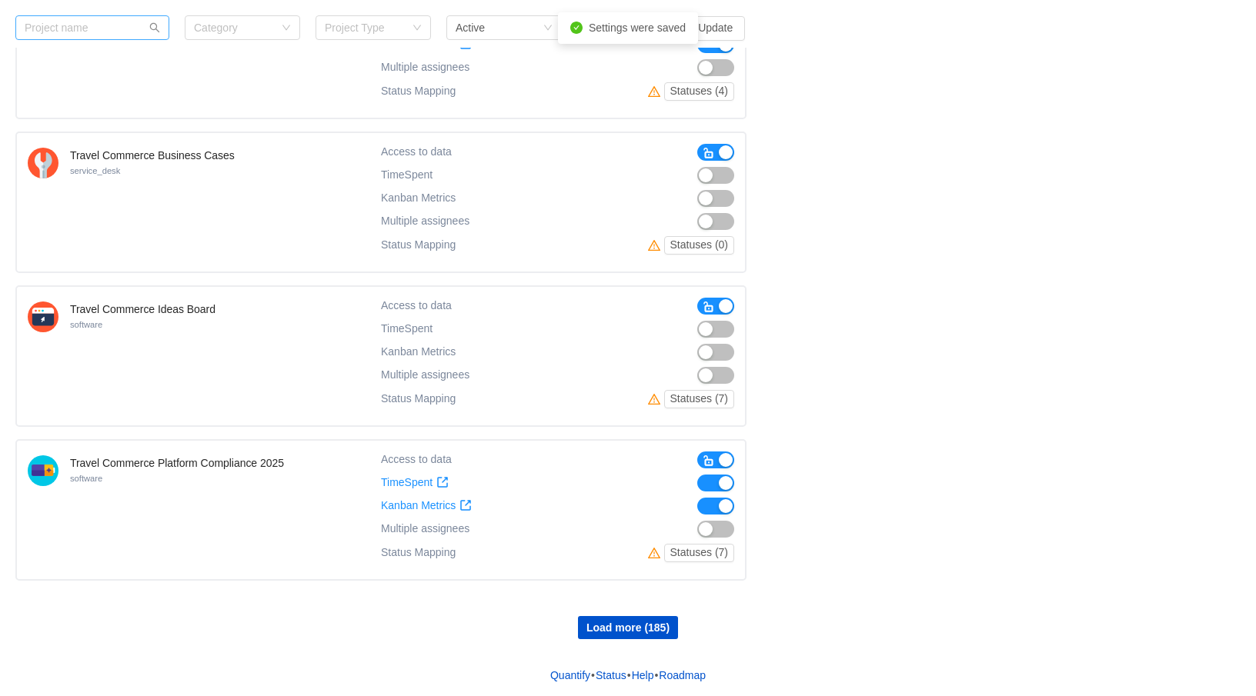
click at [704, 306] on span "button" at bounding box center [709, 307] width 12 height 12
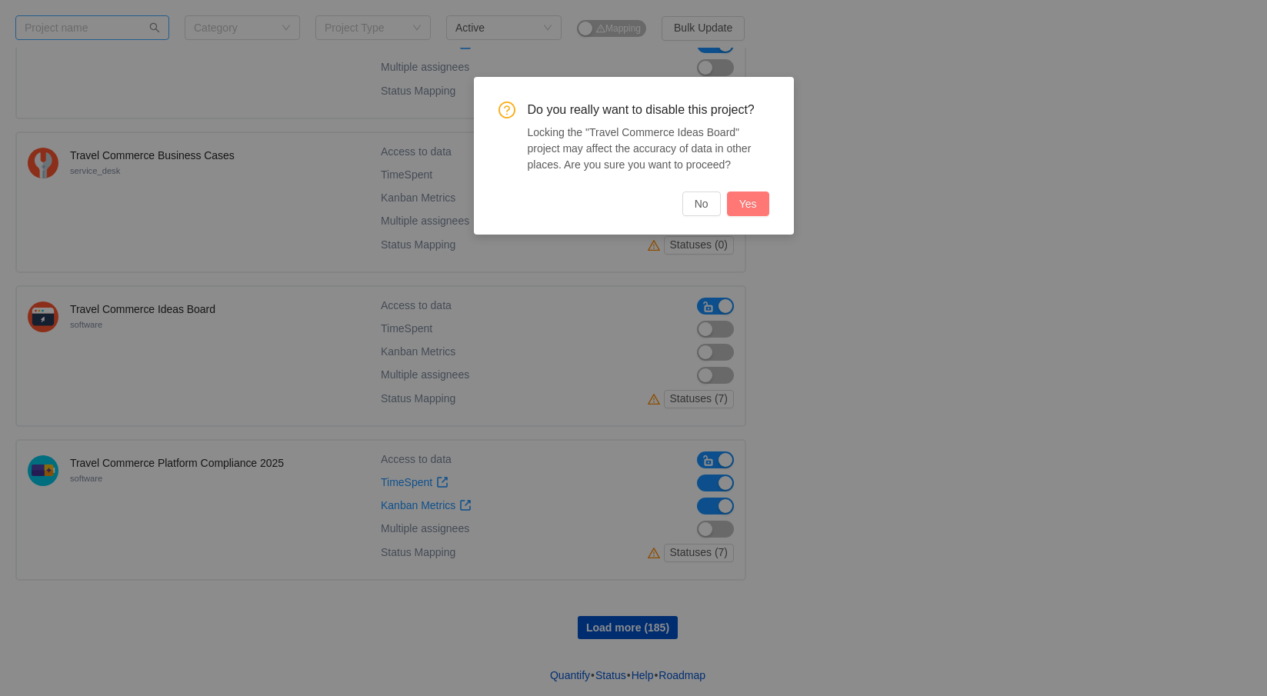
click at [749, 212] on button "Yes" at bounding box center [748, 204] width 42 height 25
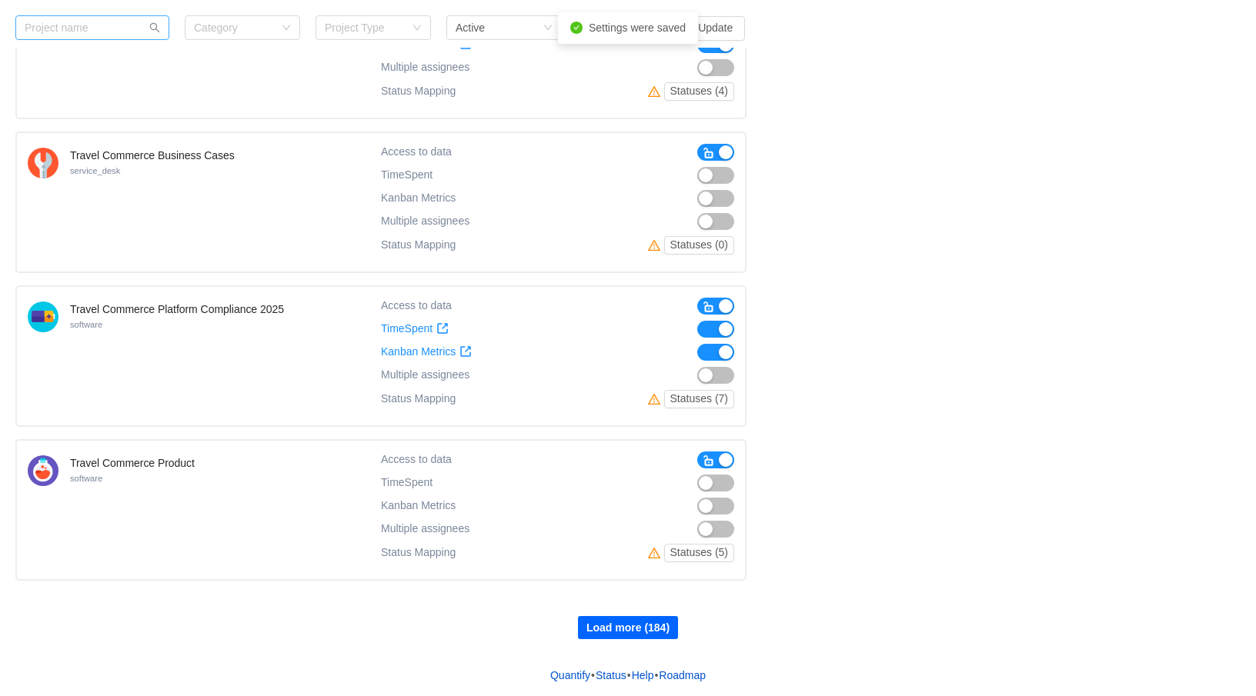
click at [641, 632] on button "Load more (184)" at bounding box center [628, 627] width 100 height 23
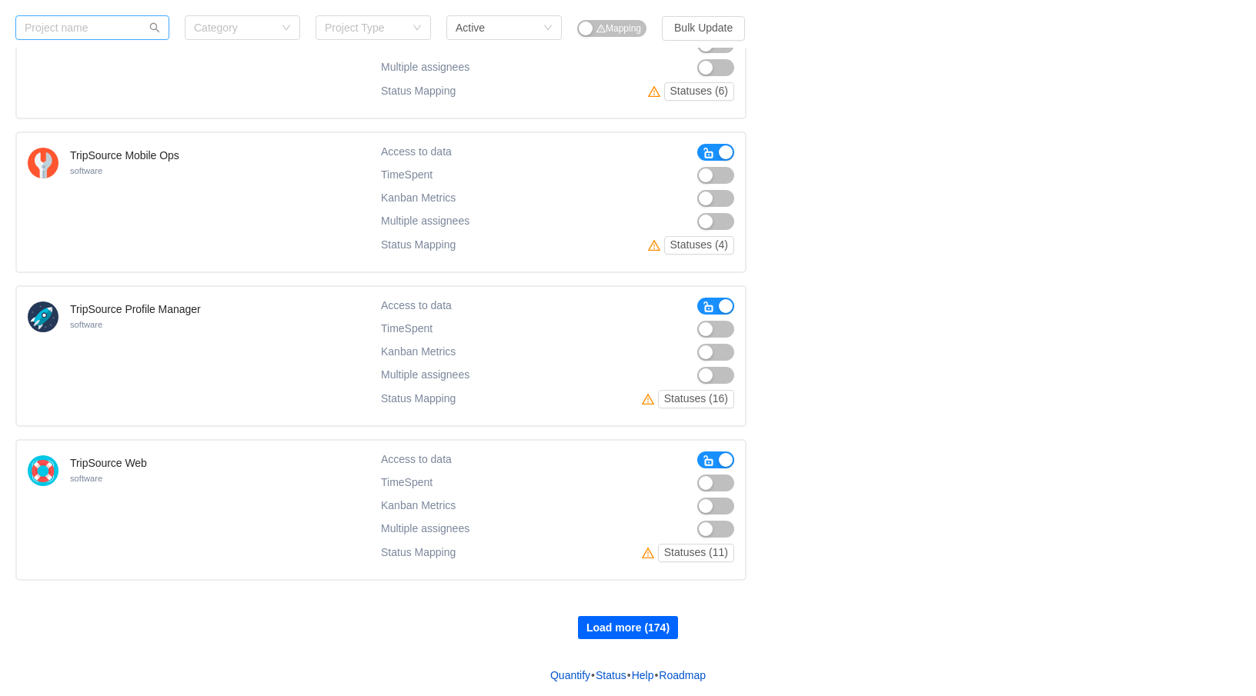
scroll to position [18017, 0]
click at [633, 629] on button "Load more (174)" at bounding box center [628, 627] width 100 height 23
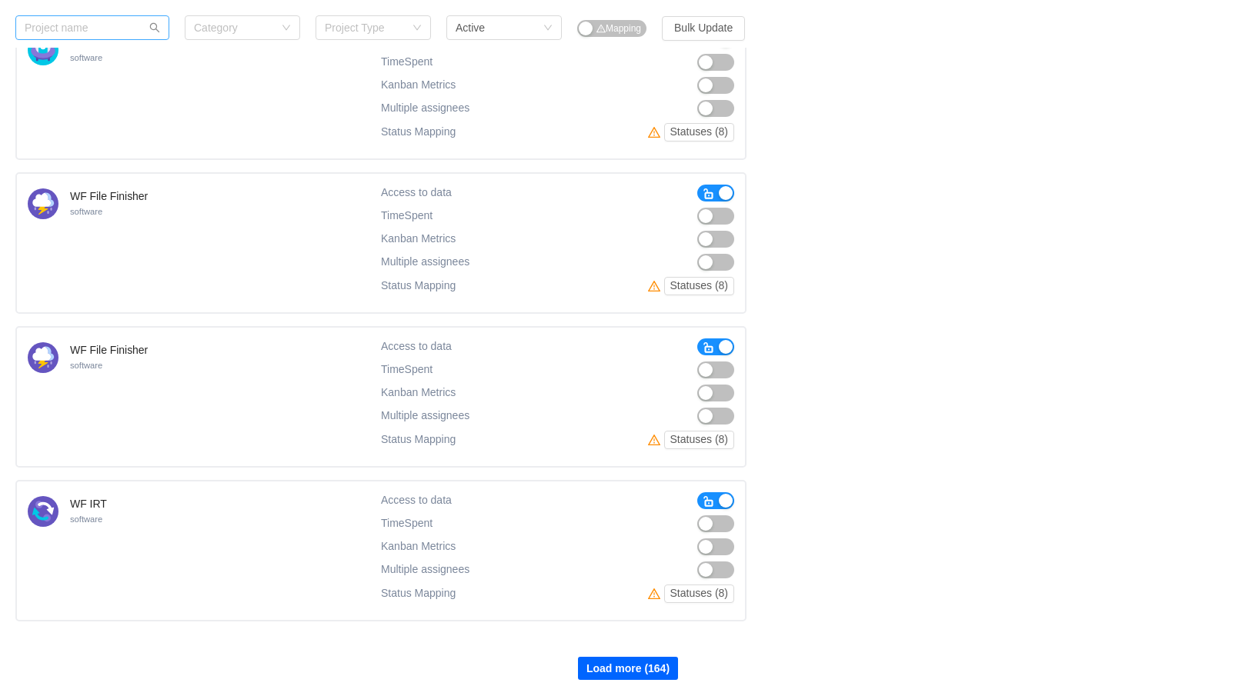
scroll to position [19556, 0]
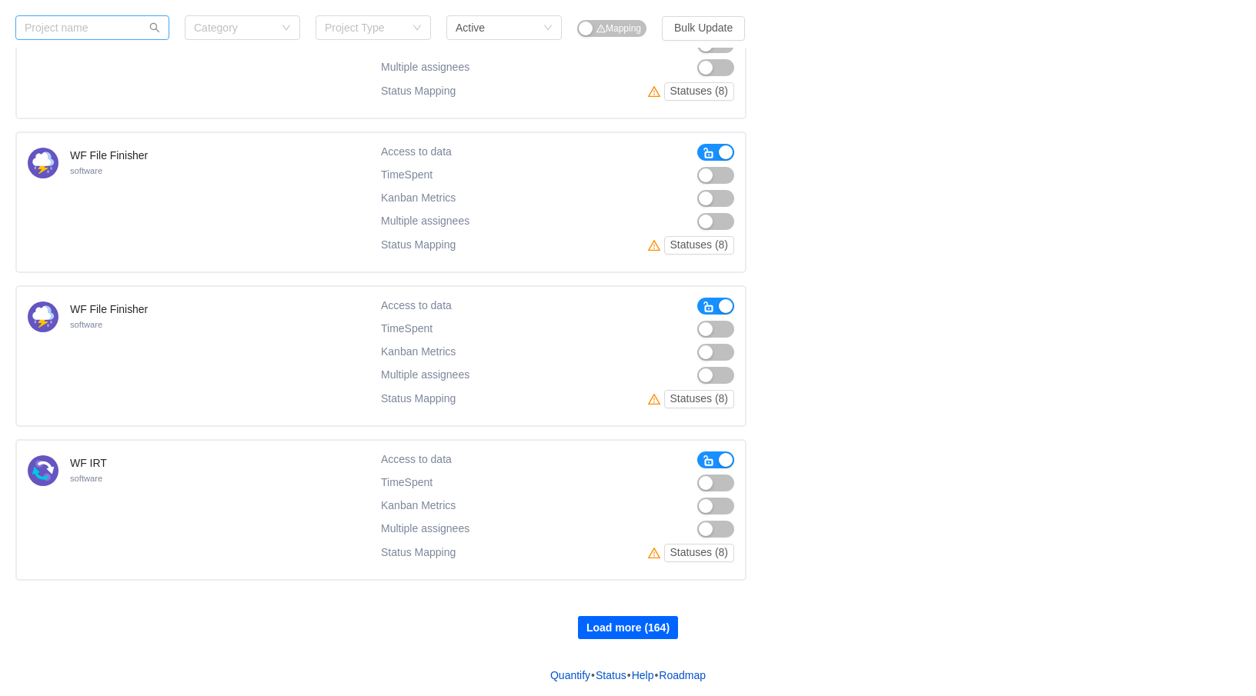
click at [623, 624] on button "Load more (164)" at bounding box center [628, 627] width 100 height 23
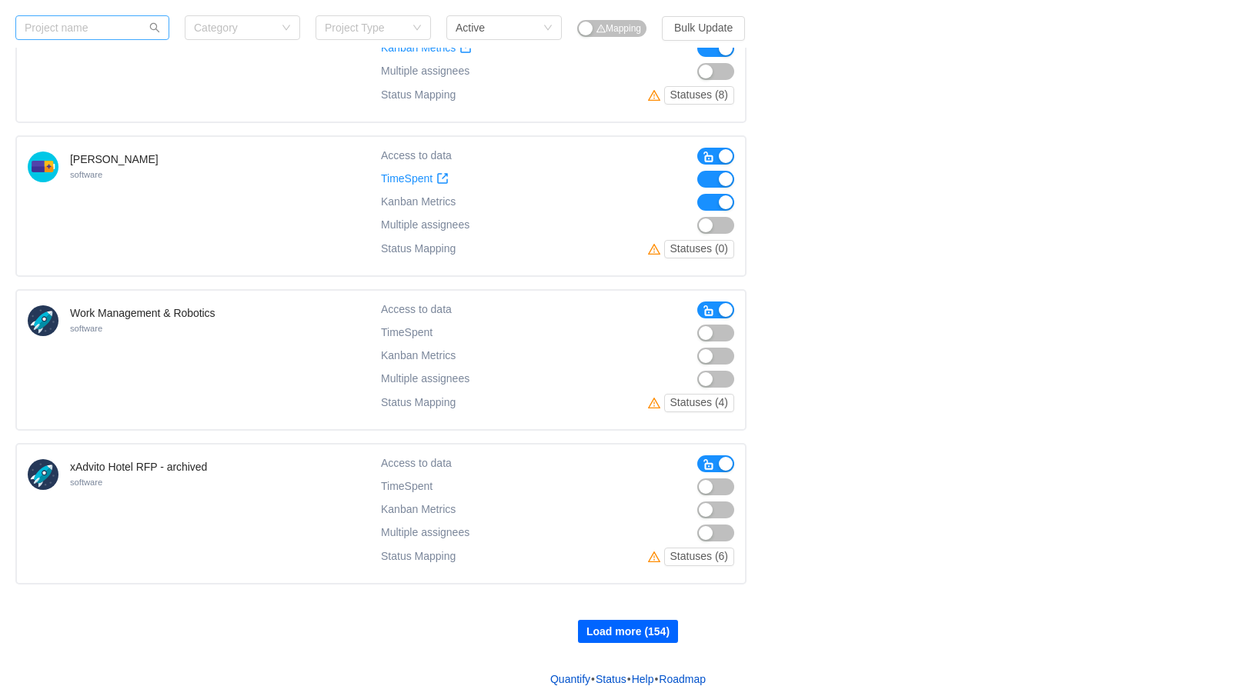
scroll to position [21095, 0]
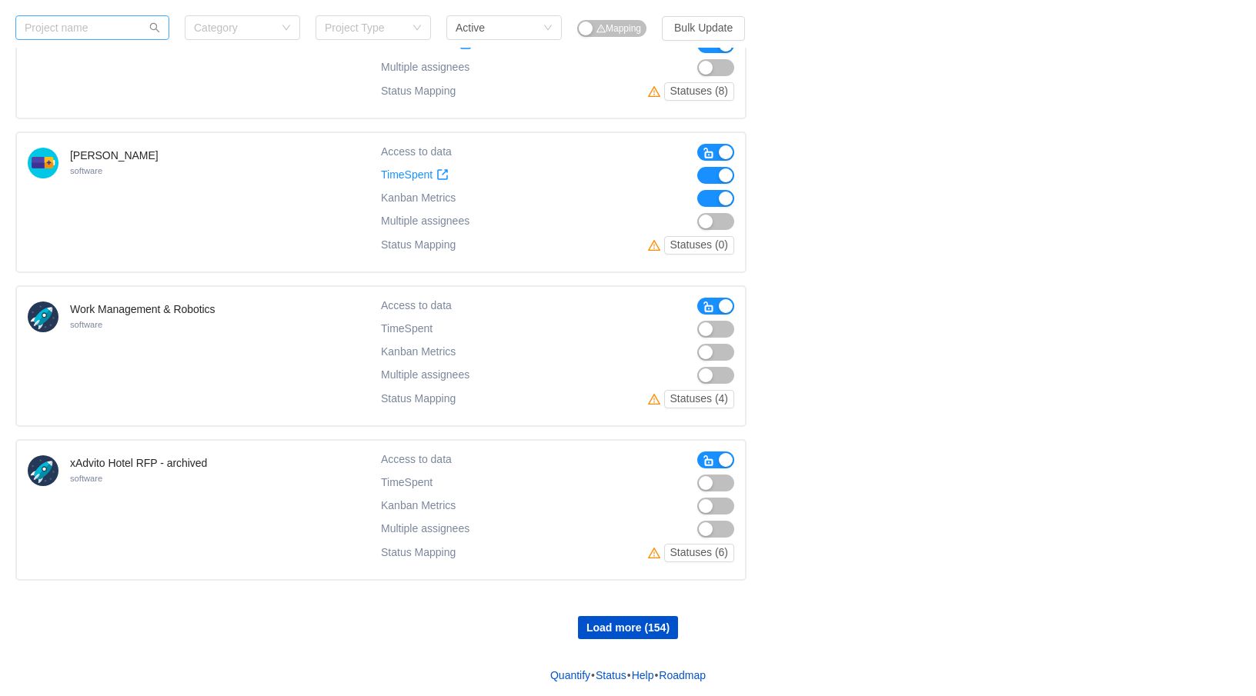
click at [709, 465] on span "button" at bounding box center [709, 461] width 12 height 12
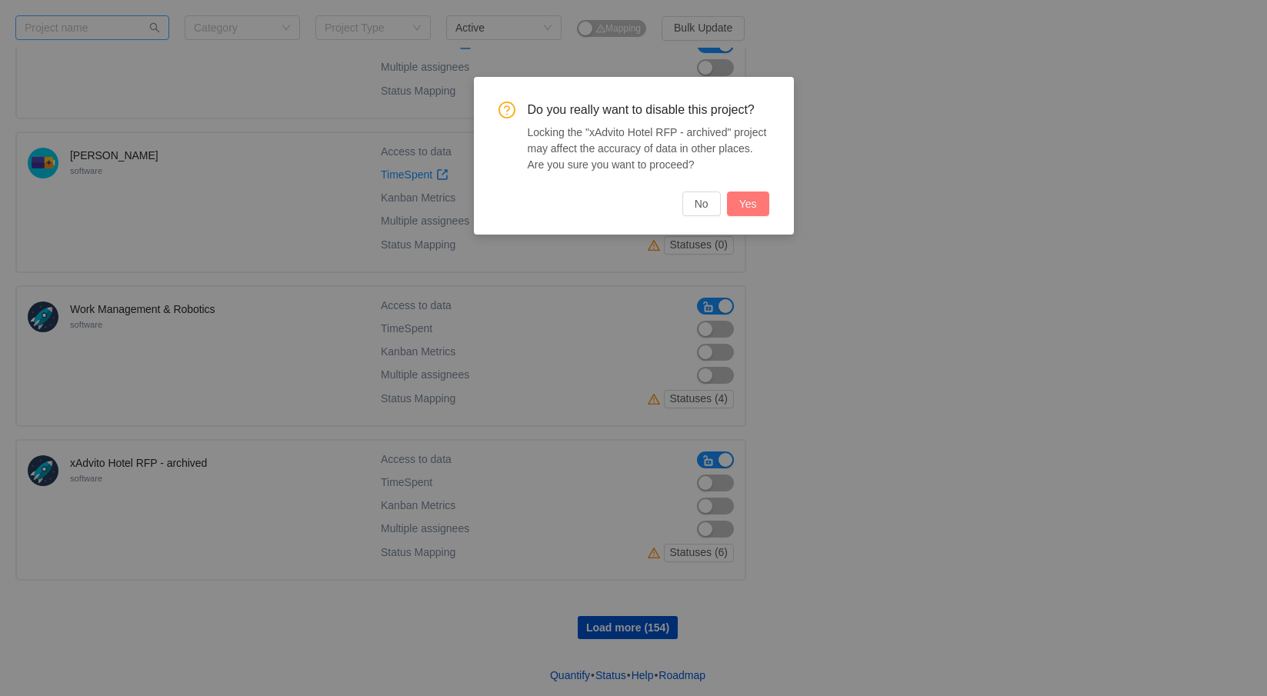
click at [750, 214] on button "Yes" at bounding box center [748, 204] width 42 height 25
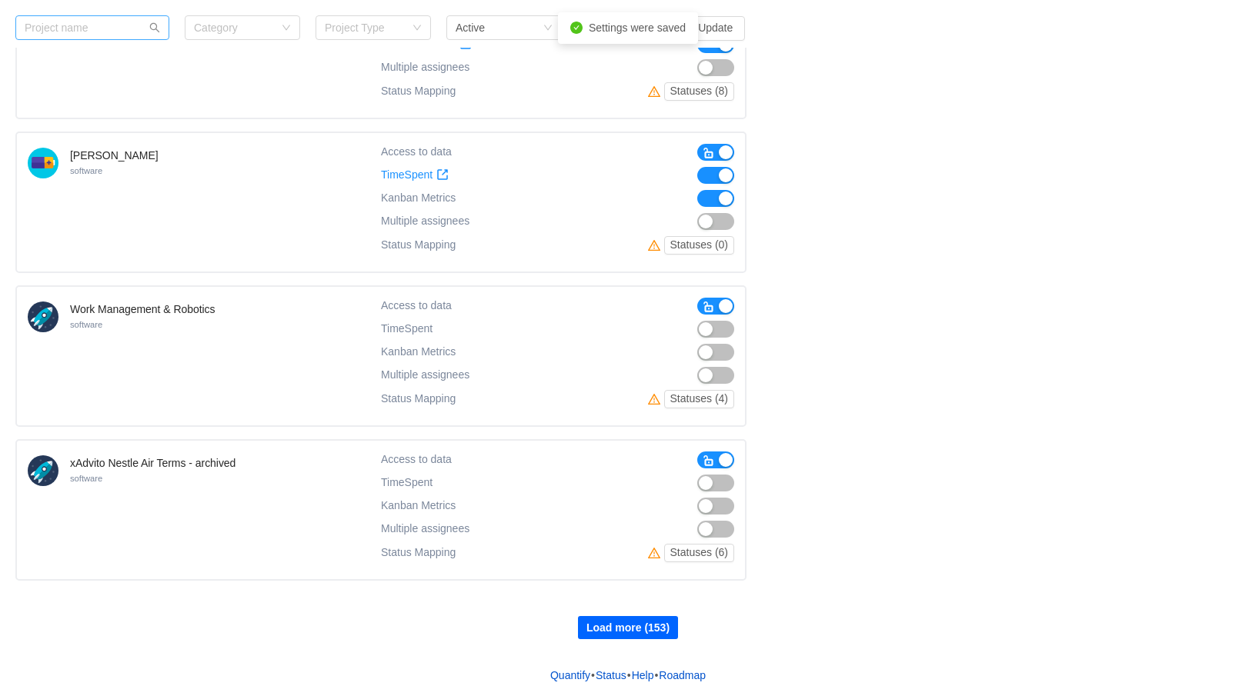
click at [639, 623] on button "Load more (153)" at bounding box center [628, 627] width 100 height 23
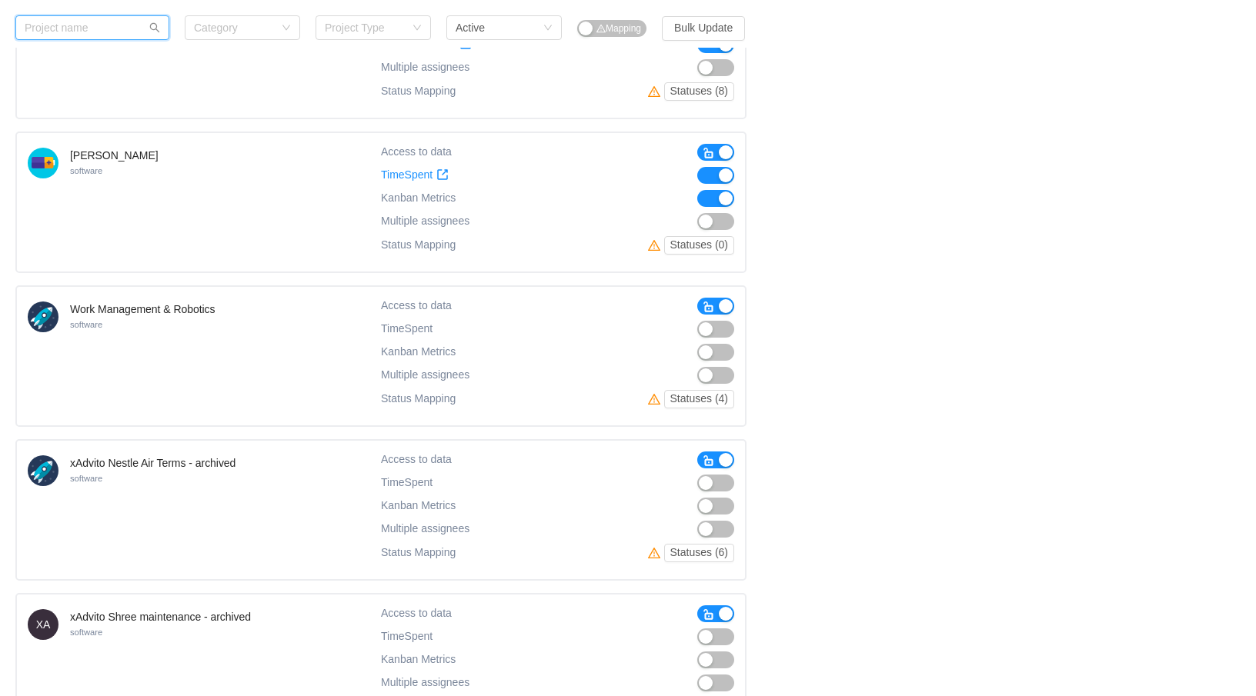
click at [127, 35] on input "text" at bounding box center [92, 27] width 154 height 25
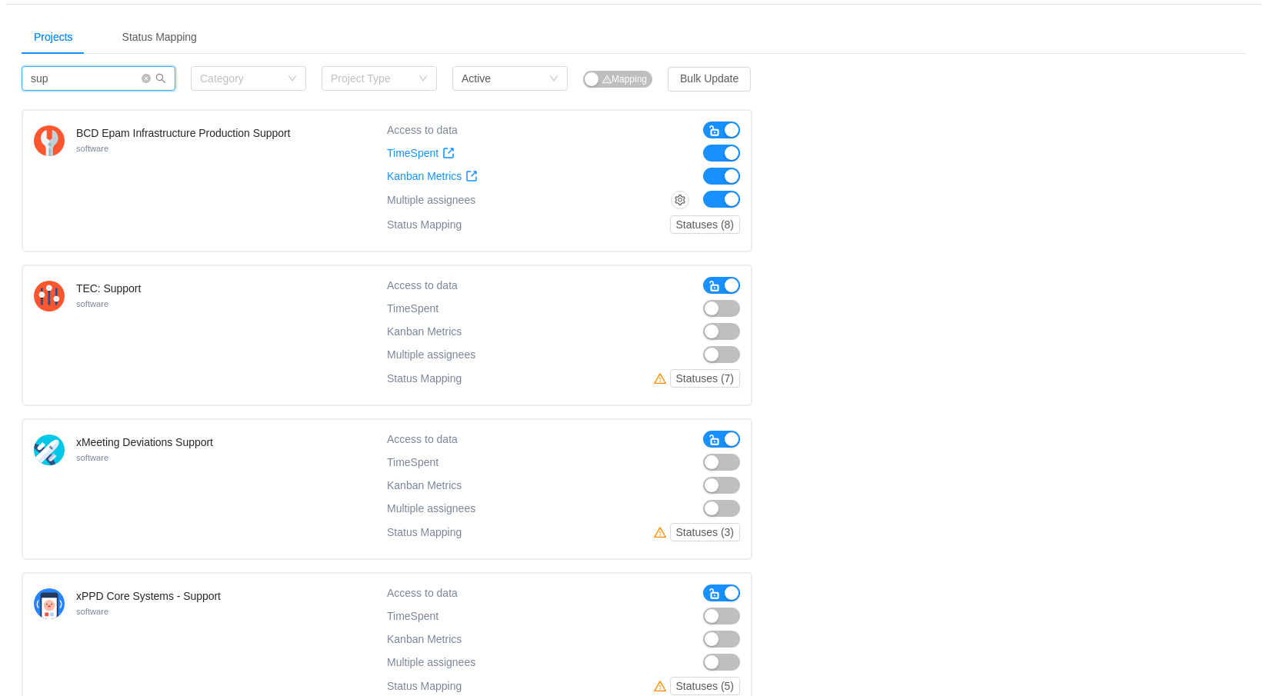
scroll to position [0, 0]
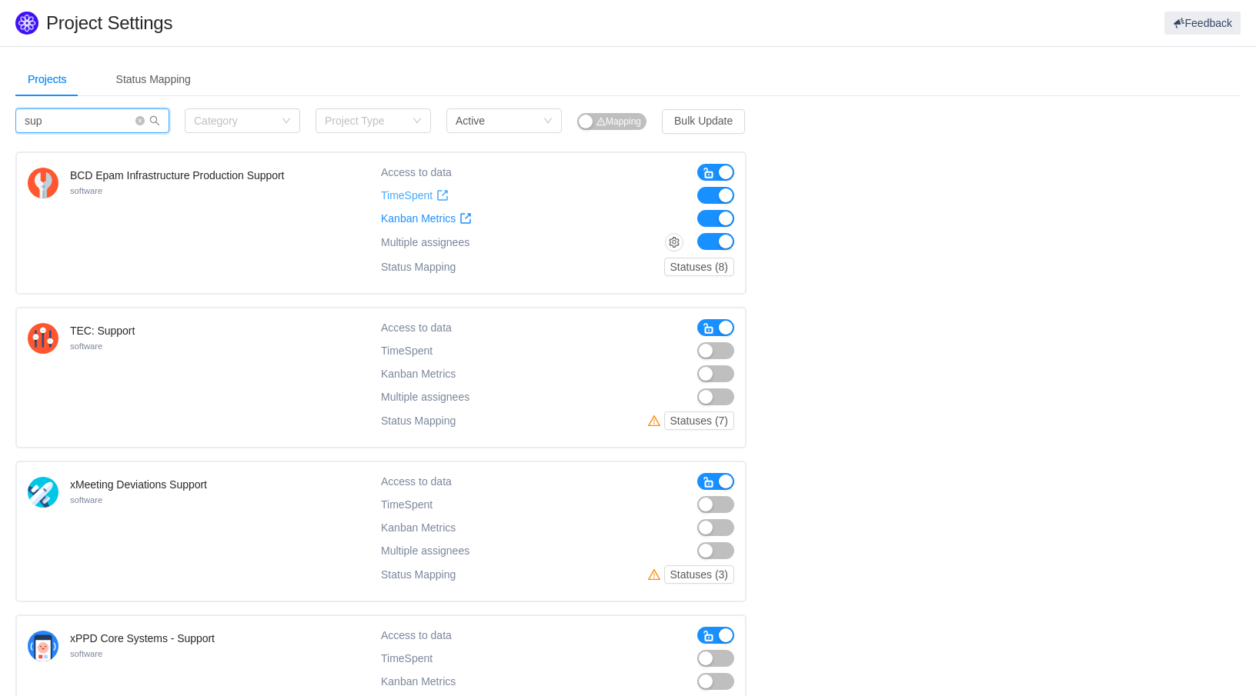
type input "sup"
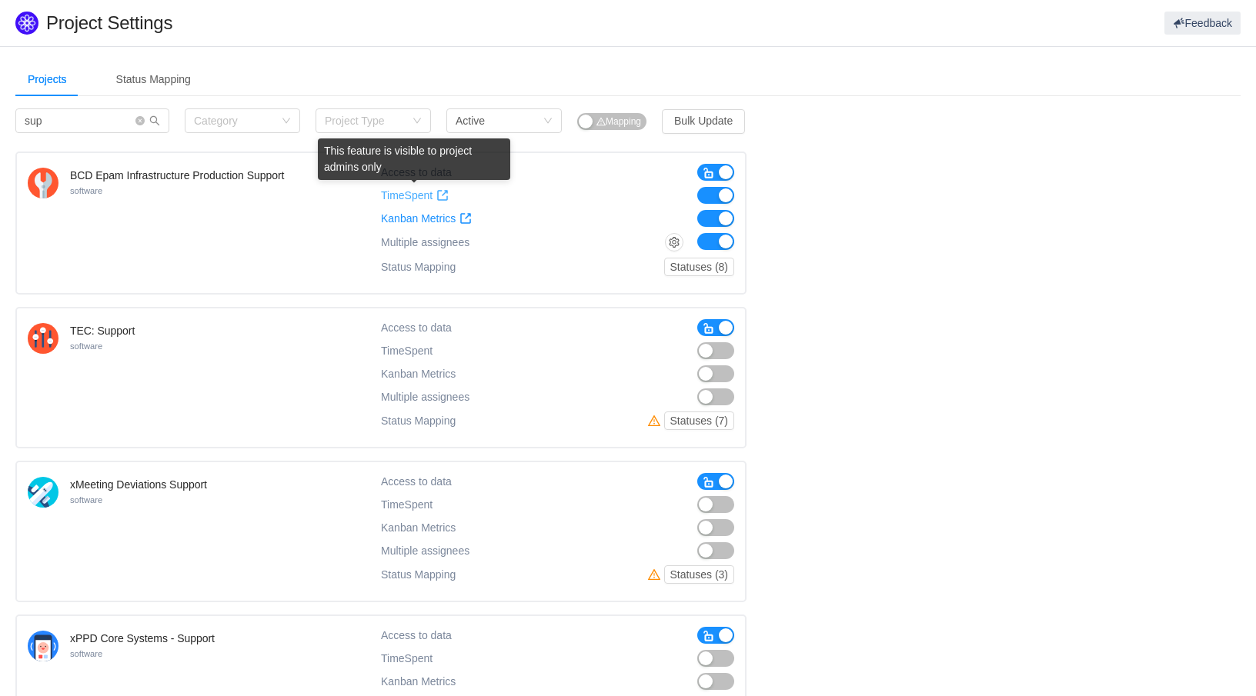
click at [427, 195] on span "TimeSpent" at bounding box center [407, 195] width 52 height 13
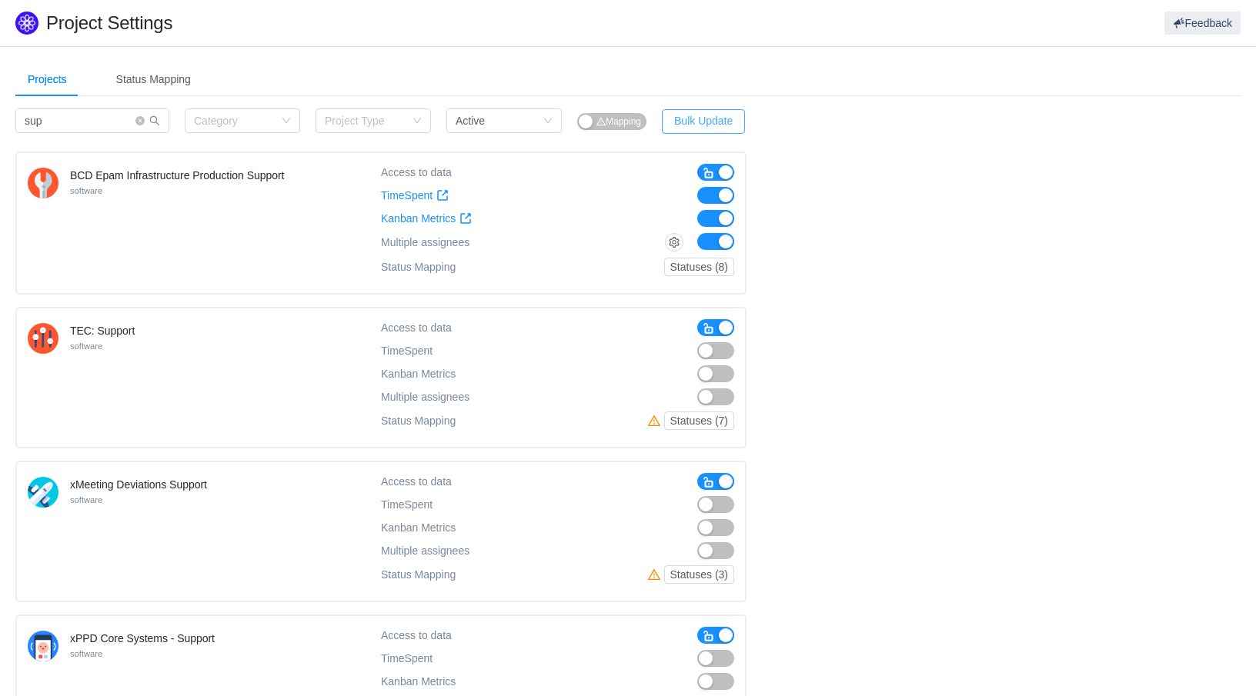
click at [716, 123] on button "Bulk Update" at bounding box center [703, 121] width 83 height 25
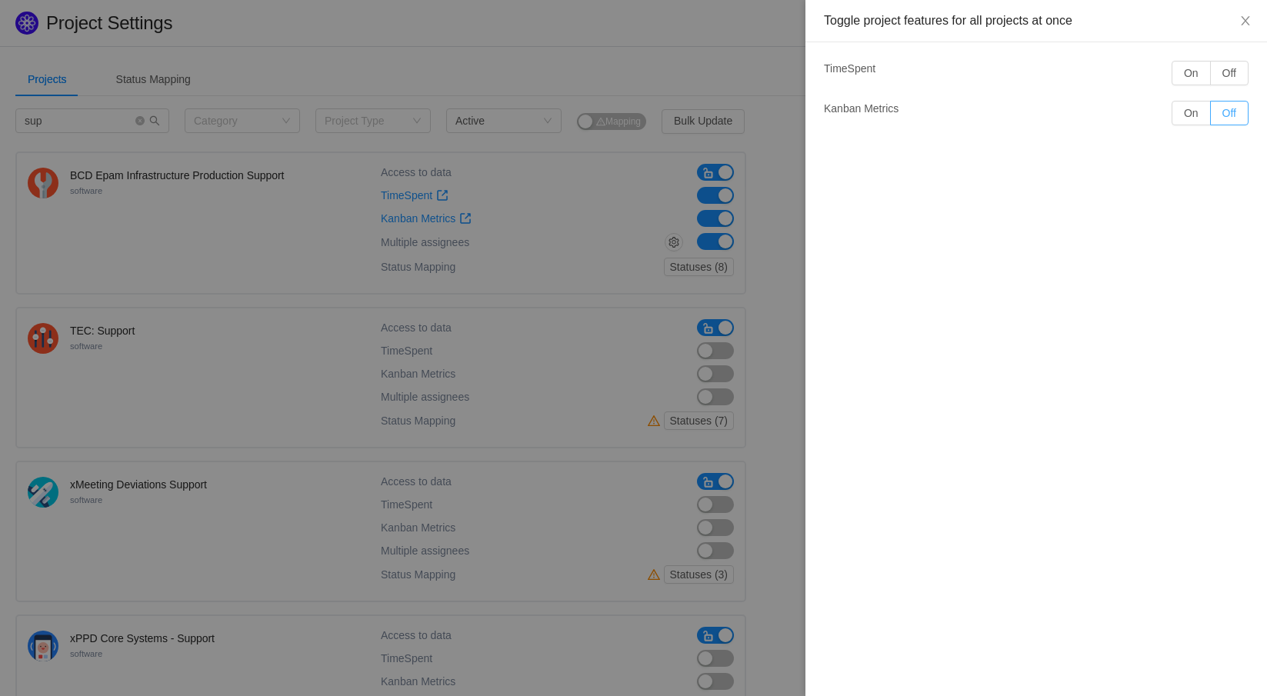
click at [1227, 112] on button "Off" at bounding box center [1229, 113] width 38 height 25
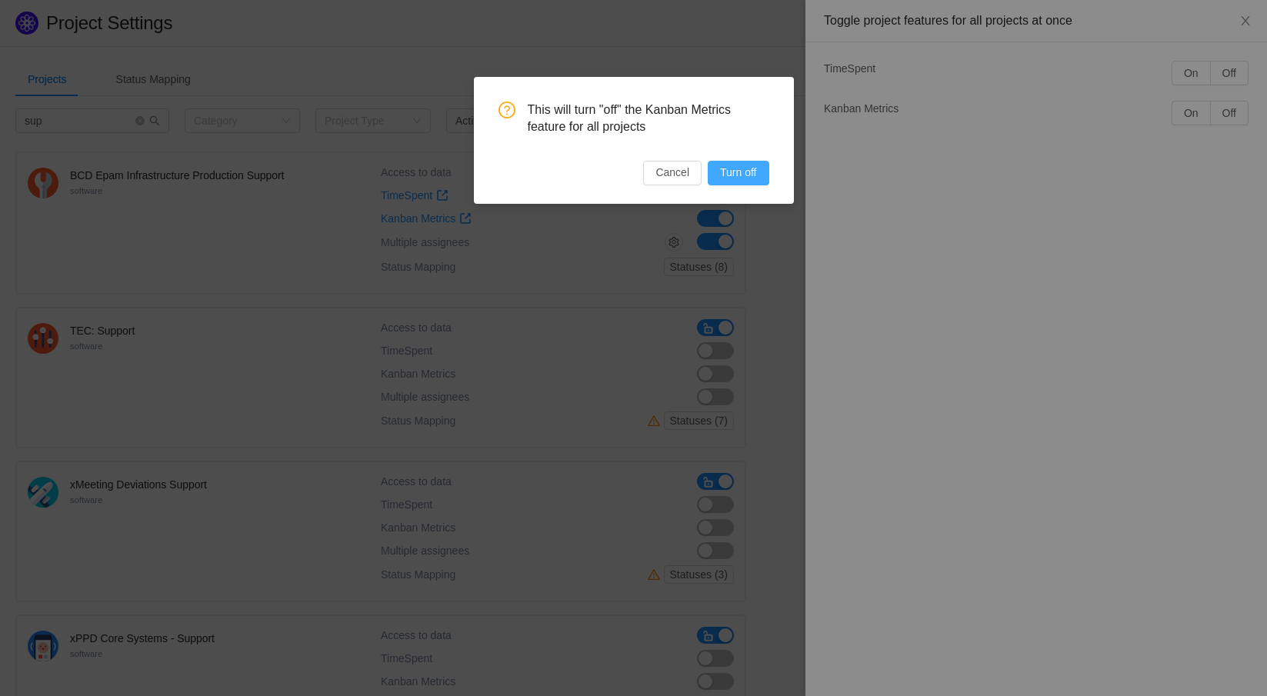
click at [733, 169] on button "Turn off" at bounding box center [738, 173] width 61 height 25
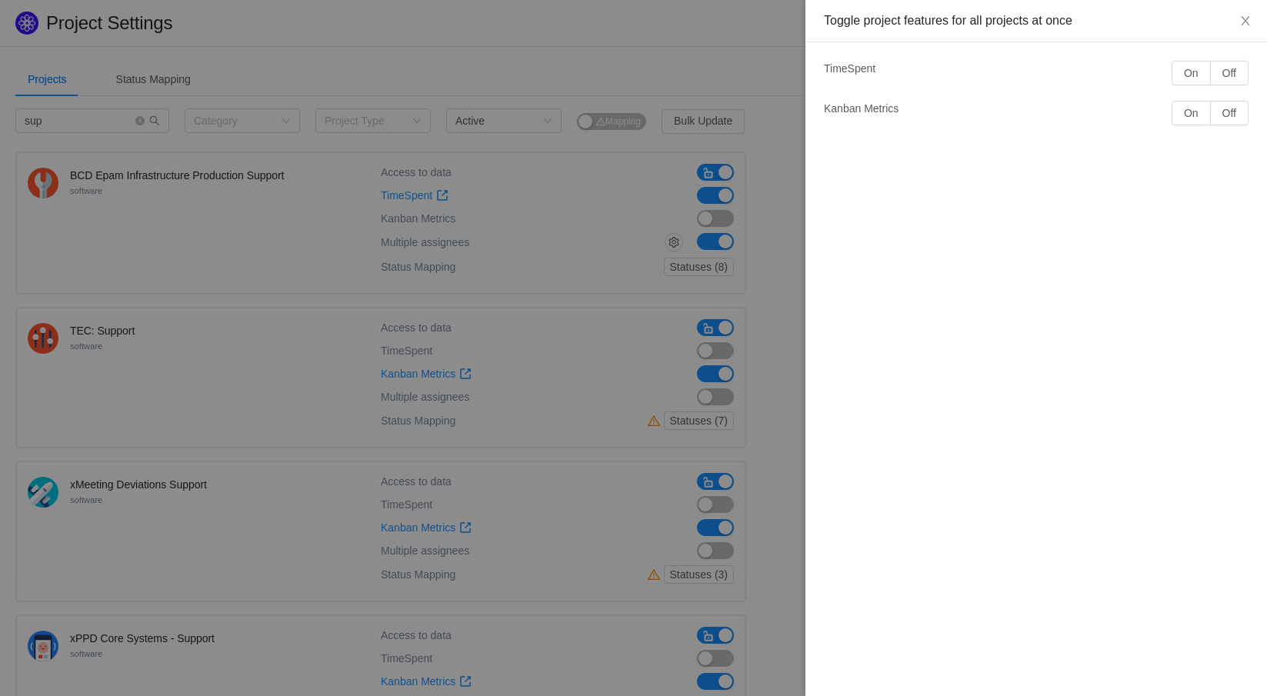
click at [895, 185] on div "Toggle project features for all projects at once TimeSpent On Off Kanban Metric…" at bounding box center [1037, 348] width 462 height 696
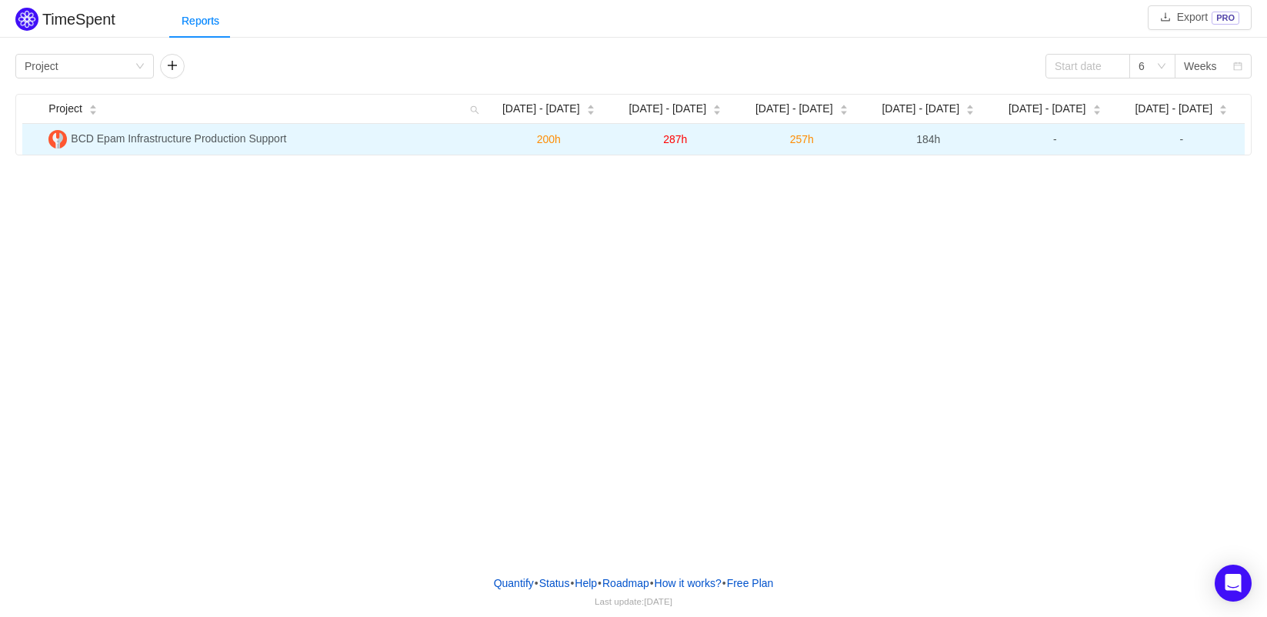
click at [552, 142] on span "200h" at bounding box center [549, 139] width 24 height 12
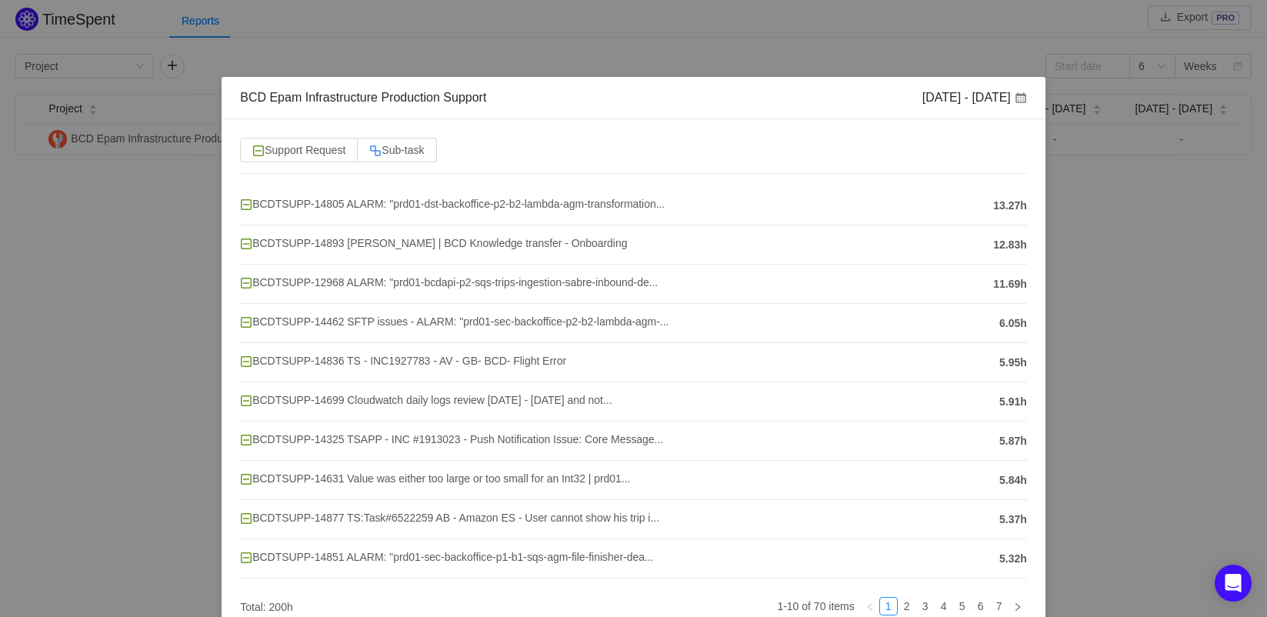
scroll to position [77, 0]
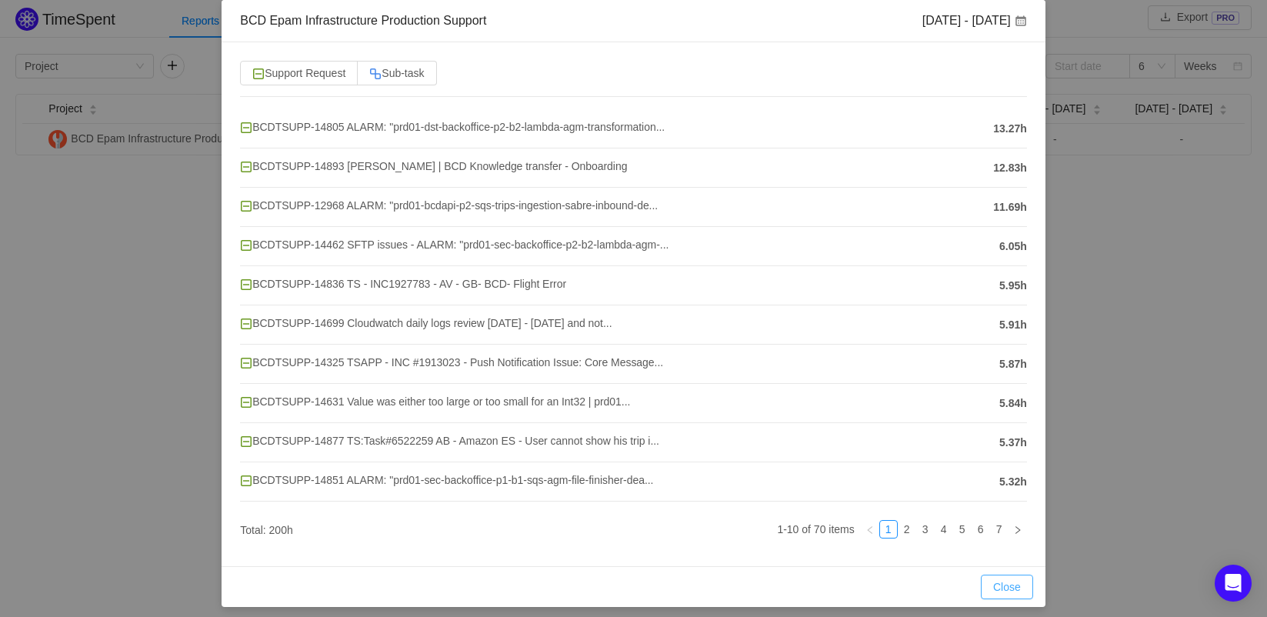
click at [1006, 596] on button "Close" at bounding box center [1007, 587] width 52 height 25
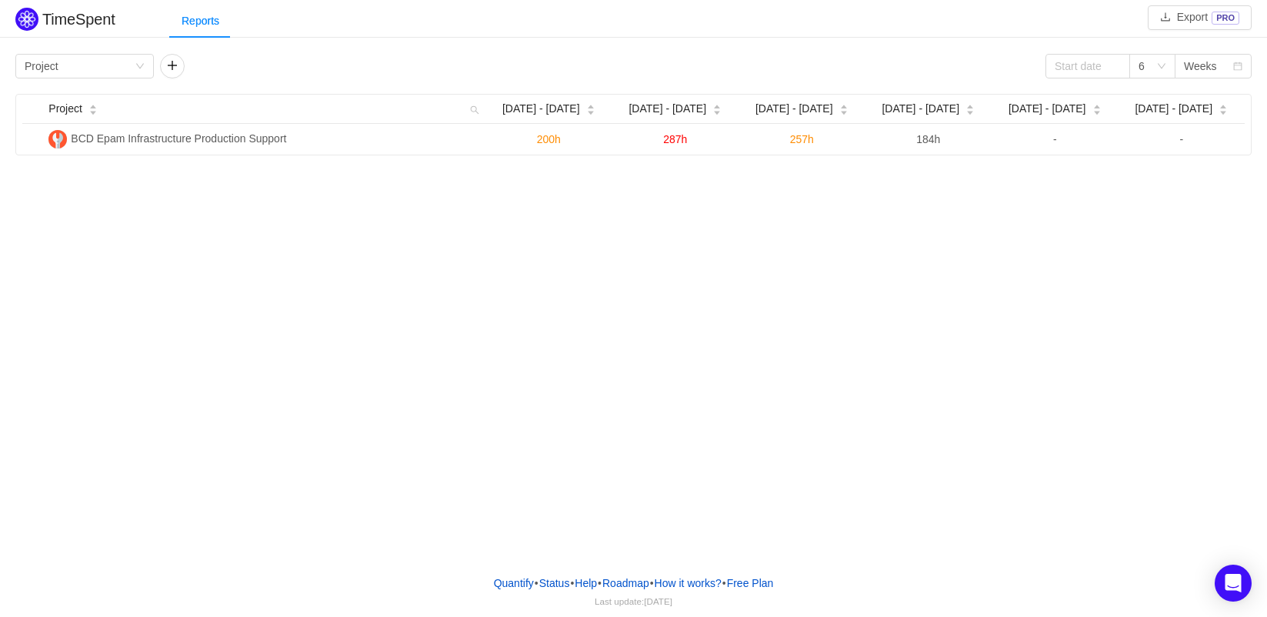
click at [961, 372] on div "TimeSpent Export PRO Reports Group by Project 6 Weeks Project Jul 14 - 20 Jul 2…" at bounding box center [633, 281] width 1267 height 562
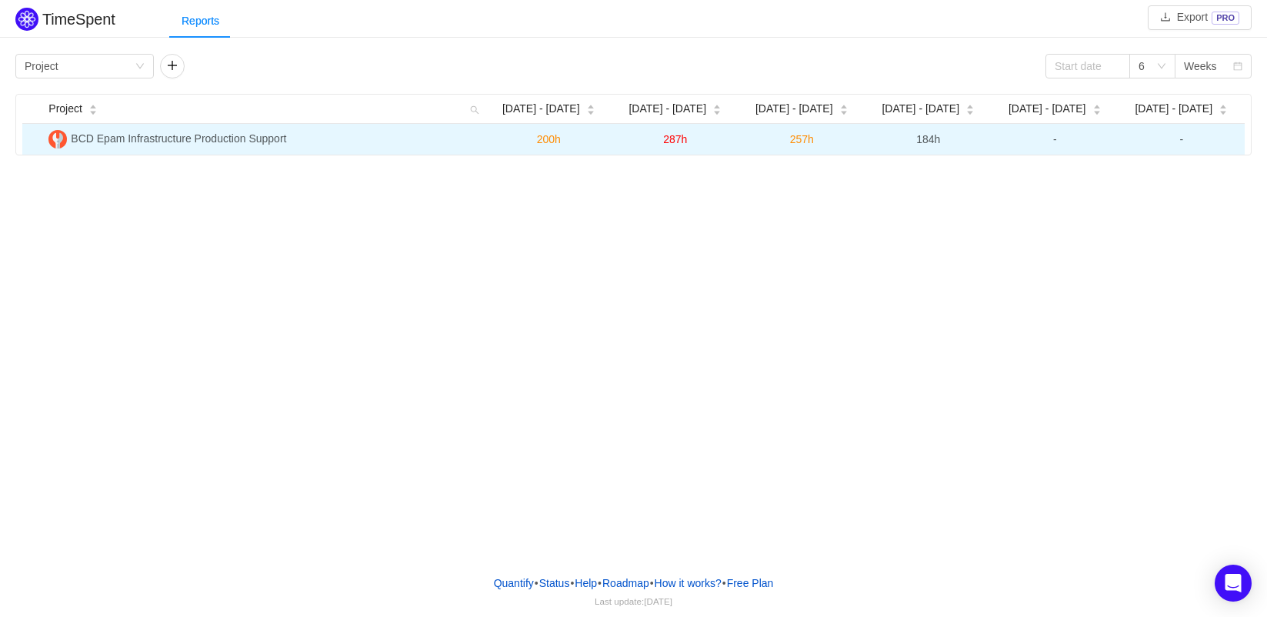
click at [550, 139] on span "200h" at bounding box center [549, 139] width 24 height 12
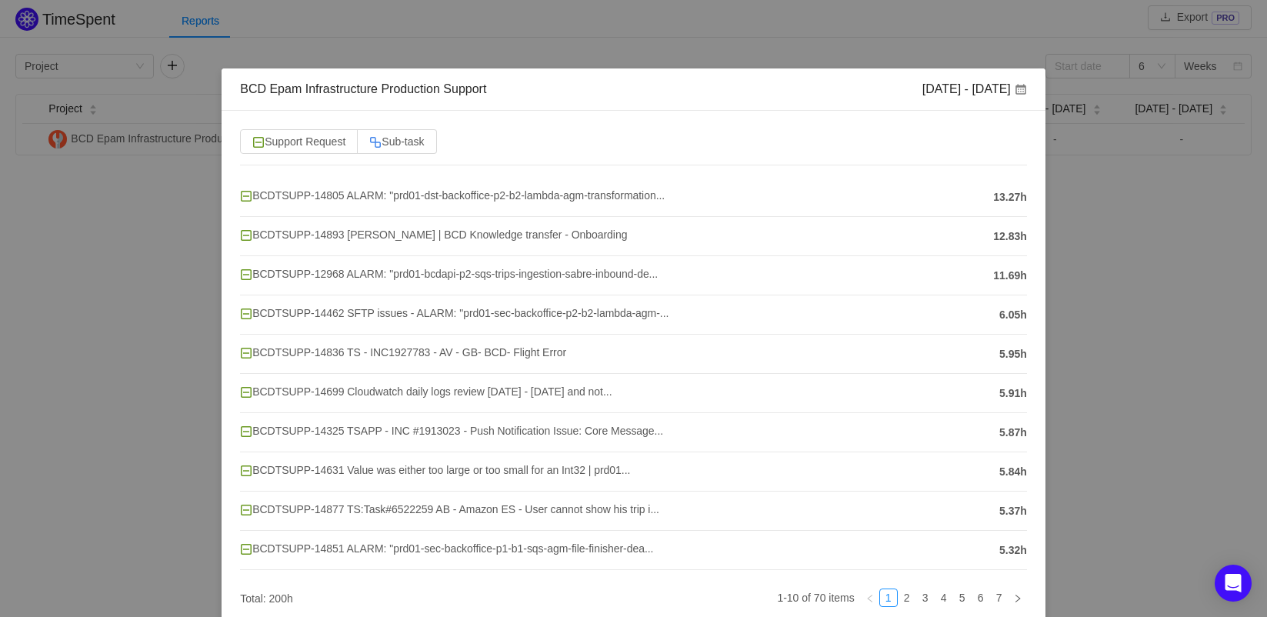
scroll to position [85, 0]
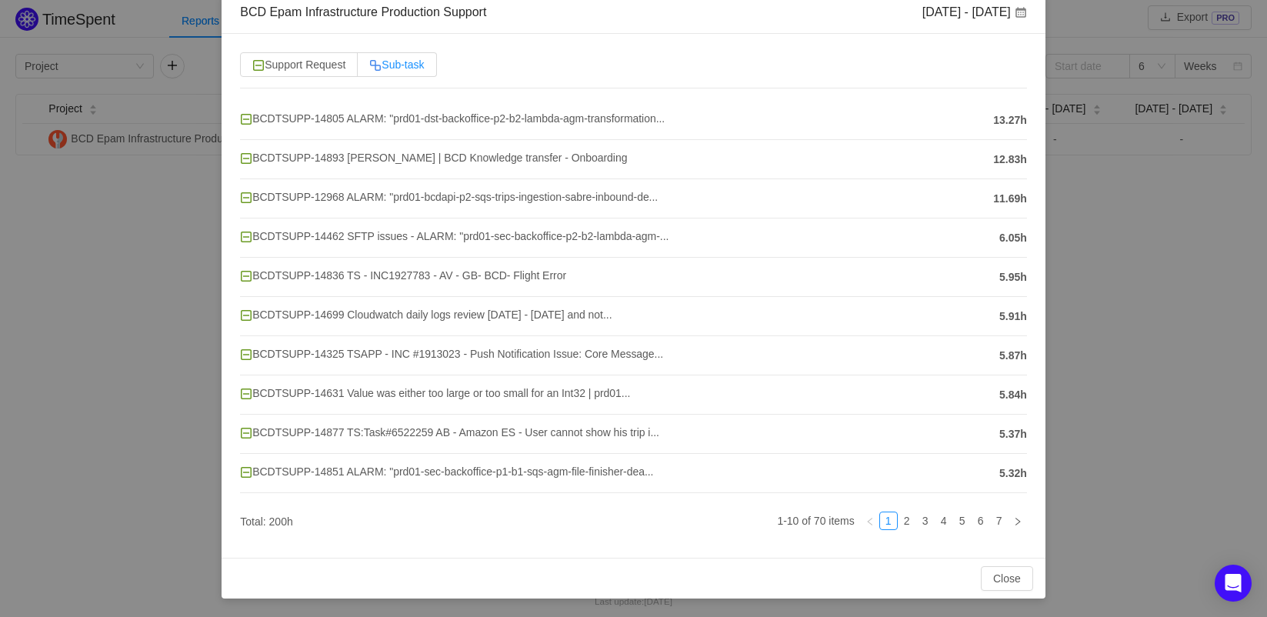
click at [404, 61] on span "Sub-task" at bounding box center [396, 64] width 55 height 12
click at [369, 68] on input "Sub-task" at bounding box center [369, 68] width 0 height 0
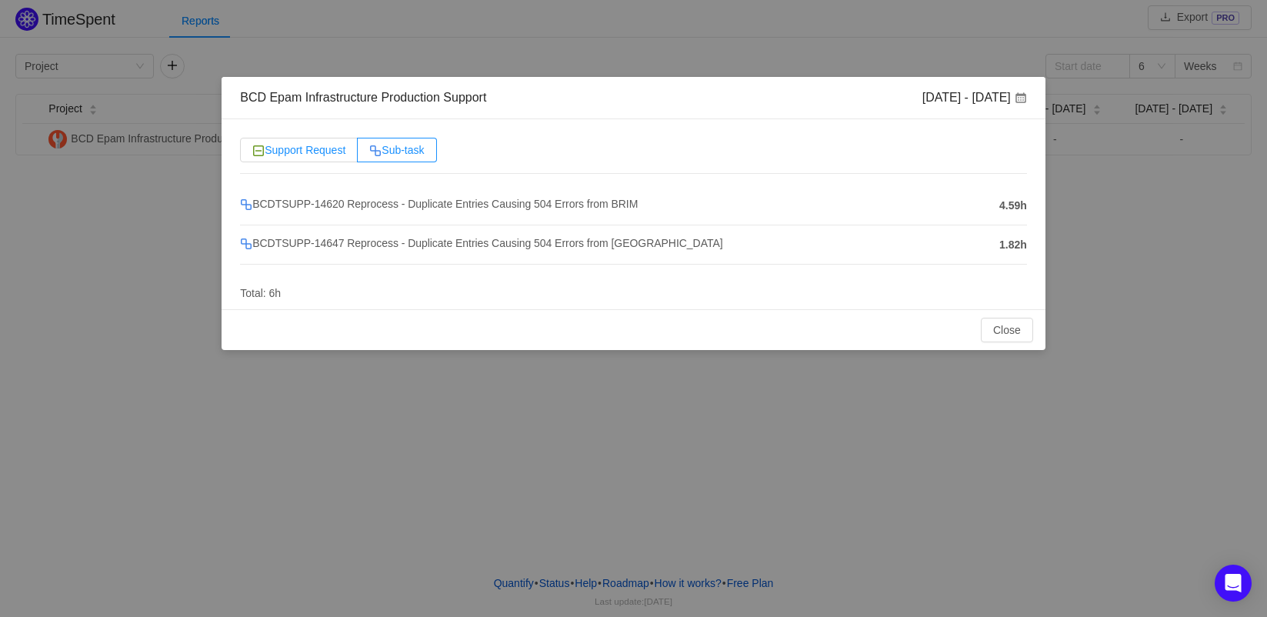
click at [302, 156] on span "Support Request" at bounding box center [298, 150] width 93 height 12
click at [252, 154] on input "Support Request" at bounding box center [252, 154] width 0 height 0
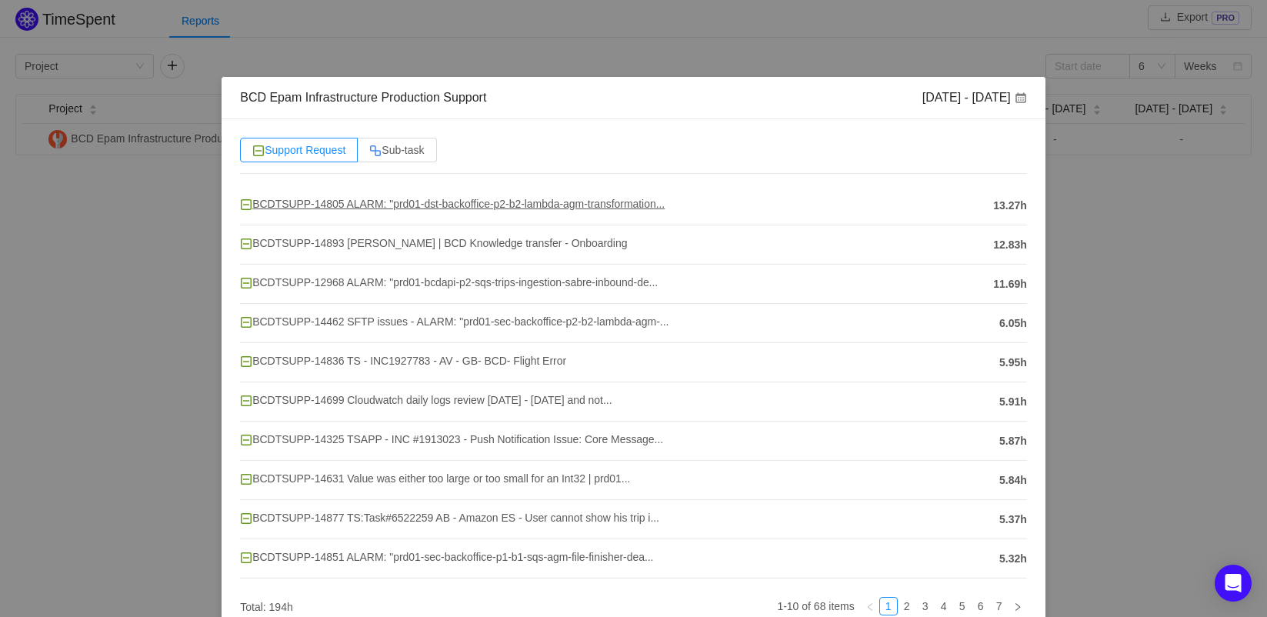
click at [306, 208] on span "BCDTSUPP-14805 ALARM: "prd01-dst-backoffice-p2-b2-lambda-agm-transformation..." at bounding box center [452, 204] width 425 height 12
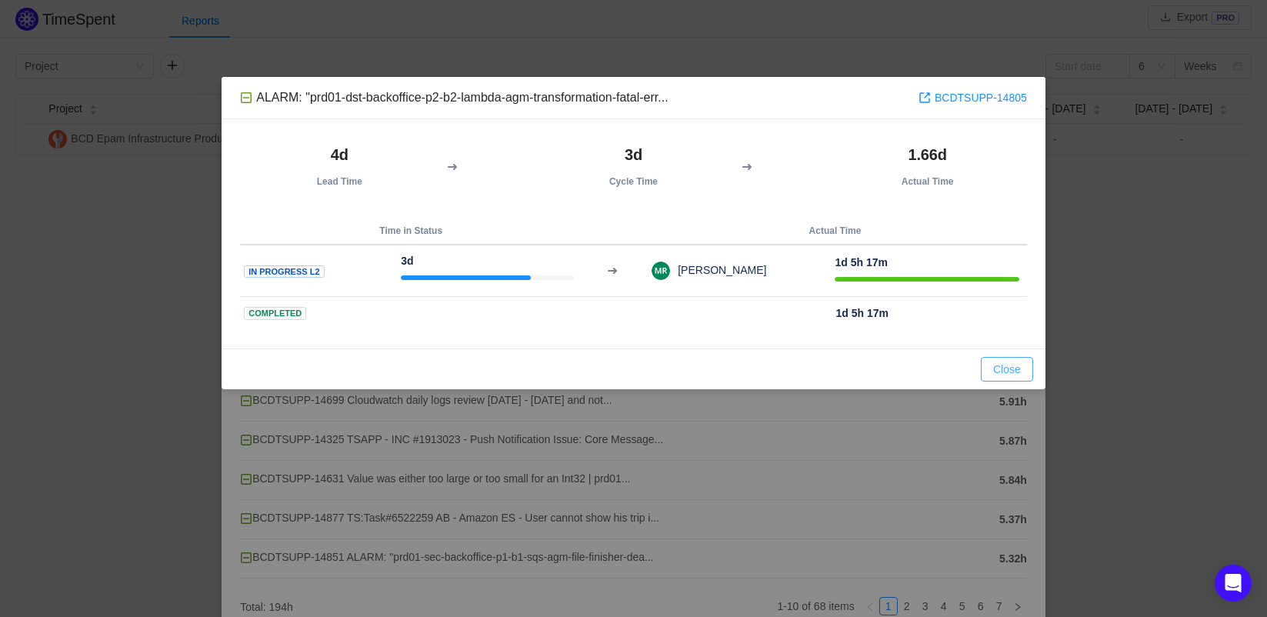
click at [1020, 369] on button "Close" at bounding box center [1007, 369] width 52 height 25
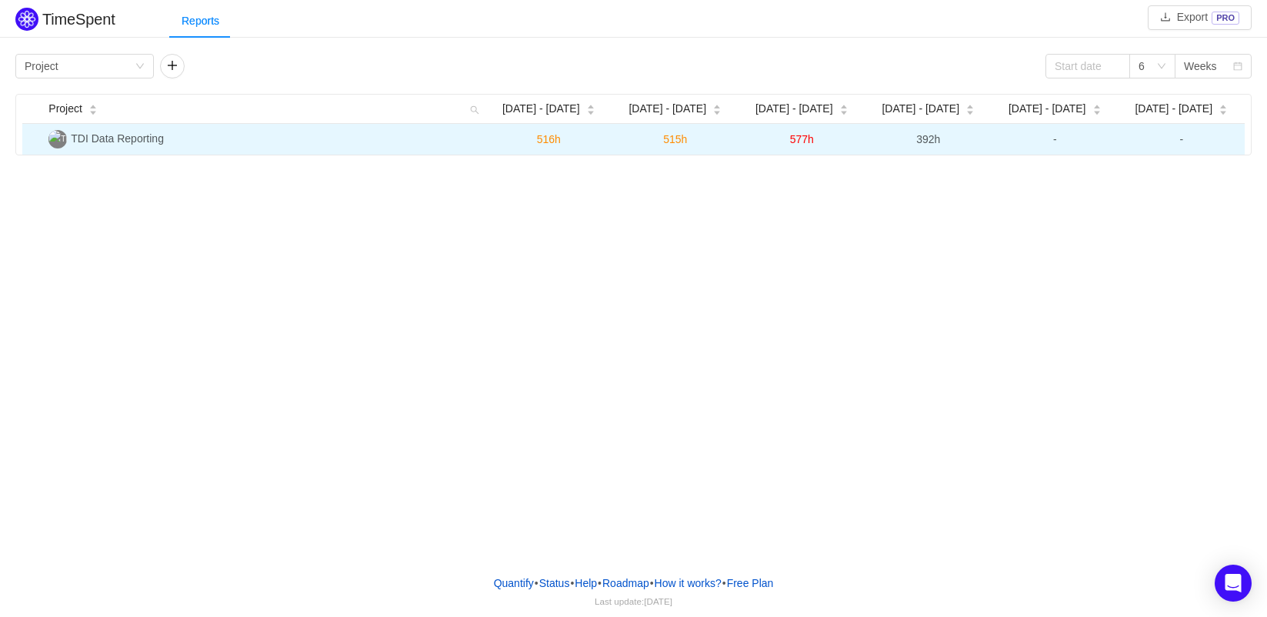
click at [549, 140] on span "516h" at bounding box center [549, 139] width 24 height 12
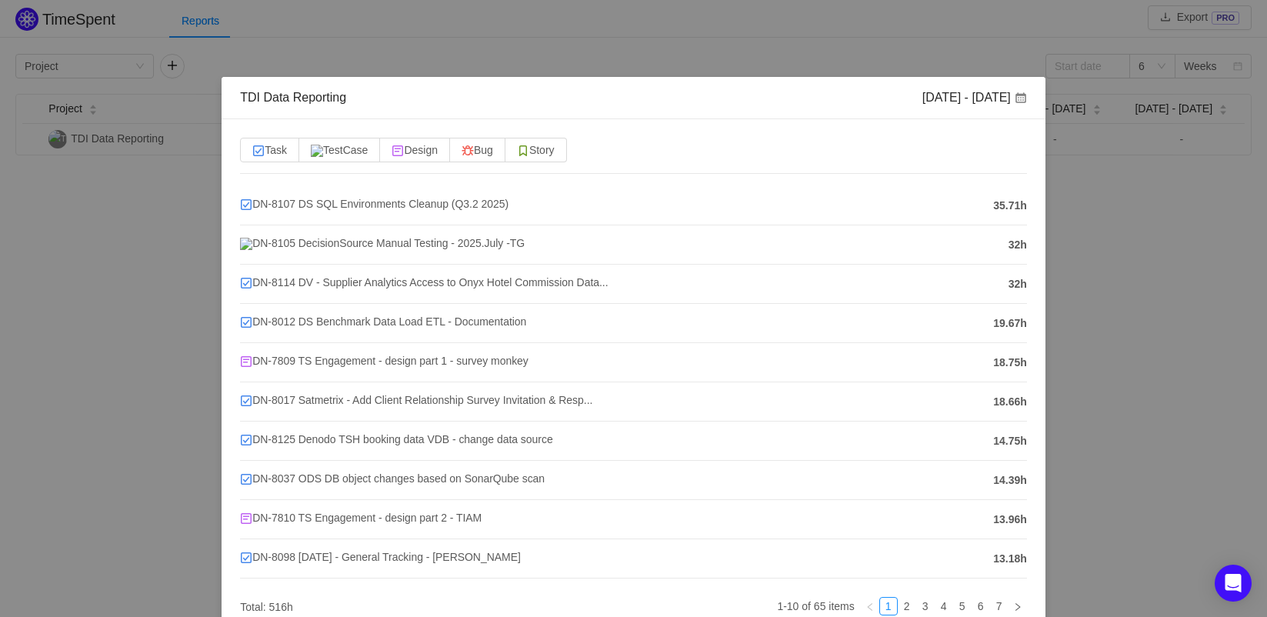
click at [975, 33] on div "TDI Data Reporting Jul 14 - 20 Task TestCase Design Bug Story DN-8107 DS SQL En…" at bounding box center [633, 308] width 1267 height 617
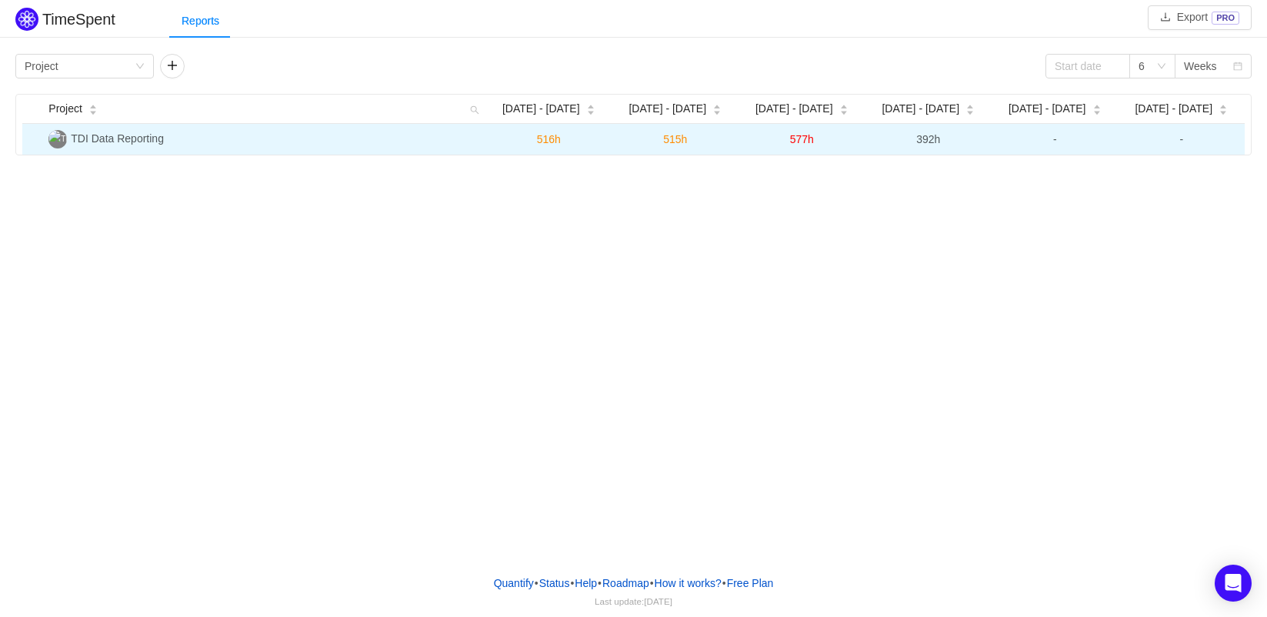
click at [923, 141] on span "392h" at bounding box center [928, 139] width 24 height 12
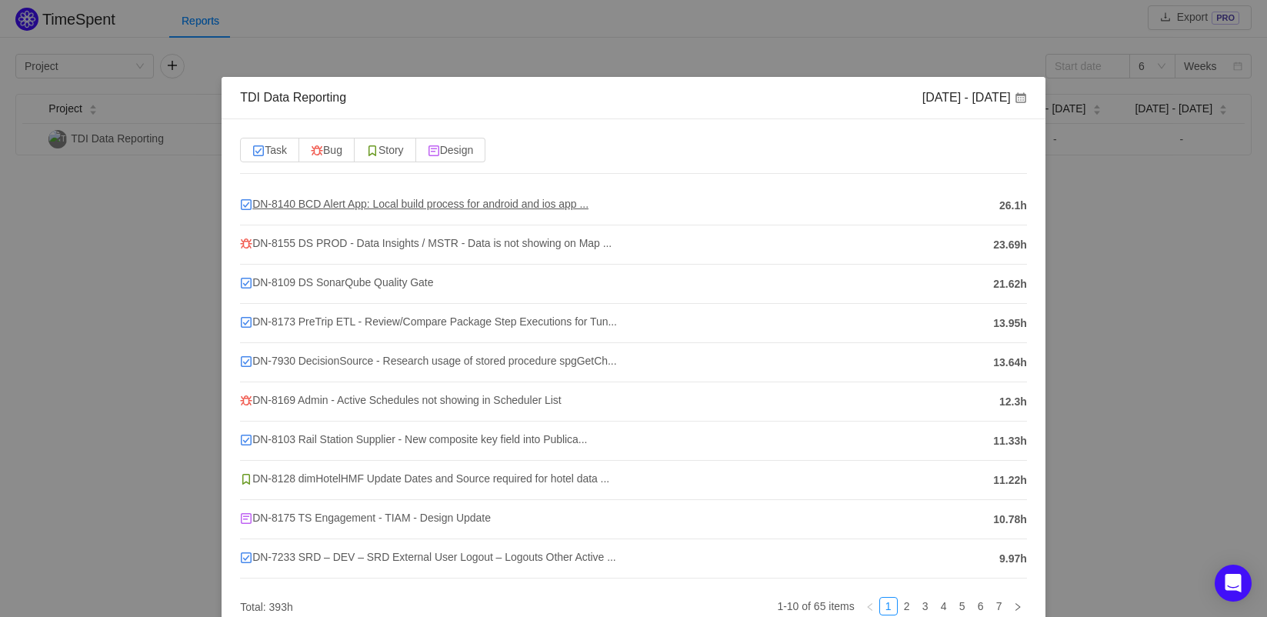
click at [272, 203] on span "DN-8140 BCD Alert App: Local build process for android and ios app ..." at bounding box center [414, 204] width 349 height 12
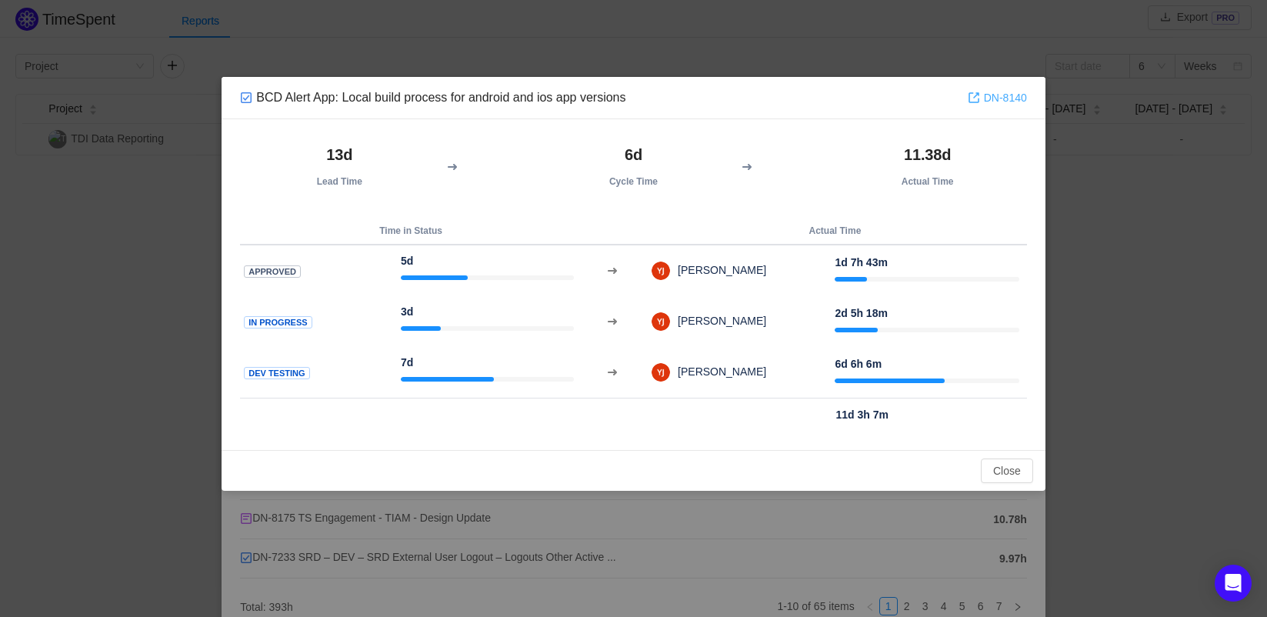
click at [999, 96] on link "DN-8140" at bounding box center [997, 97] width 59 height 17
click at [1010, 479] on button "Close" at bounding box center [1007, 471] width 52 height 25
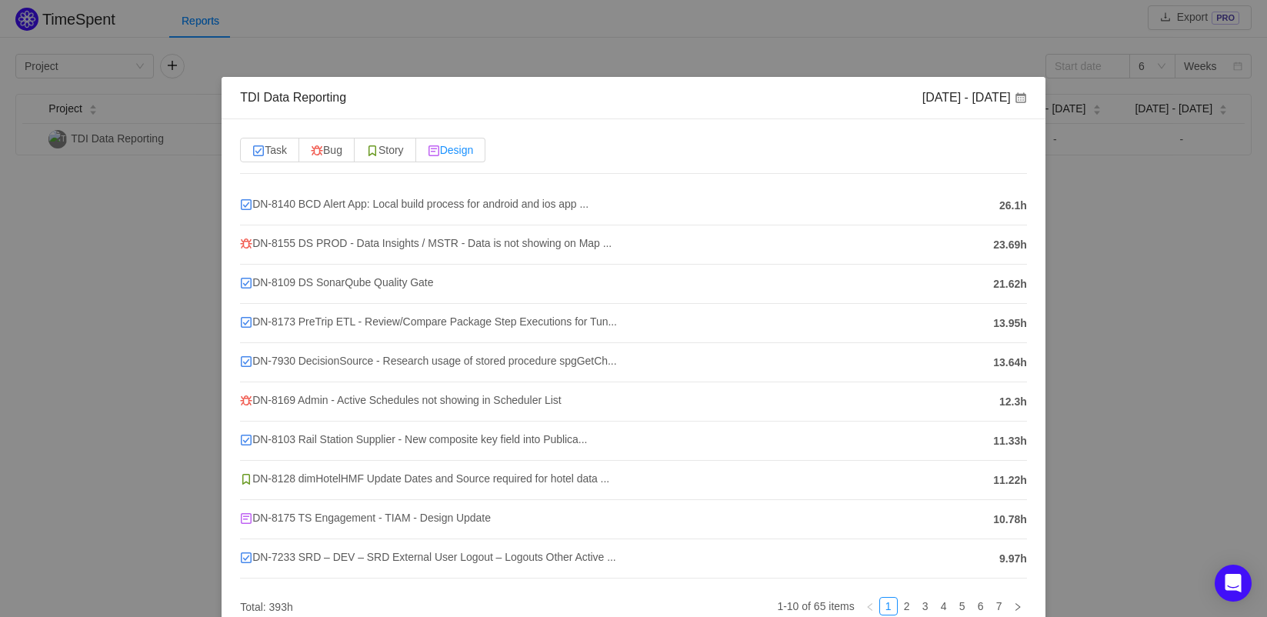
click at [456, 150] on span "Design" at bounding box center [451, 150] width 46 height 12
click at [428, 154] on input "Design" at bounding box center [428, 154] width 0 height 0
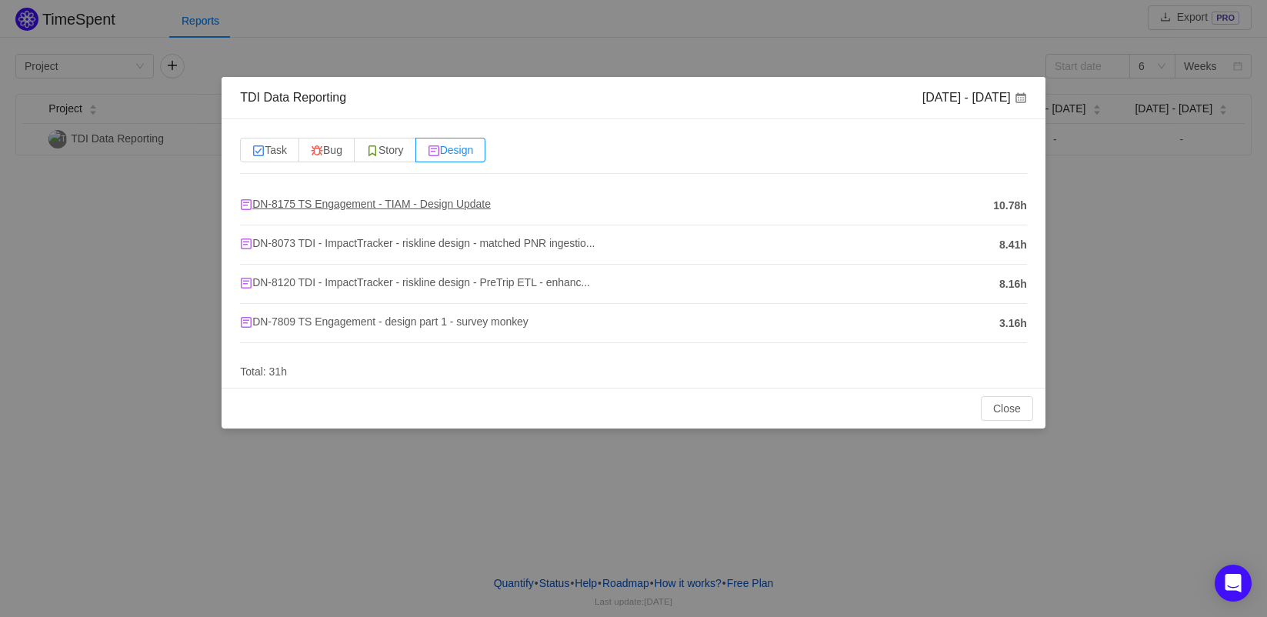
click at [312, 201] on span "DN-8175 TS Engagement - TIAM - Design Update" at bounding box center [365, 204] width 251 height 12
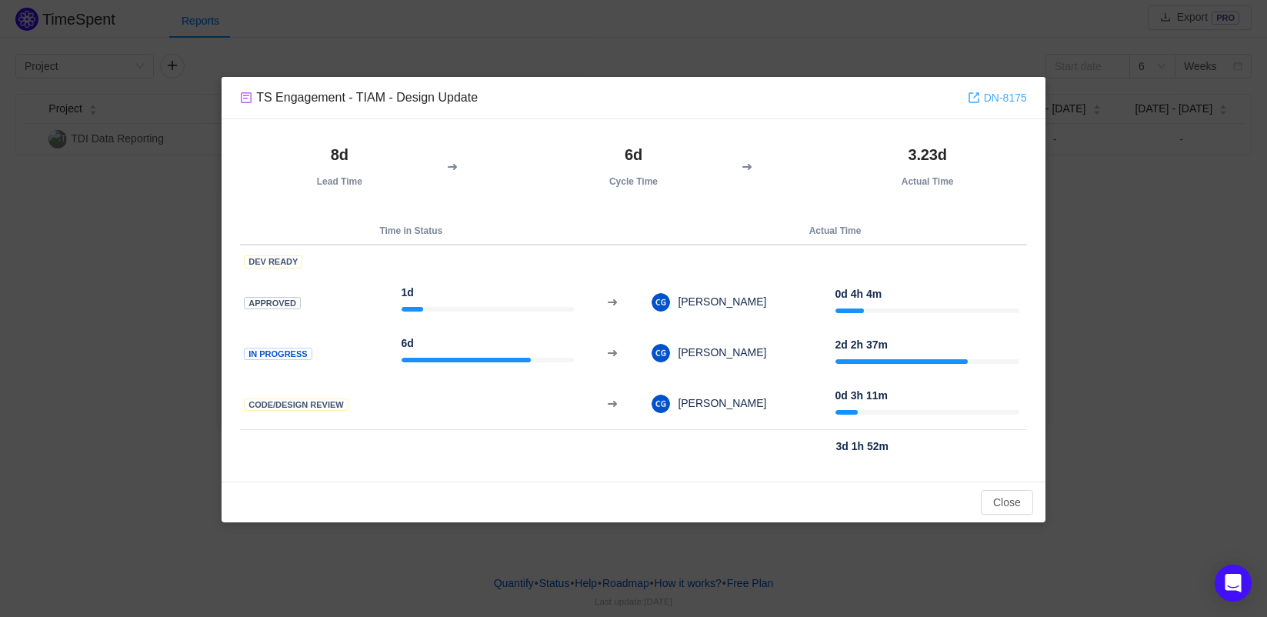
click at [983, 98] on link "DN-8175" at bounding box center [997, 97] width 59 height 17
click at [1011, 512] on button "Close" at bounding box center [1007, 502] width 52 height 25
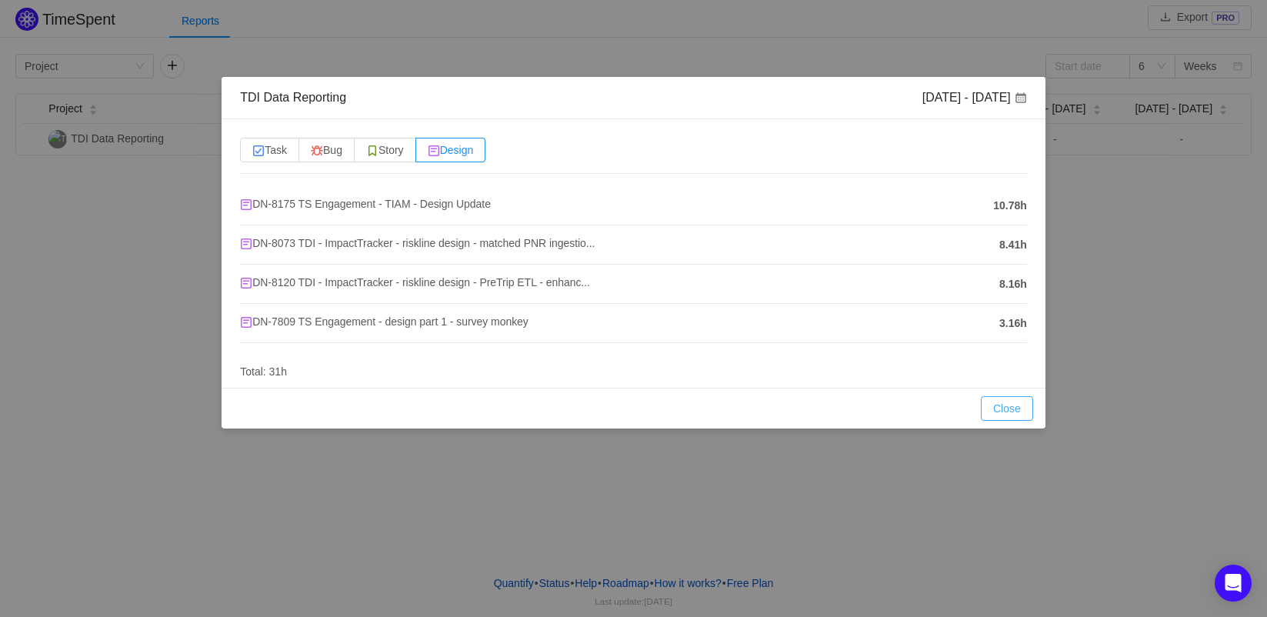
click at [1005, 416] on button "Close" at bounding box center [1007, 408] width 52 height 25
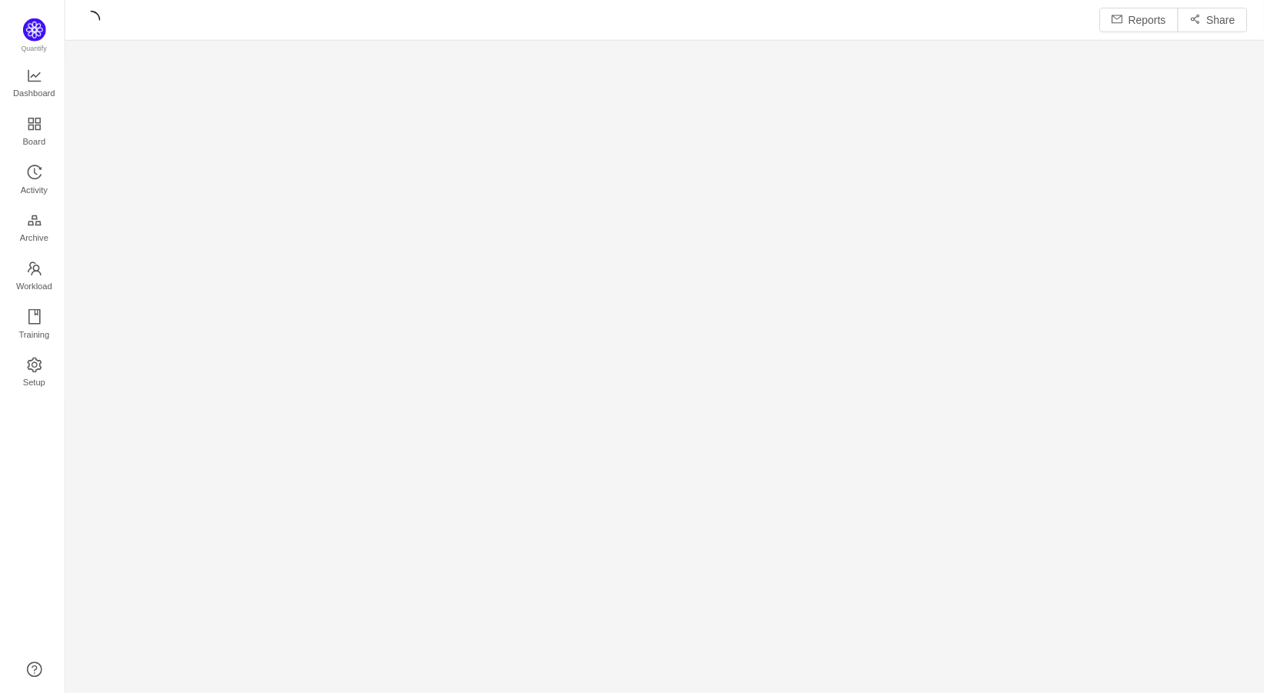
scroll to position [674, 1171]
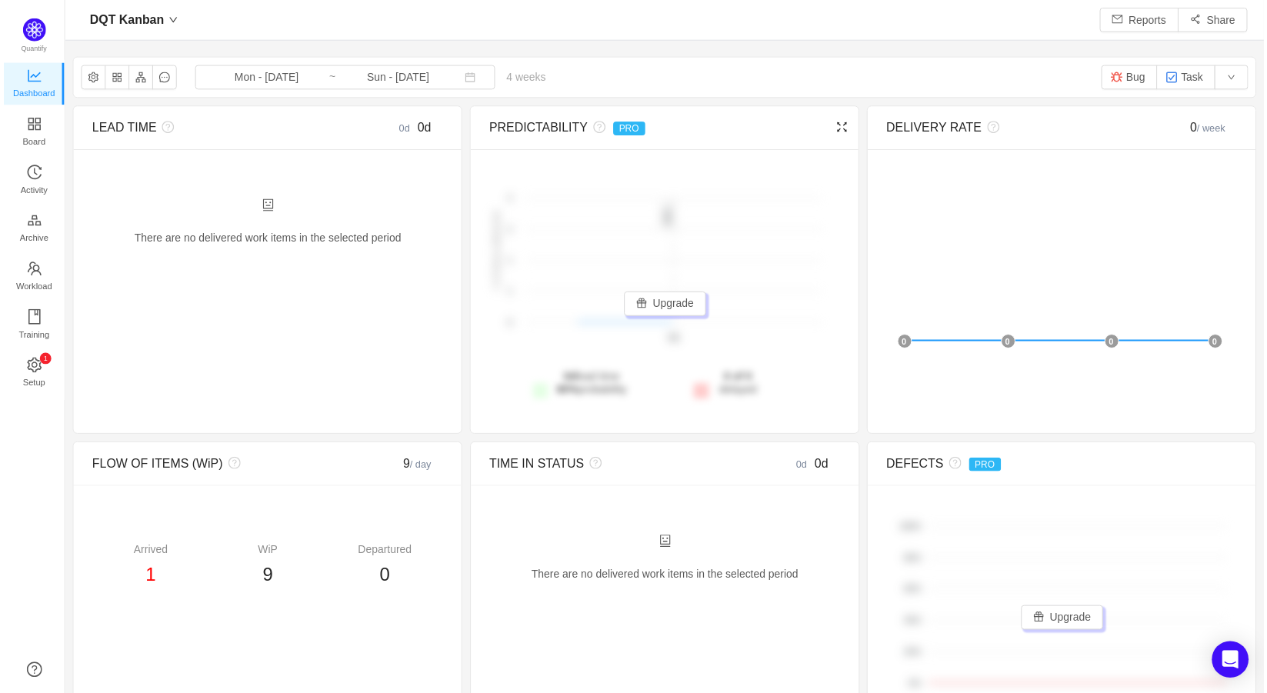
scroll to position [670, 1171]
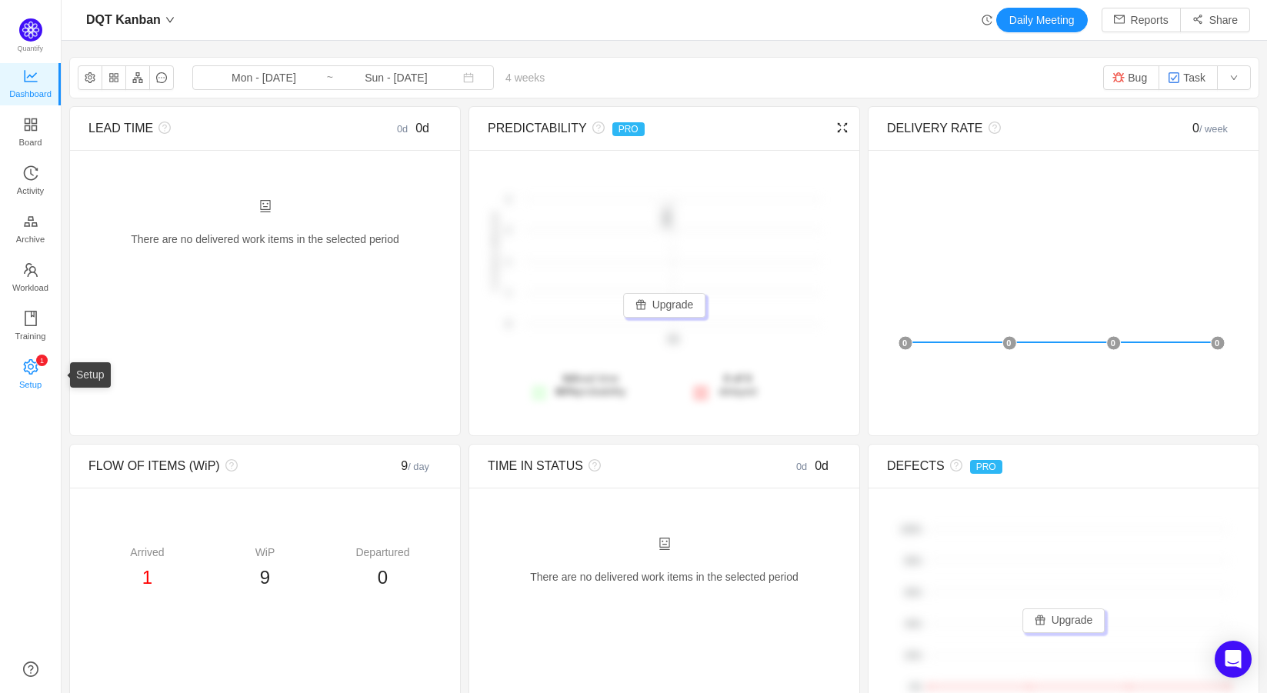
click at [38, 376] on span "Setup" at bounding box center [30, 384] width 22 height 31
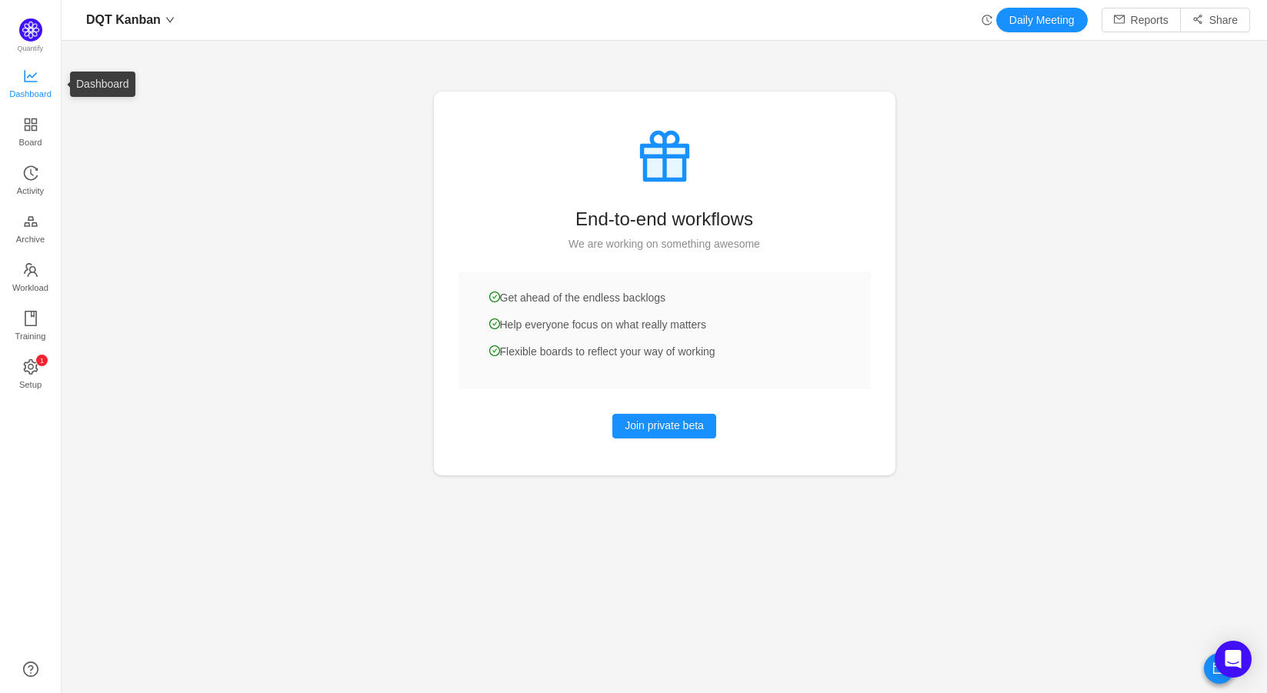
click at [35, 87] on span "Dashboard" at bounding box center [30, 93] width 42 height 31
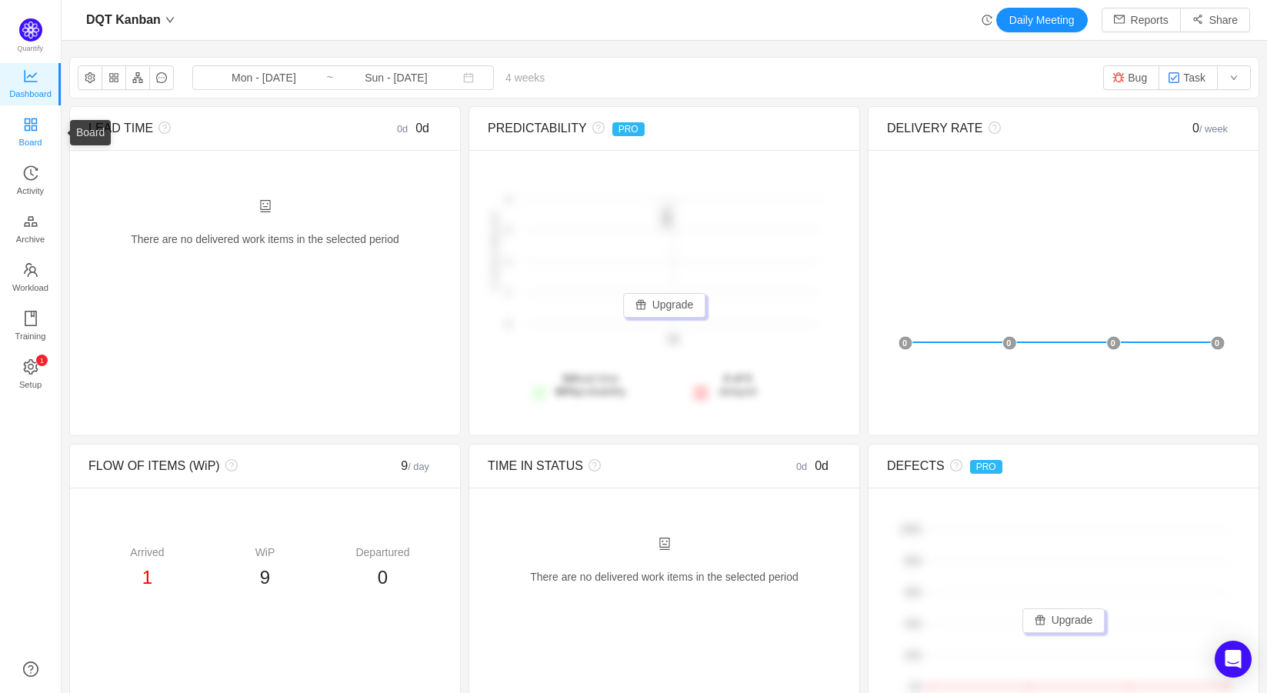
click at [29, 126] on icon "icon: appstore" at bounding box center [30, 124] width 12 height 12
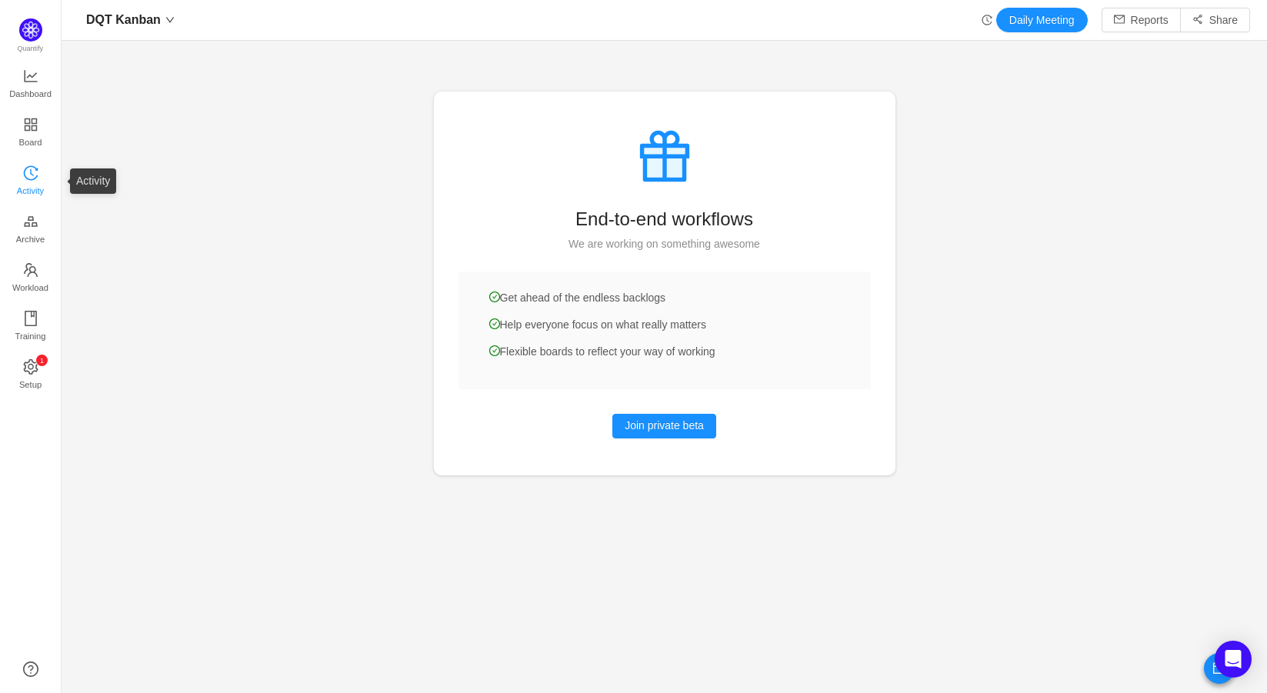
click at [38, 174] on icon "icon: history" at bounding box center [30, 172] width 15 height 15
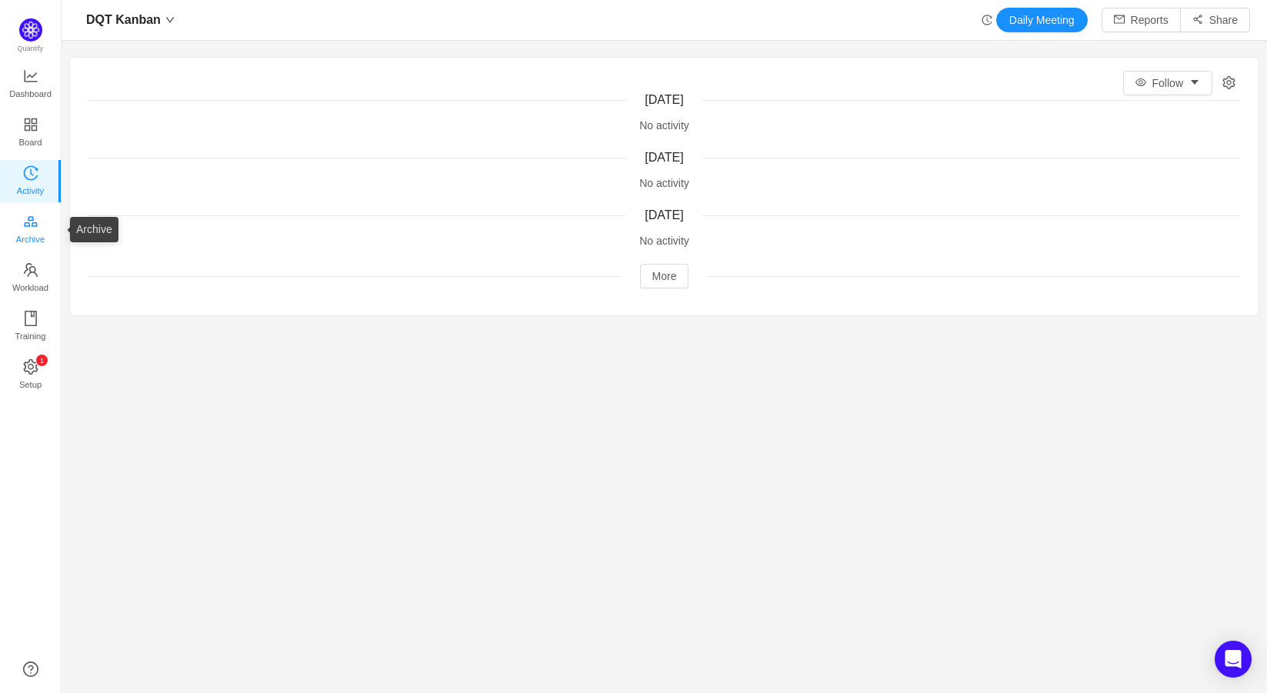
click at [33, 235] on span "Archive" at bounding box center [30, 239] width 28 height 31
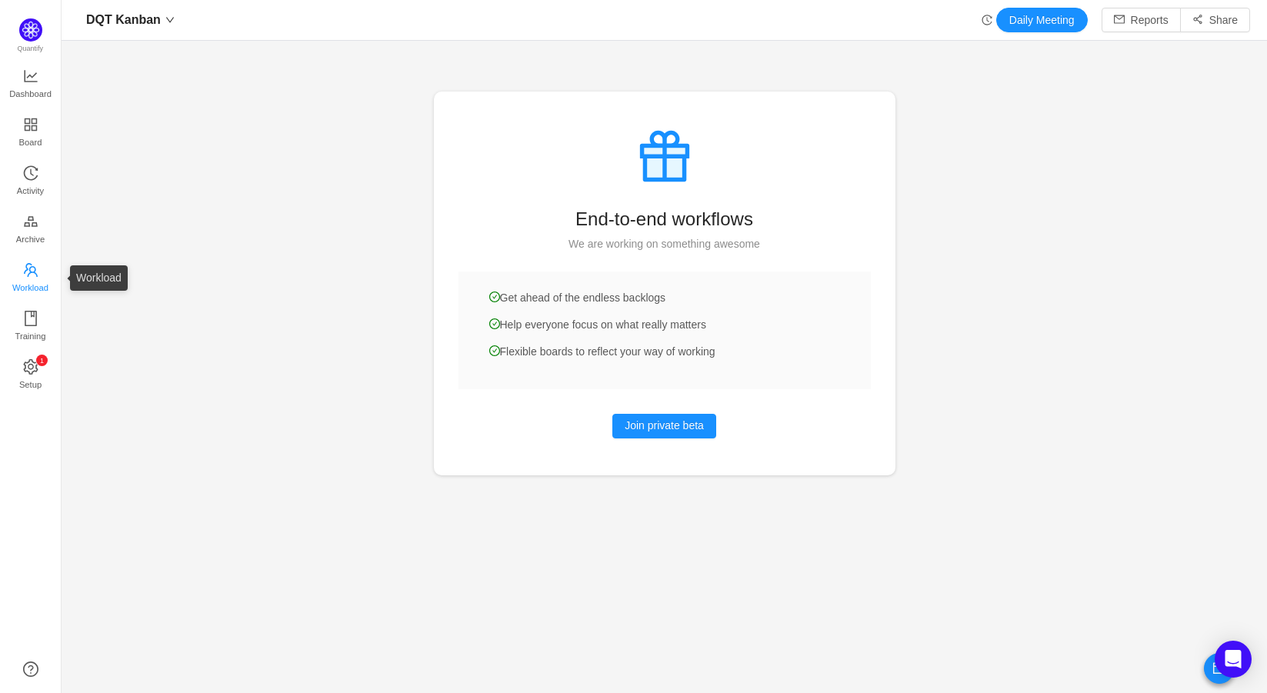
click at [30, 277] on span "Workload" at bounding box center [30, 287] width 36 height 31
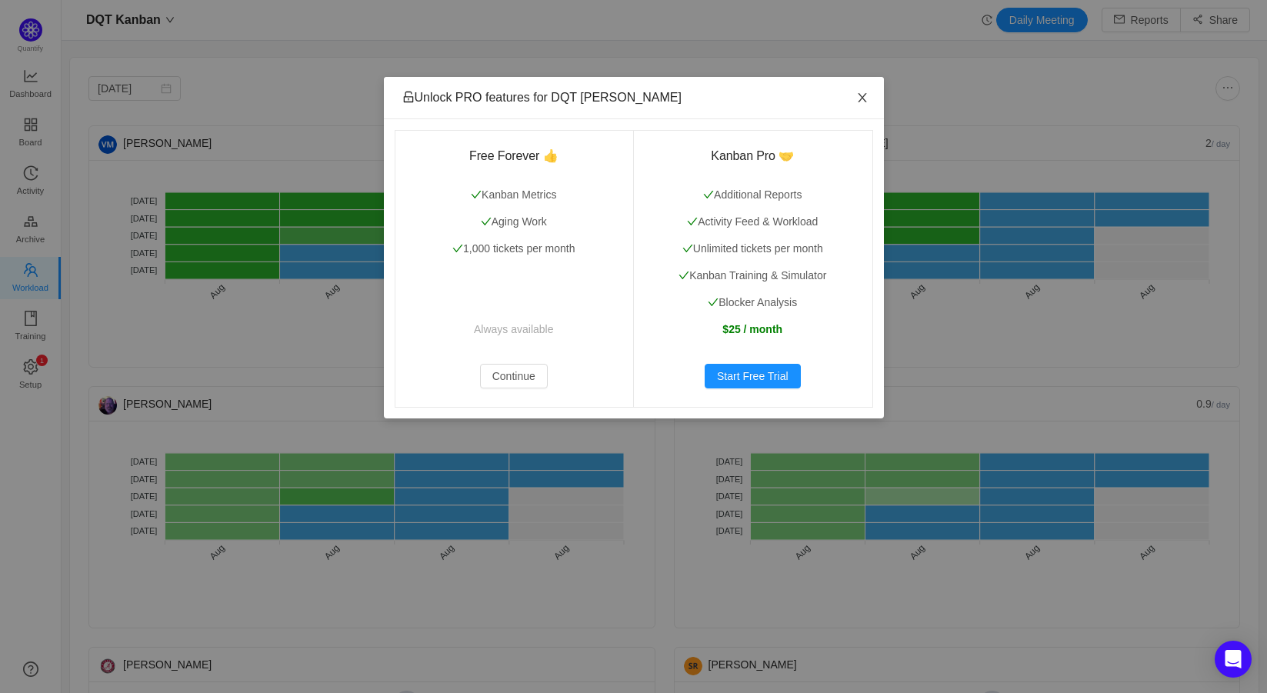
click at [862, 98] on icon "icon: close" at bounding box center [862, 97] width 8 height 9
click at [865, 99] on icon "icon: close" at bounding box center [862, 98] width 12 height 12
click at [515, 375] on button "Continue" at bounding box center [514, 376] width 68 height 25
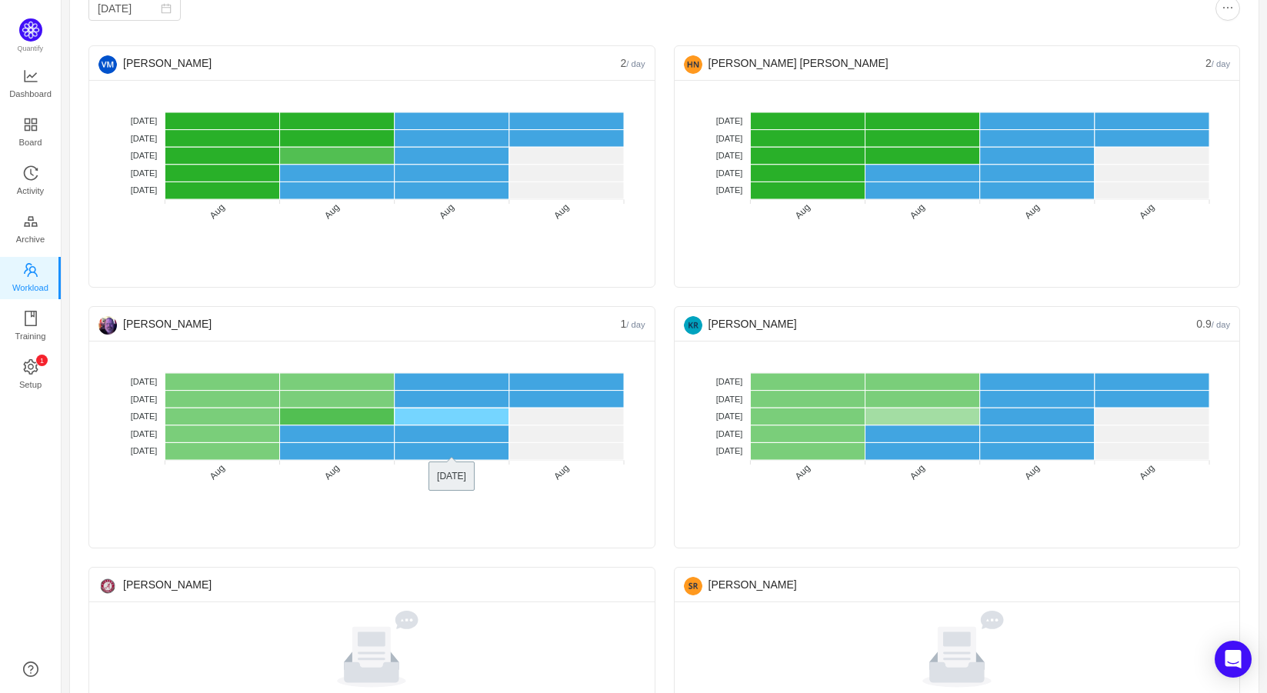
scroll to position [135, 0]
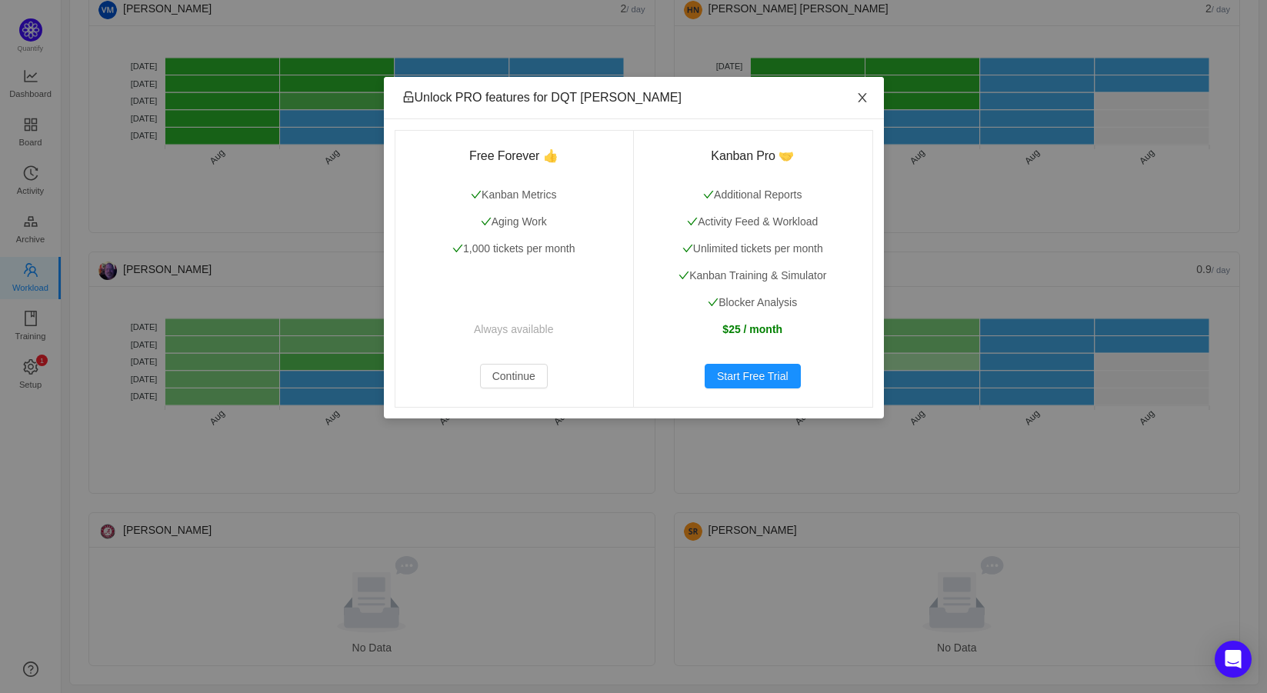
click at [862, 99] on icon "icon: close" at bounding box center [862, 97] width 8 height 9
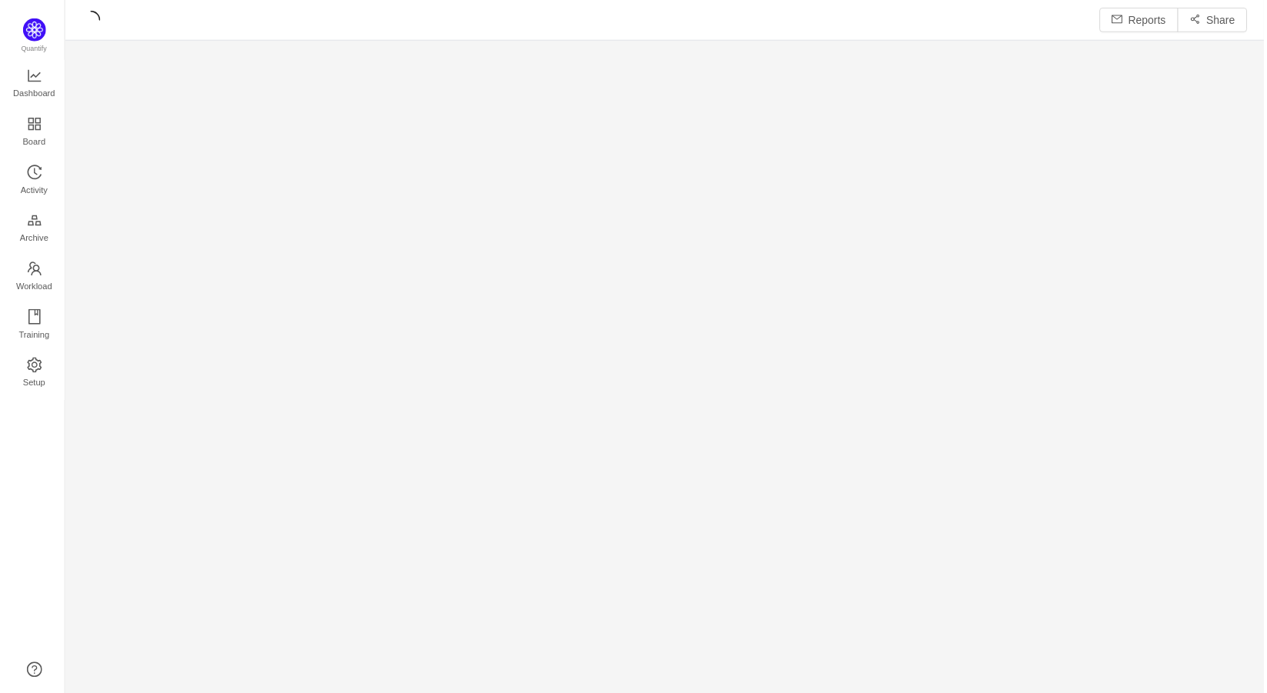
scroll to position [674, 1171]
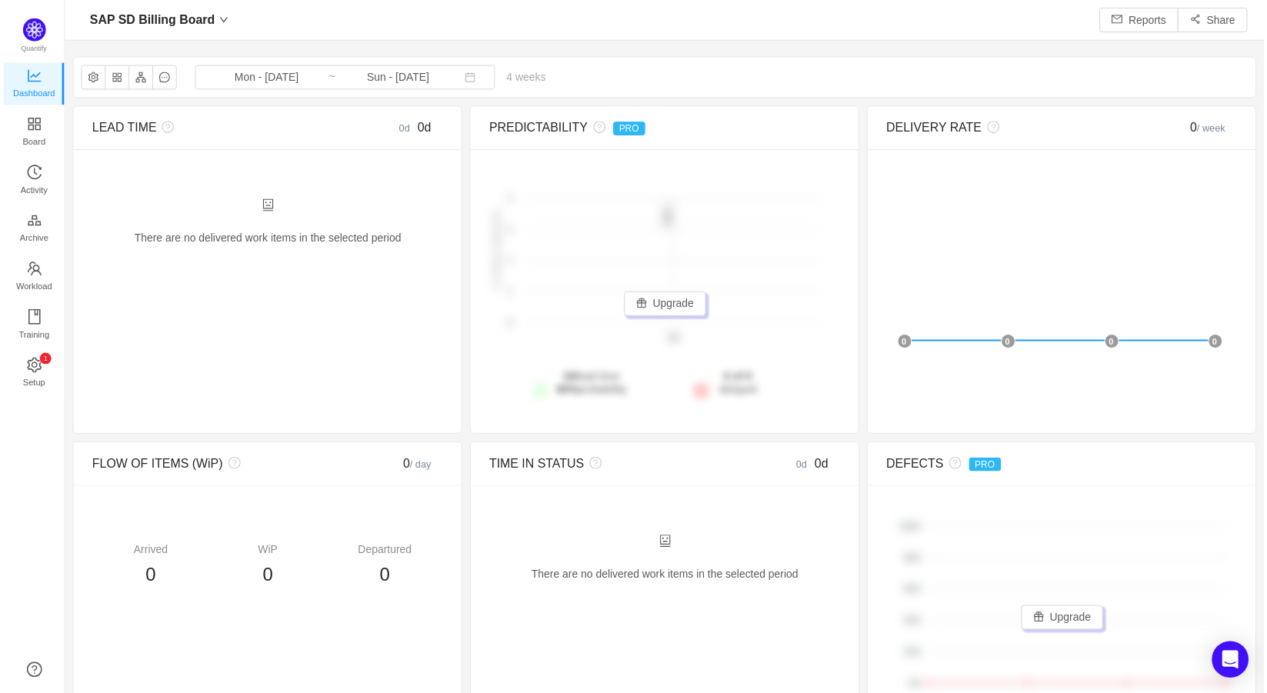
scroll to position [670, 1171]
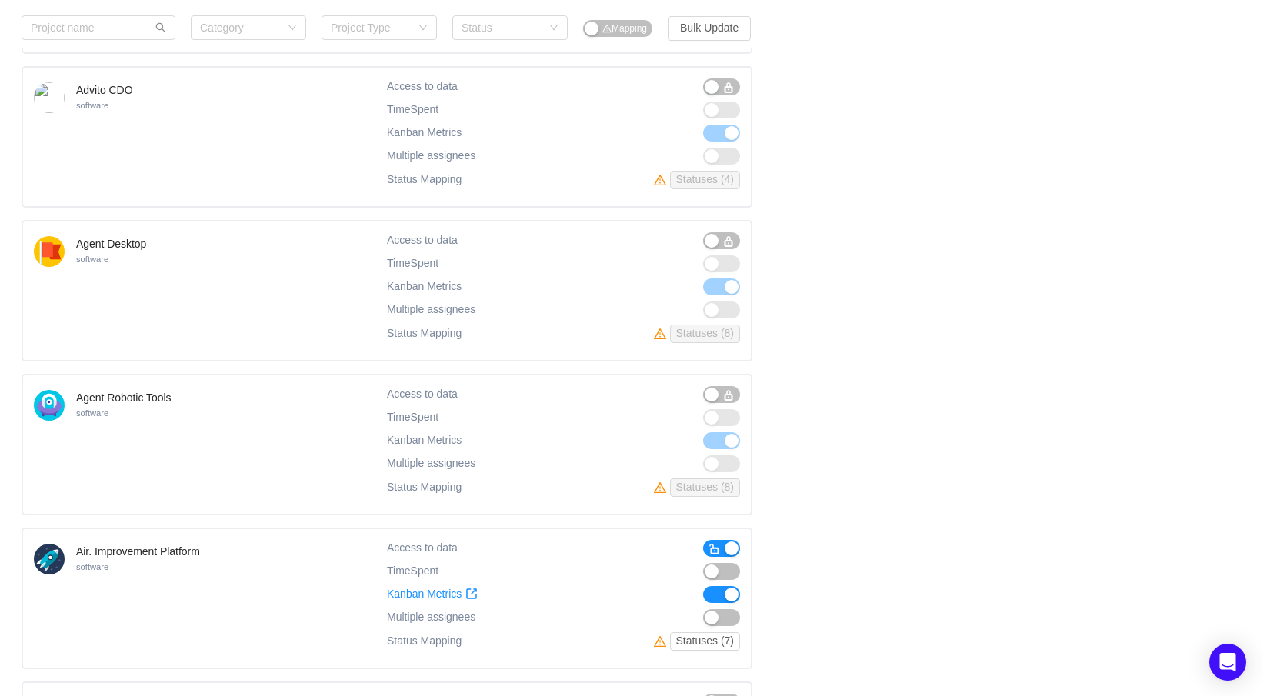
scroll to position [154, 0]
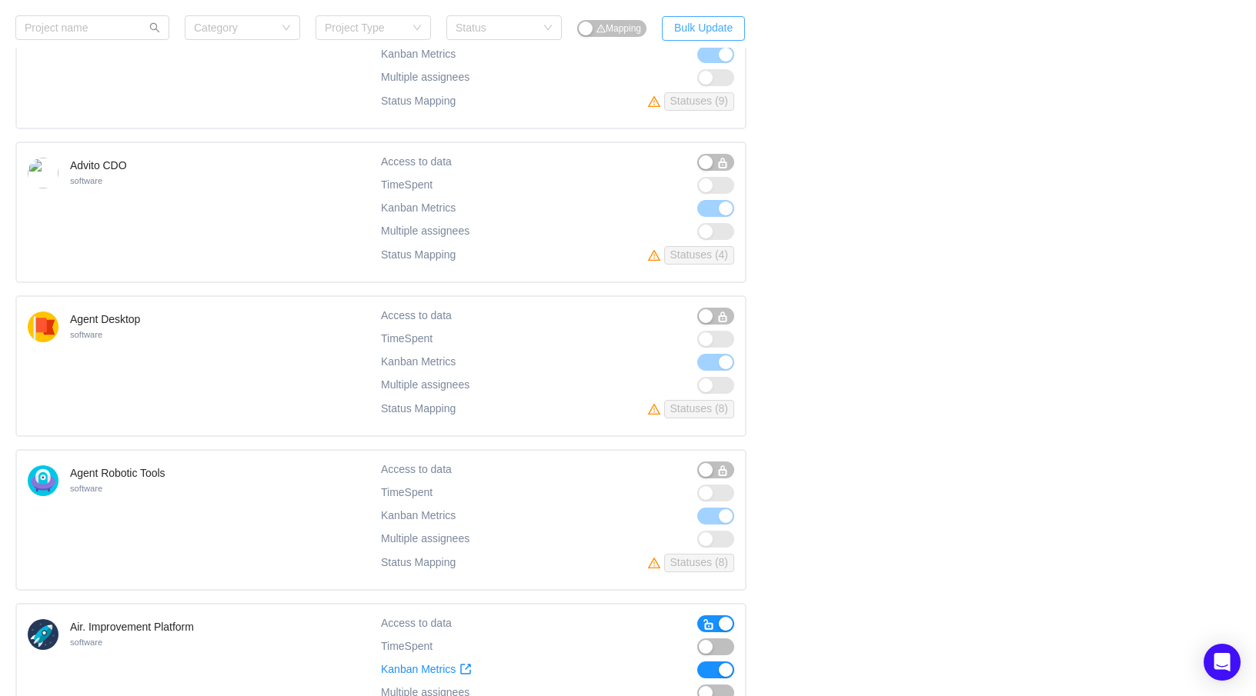
click at [704, 34] on button "Bulk Update" at bounding box center [703, 28] width 83 height 25
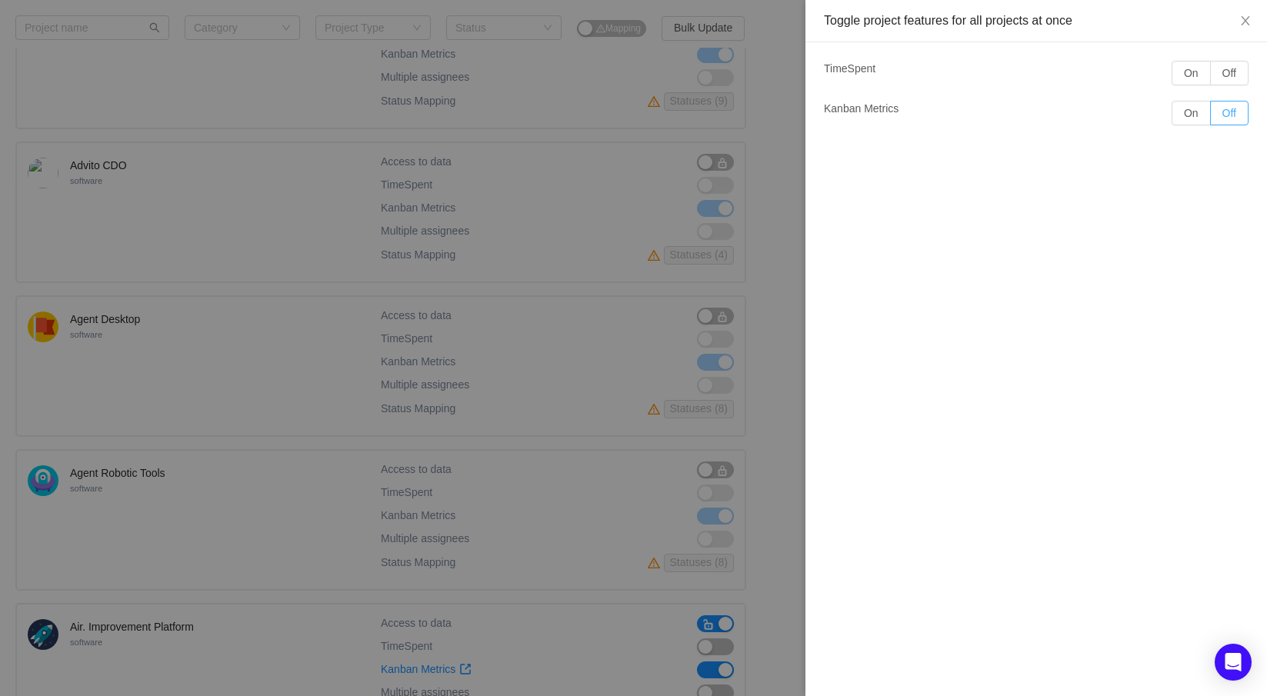
click at [1229, 114] on button "Off" at bounding box center [1229, 113] width 38 height 25
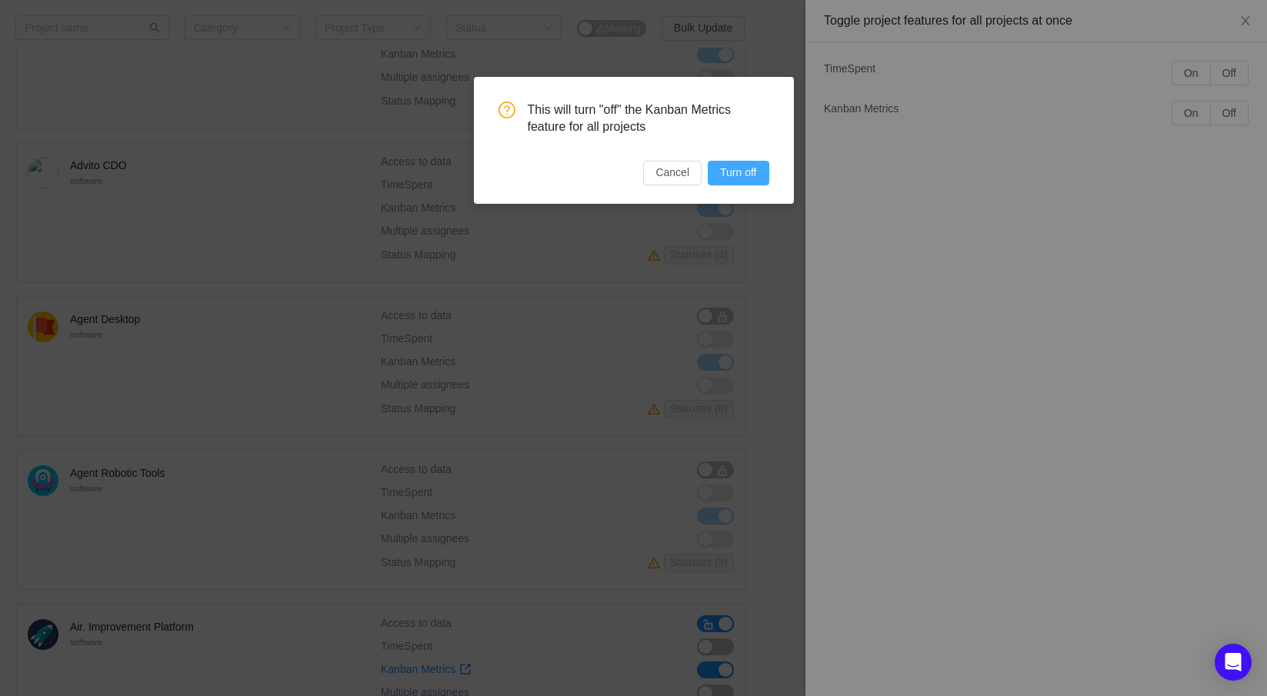
click at [755, 167] on button "Turn off" at bounding box center [738, 173] width 61 height 25
